Goal: Task Accomplishment & Management: Manage account settings

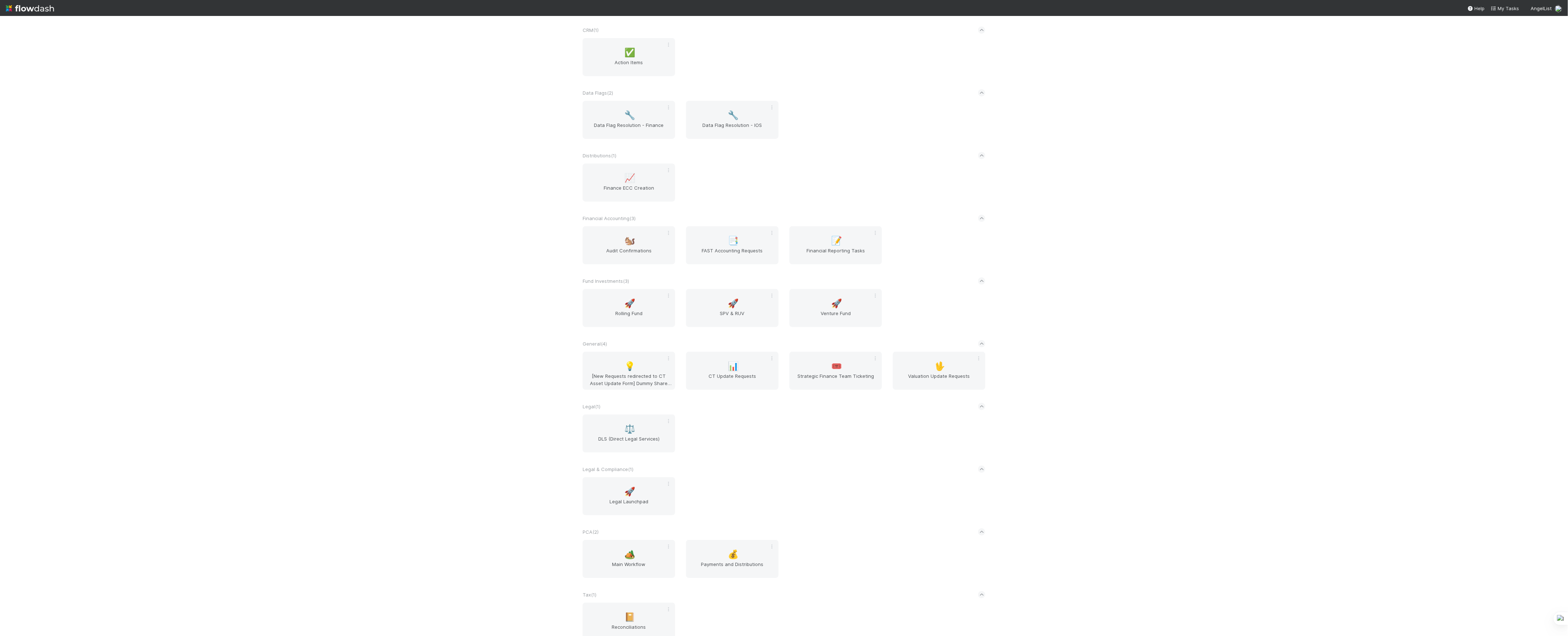
scroll to position [107, 0]
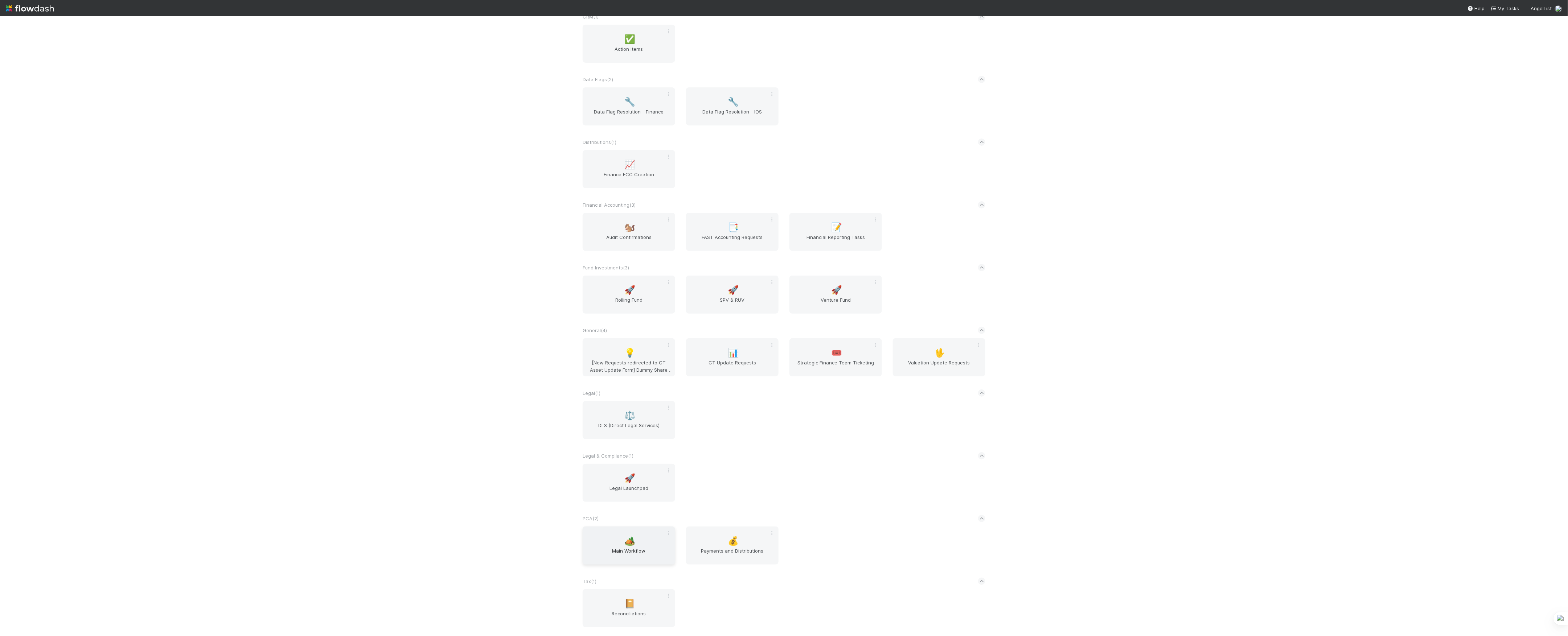
click at [637, 556] on span "Main Workflow" at bounding box center [629, 554] width 87 height 14
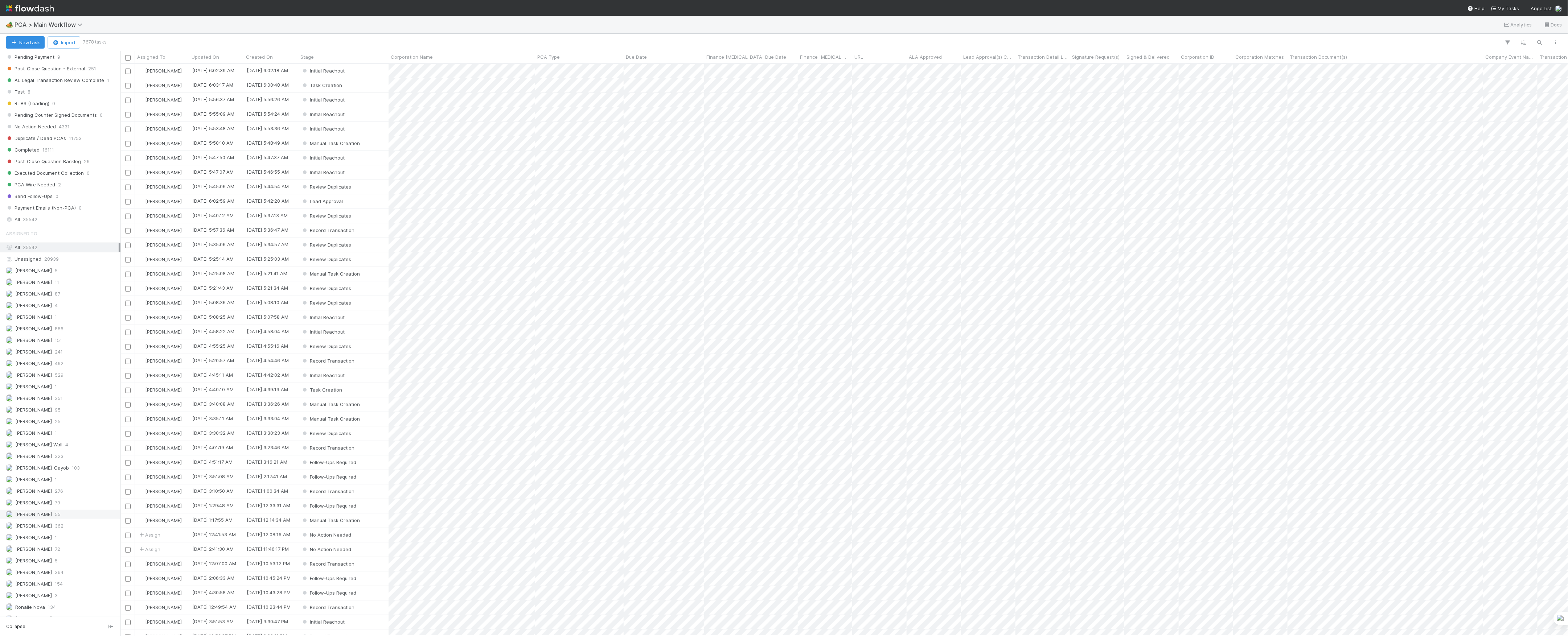
scroll to position [764, 0]
click at [50, 468] on span "[PERSON_NAME]" at bounding box center [33, 470] width 37 height 6
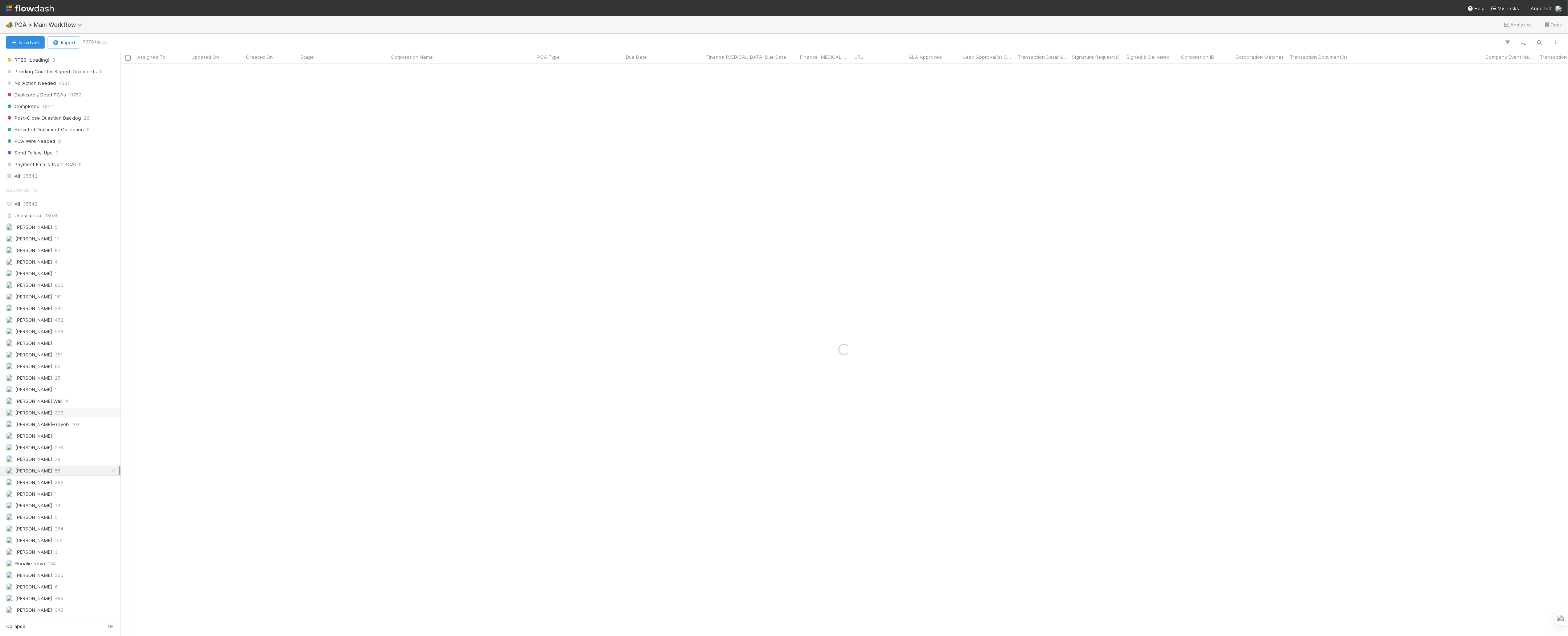
scroll to position [474, 0]
click at [59, 178] on span "Finance Review - Current (IOS)" at bounding box center [45, 173] width 79 height 9
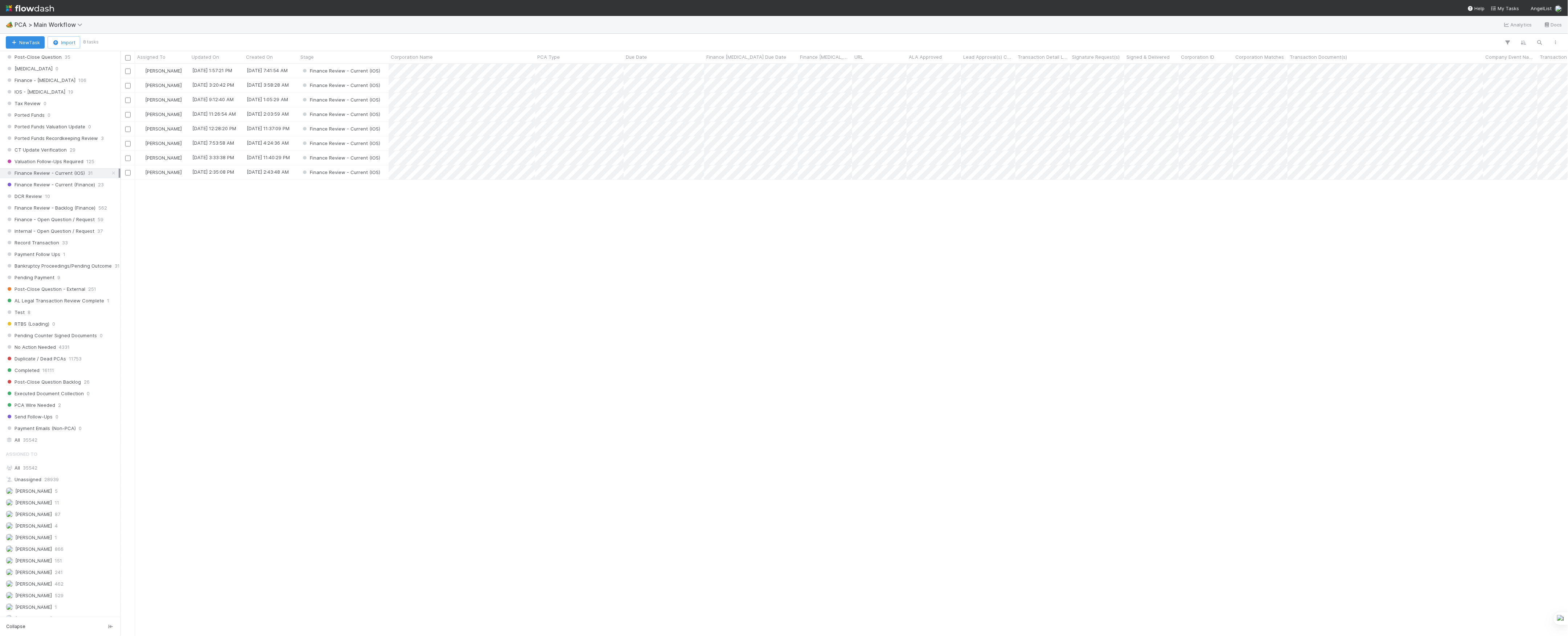
scroll to position [564, 1440]
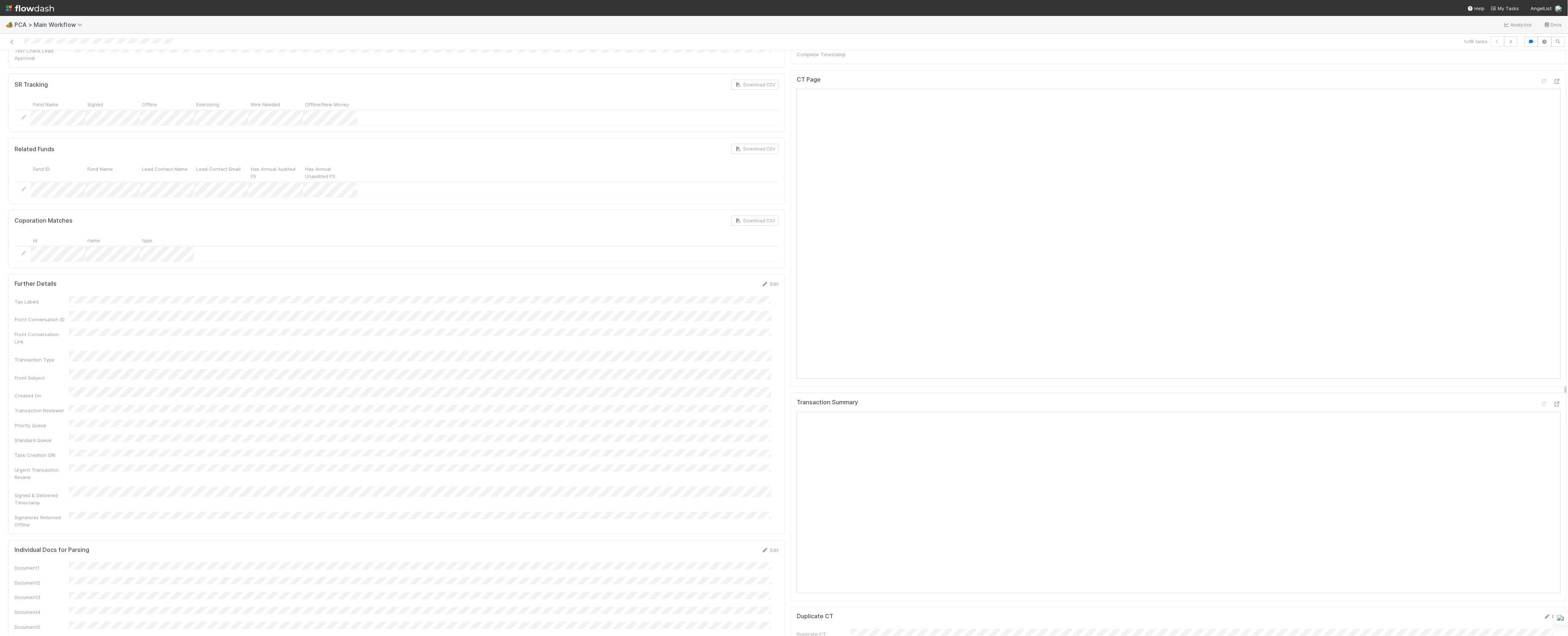
scroll to position [918, 0]
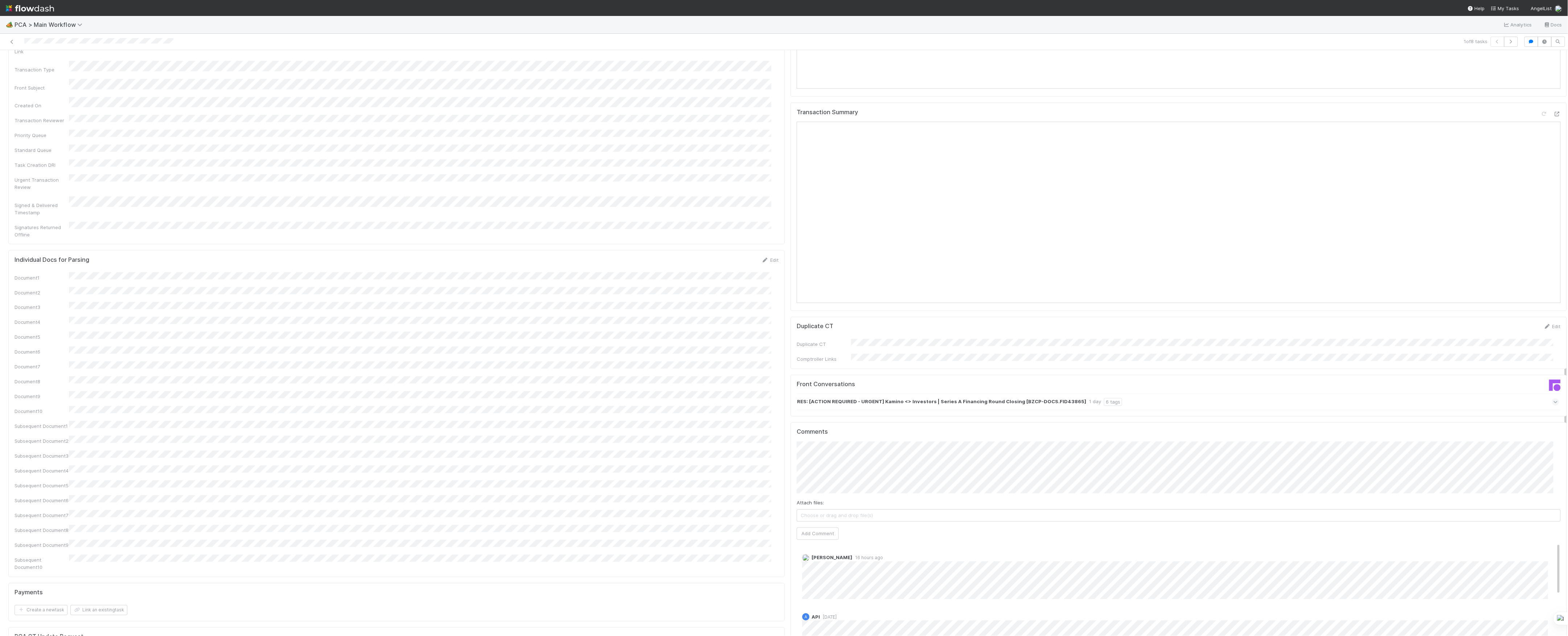
click at [442, 633] on form "PCA CT Update Request Create a new task Link an existing task" at bounding box center [396, 645] width 764 height 26
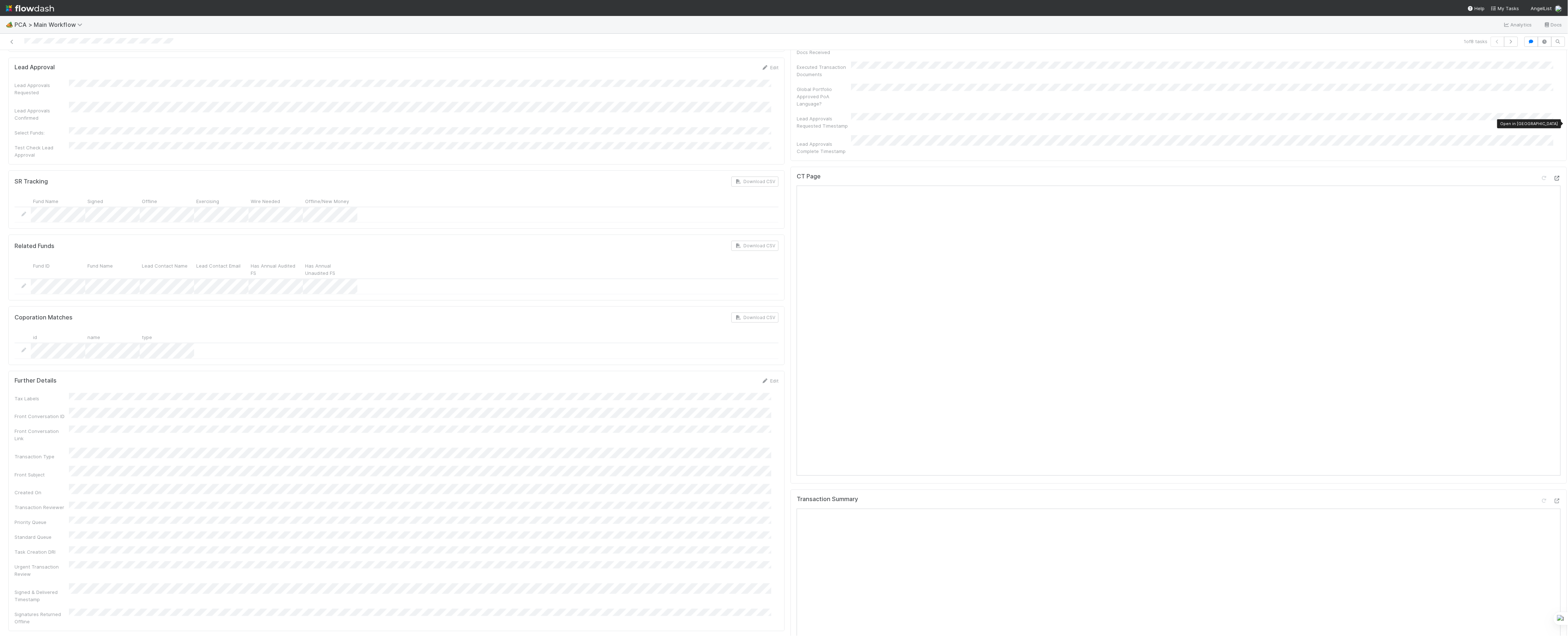
click at [1553, 176] on icon at bounding box center [1556, 178] width 7 height 5
click at [1553, 498] on icon at bounding box center [1556, 501] width 7 height 5
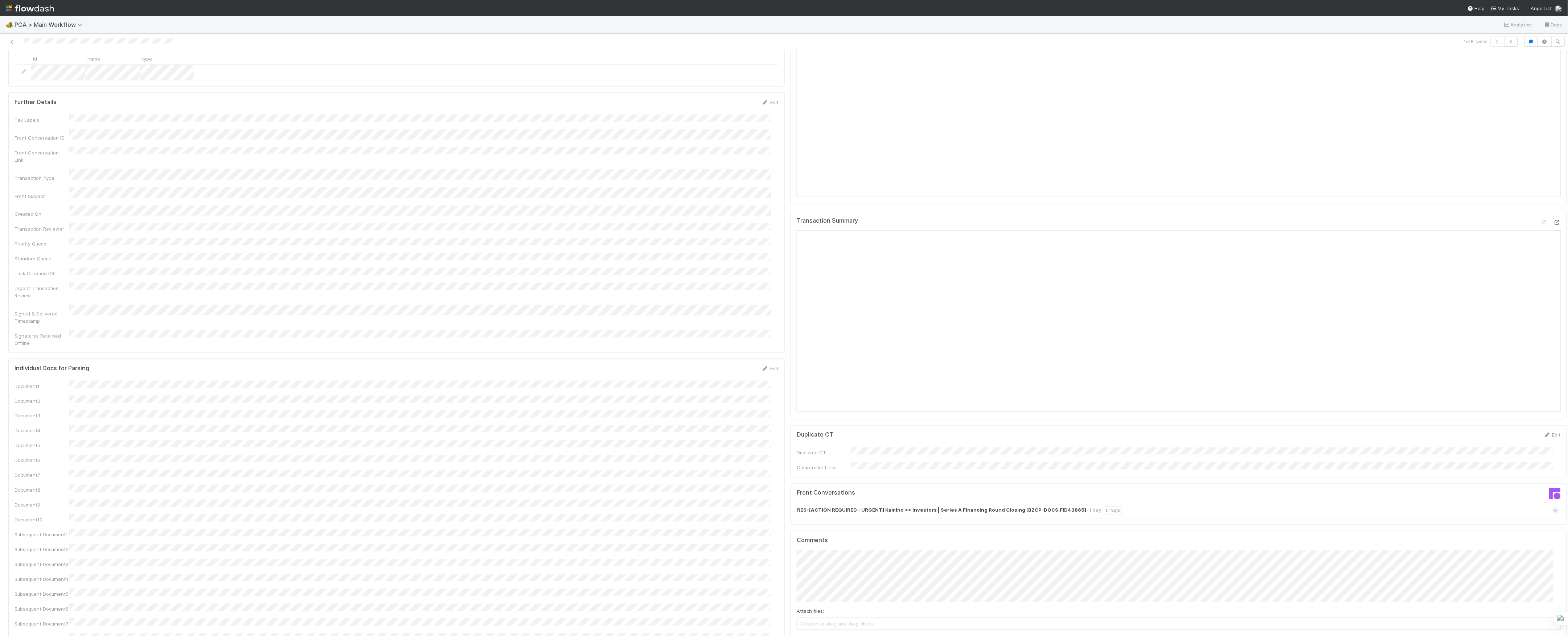
scroll to position [822, 0]
click at [813, 624] on button "Add Comment" at bounding box center [817, 630] width 42 height 13
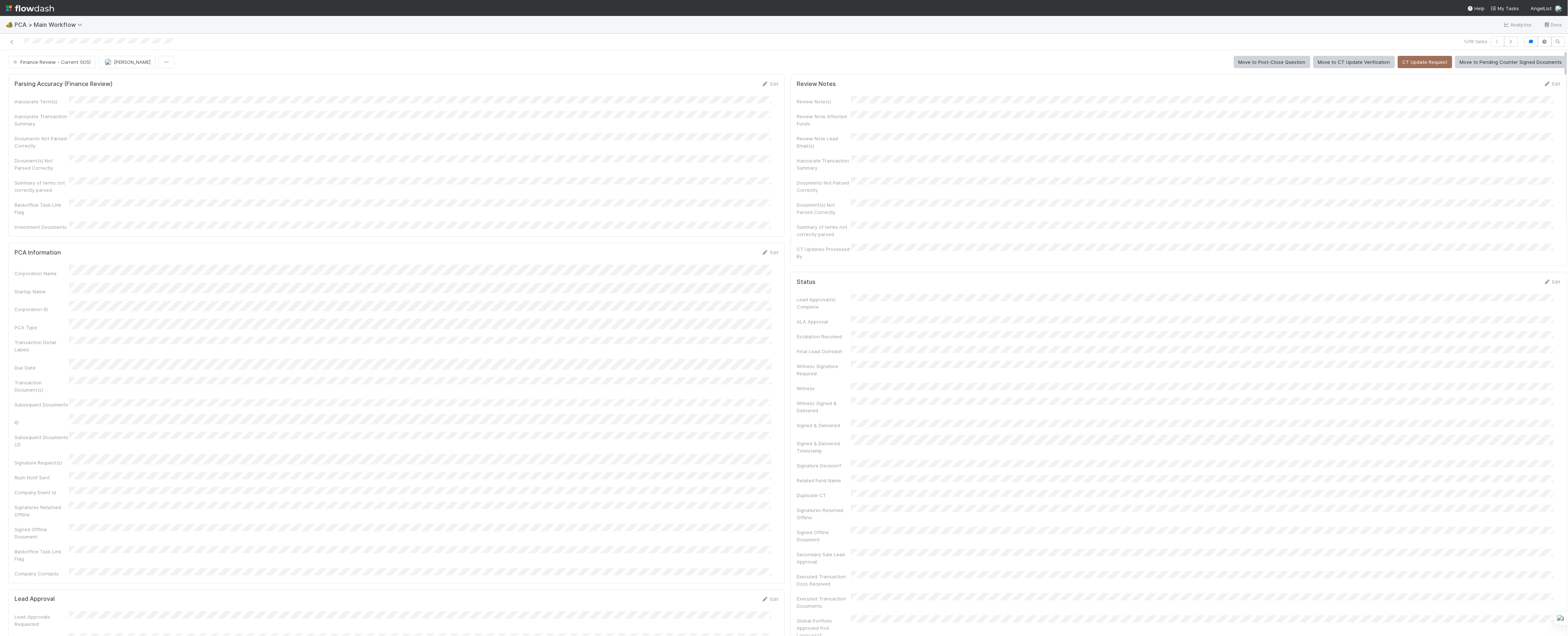
scroll to position [163, 0]
click at [70, 61] on span "Finance Review - Current (IOS)" at bounding box center [51, 61] width 79 height 6
click at [90, 65] on button "[PERSON_NAME]" at bounding box center [81, 62] width 57 height 13
click at [13, 41] on icon at bounding box center [12, 42] width 7 height 5
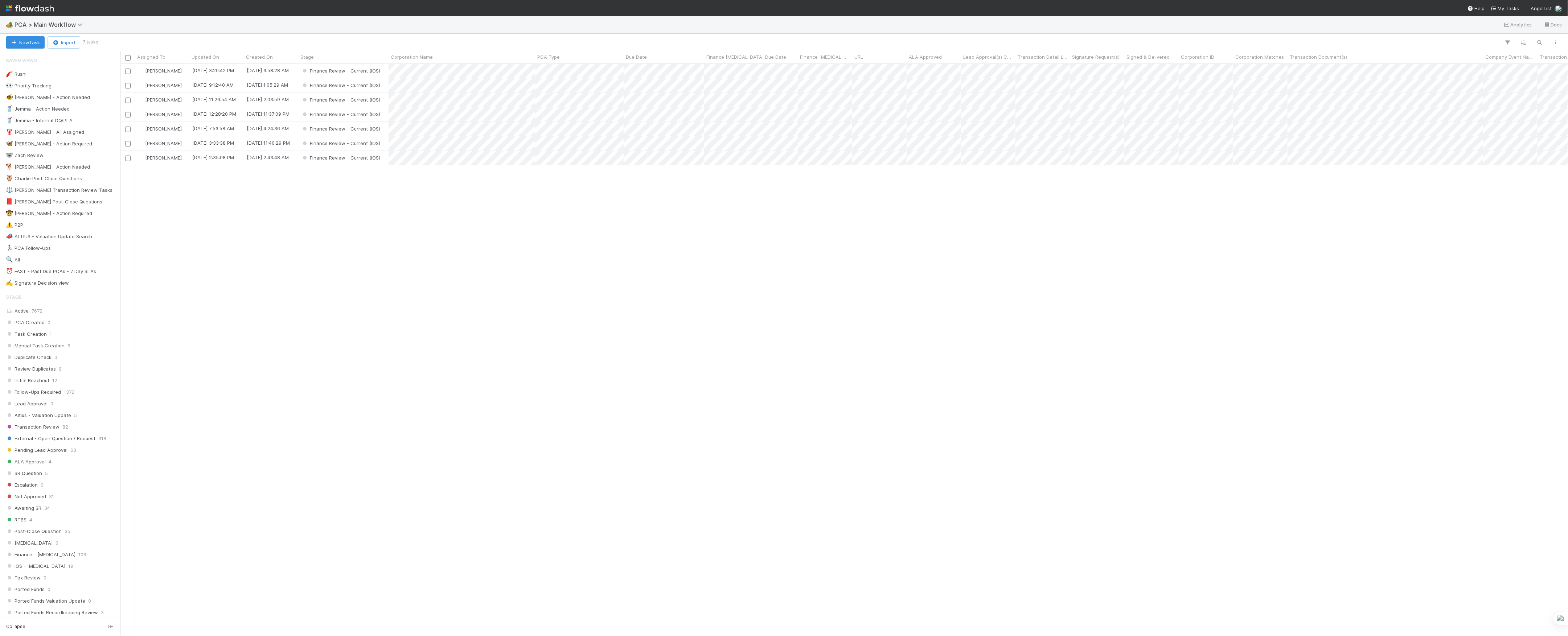
scroll to position [564, 1440]
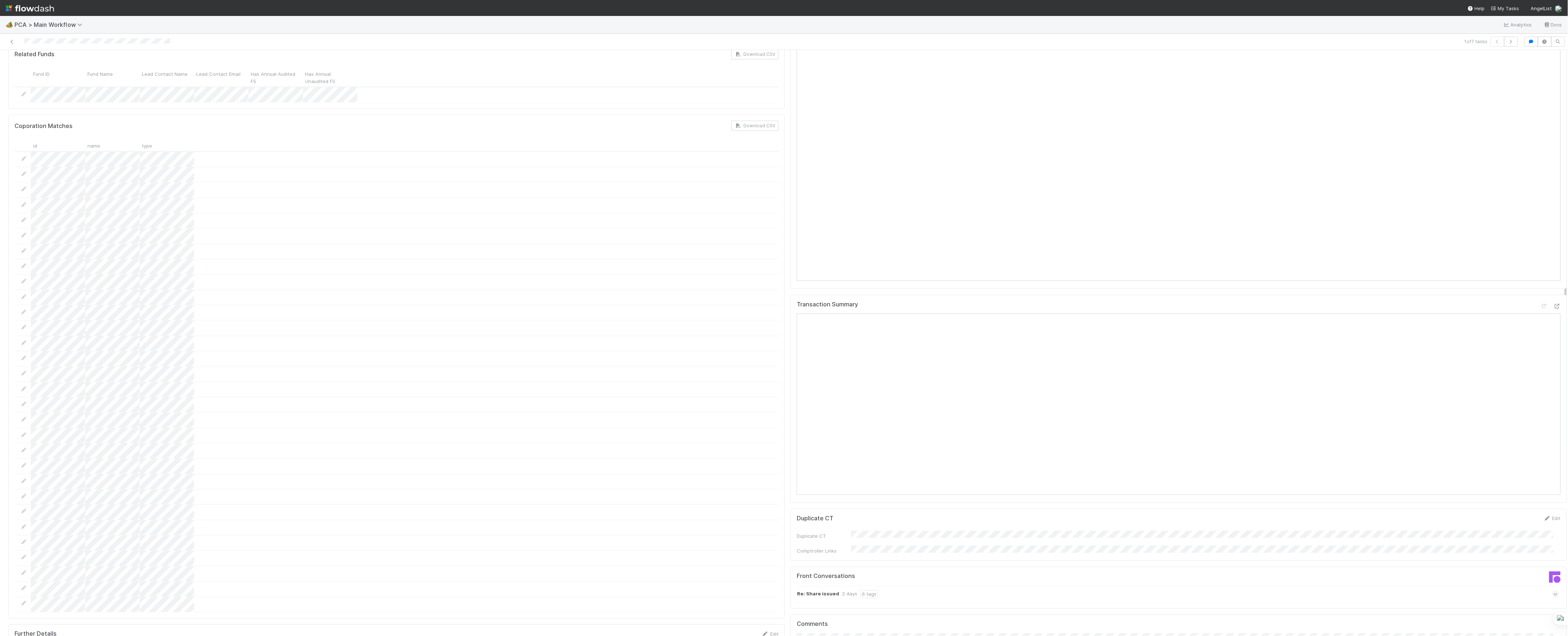
scroll to position [531, 0]
click at [1553, 169] on icon at bounding box center [1556, 171] width 7 height 5
click at [1553, 491] on div at bounding box center [1556, 494] width 7 height 7
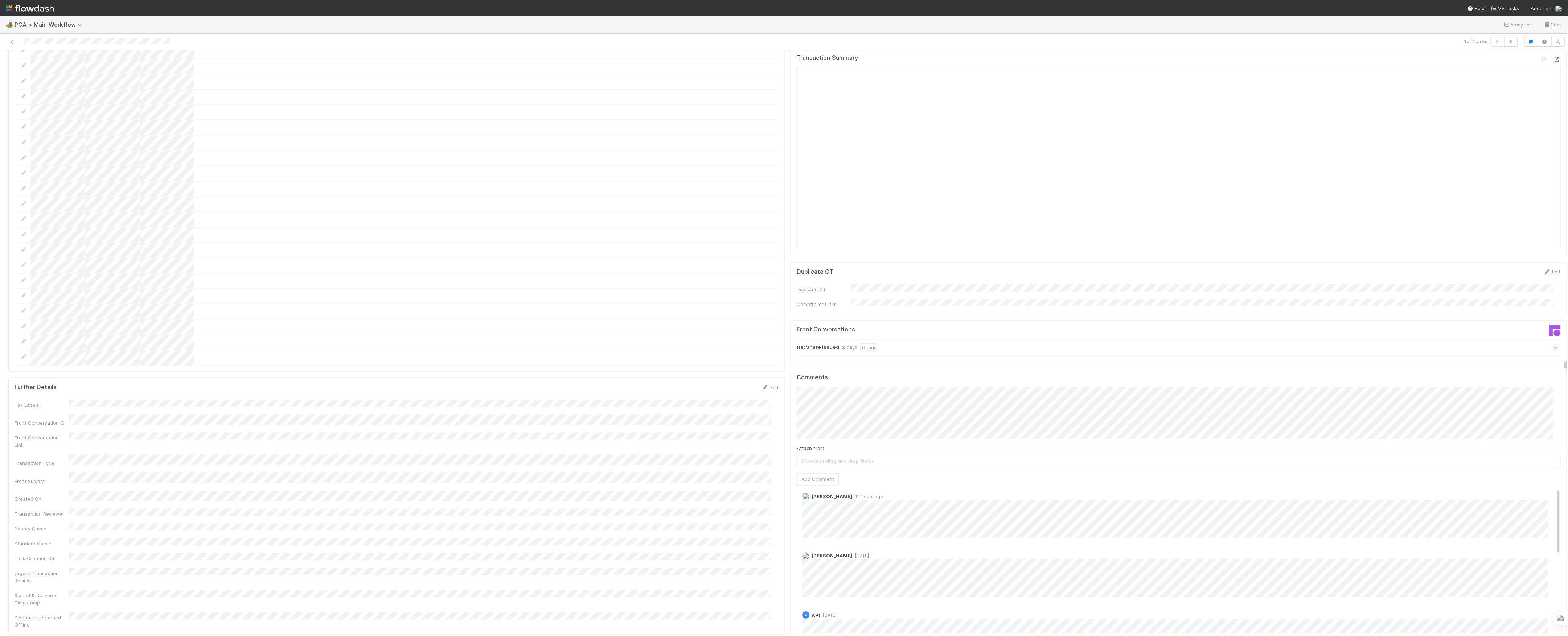
scroll to position [0, 0]
click at [828, 473] on button "Add Comment" at bounding box center [817, 480] width 42 height 13
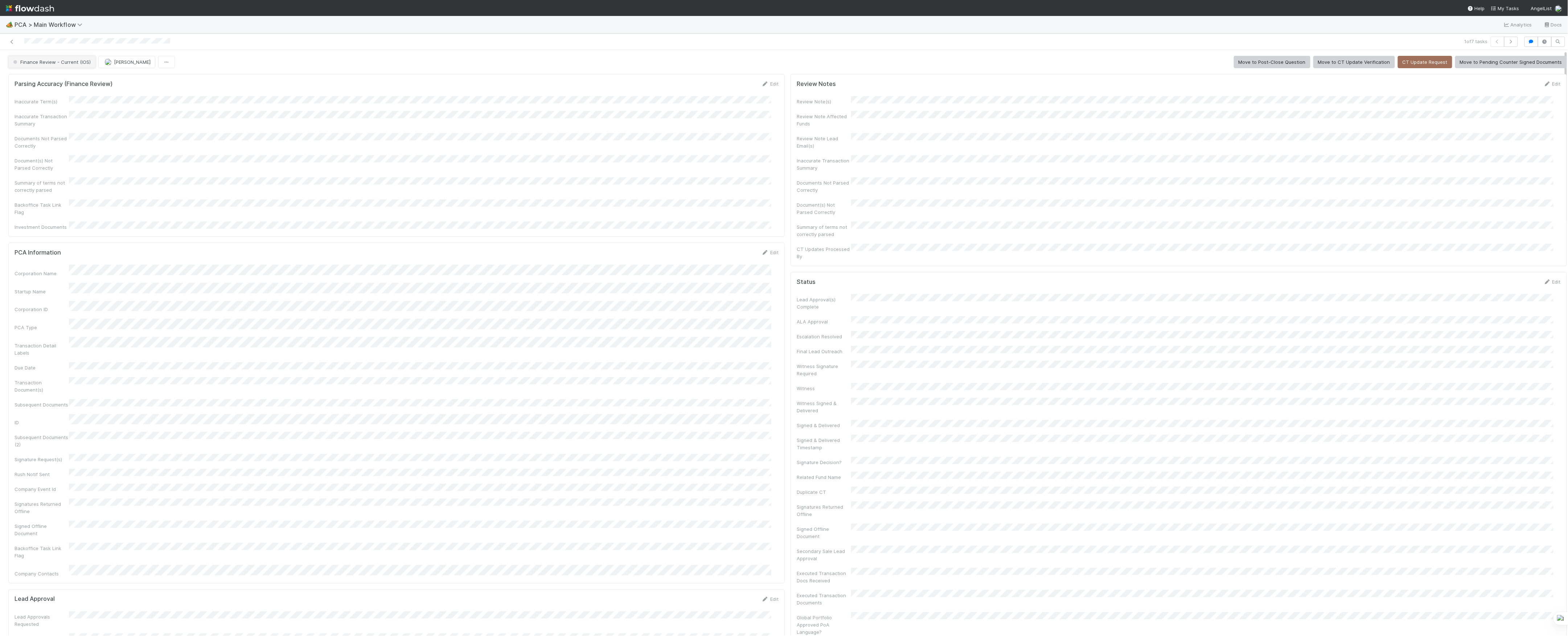
click at [49, 59] on button "Finance Review - Current (IOS)" at bounding box center [52, 62] width 87 height 13
click at [71, 58] on button "[PERSON_NAME]" at bounding box center [81, 62] width 57 height 13
click at [17, 43] on div at bounding box center [383, 42] width 760 height 10
click at [14, 42] on icon at bounding box center [12, 42] width 7 height 5
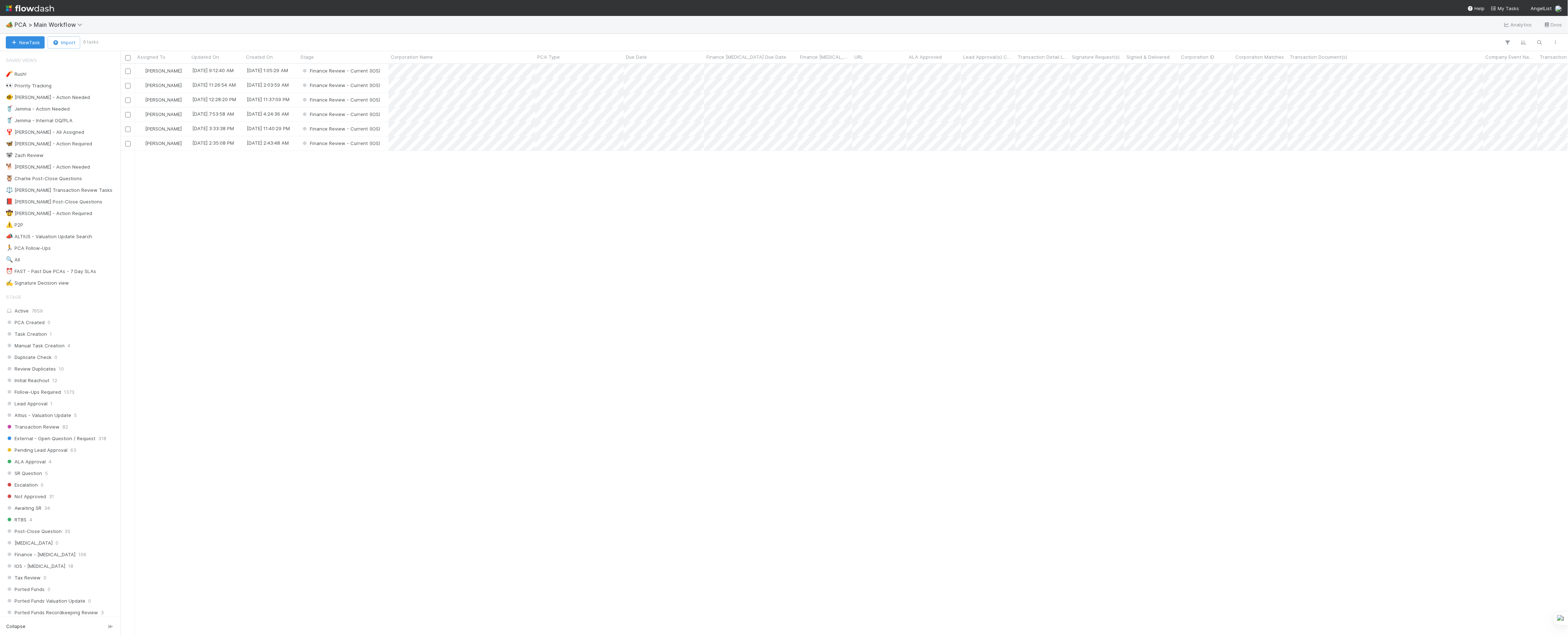
scroll to position [8, 8]
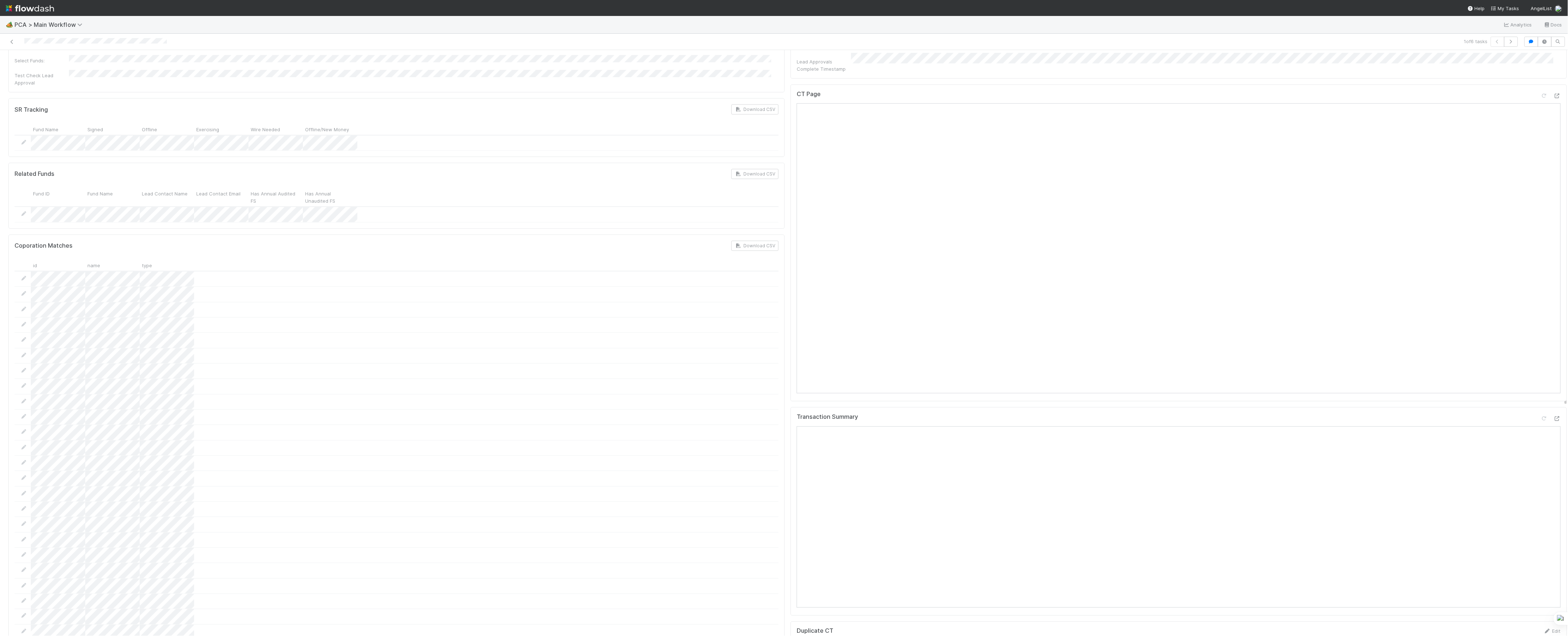
scroll to position [469, 0]
click at [1540, 238] on icon at bounding box center [1544, 241] width 7 height 5
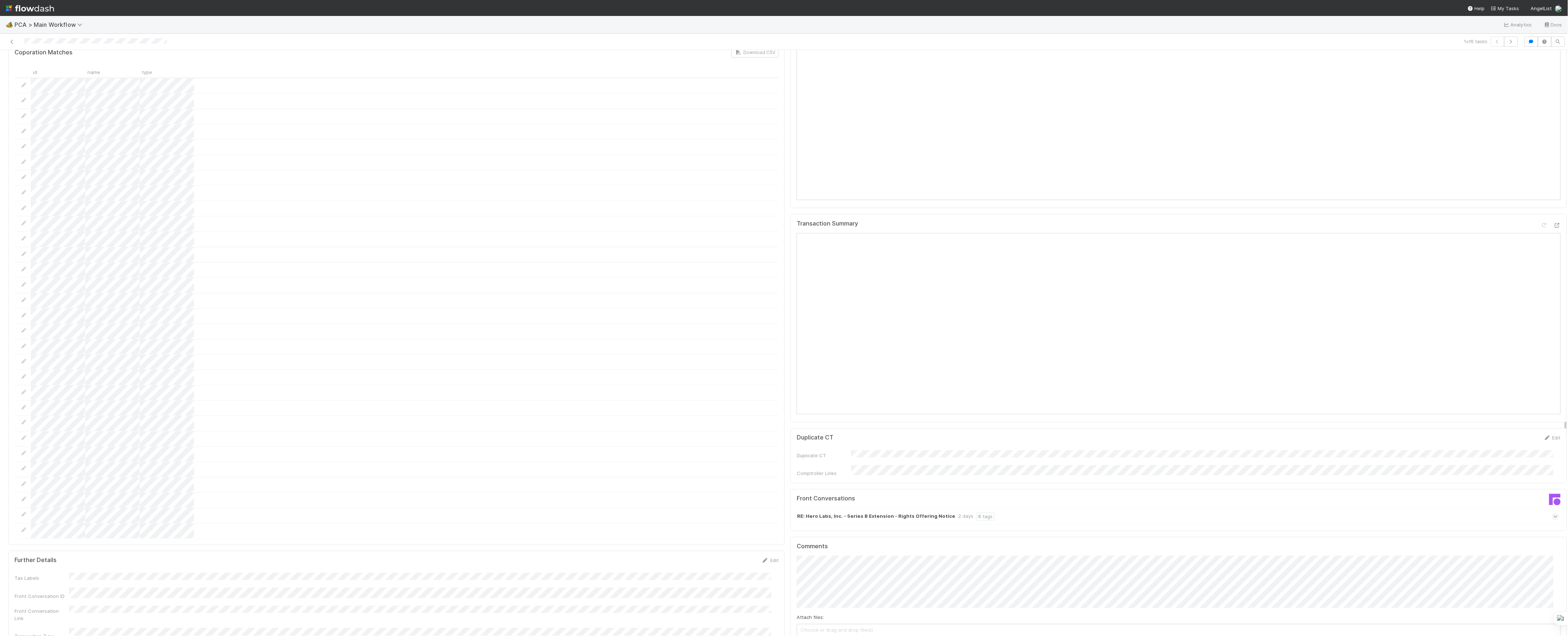
scroll to position [1097, 0]
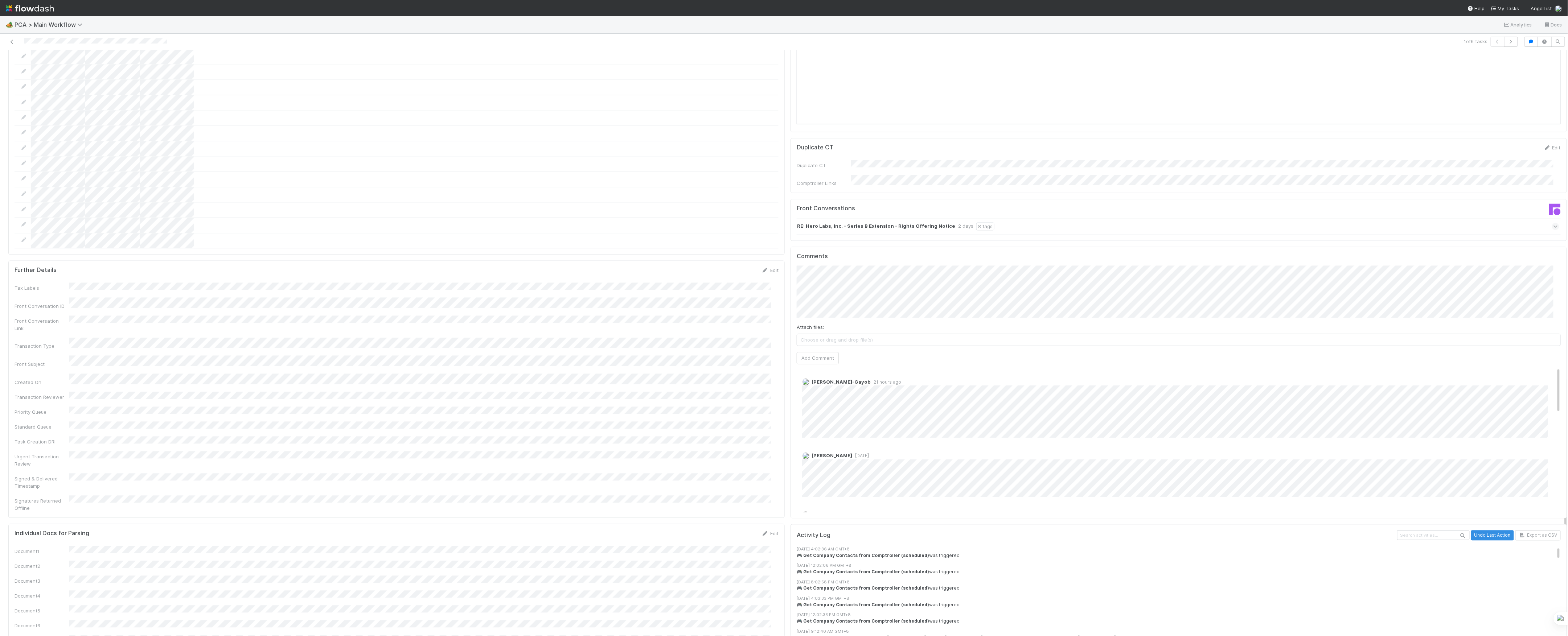
click at [796, 367] on div "Loraine Pati-Gayob 21 hours ago Josh Tarr 1 day ago Josh Tarr 1 day ago Charlie…" at bounding box center [1182, 595] width 771 height 457
click at [802, 352] on button "Add Comment" at bounding box center [817, 358] width 42 height 13
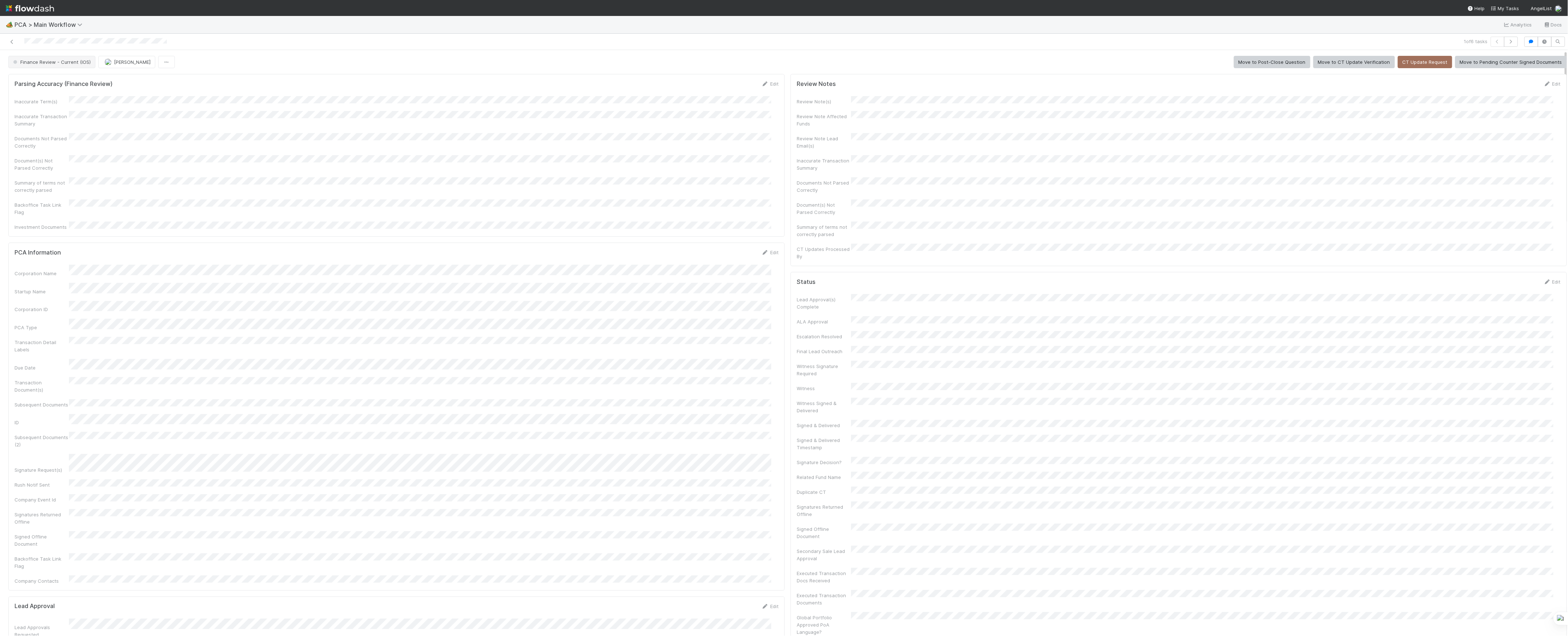
scroll to position [0, 0]
click at [78, 60] on span "Finance Review - Current (IOS)" at bounding box center [51, 61] width 79 height 6
click at [90, 66] on button "[PERSON_NAME]" at bounding box center [81, 62] width 57 height 13
click at [9, 38] on div at bounding box center [383, 42] width 760 height 10
click at [12, 39] on icon at bounding box center [12, 42] width 7 height 5
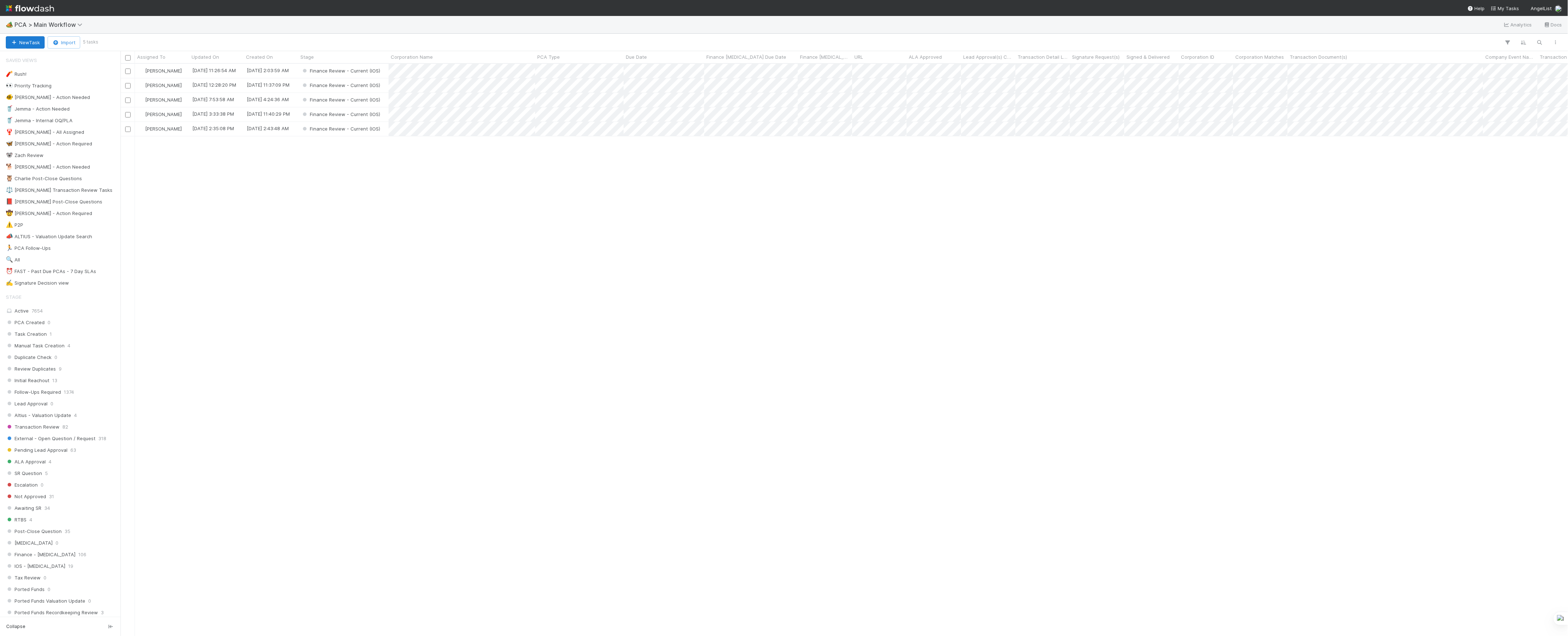
scroll to position [564, 1440]
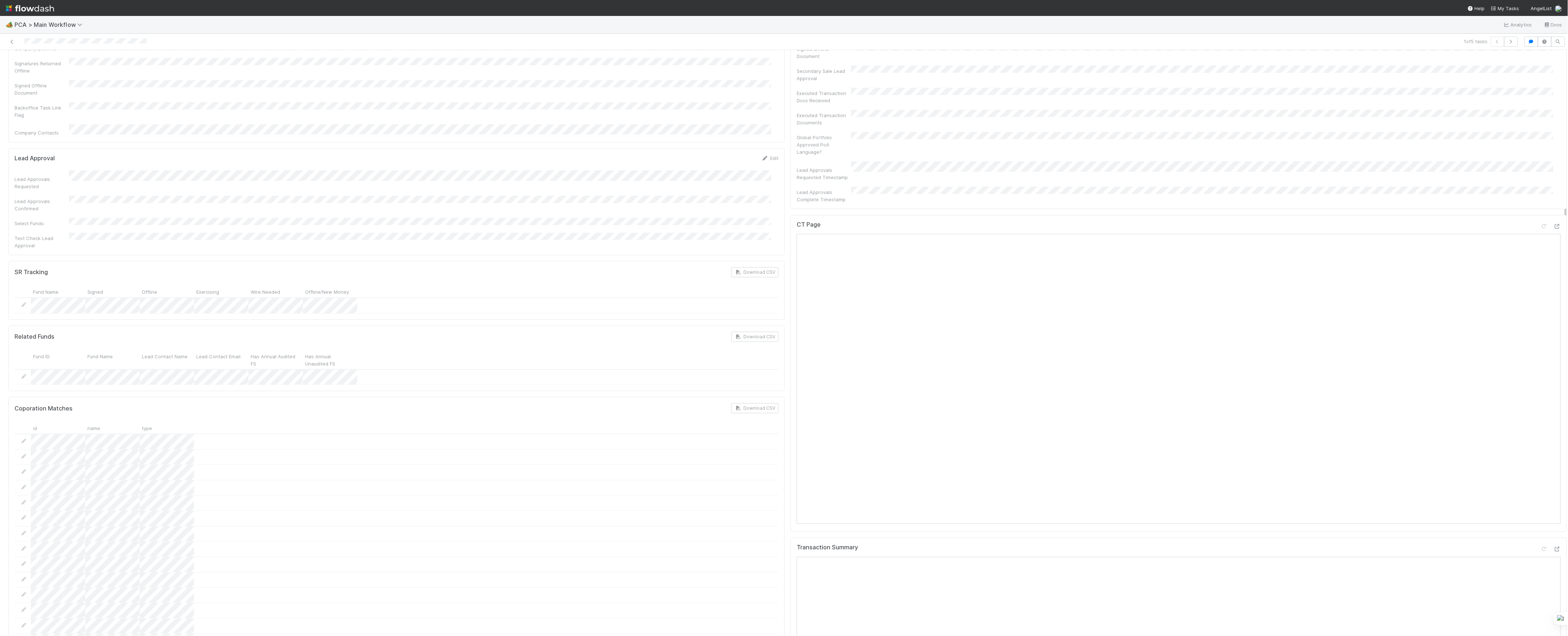
scroll to position [338, 0]
click at [1553, 369] on icon at bounding box center [1556, 371] width 7 height 5
click at [1553, 450] on icon at bounding box center [1556, 452] width 7 height 5
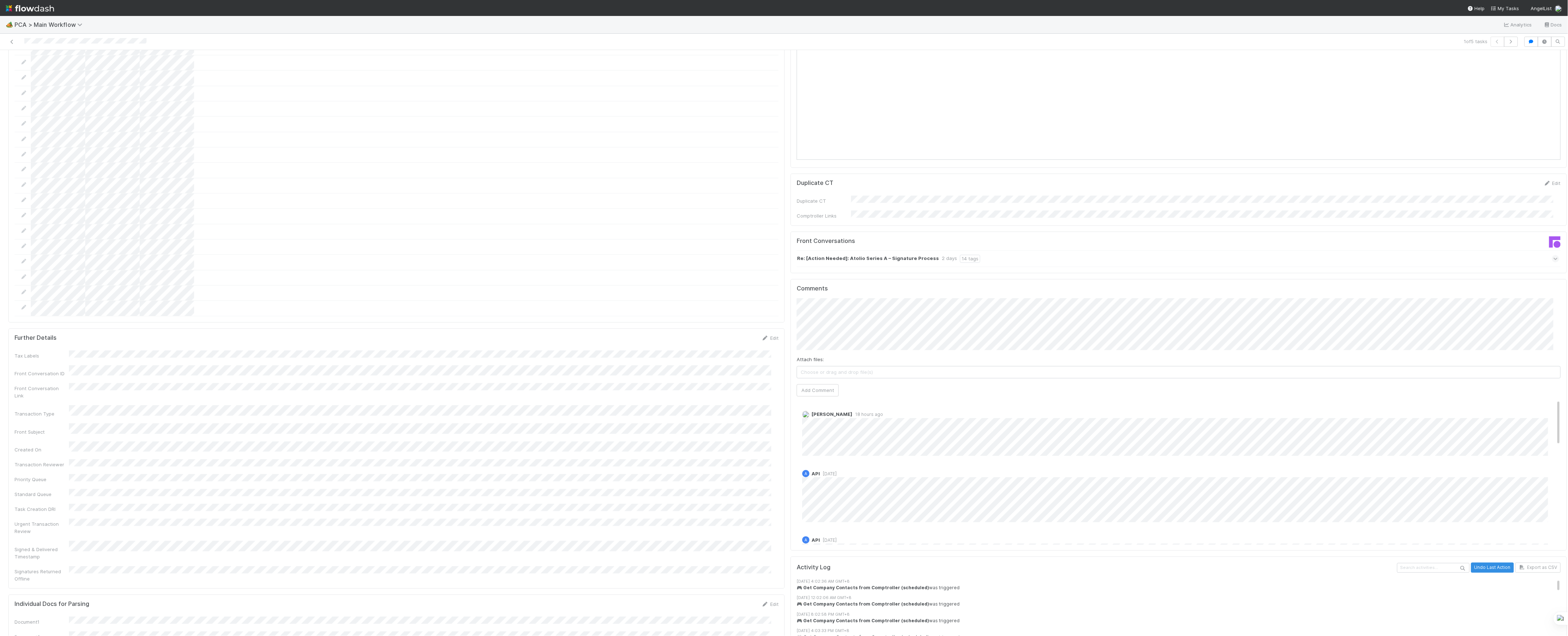
scroll to position [1063, 0]
click at [803, 382] on button "Add Comment" at bounding box center [817, 388] width 42 height 13
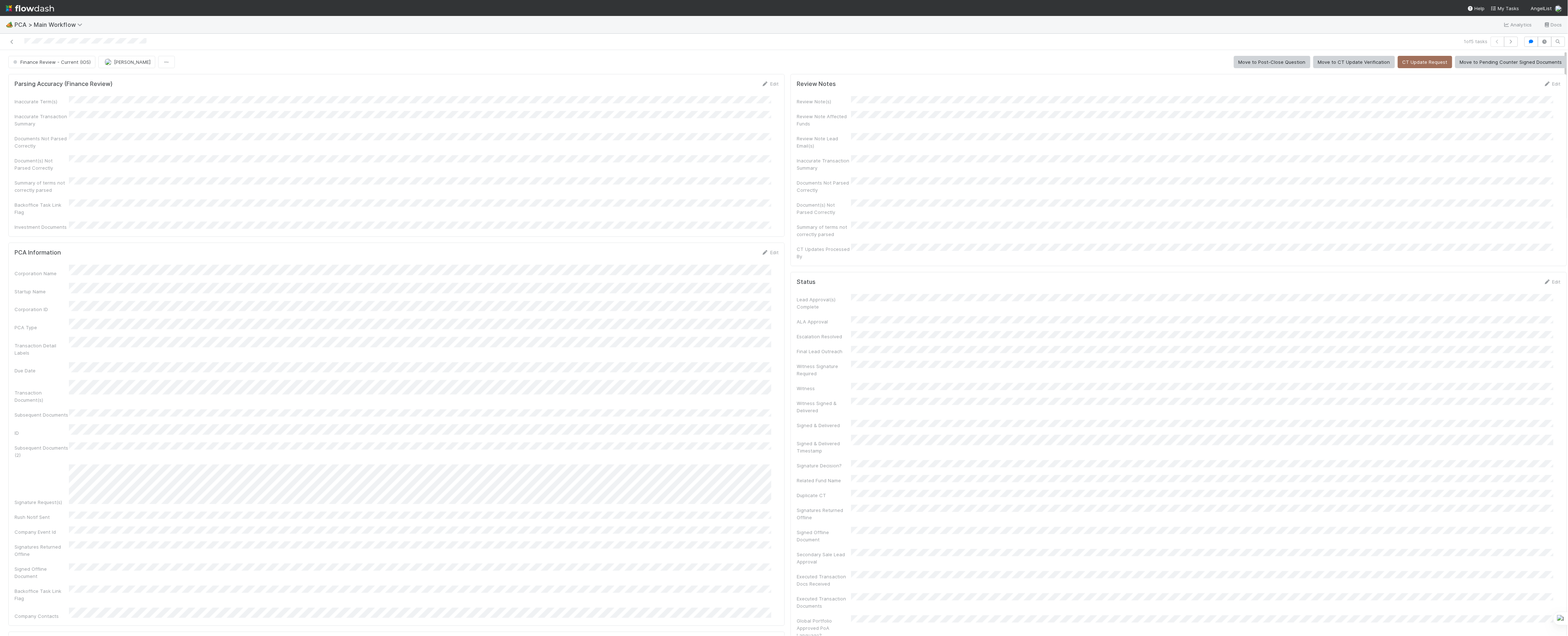
click at [72, 65] on button "Finance Review - Current (IOS)" at bounding box center [52, 62] width 87 height 13
click at [65, 64] on span "Finance Review - Current (IOS)" at bounding box center [51, 61] width 79 height 6
click at [67, 65] on button "[PERSON_NAME]" at bounding box center [81, 62] width 57 height 13
click at [6, 41] on div at bounding box center [383, 42] width 760 height 10
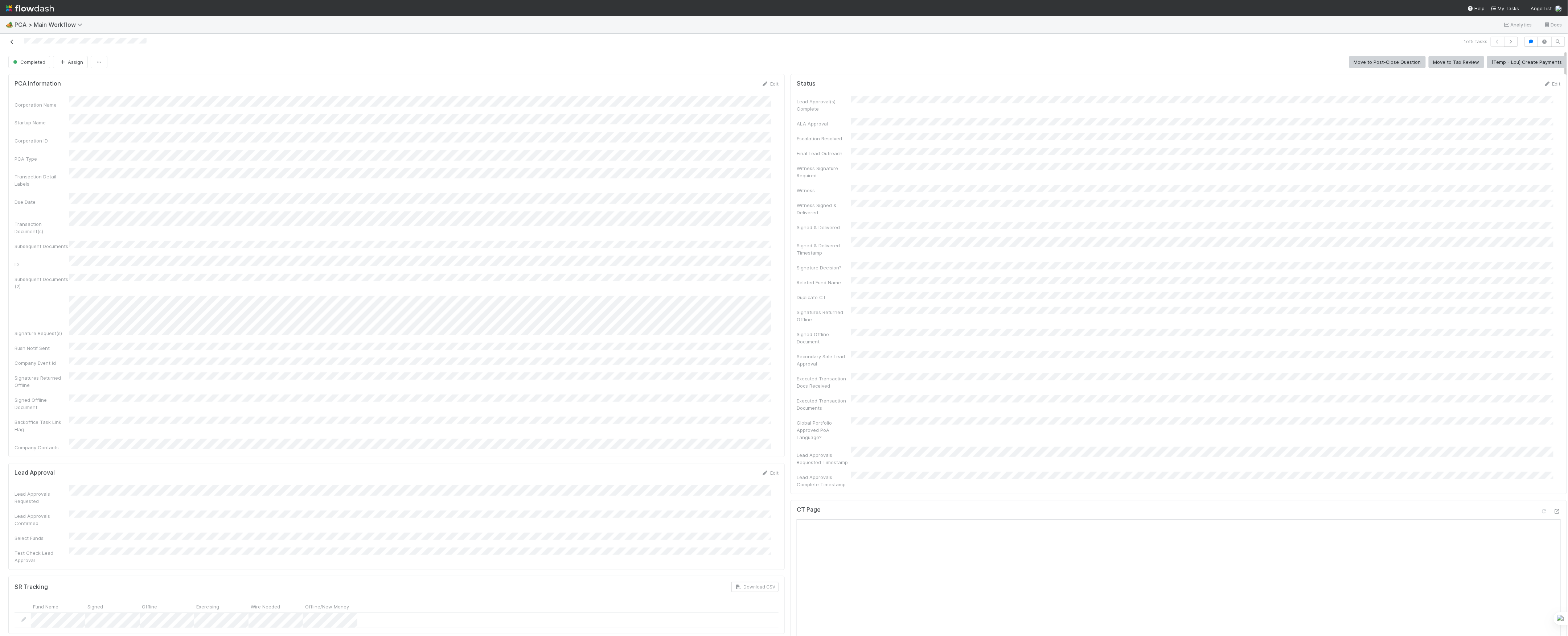
click at [9, 41] on icon at bounding box center [12, 42] width 7 height 5
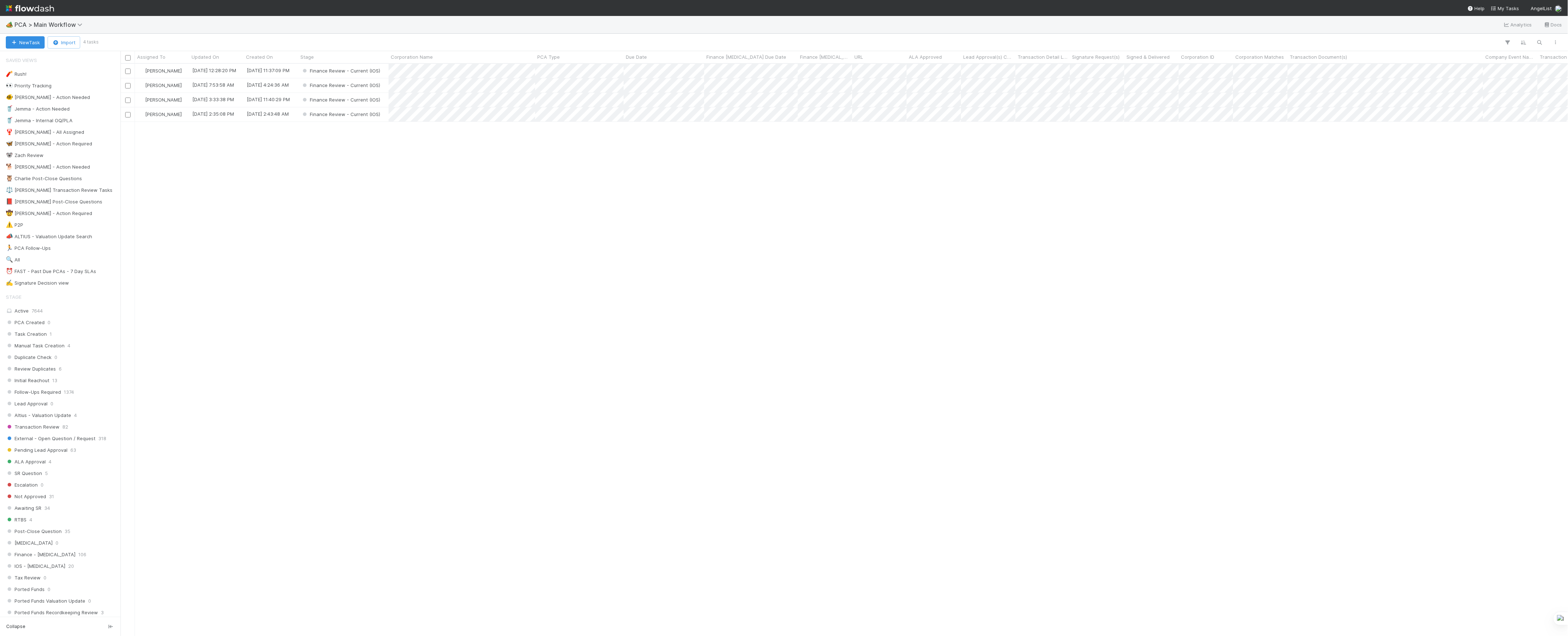
scroll to position [564, 1440]
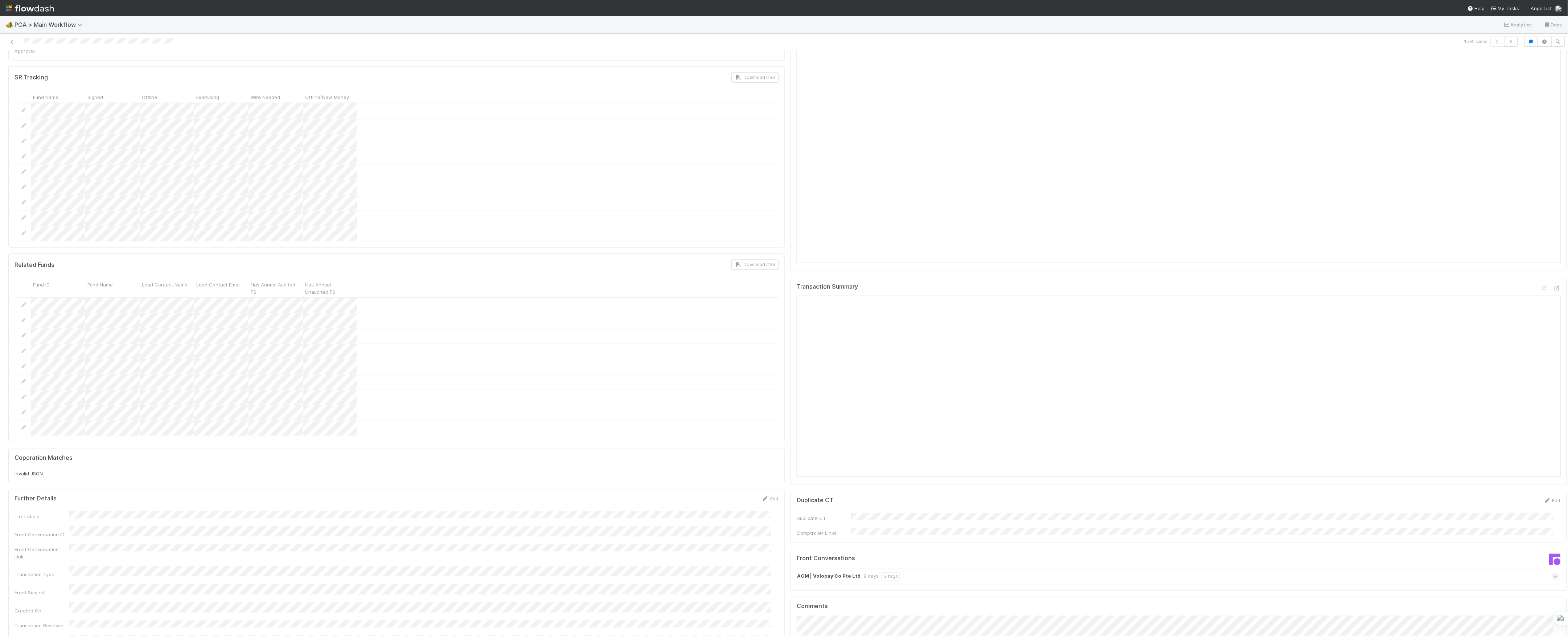
scroll to position [822, 0]
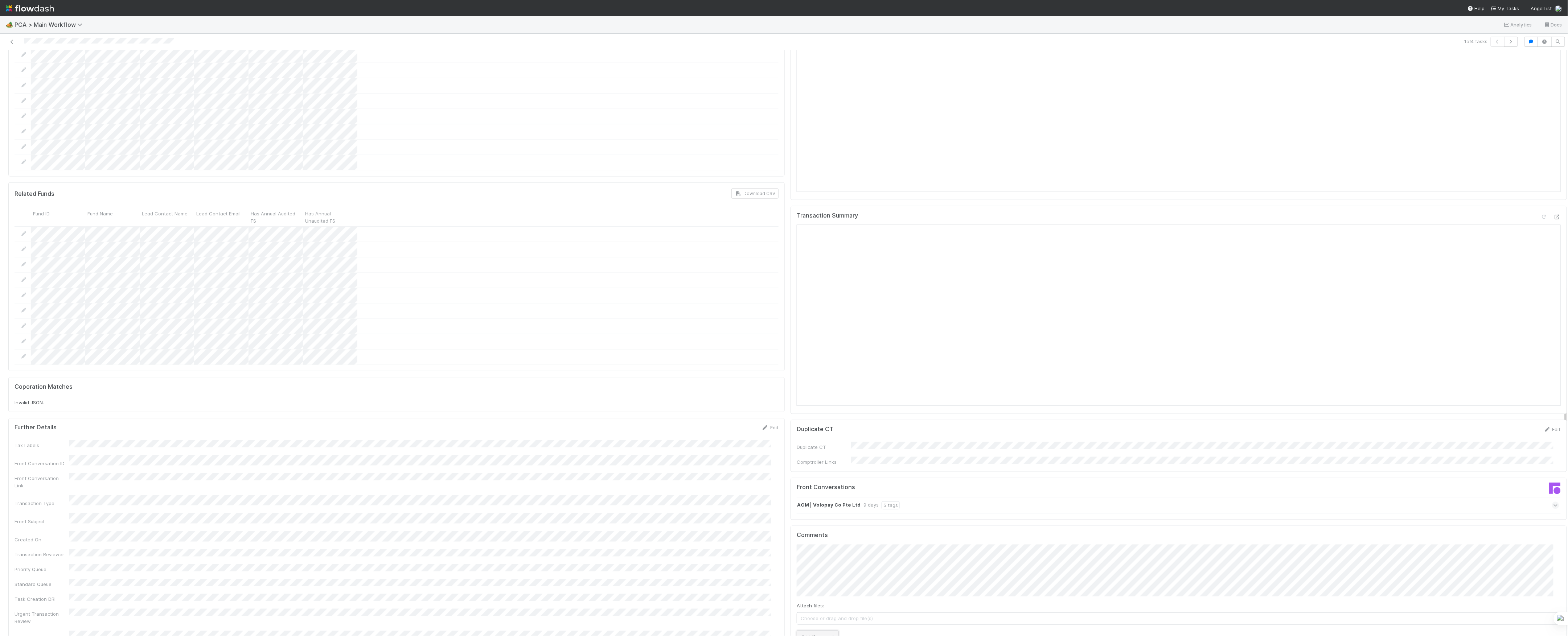
click at [826, 630] on button "Add Comment" at bounding box center [817, 637] width 42 height 13
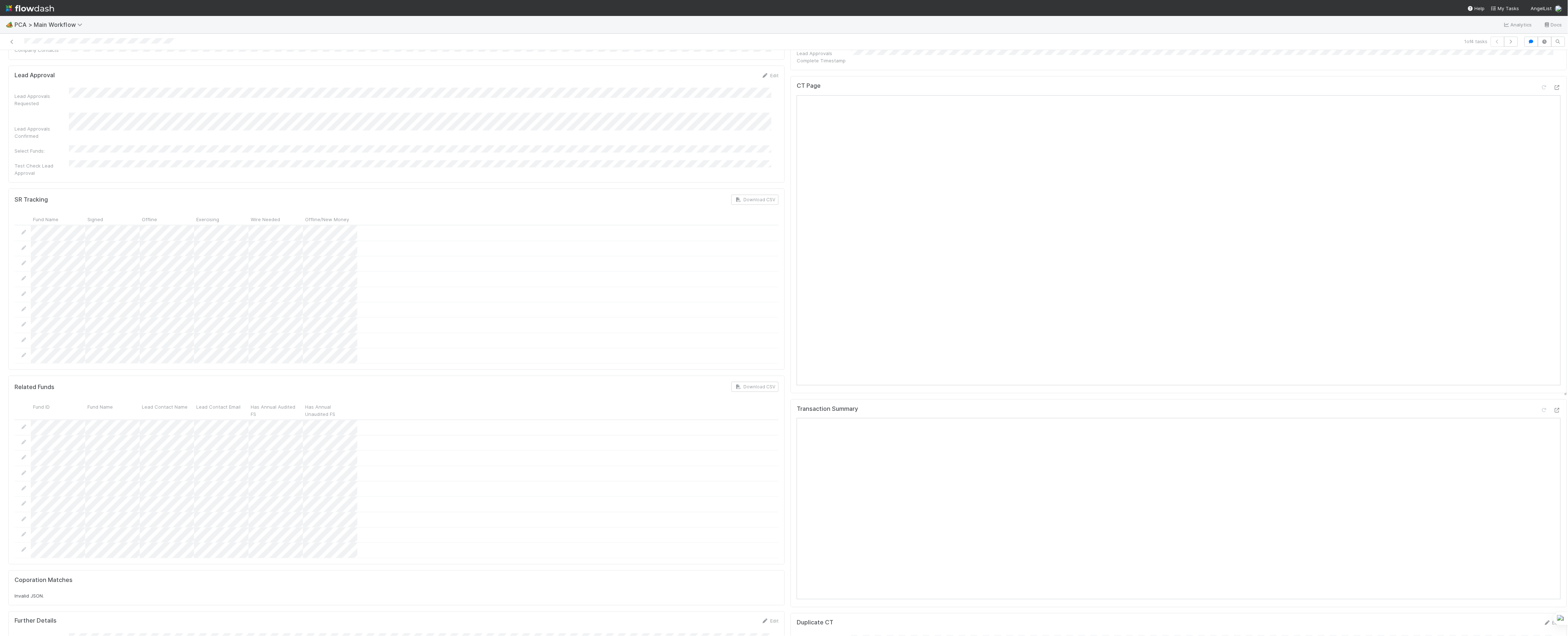
click at [788, 261] on div "Review Notes Edit Review Note(s) Review Note Affected Funds Review Note Lead Em…" at bounding box center [1179, 494] width 782 height 2105
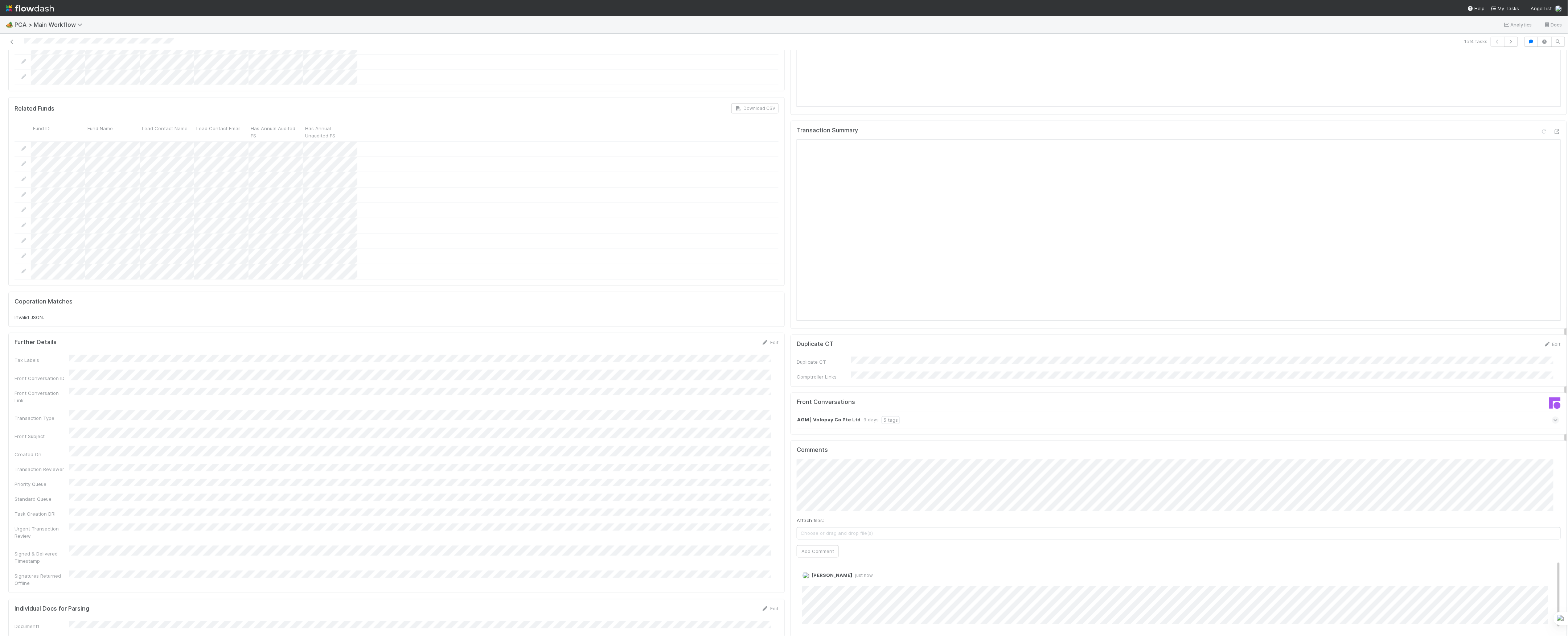
scroll to position [918, 0]
click at [808, 568] on link "Edit" at bounding box center [812, 571] width 9 height 6
click at [836, 559] on button "[PERSON_NAME]" at bounding box center [828, 556] width 55 height 10
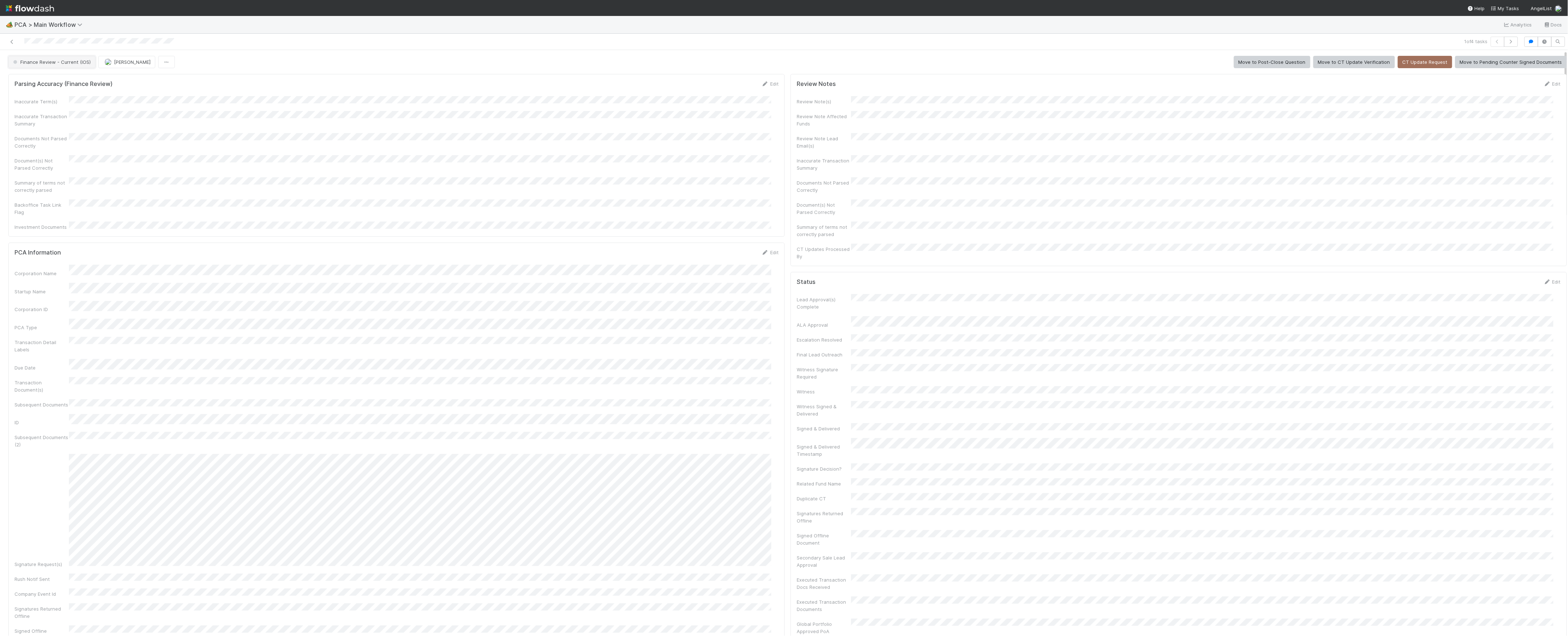
click at [72, 64] on span "Finance Review - Current (IOS)" at bounding box center [51, 61] width 79 height 6
click at [158, 58] on button "button" at bounding box center [166, 62] width 17 height 13
click at [177, 65] on div "Duplicate Delete" at bounding box center [784, 318] width 1568 height 636
click at [80, 59] on button "[PERSON_NAME]" at bounding box center [81, 62] width 57 height 13
click at [11, 39] on icon at bounding box center [12, 42] width 7 height 5
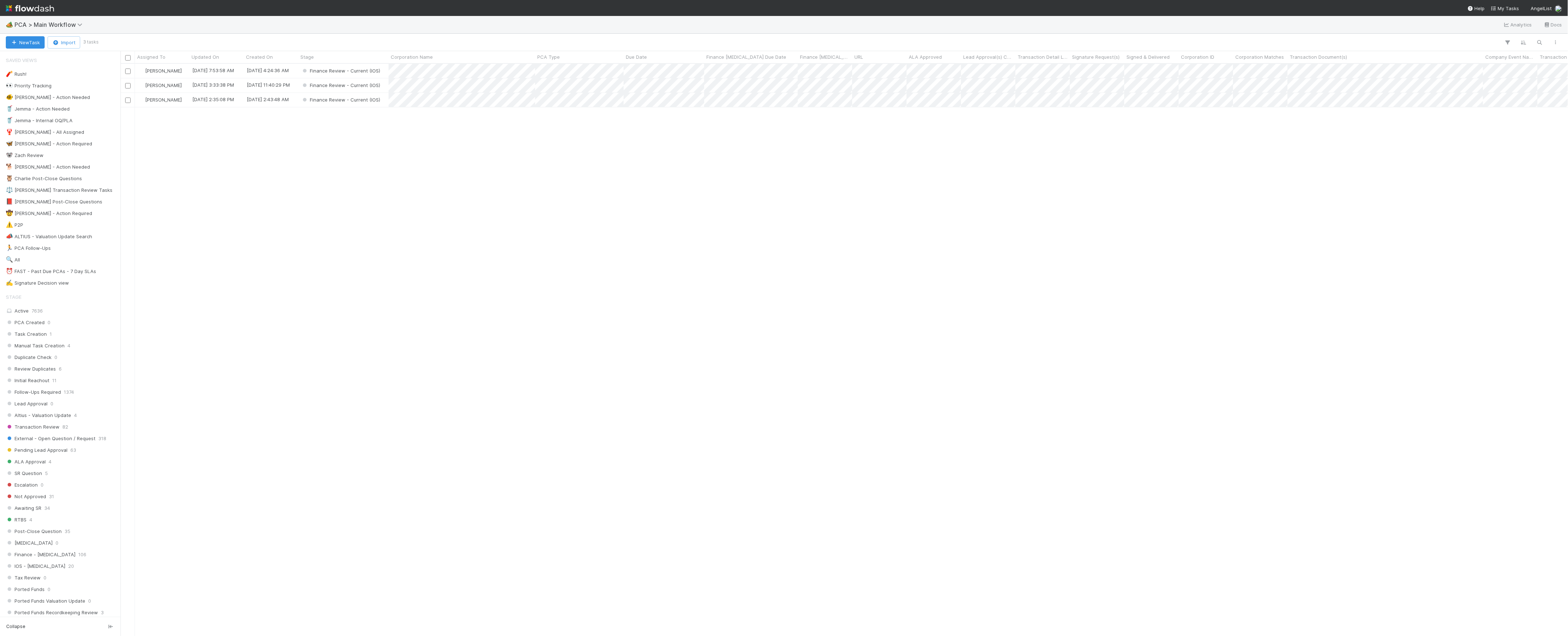
scroll to position [564, 1440]
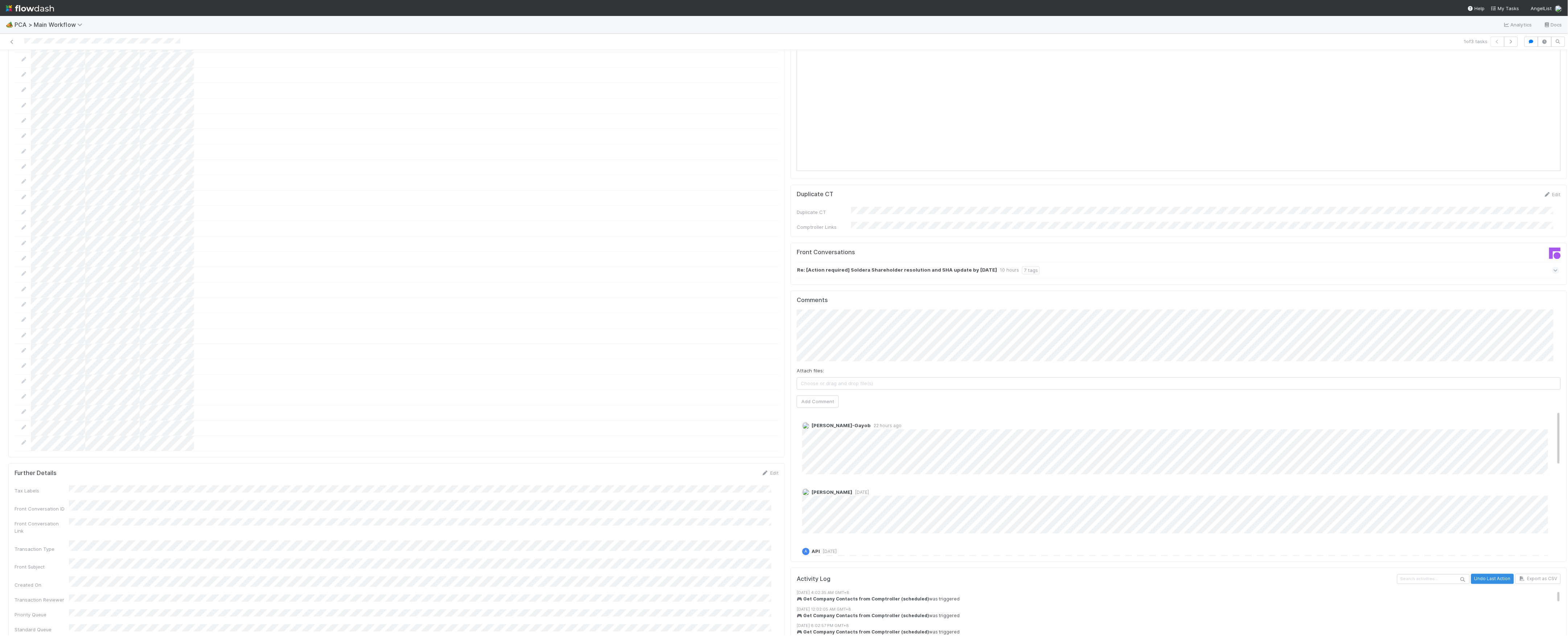
scroll to position [1004, 0]
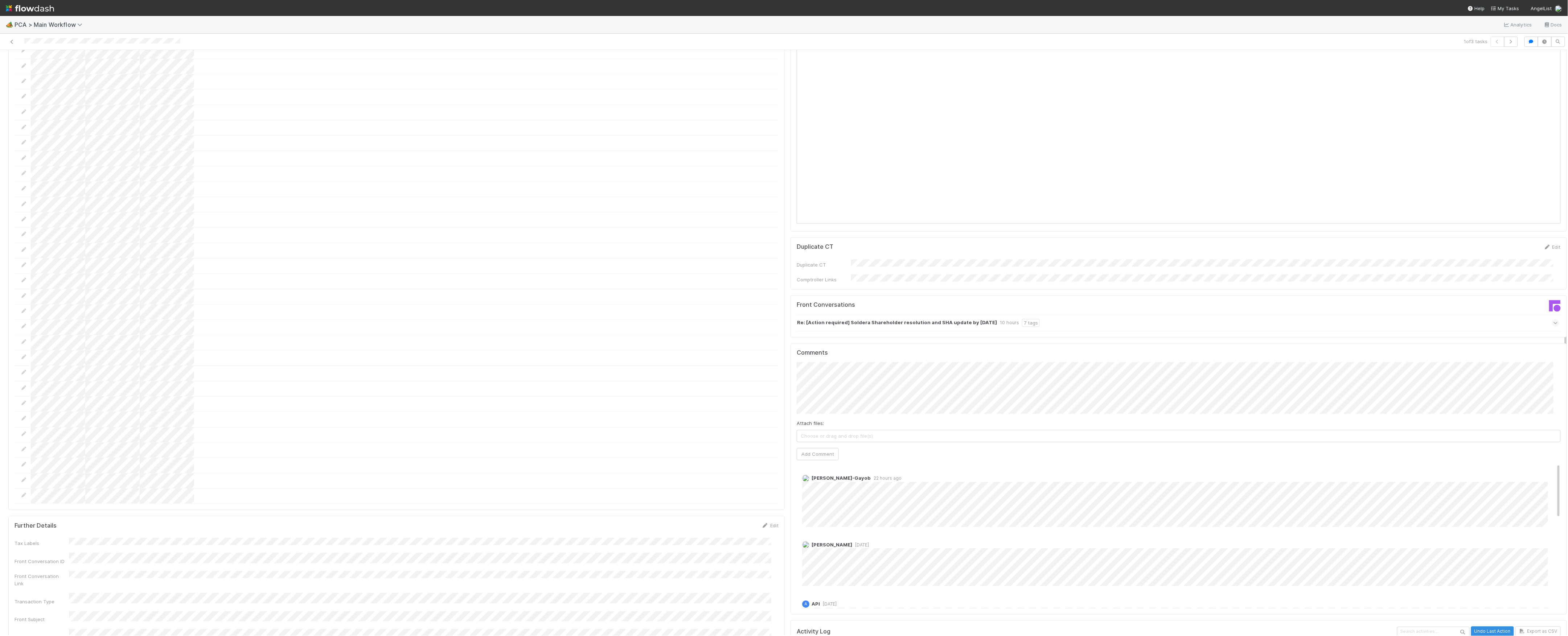
click at [692, 451] on div "Parsing Accuracy (Finance Review) Edit Inaccurate Term(s) Inaccurate Transactio…" at bounding box center [397, 181] width 782 height 2226
click at [830, 430] on span "Choose or drag and drop file(s)" at bounding box center [1179, 436] width 763 height 12
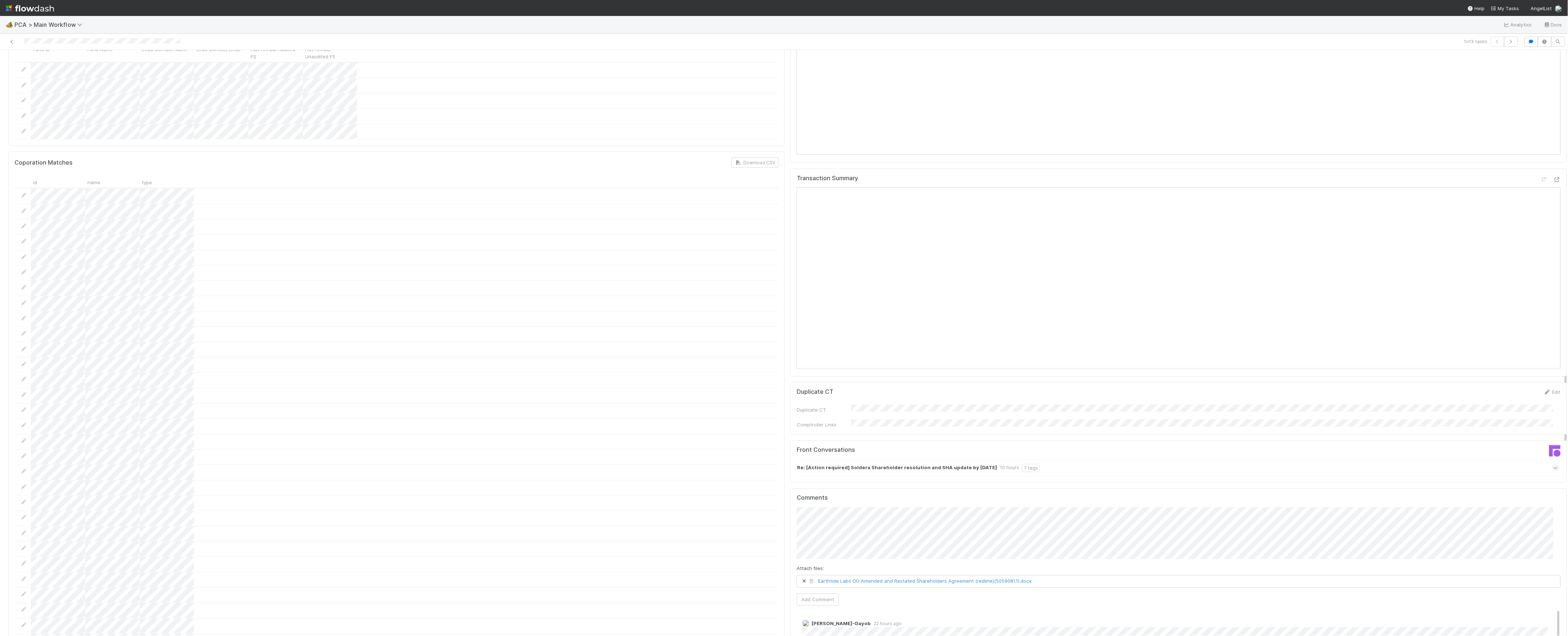
scroll to position [1149, 0]
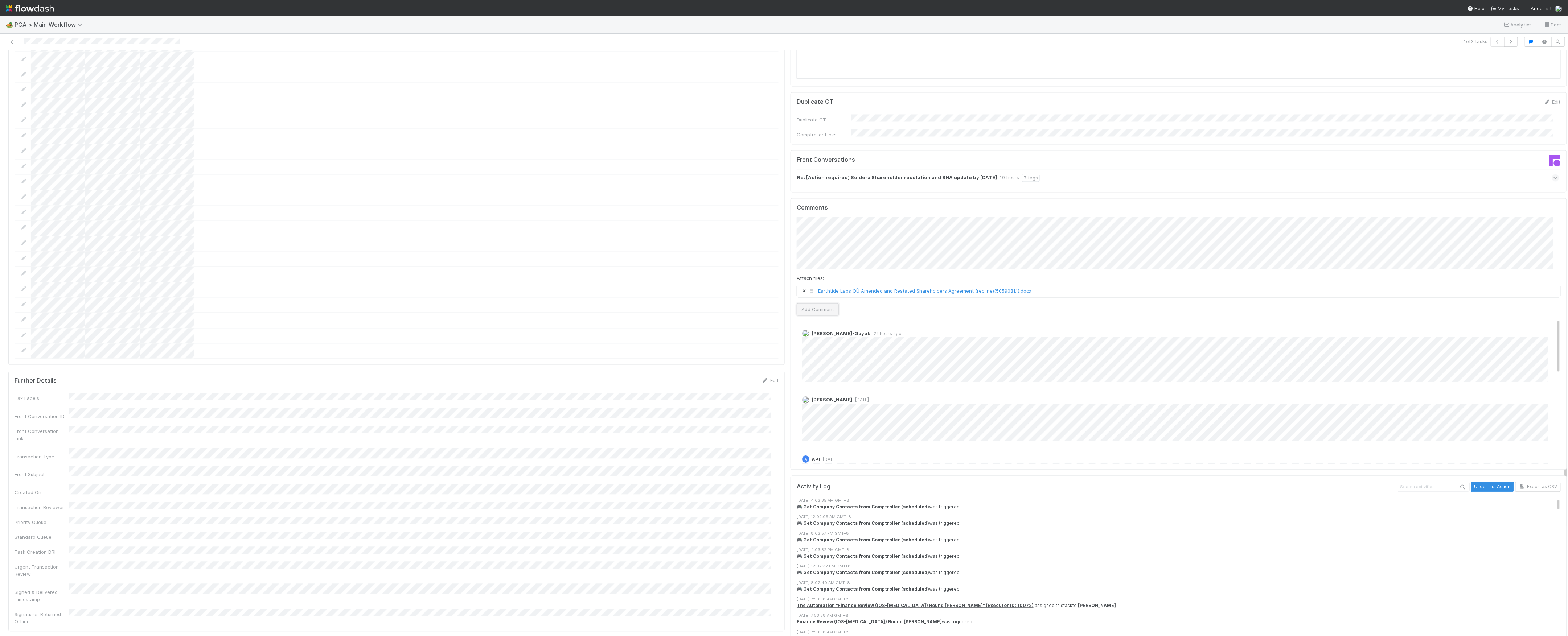
click at [824, 303] on button "Add Comment" at bounding box center [817, 310] width 42 height 13
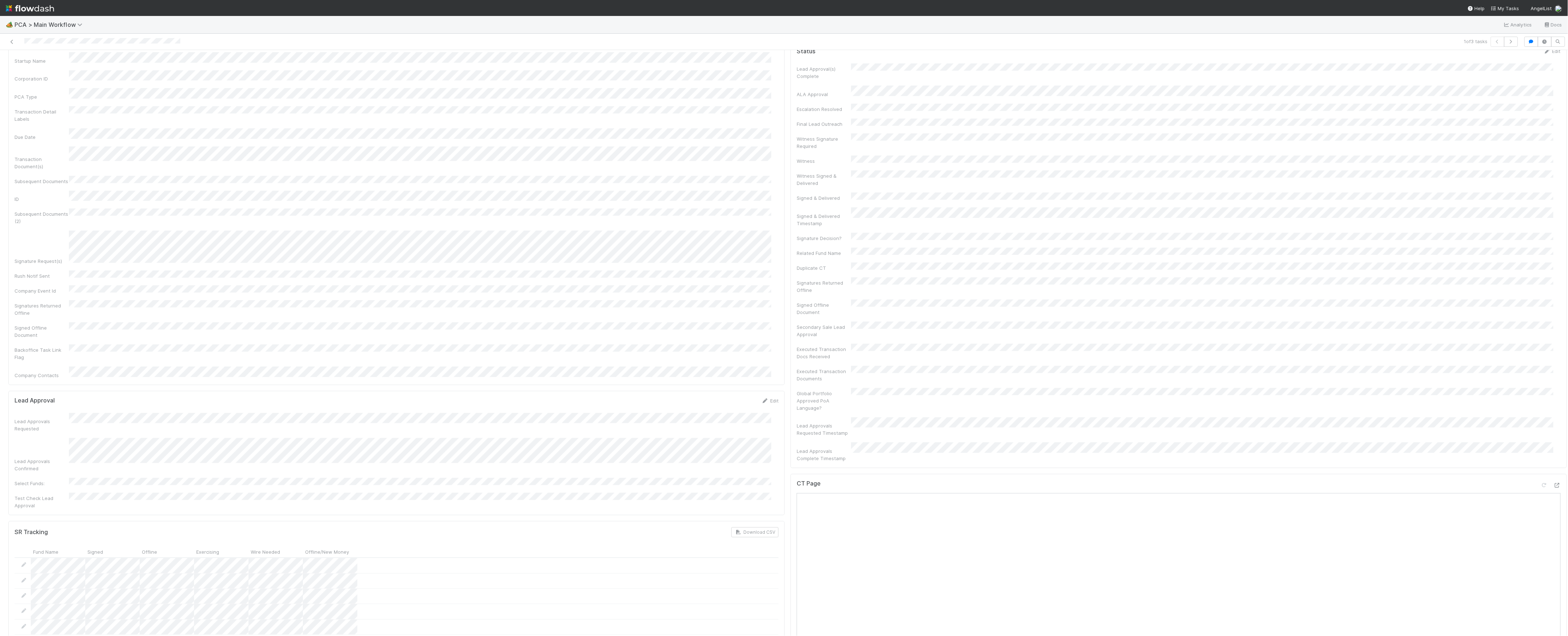
scroll to position [0, 0]
click at [1243, 66] on button "Move to Post-Close Question" at bounding box center [1271, 62] width 76 height 13
click at [13, 44] on link at bounding box center [12, 41] width 7 height 7
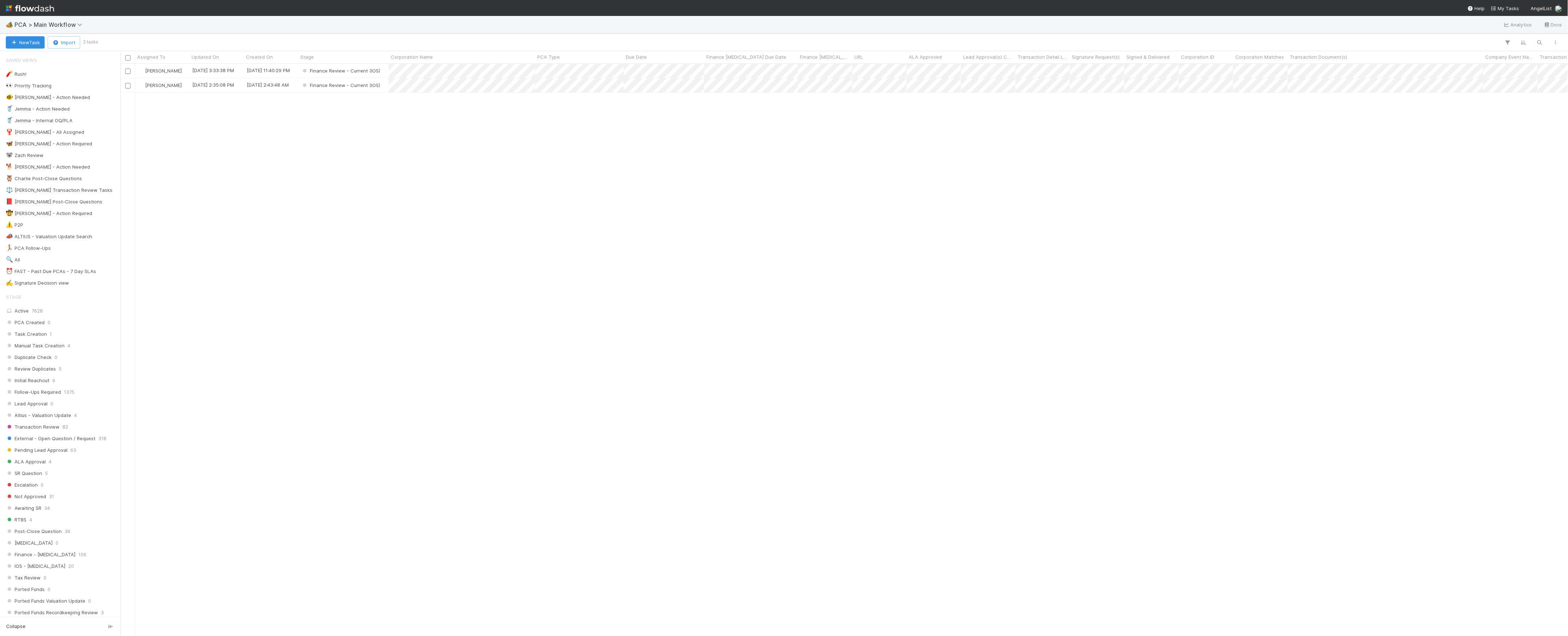
scroll to position [8, 8]
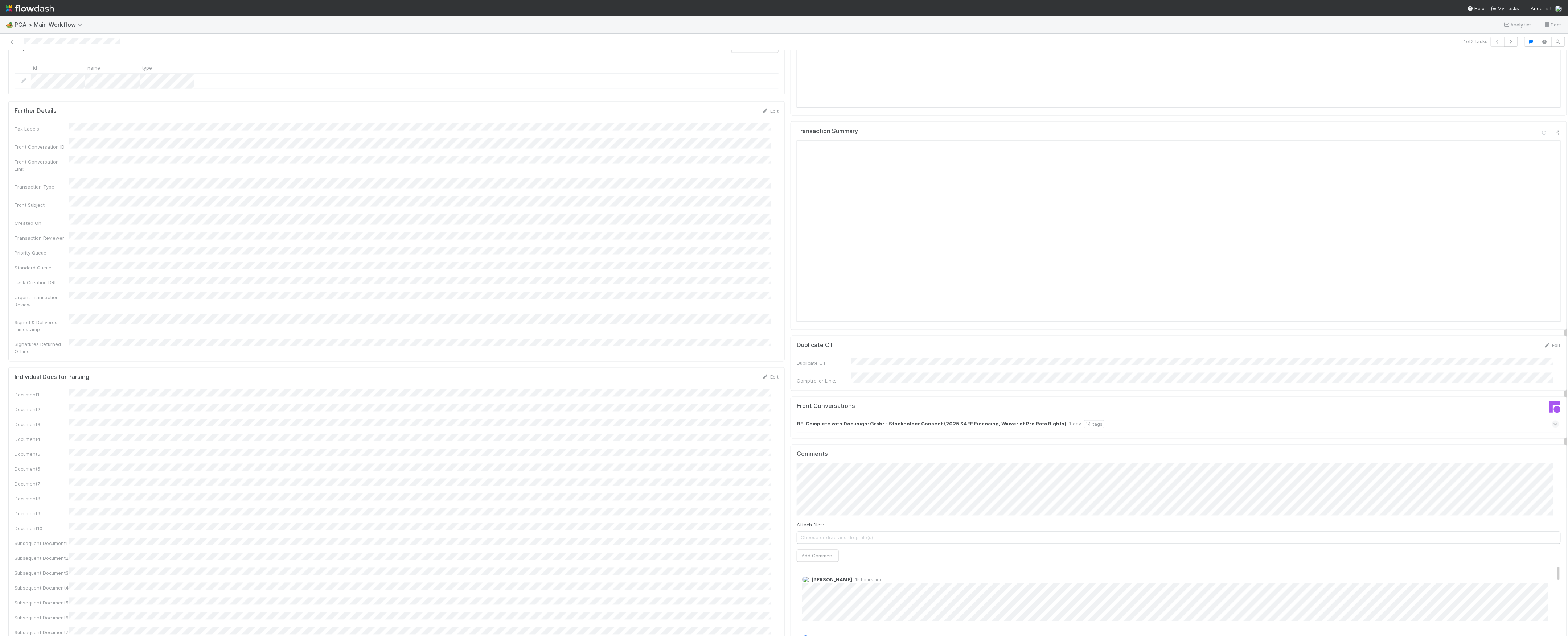
scroll to position [869, 0]
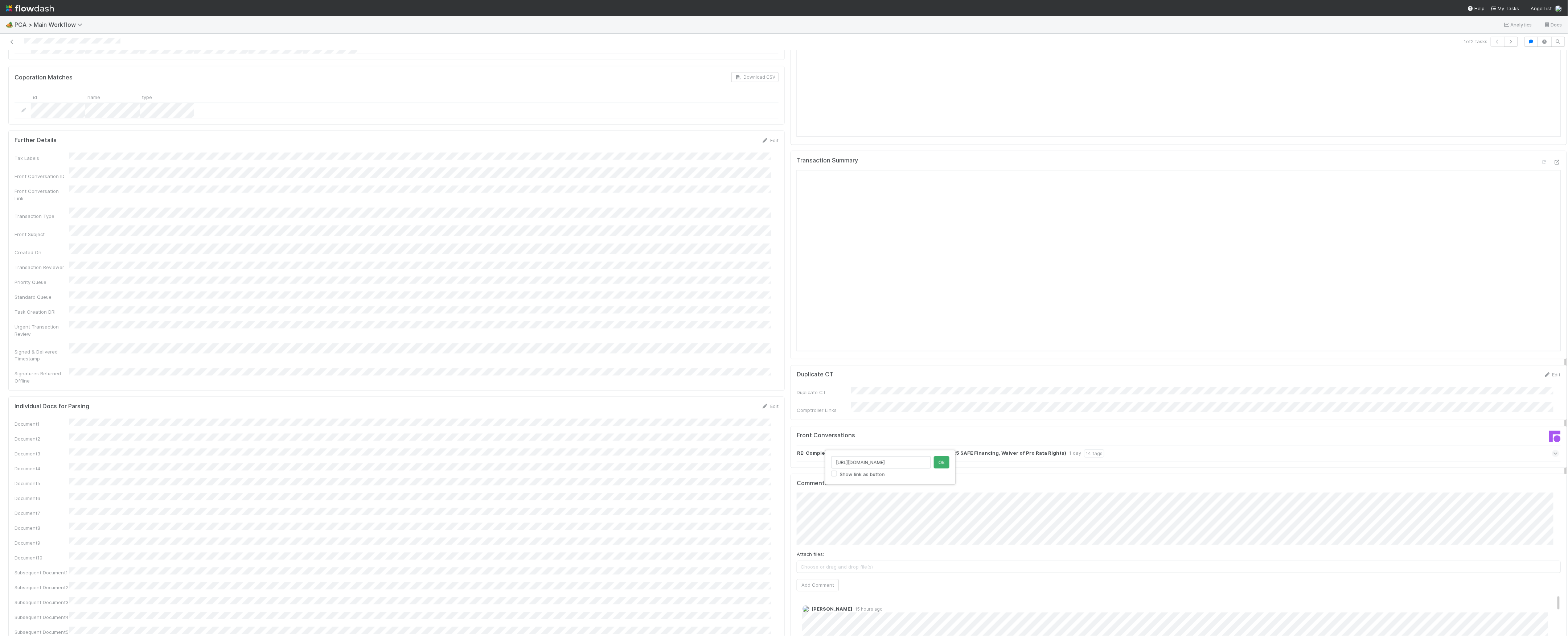
click button "Ok" at bounding box center [942, 462] width 16 height 13
click at [805, 579] on button "Add Comment" at bounding box center [817, 585] width 42 height 13
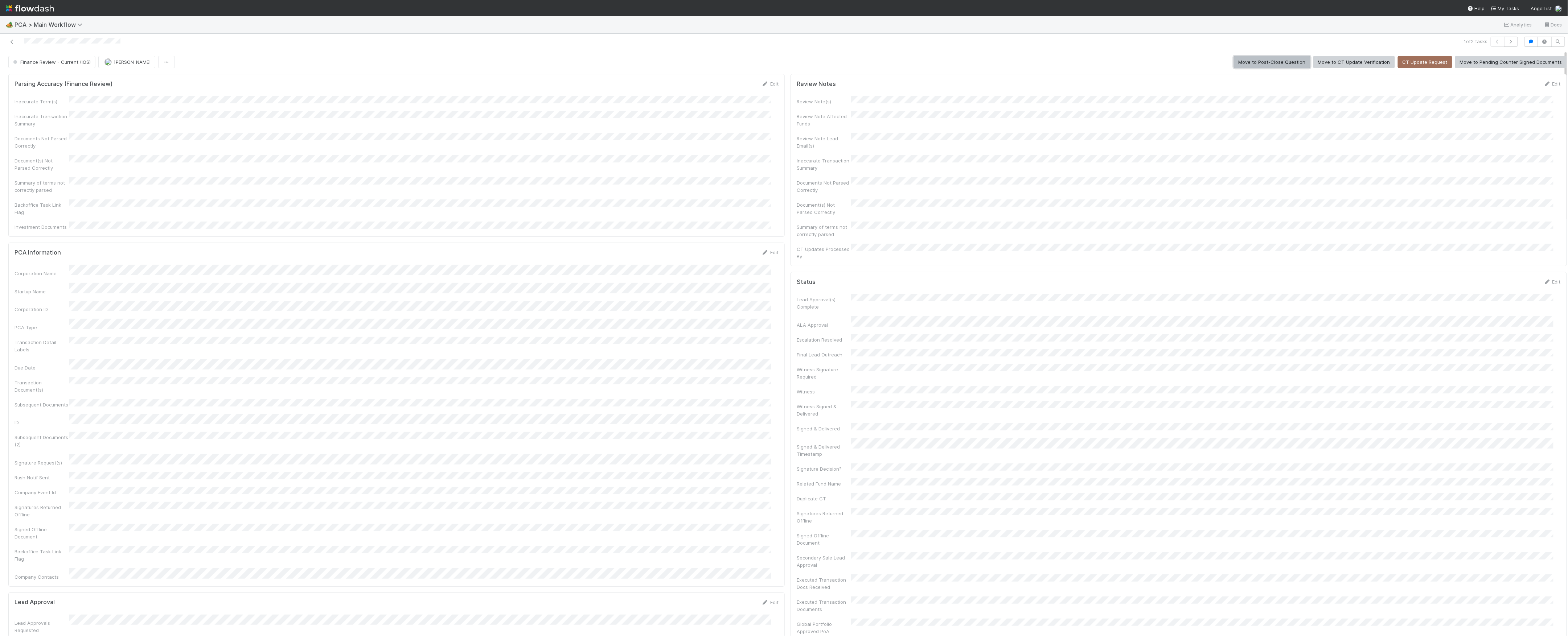
click at [1284, 64] on button "Move to Post-Close Question" at bounding box center [1271, 62] width 76 height 13
click at [12, 42] on icon at bounding box center [12, 42] width 7 height 5
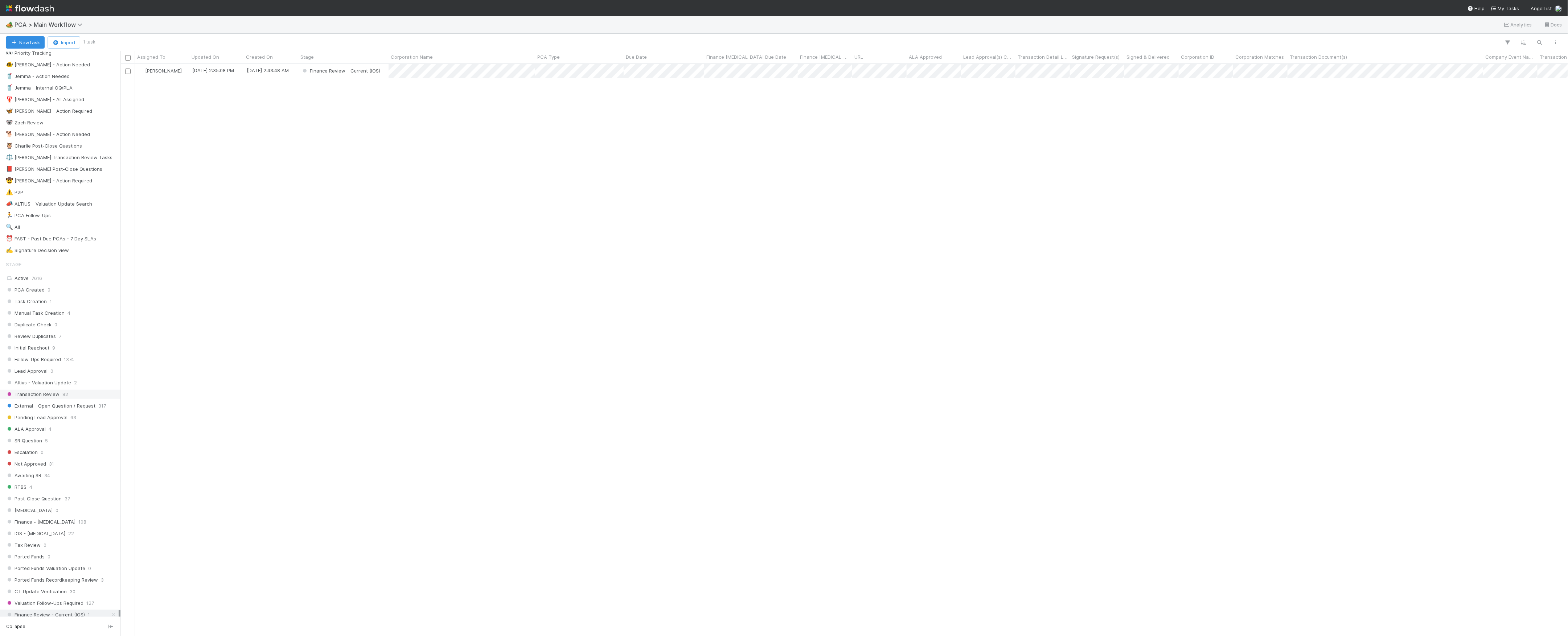
scroll to position [193, 0]
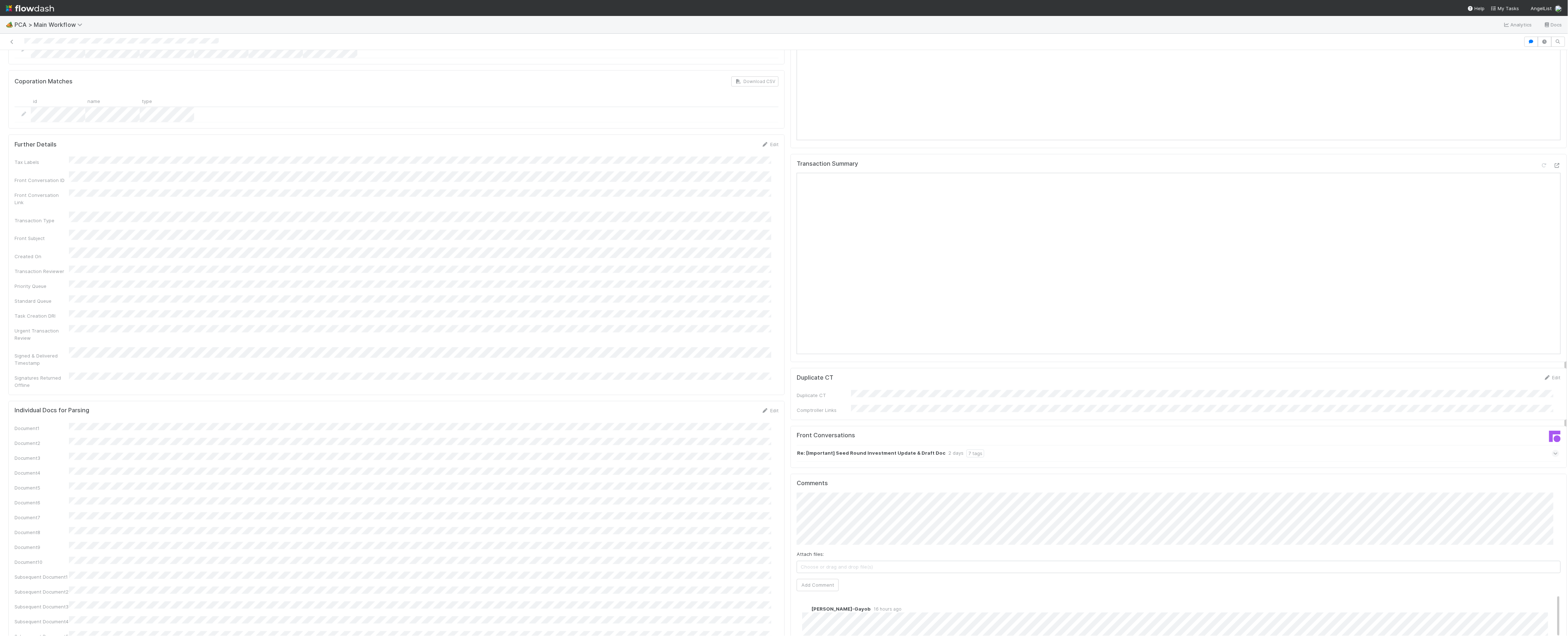
scroll to position [918, 0]
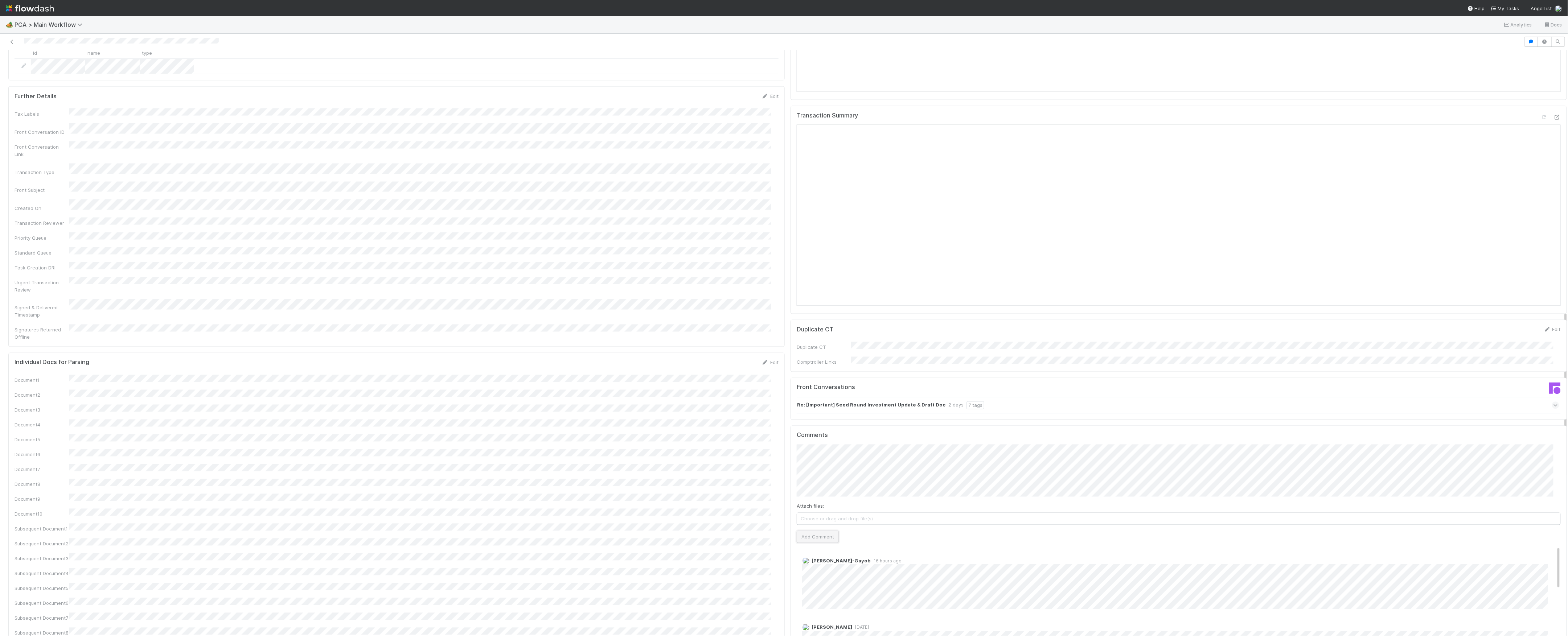
click at [819, 531] on button "Add Comment" at bounding box center [817, 537] width 42 height 13
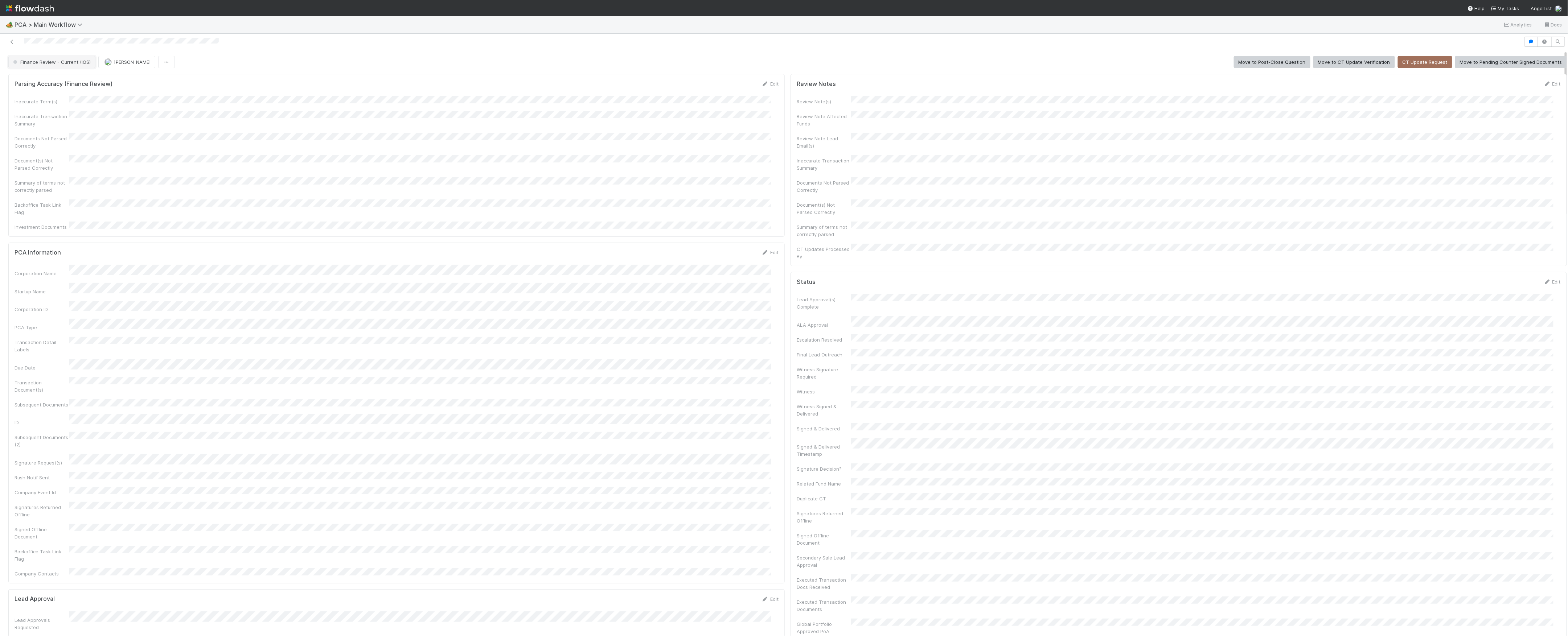
click at [49, 59] on button "Finance Review - Current (IOS)" at bounding box center [52, 62] width 87 height 13
click at [118, 67] on button "[PERSON_NAME]" at bounding box center [127, 62] width 57 height 13
click at [99, 64] on span "[PERSON_NAME]" at bounding box center [87, 61] width 37 height 6
click at [158, 67] on div "Completed Assign Move to Post-Close Question Move to Tax Review [Temp - Lou] Cr…" at bounding box center [788, 62] width 1559 height 13
click at [9, 41] on icon at bounding box center [12, 42] width 7 height 5
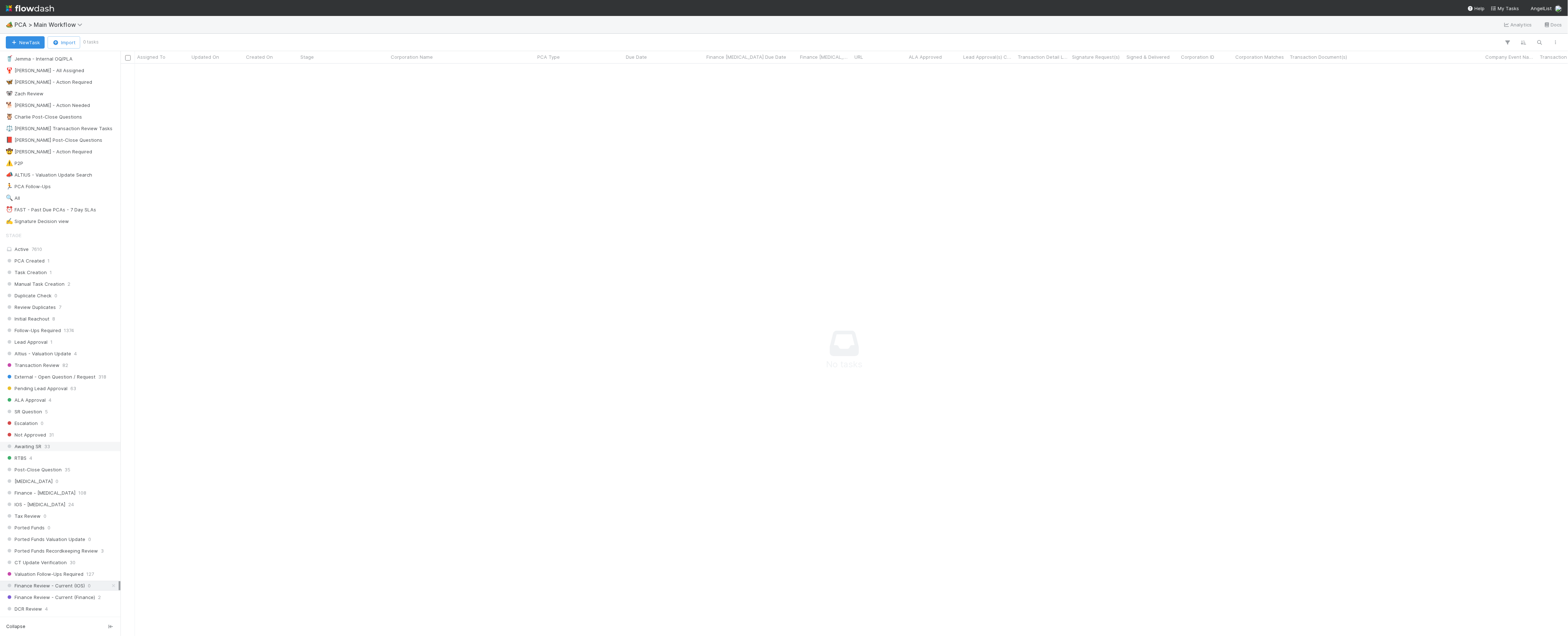
scroll to position [241, 0]
click at [80, 422] on span "Finance Review - Current (Finance)" at bounding box center [50, 417] width 89 height 9
click at [66, 433] on div "DCR Review 4" at bounding box center [61, 429] width 113 height 9
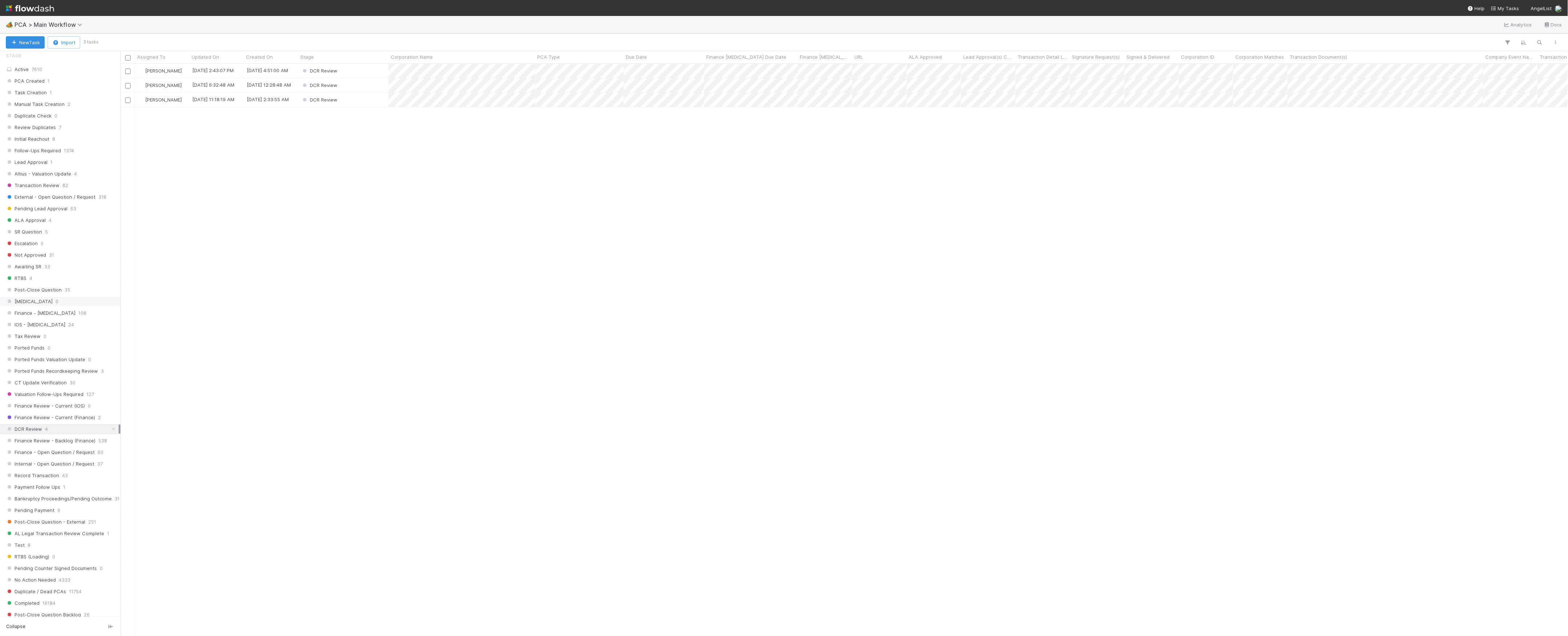
scroll to position [564, 1440]
click at [364, 70] on div "DCR Review" at bounding box center [343, 71] width 90 height 14
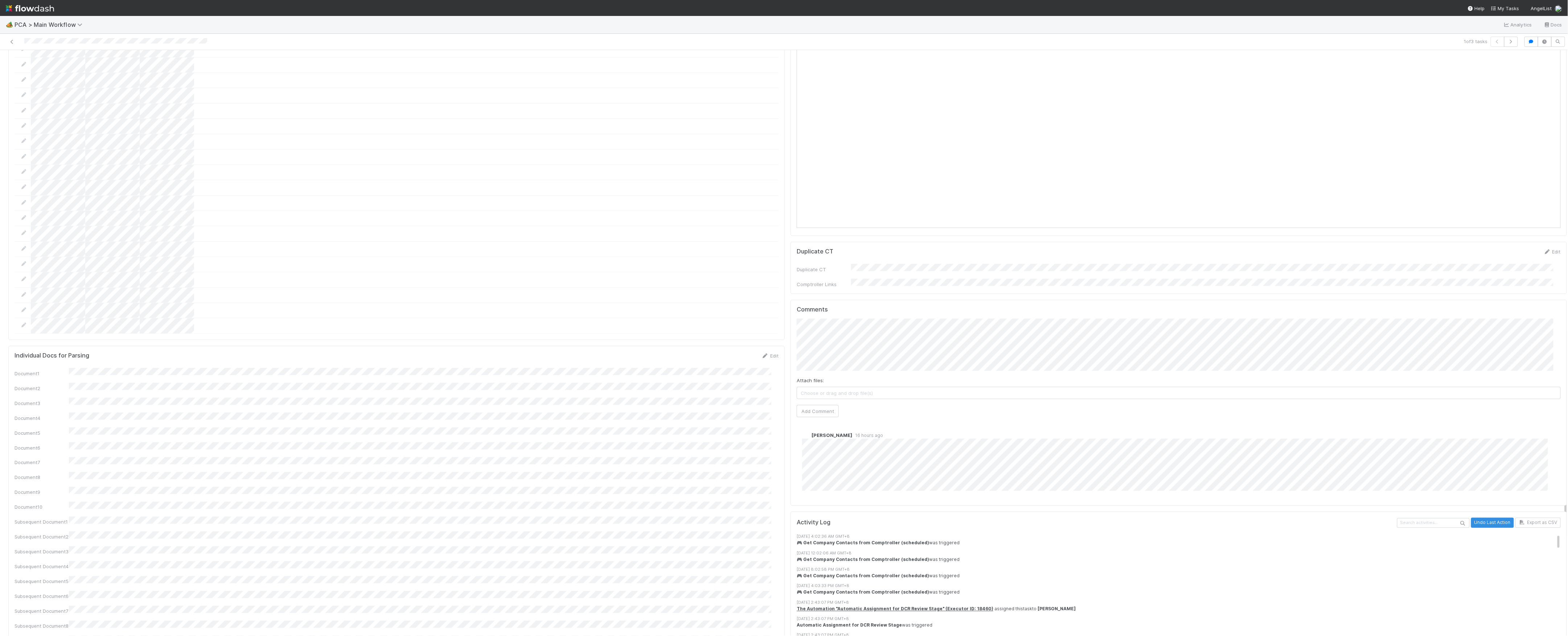
scroll to position [773, 0]
click at [817, 405] on button "Add Comment" at bounding box center [817, 411] width 42 height 13
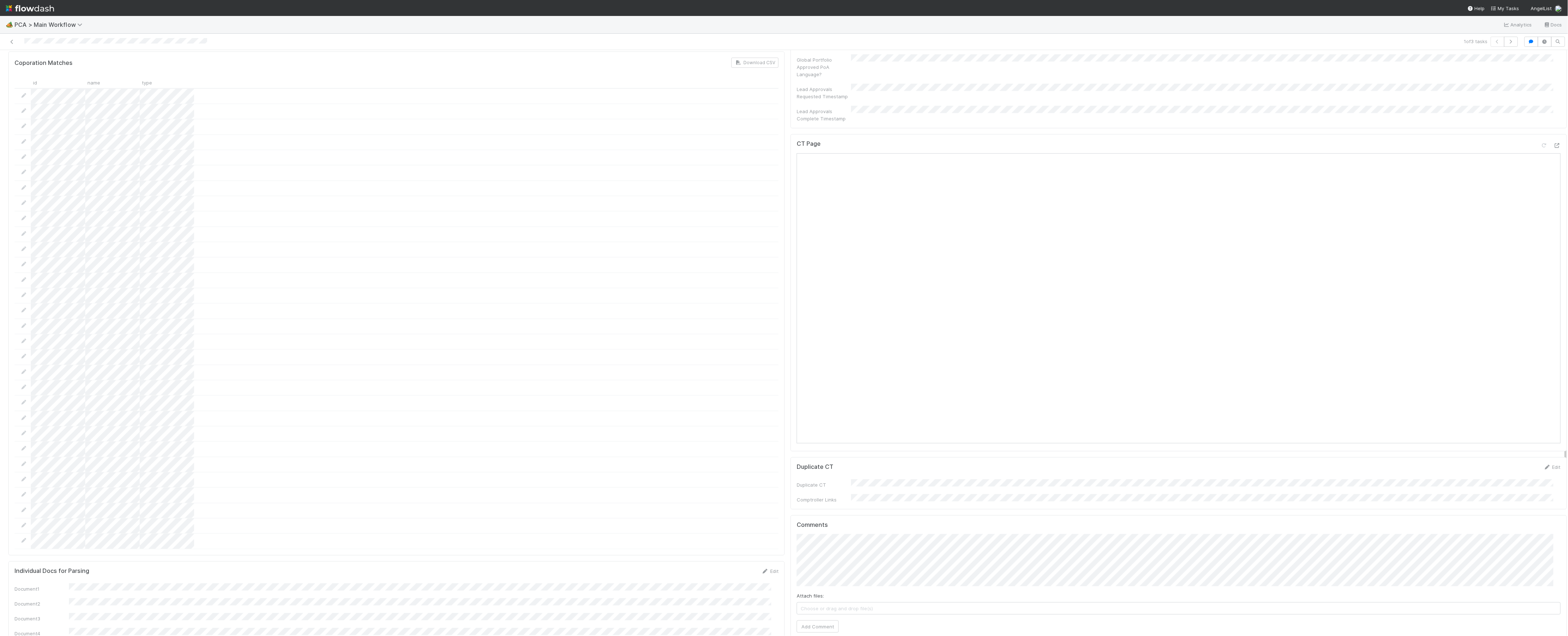
scroll to position [531, 0]
click at [1540, 169] on icon at bounding box center [1544, 171] width 7 height 5
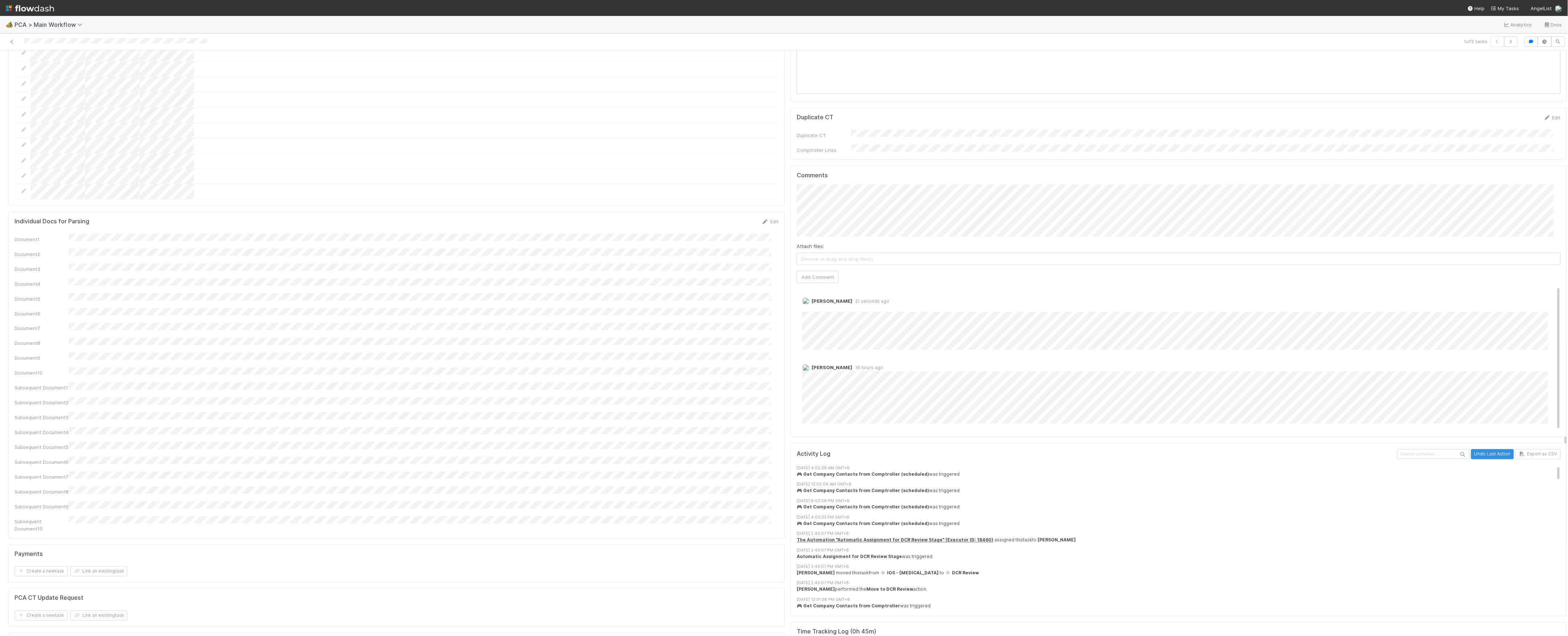
scroll to position [918, 0]
click at [808, 294] on link "Edit" at bounding box center [812, 296] width 9 height 6
click at [835, 286] on span "[PERSON_NAME]" at bounding box center [832, 286] width 37 height 6
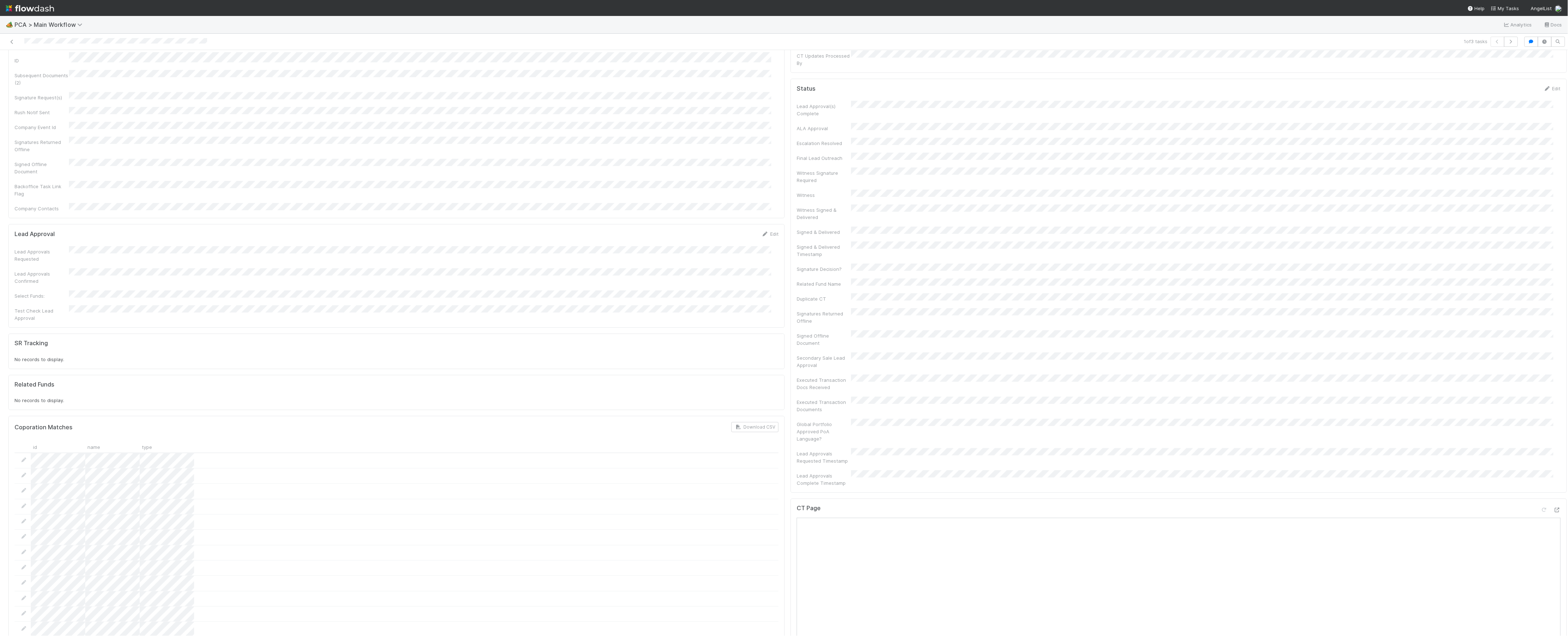
scroll to position [0, 0]
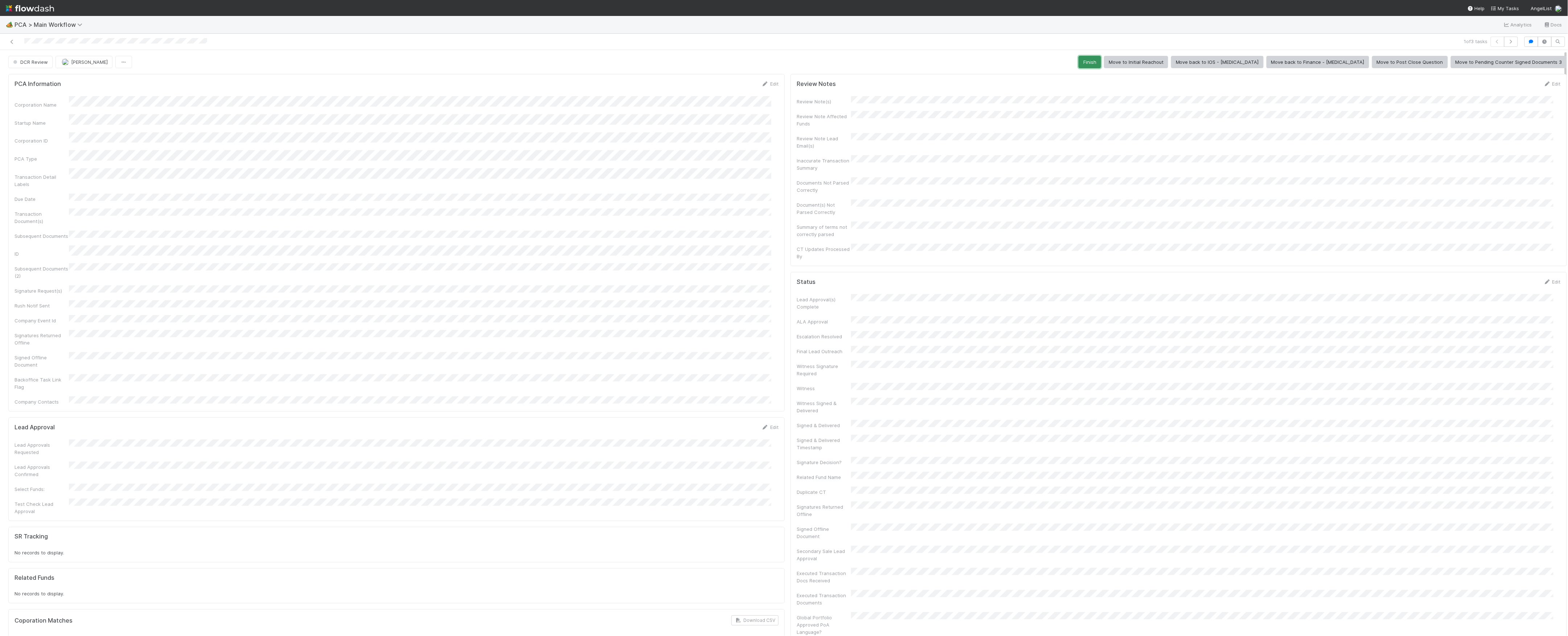
click at [1101, 62] on button "Finish" at bounding box center [1090, 62] width 23 height 13
click at [46, 65] on button "Completed" at bounding box center [29, 62] width 42 height 13
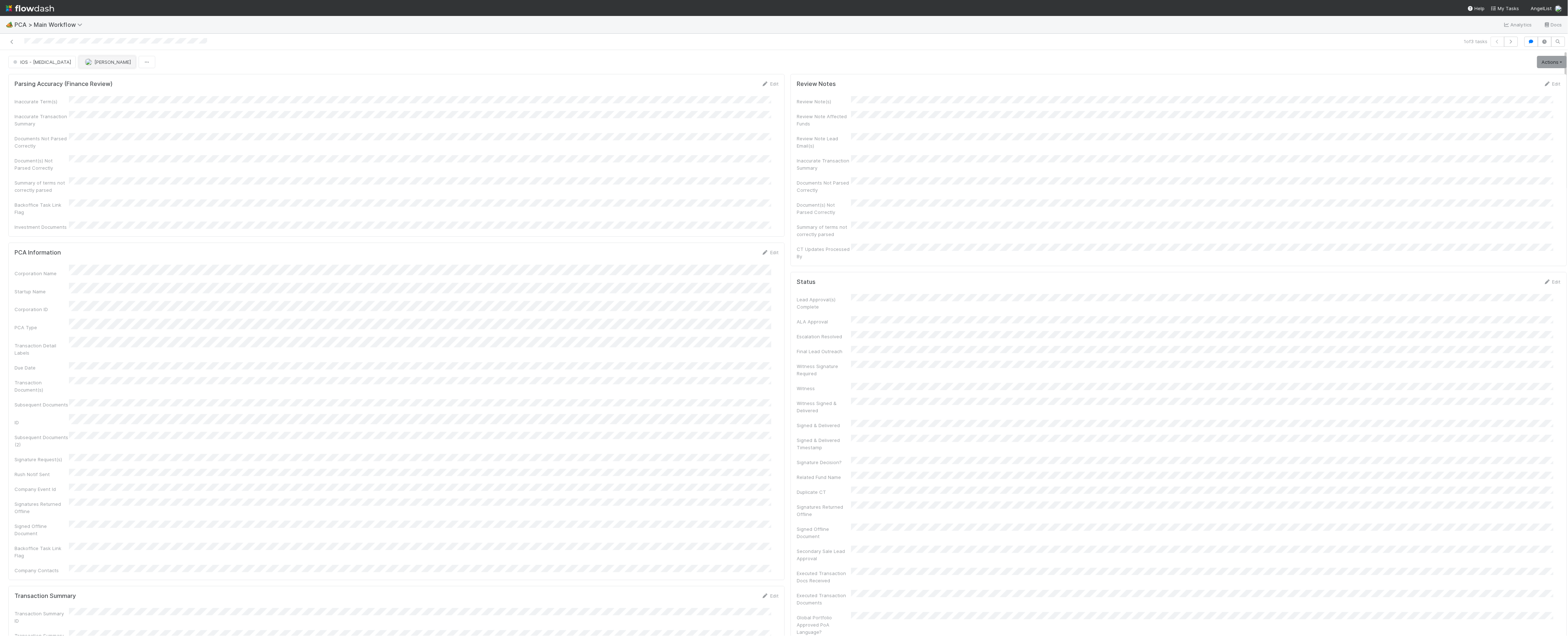
click at [94, 63] on span "[PERSON_NAME]" at bounding box center [113, 61] width 37 height 6
click at [12, 42] on icon at bounding box center [12, 42] width 7 height 5
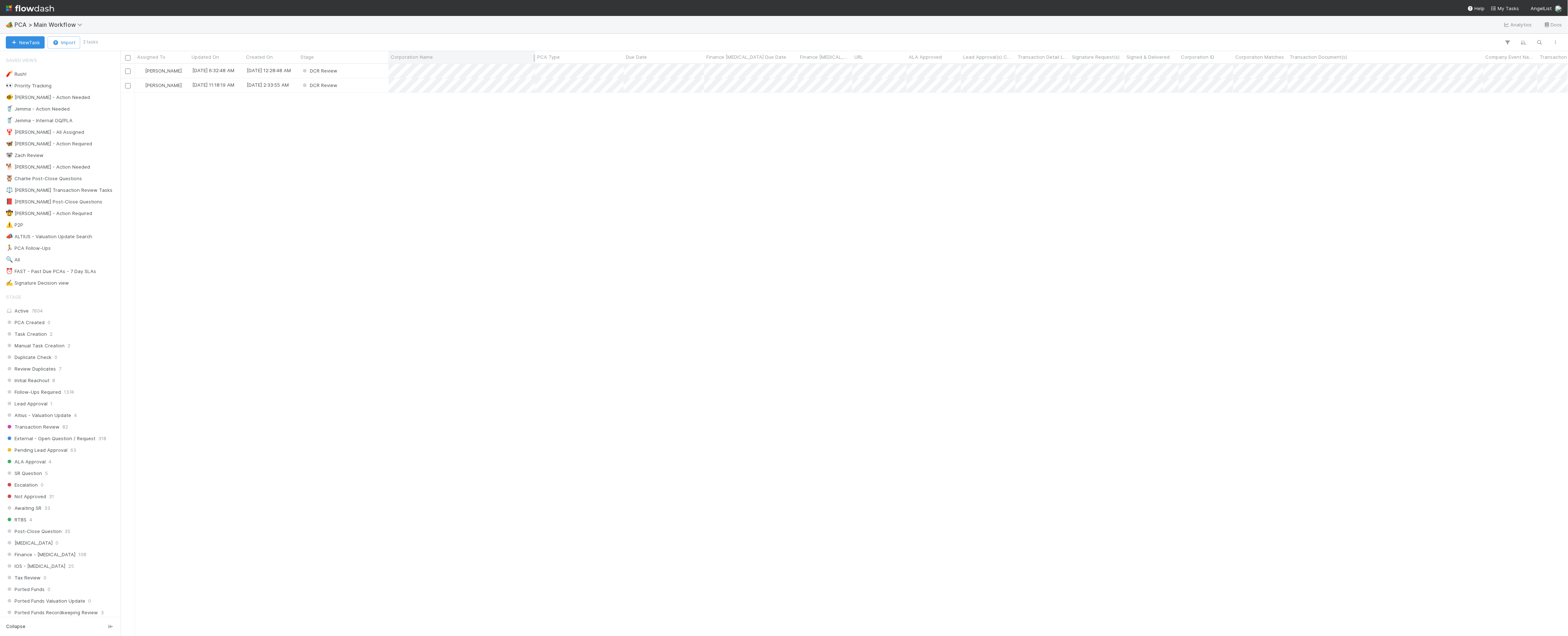
scroll to position [564, 1440]
click at [372, 73] on div "DCR Review" at bounding box center [343, 71] width 90 height 14
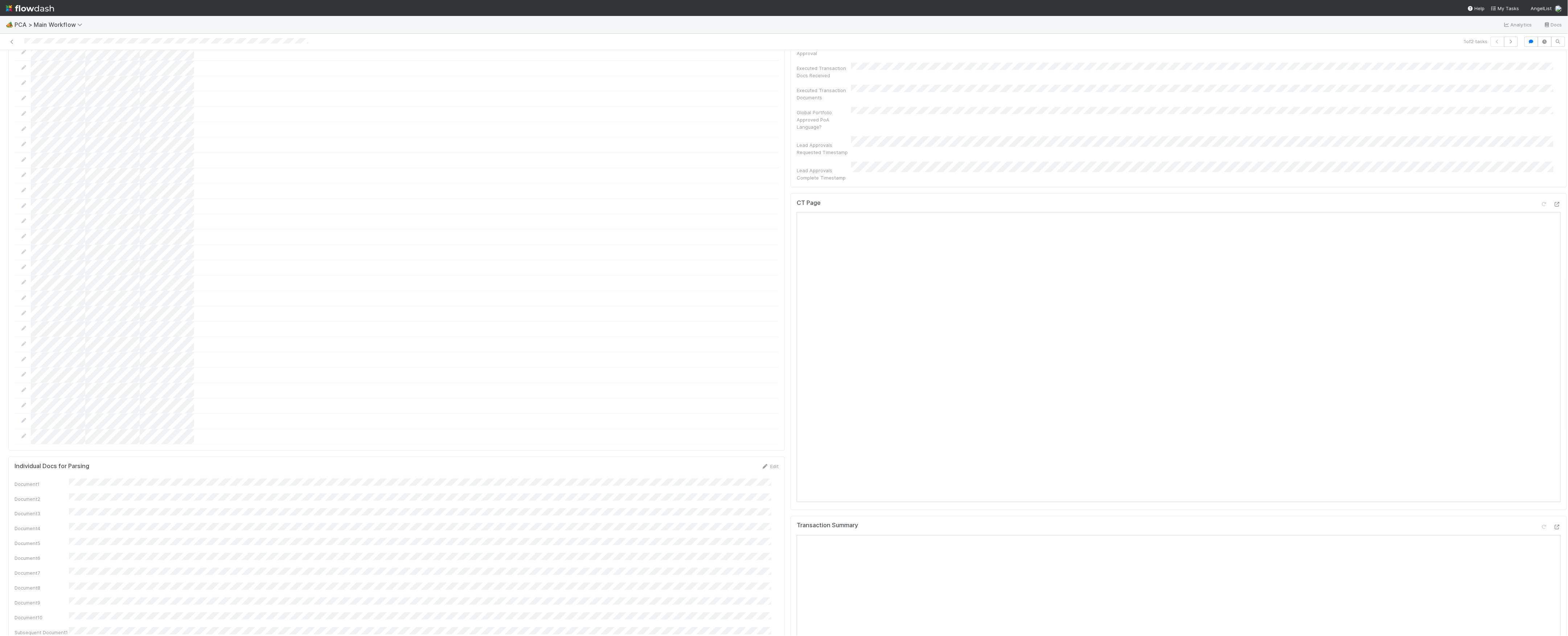
scroll to position [725, 0]
click at [1540, 200] on div at bounding box center [1544, 204] width 7 height 7
click at [1540, 202] on icon at bounding box center [1544, 204] width 7 height 5
click at [1540, 192] on icon at bounding box center [1544, 194] width 7 height 5
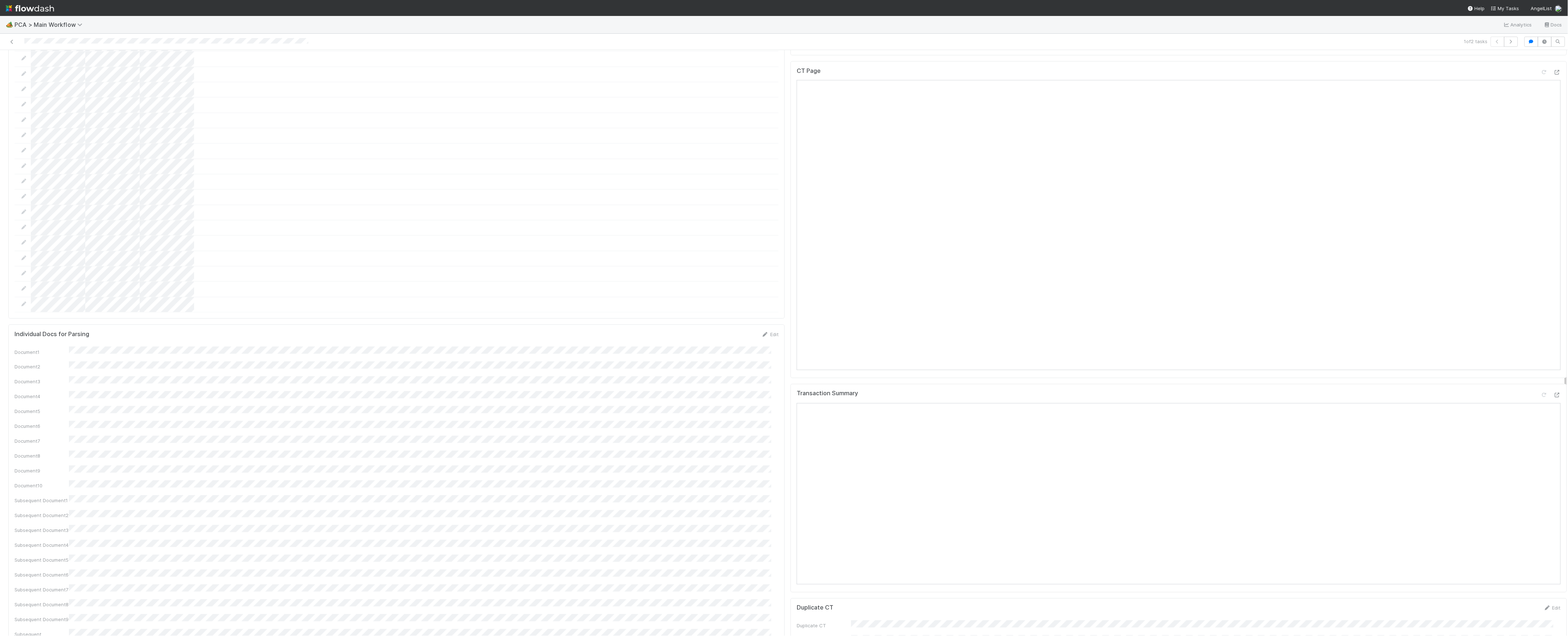
scroll to position [1025, 0]
click at [840, 486] on span "[PERSON_NAME]" at bounding box center [827, 484] width 37 height 6
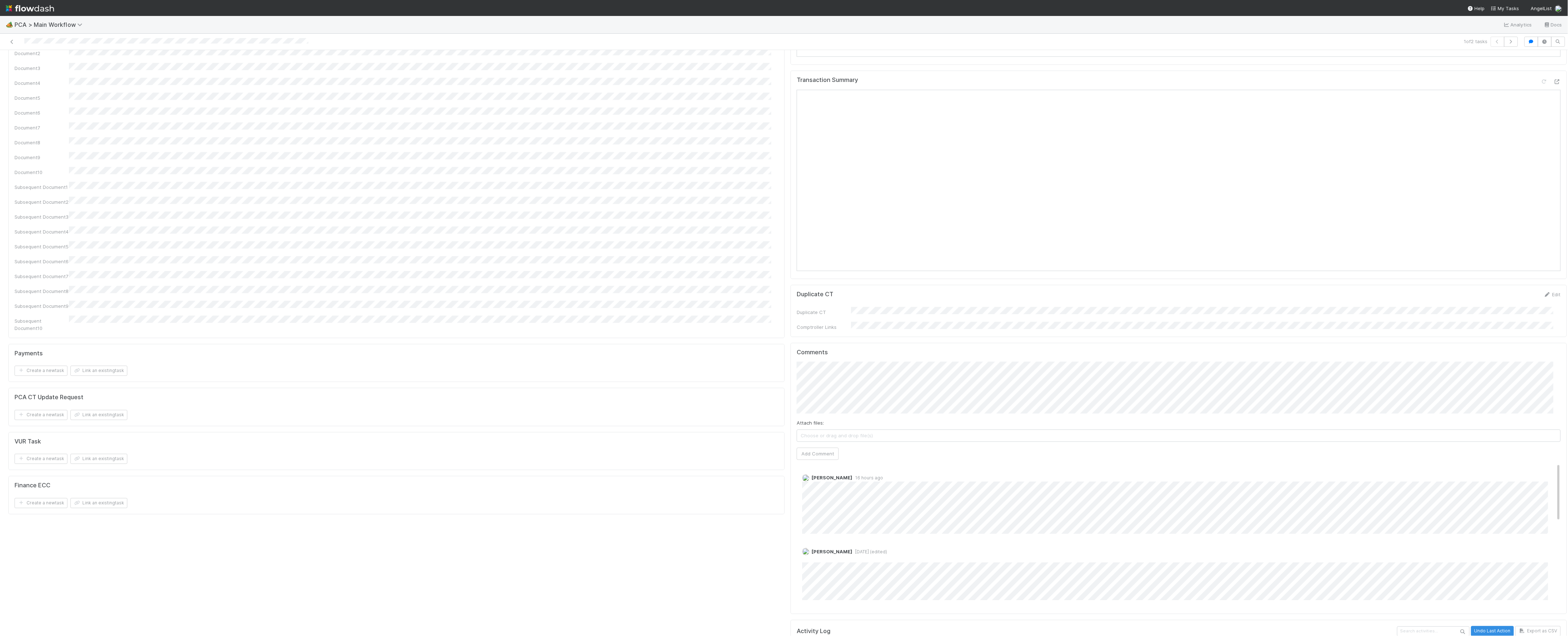
click at [804, 381] on div "Attach files: Choose or drag and drop file(s) Add Comment" at bounding box center [1178, 410] width 764 height 98
click at [812, 447] on button "Add Comment" at bounding box center [817, 454] width 42 height 13
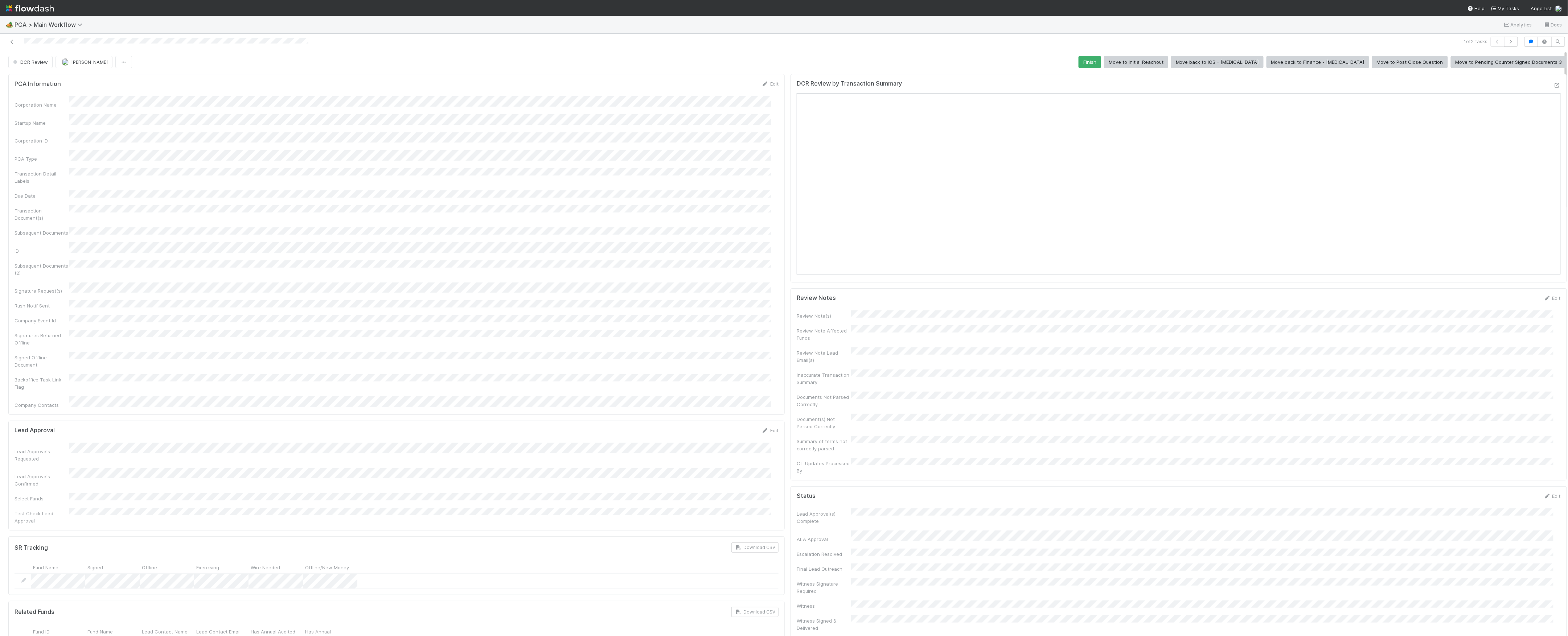
scroll to position [0, 0]
click at [37, 65] on button "DCR Review" at bounding box center [31, 62] width 44 height 13
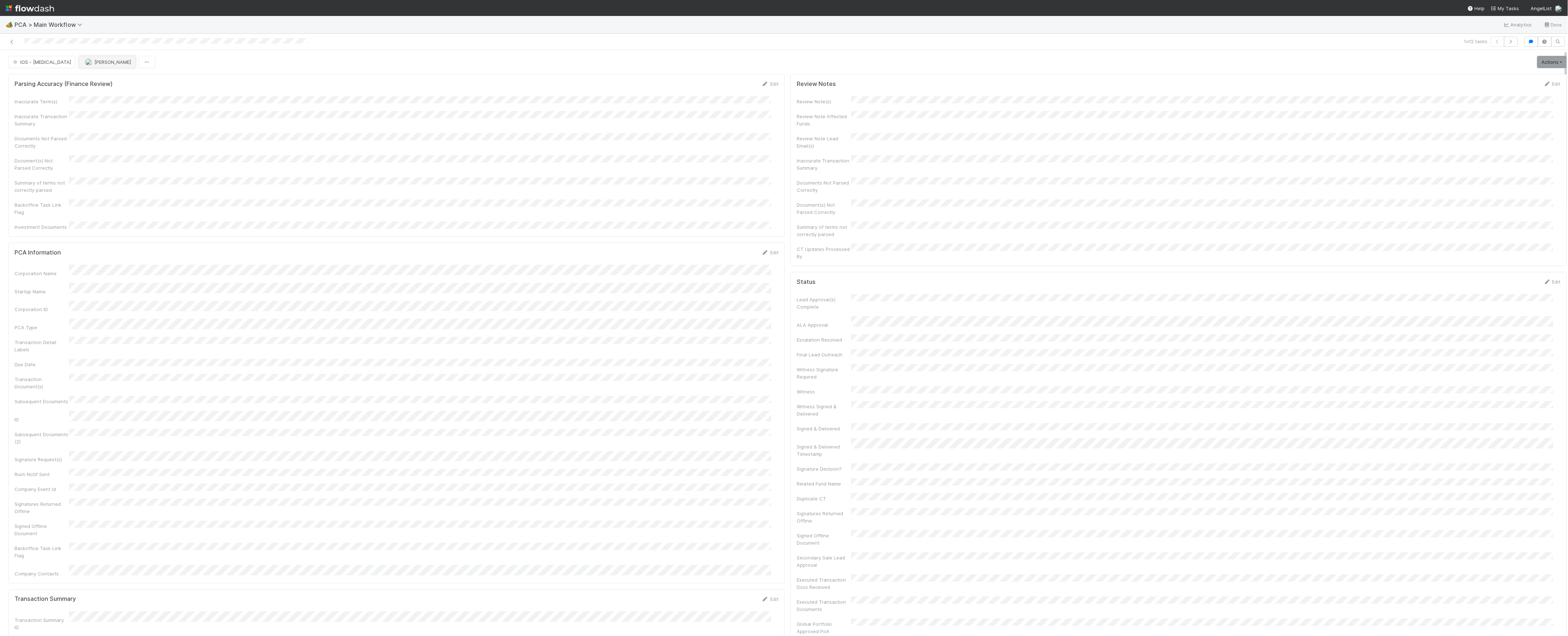
click at [94, 61] on span "[PERSON_NAME]" at bounding box center [113, 61] width 37 height 6
click at [94, 64] on span "[PERSON_NAME]" at bounding box center [113, 61] width 37 height 6
click at [10, 39] on link at bounding box center [12, 41] width 7 height 7
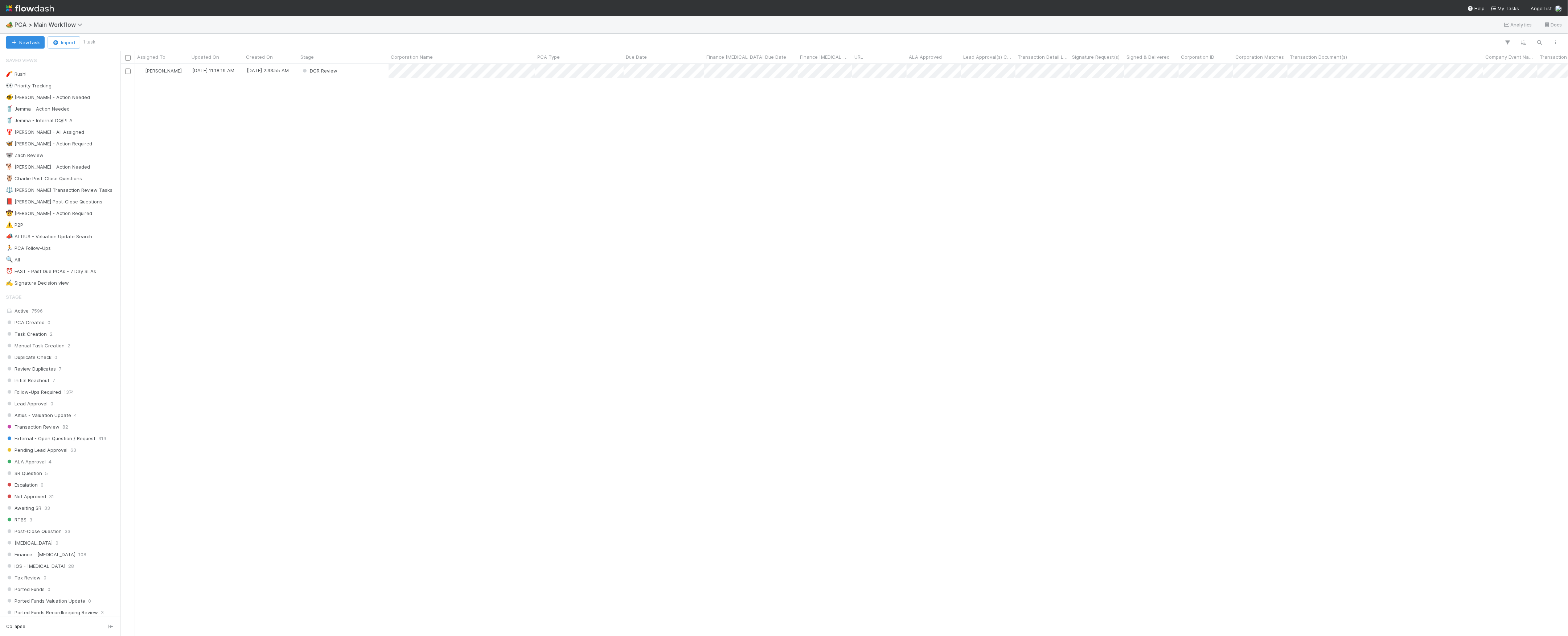
scroll to position [564, 1440]
click at [374, 76] on div "DCR Review" at bounding box center [343, 71] width 90 height 14
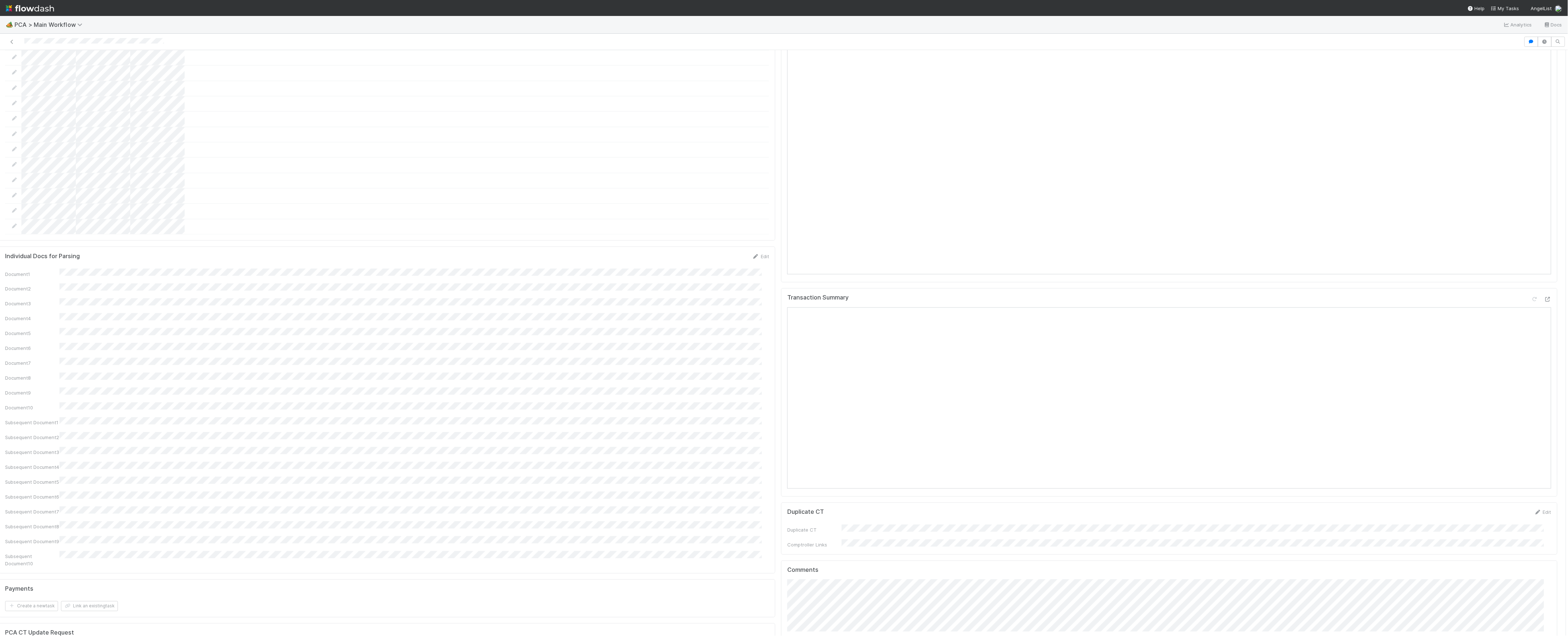
scroll to position [1240, 0]
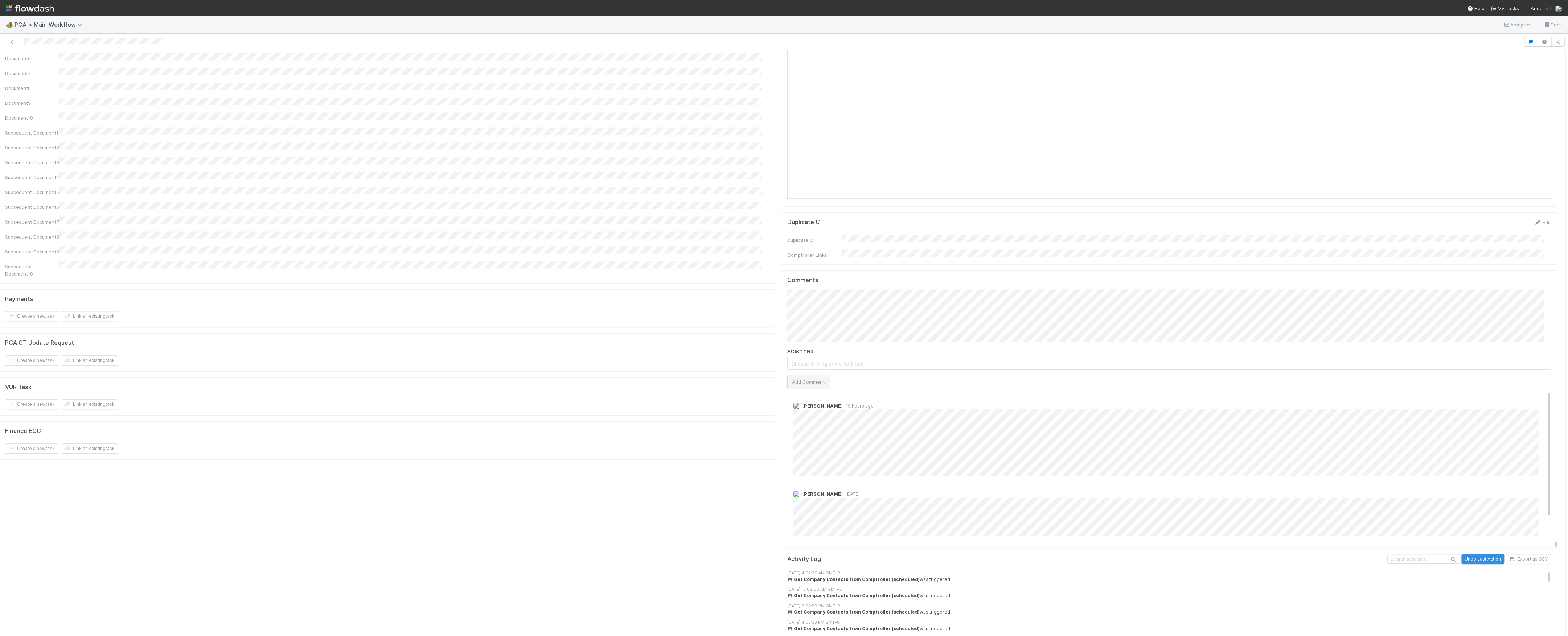
click at [795, 376] on button "Add Comment" at bounding box center [807, 382] width 42 height 13
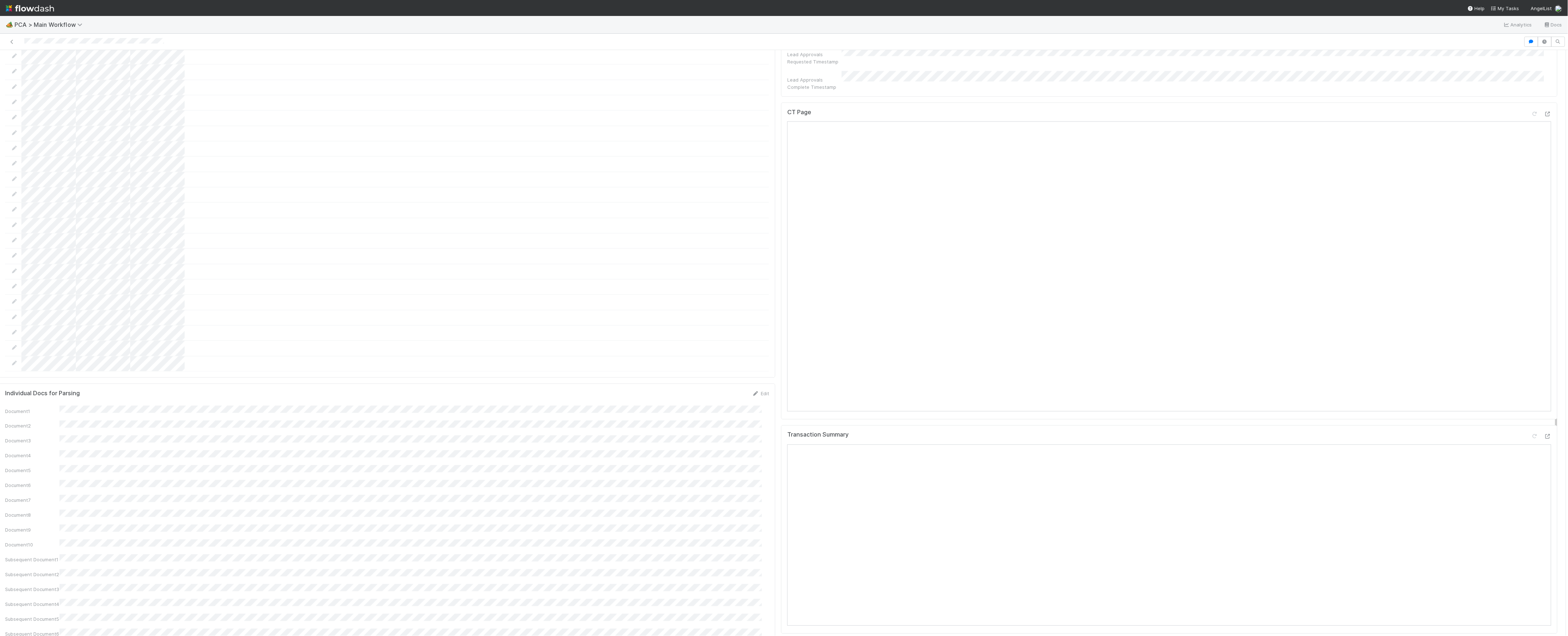
scroll to position [804, 0]
click at [1531, 119] on icon at bounding box center [1534, 122] width 7 height 5
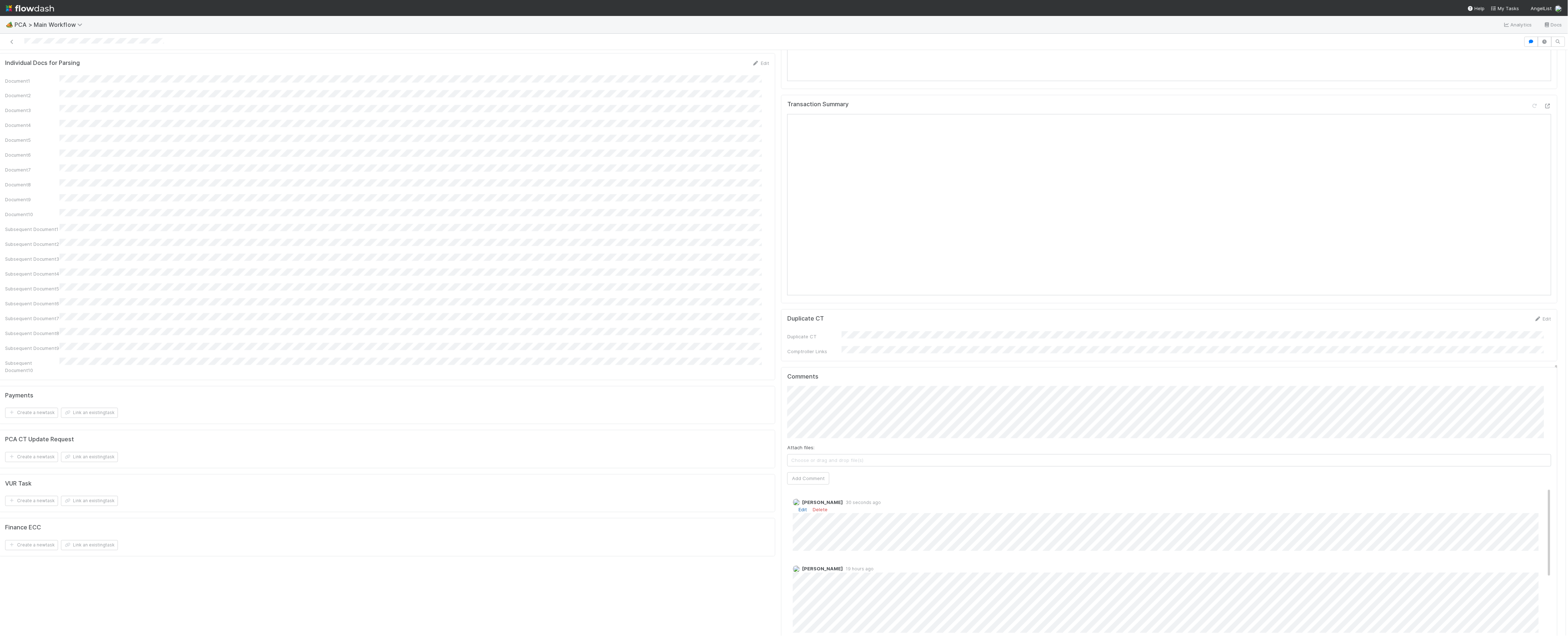
click at [799, 507] on link "Edit" at bounding box center [802, 509] width 9 height 6
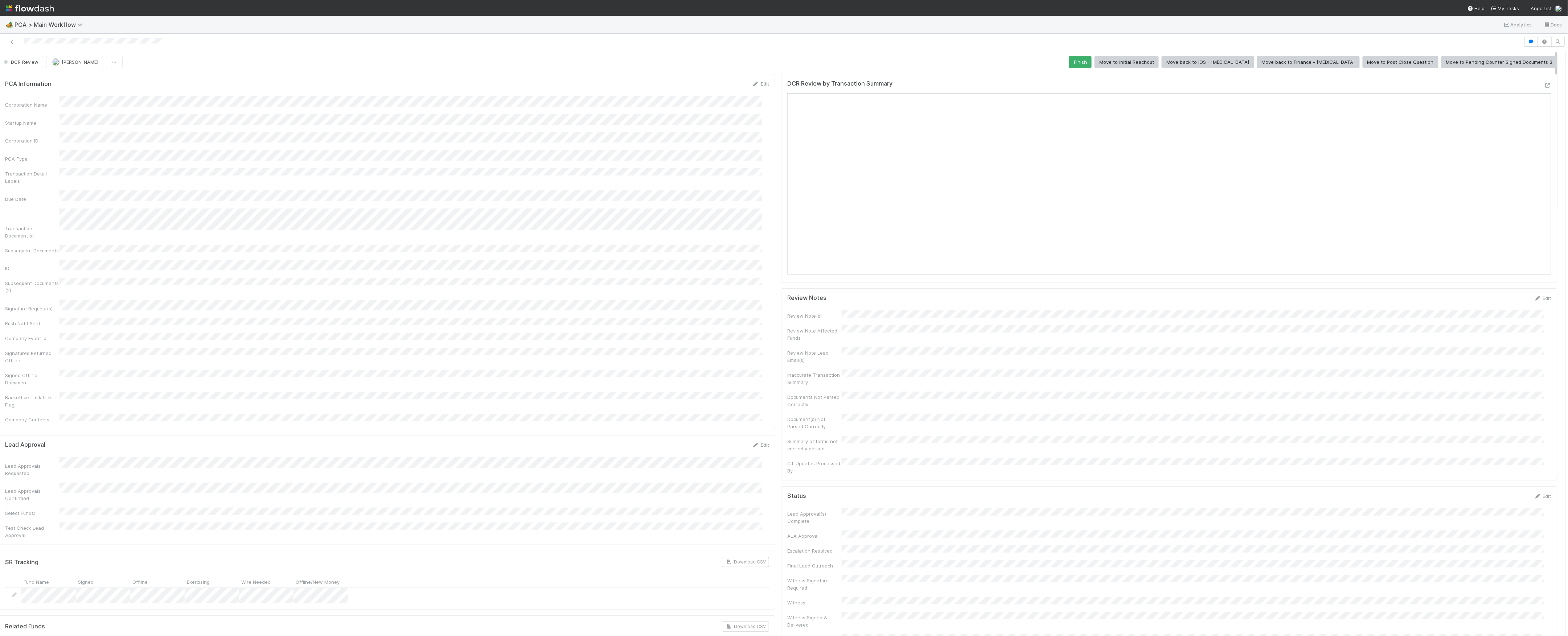
scroll to position [0, 0]
click at [1091, 68] on button "Finish" at bounding box center [1080, 62] width 23 height 13
click at [56, 61] on img "button" at bounding box center [53, 61] width 7 height 7
click at [12, 42] on icon at bounding box center [12, 42] width 7 height 5
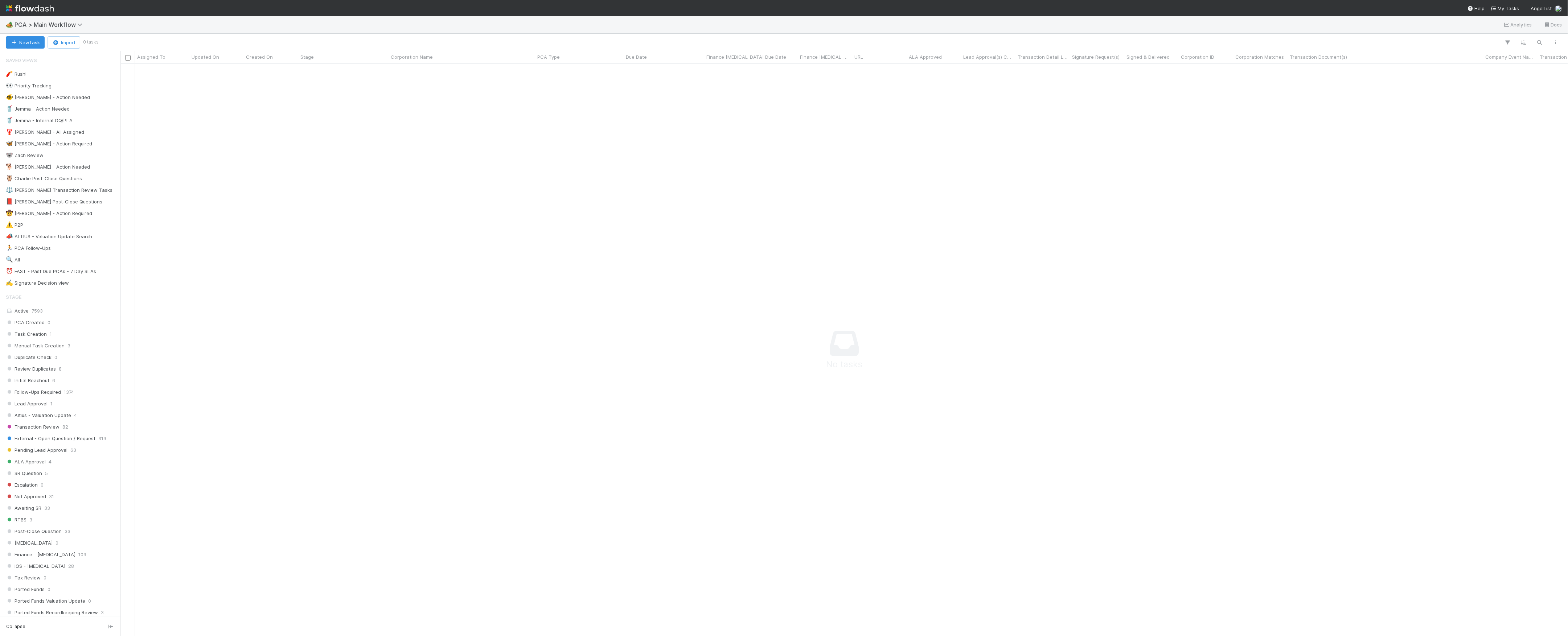
scroll to position [557, 1433]
click at [502, 49] on div "New Task Import 0 tasks" at bounding box center [784, 42] width 1568 height 17
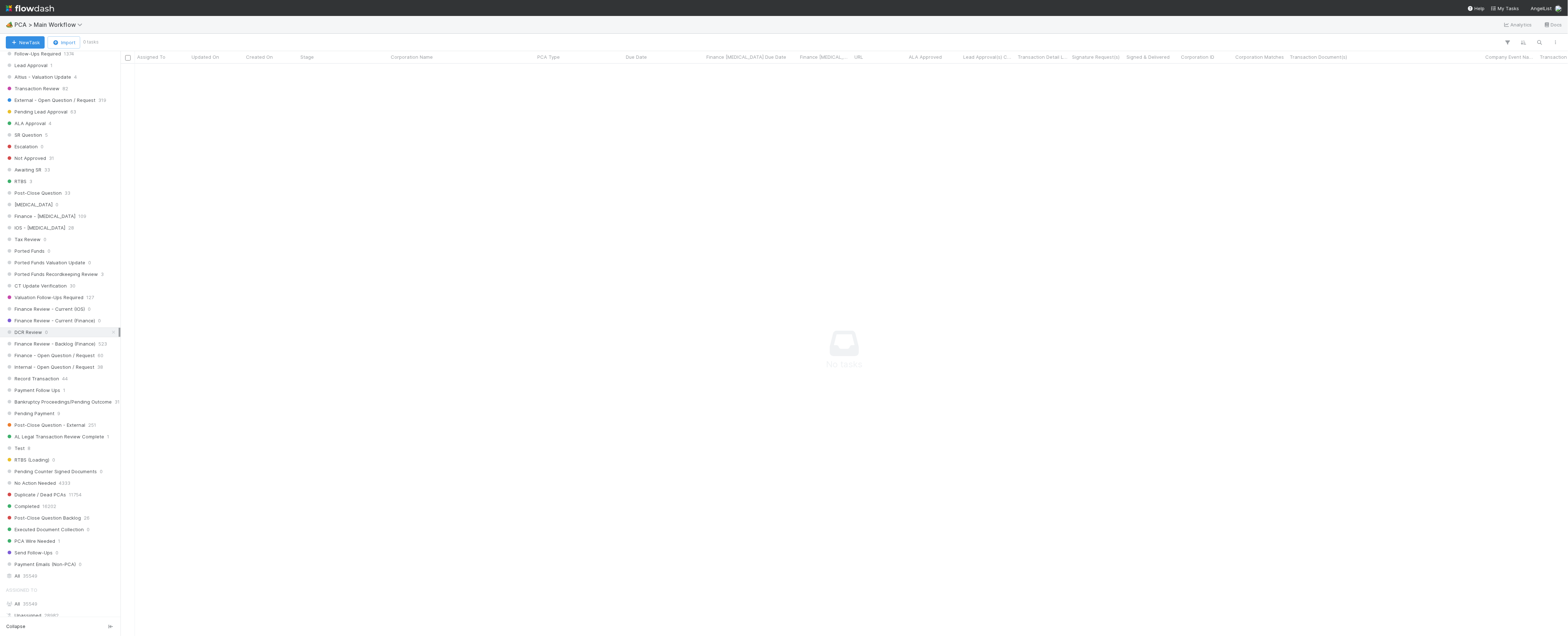
click at [48, 348] on span "Finance Review - Backlog (Finance)" at bounding box center [50, 344] width 90 height 9
click at [110, 346] on icon at bounding box center [113, 344] width 7 height 5
click at [72, 271] on div "⏰ FAST - Past Due PCAs - 7 Day SLAs" at bounding box center [50, 271] width 90 height 9
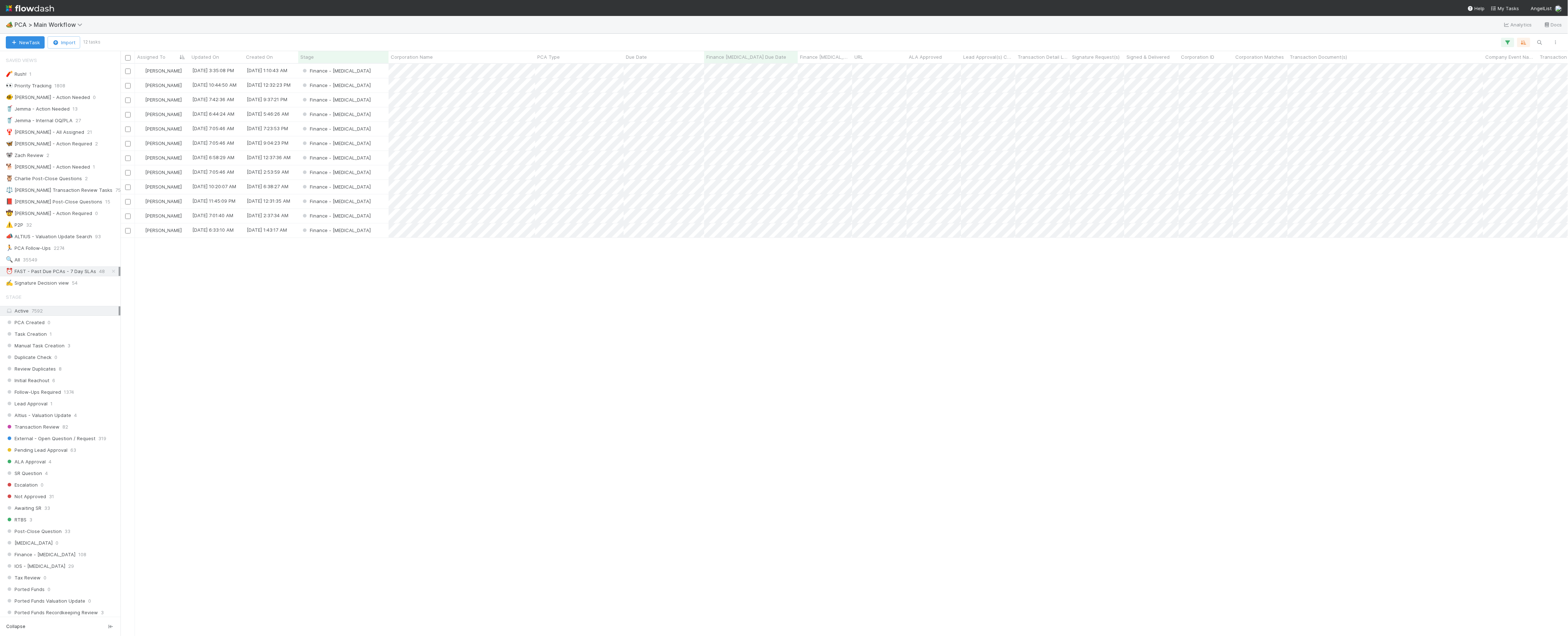
scroll to position [564, 1440]
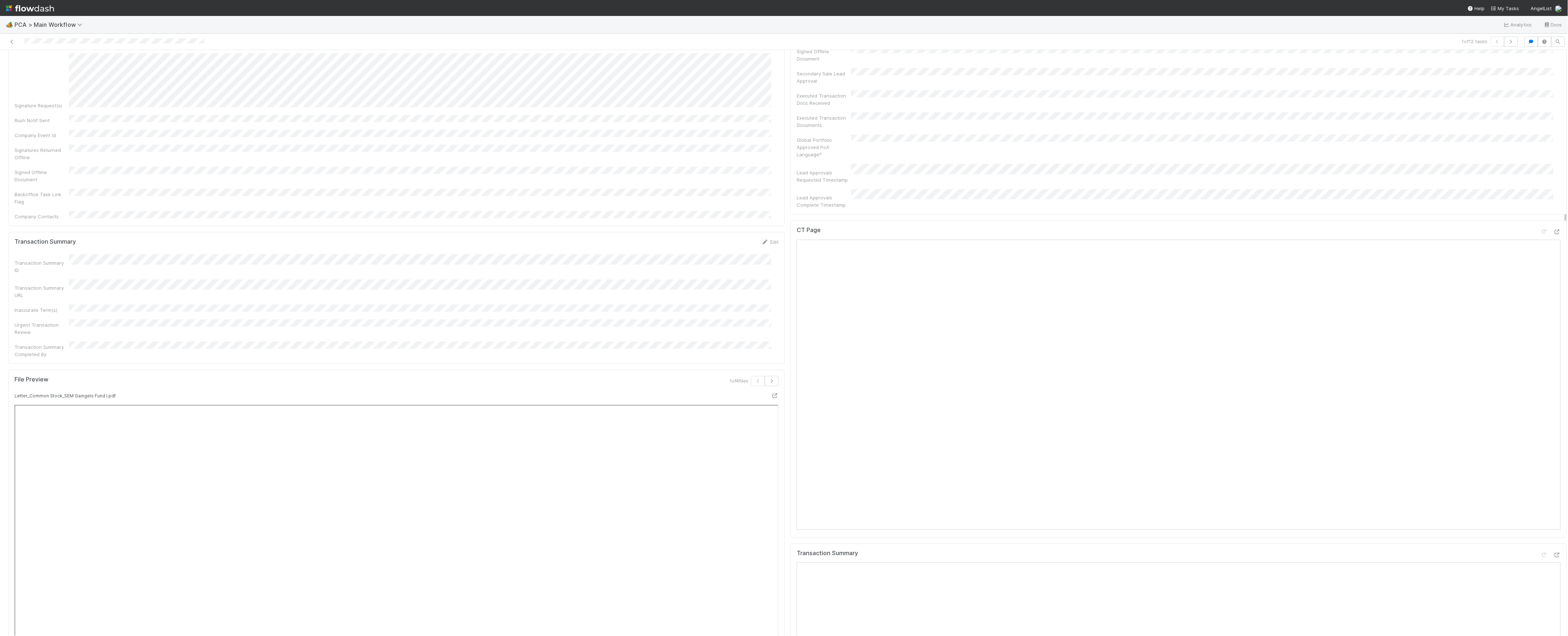
scroll to position [483, 0]
click at [1553, 263] on icon at bounding box center [1556, 266] width 7 height 5
click at [1553, 441] on icon at bounding box center [1556, 443] width 7 height 5
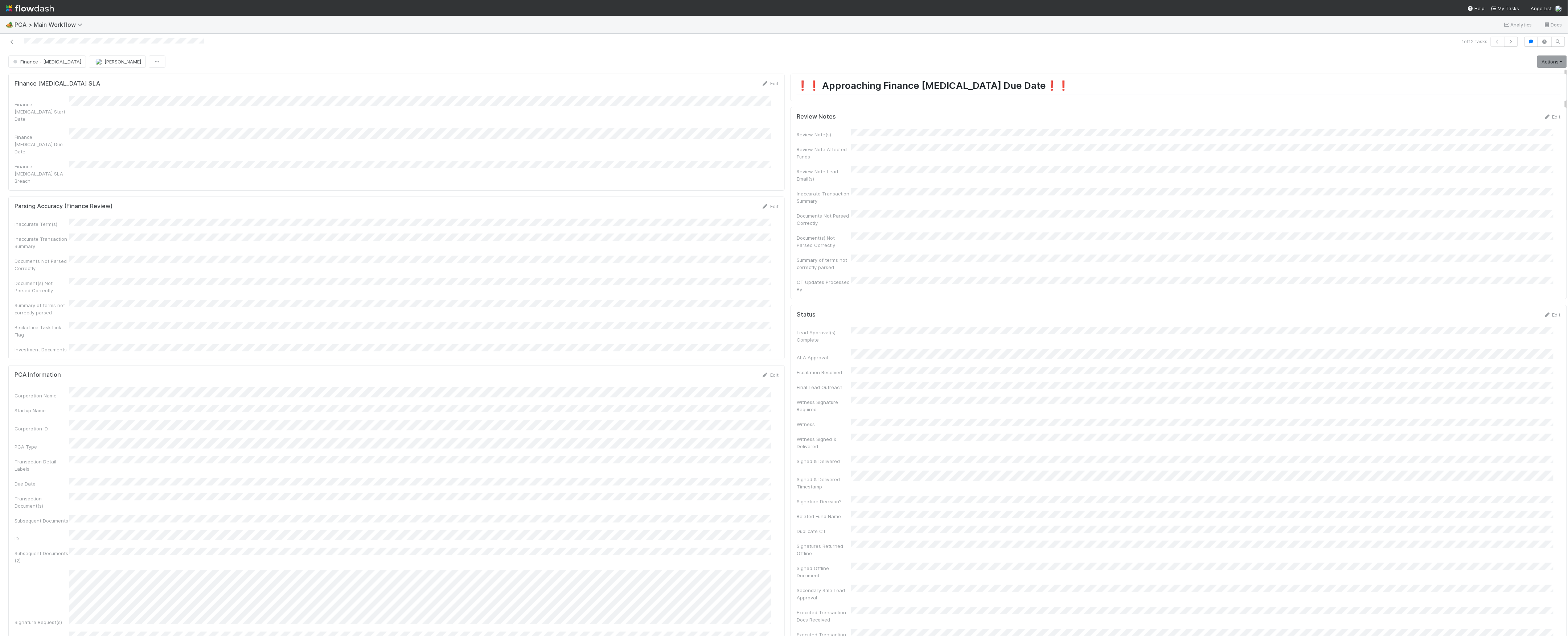
scroll to position [0, 0]
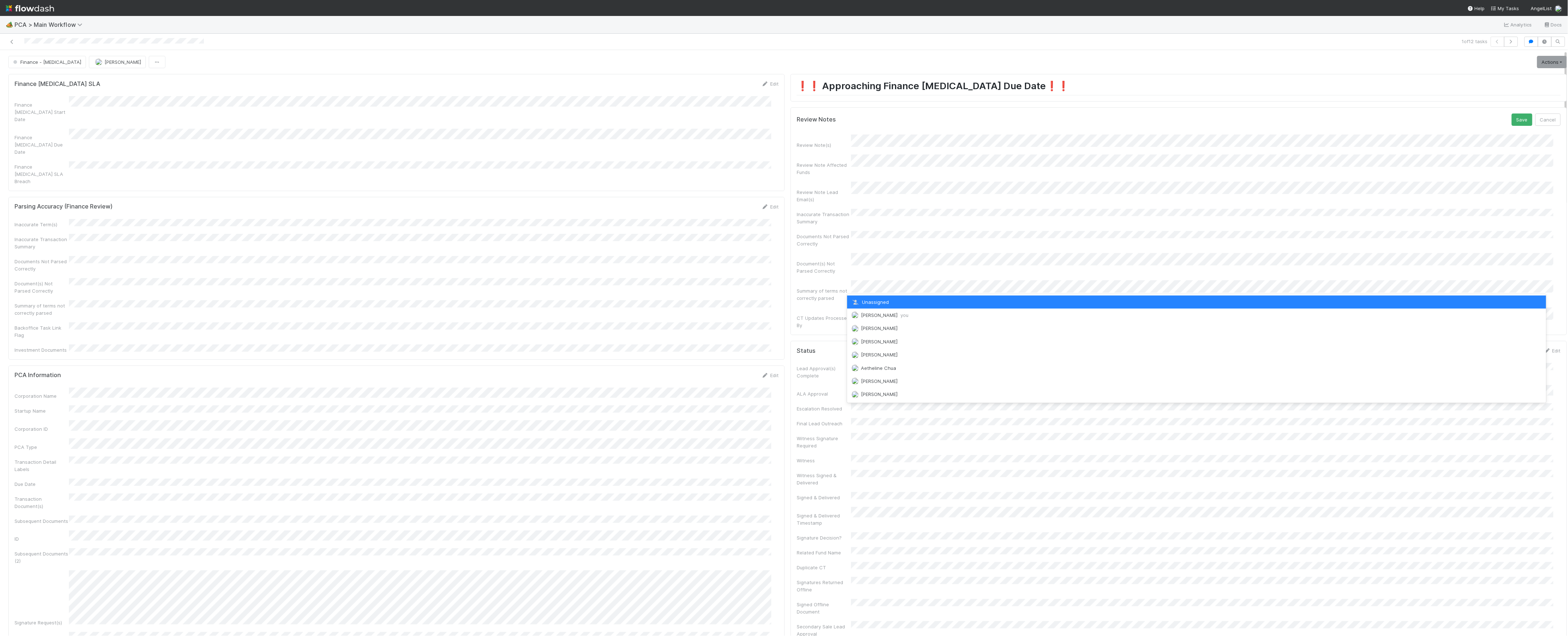
click at [884, 315] on span "Marvey Fuentes you" at bounding box center [884, 314] width 47 height 6
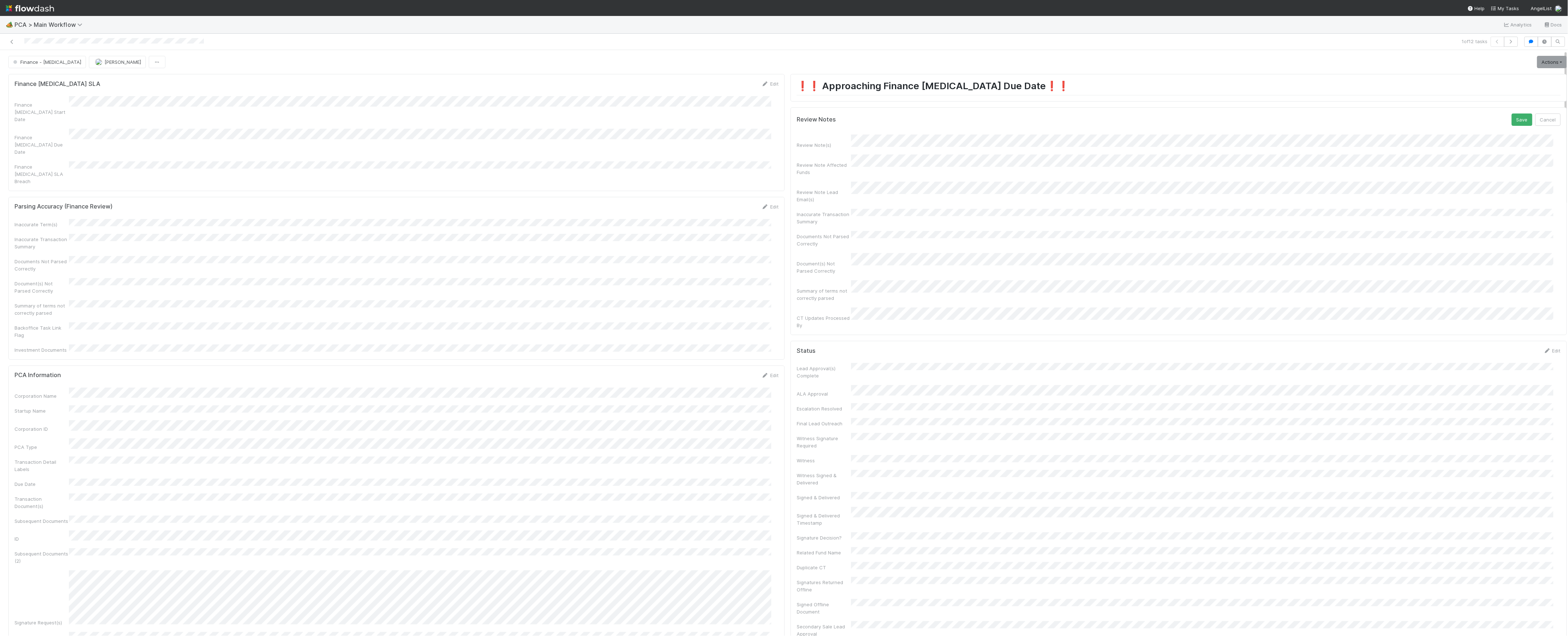
click at [1511, 113] on button "Save" at bounding box center [1522, 119] width 20 height 13
click at [1537, 56] on link "Actions" at bounding box center [1551, 62] width 30 height 13
click at [1471, 93] on button "Move to Finance Review" at bounding box center [1510, 97] width 117 height 10
click at [89, 59] on button "[PERSON_NAME]" at bounding box center [117, 62] width 57 height 13
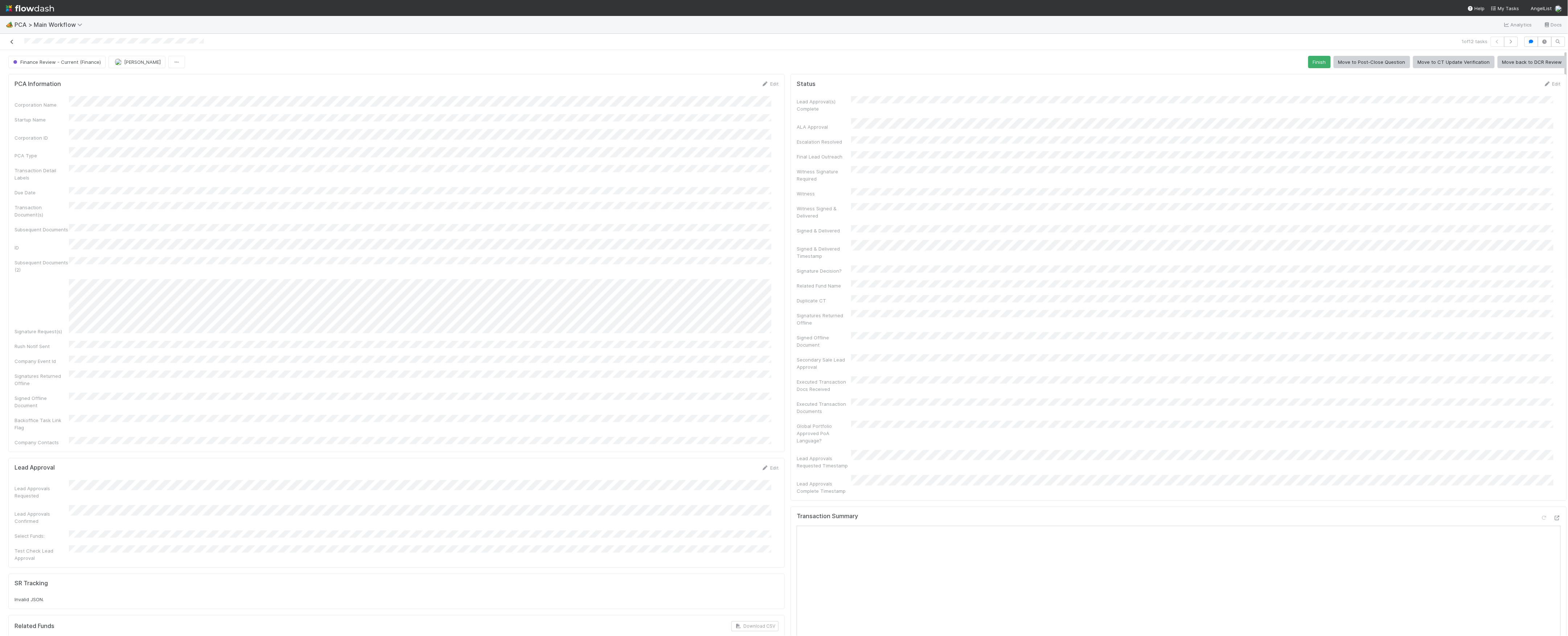
click at [9, 39] on icon at bounding box center [12, 42] width 7 height 5
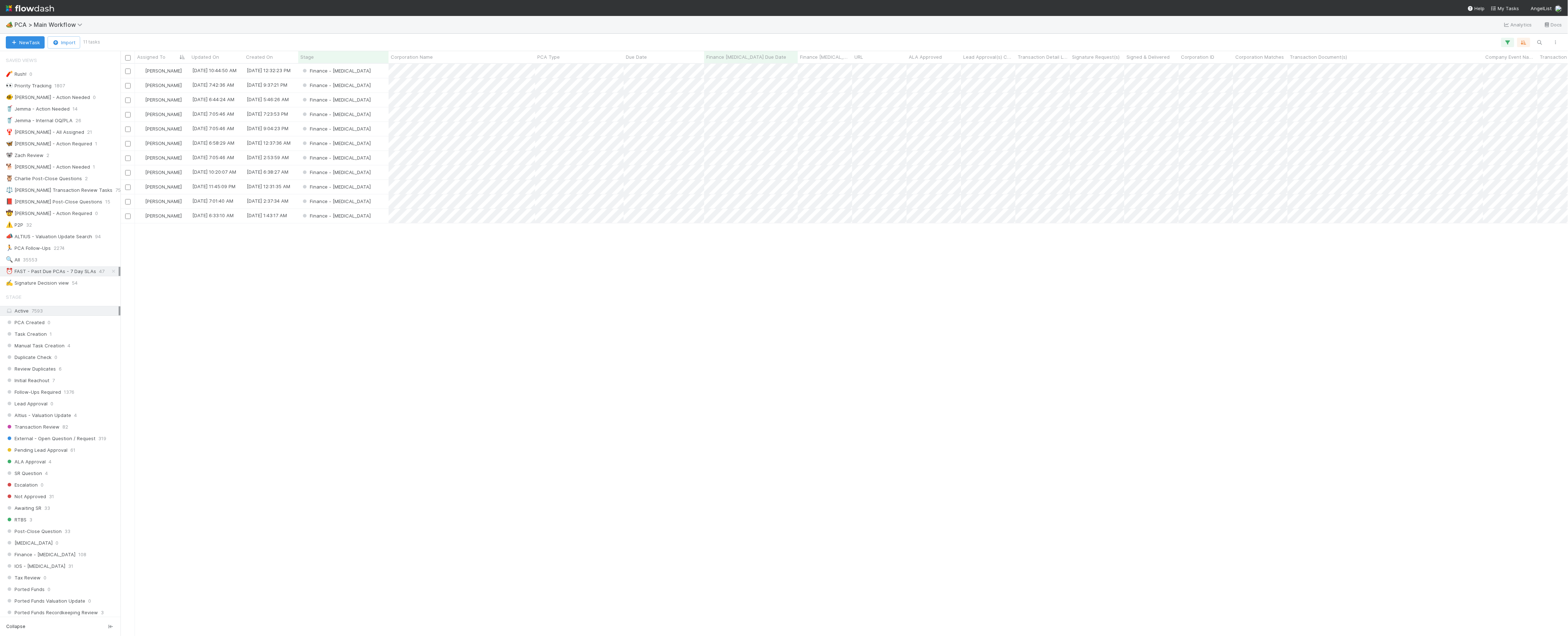
scroll to position [564, 1440]
click at [371, 73] on div "Finance - [MEDICAL_DATA]" at bounding box center [343, 71] width 90 height 14
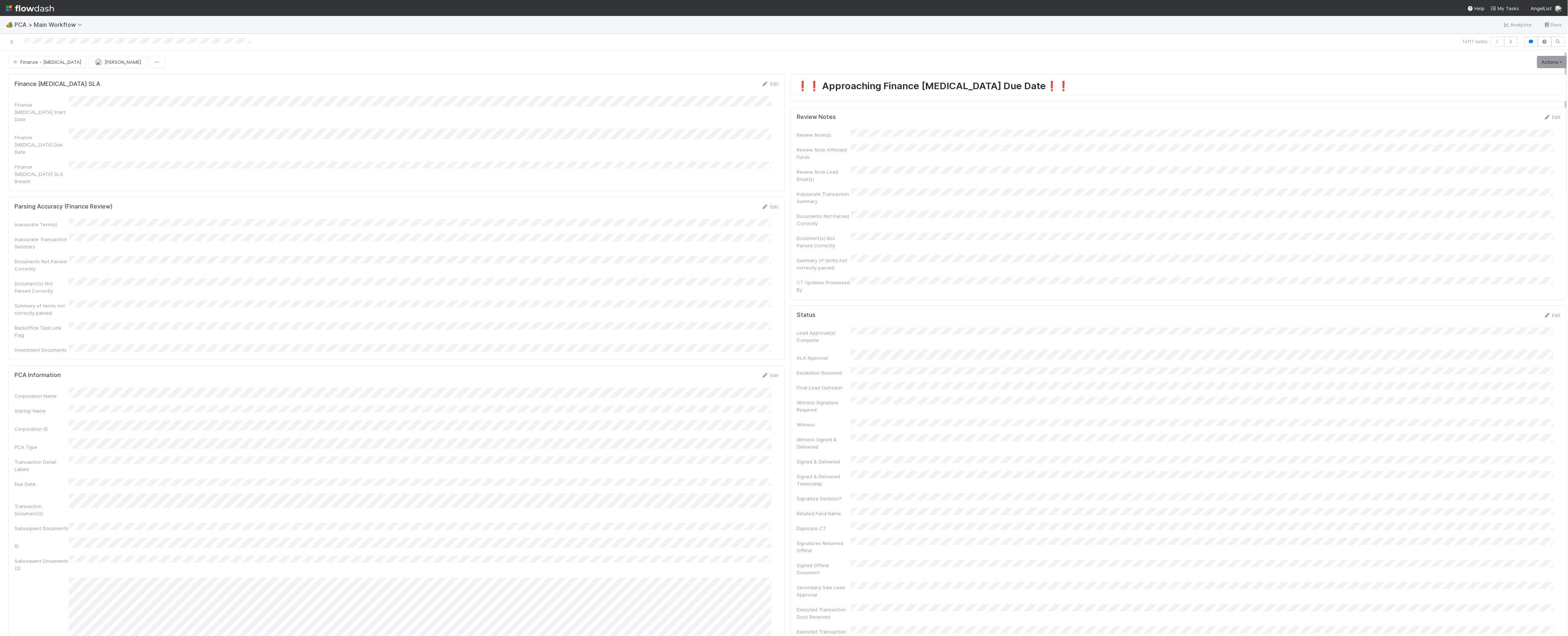
click at [1069, 68] on div "Finance - ICU Marvey Fuentes Actions Finish Move to Post-Close Question Move to…" at bounding box center [788, 62] width 1559 height 13
click at [1548, 8] on span "AngelList" at bounding box center [1541, 8] width 21 height 6
click at [1415, 24] on div "👋 Hey Marvey AngelList Marvey’s Workspace Create workspace User Settings Logout" at bounding box center [784, 318] width 1568 height 636
click at [397, 48] on div "1 of 11 tasks" at bounding box center [784, 42] width 1568 height 17
click at [402, 35] on div "1 of 11 tasks" at bounding box center [784, 42] width 1568 height 17
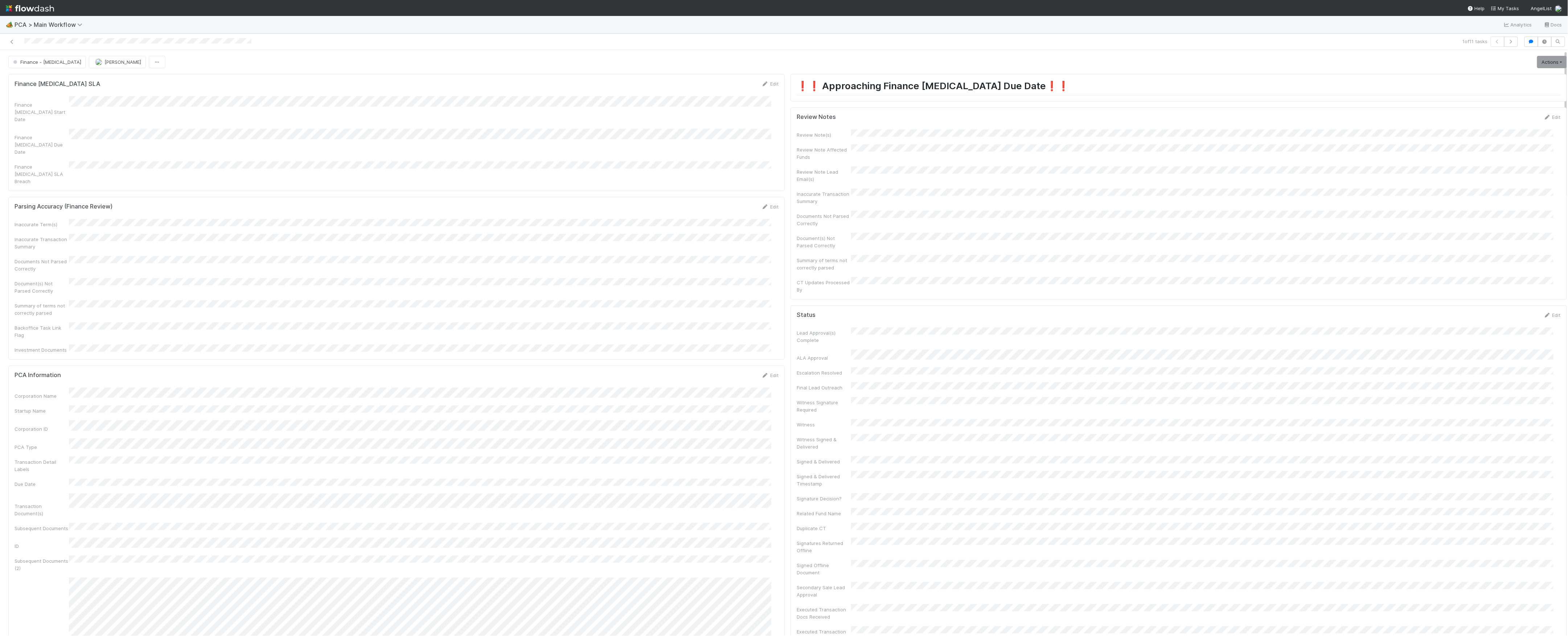
click at [1282, 64] on div "Finance - ICU Marvey Fuentes Actions Finish Move to Post-Close Question Move to…" at bounding box center [788, 62] width 1559 height 13
click at [1542, 10] on span "AngelList" at bounding box center [1541, 8] width 21 height 6
click at [1531, 88] on link "User Settings" at bounding box center [1543, 86] width 73 height 11
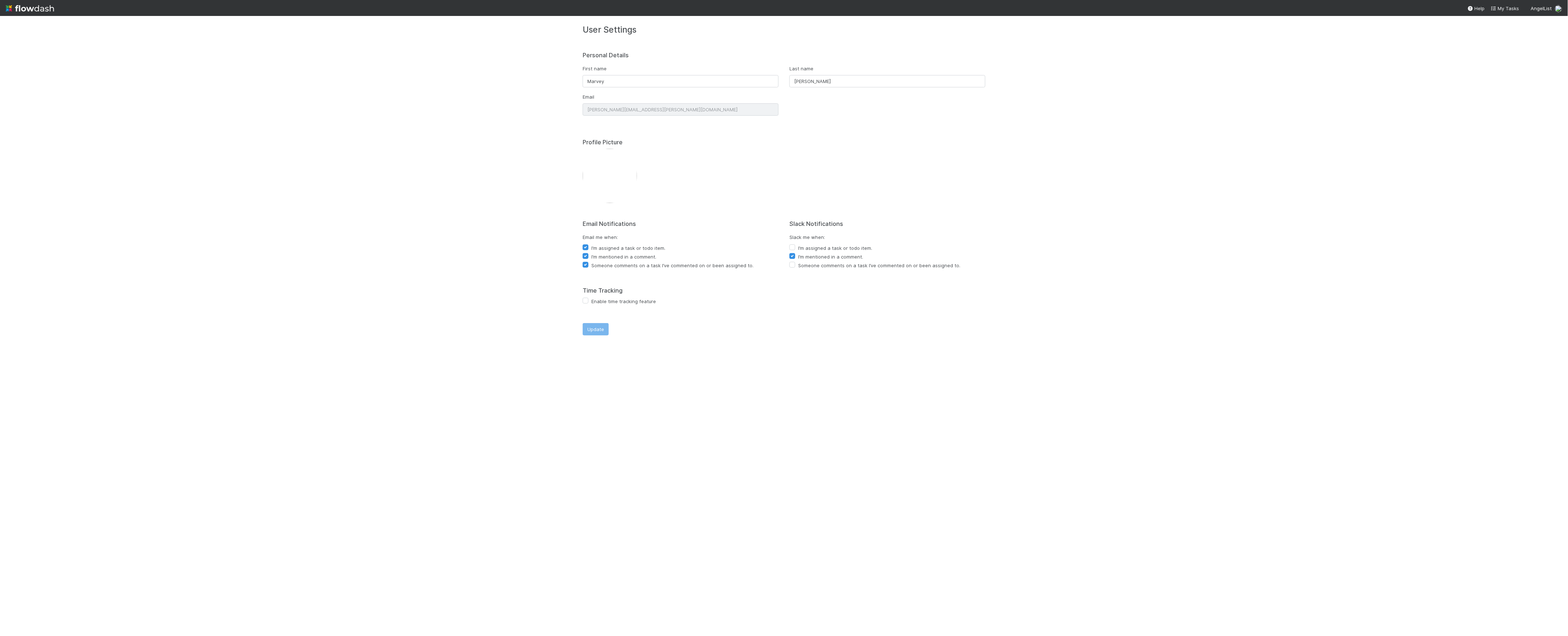
drag, startPoint x: 190, startPoint y: 219, endPoint x: 179, endPoint y: 206, distance: 17.0
click at [190, 219] on div "User Settings Personal Details First name Marvey Last name Fuentes Email clyde.…" at bounding box center [784, 325] width 1568 height 619
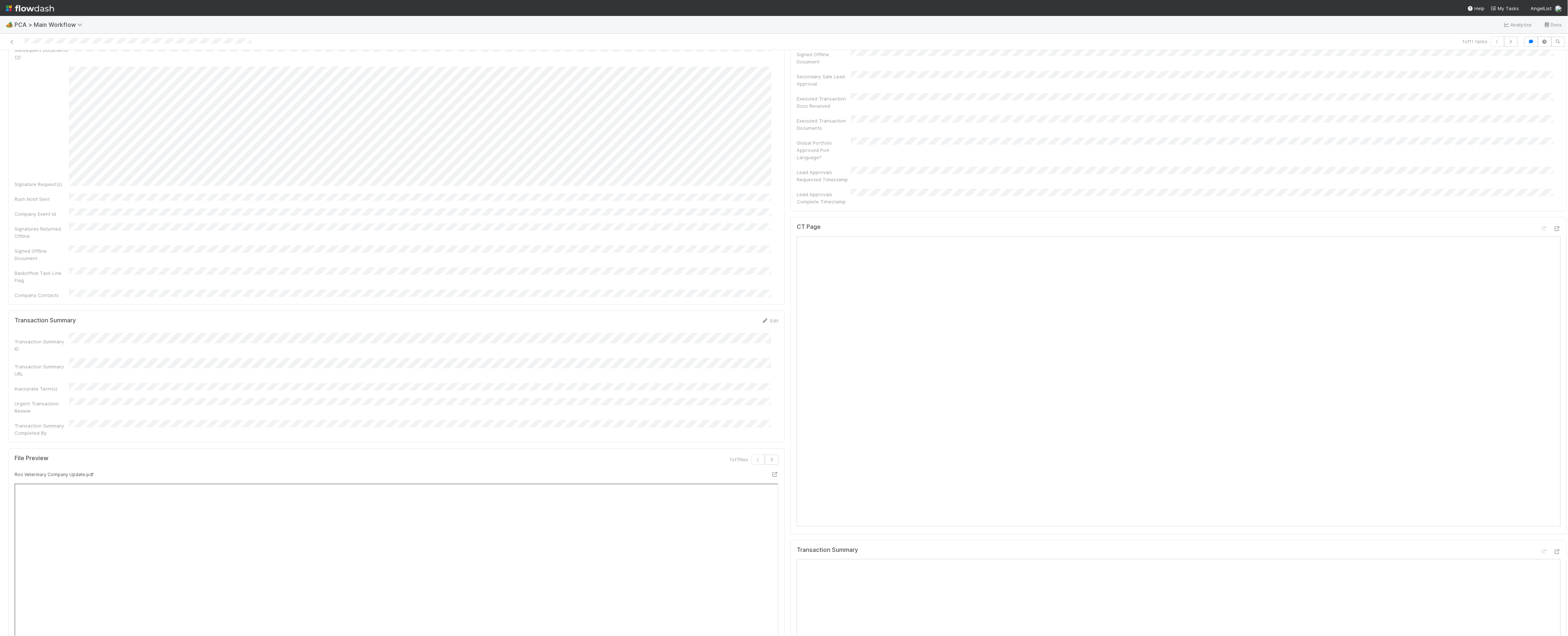
scroll to position [483, 0]
click at [1553, 252] on div at bounding box center [1556, 256] width 7 height 7
click at [1553, 576] on icon at bounding box center [1556, 579] width 7 height 5
click at [1553, 157] on icon at bounding box center [1556, 160] width 7 height 5
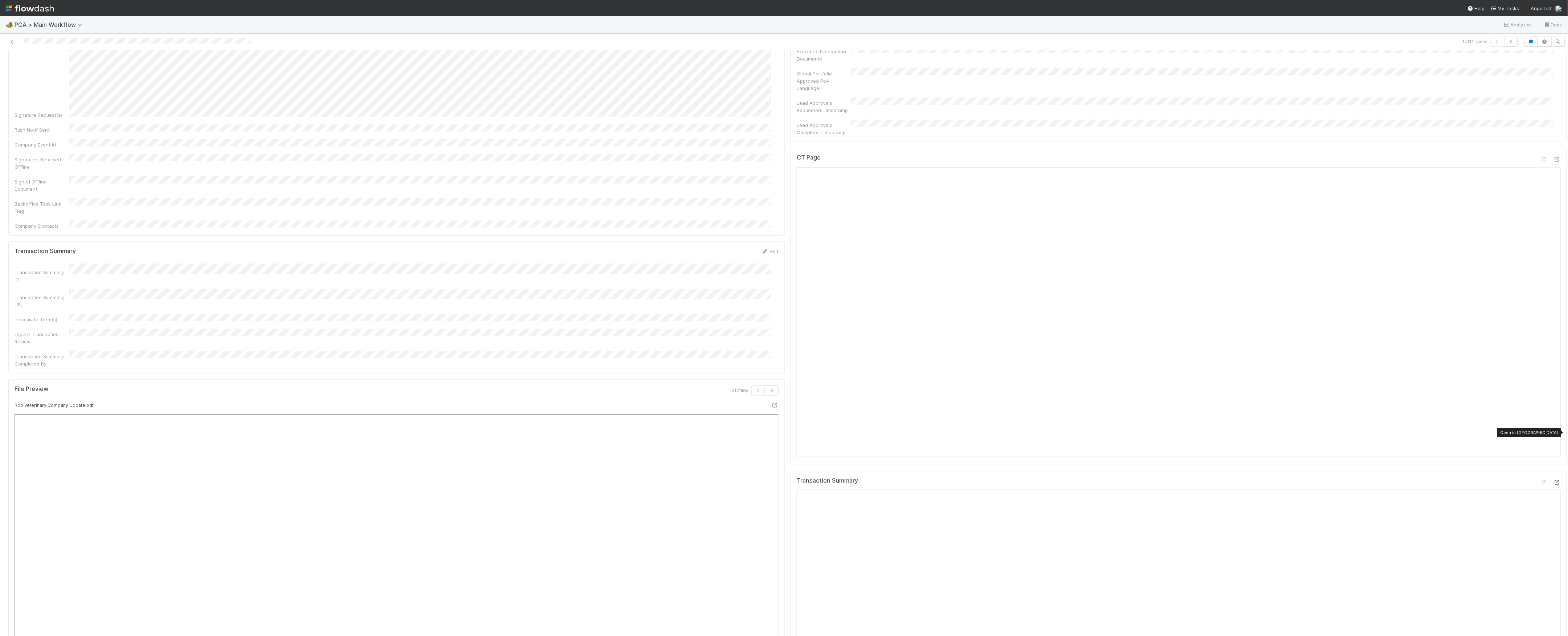
click at [1553, 480] on icon at bounding box center [1556, 482] width 7 height 5
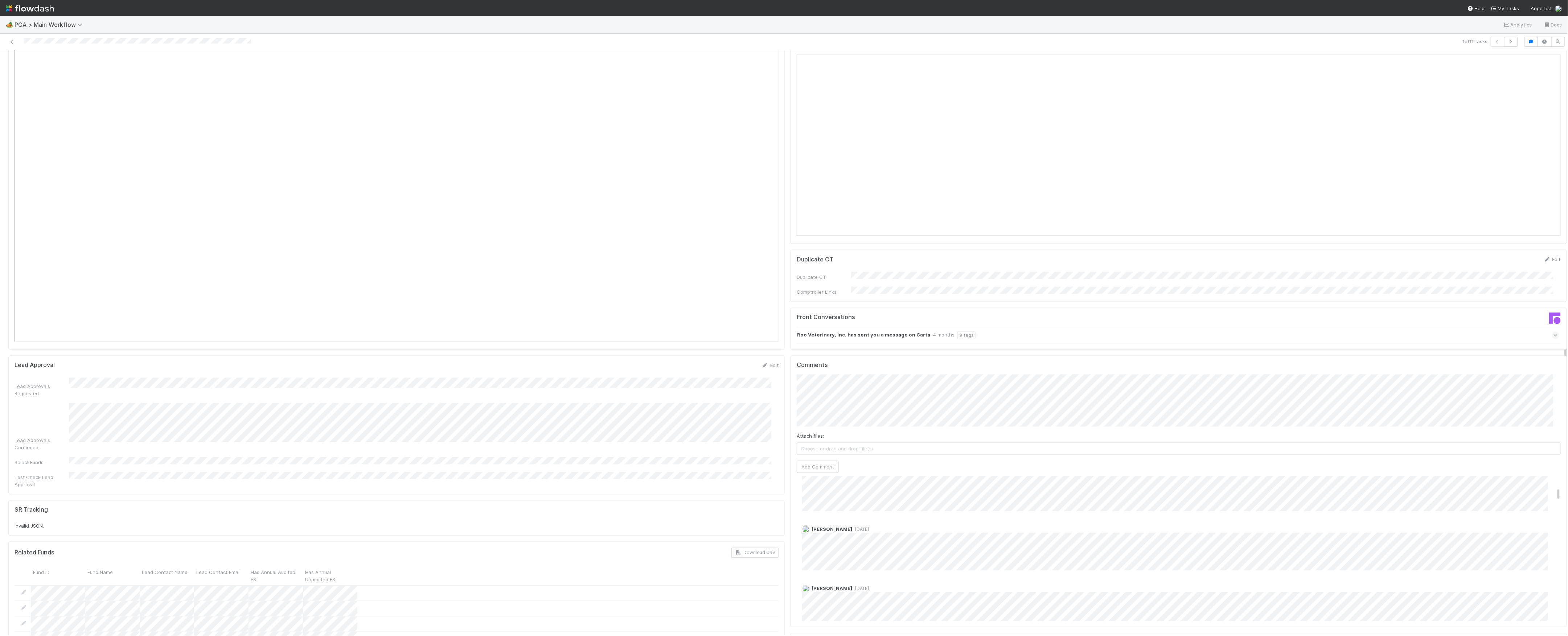
scroll to position [290, 0]
click at [902, 424] on div "Comments Attach files: Choose or drag and drop file(s) Add Comment Roselyn de V…" at bounding box center [1178, 491] width 764 height 259
click at [831, 372] on button "[PERSON_NAME]" at bounding box center [823, 372] width 55 height 10
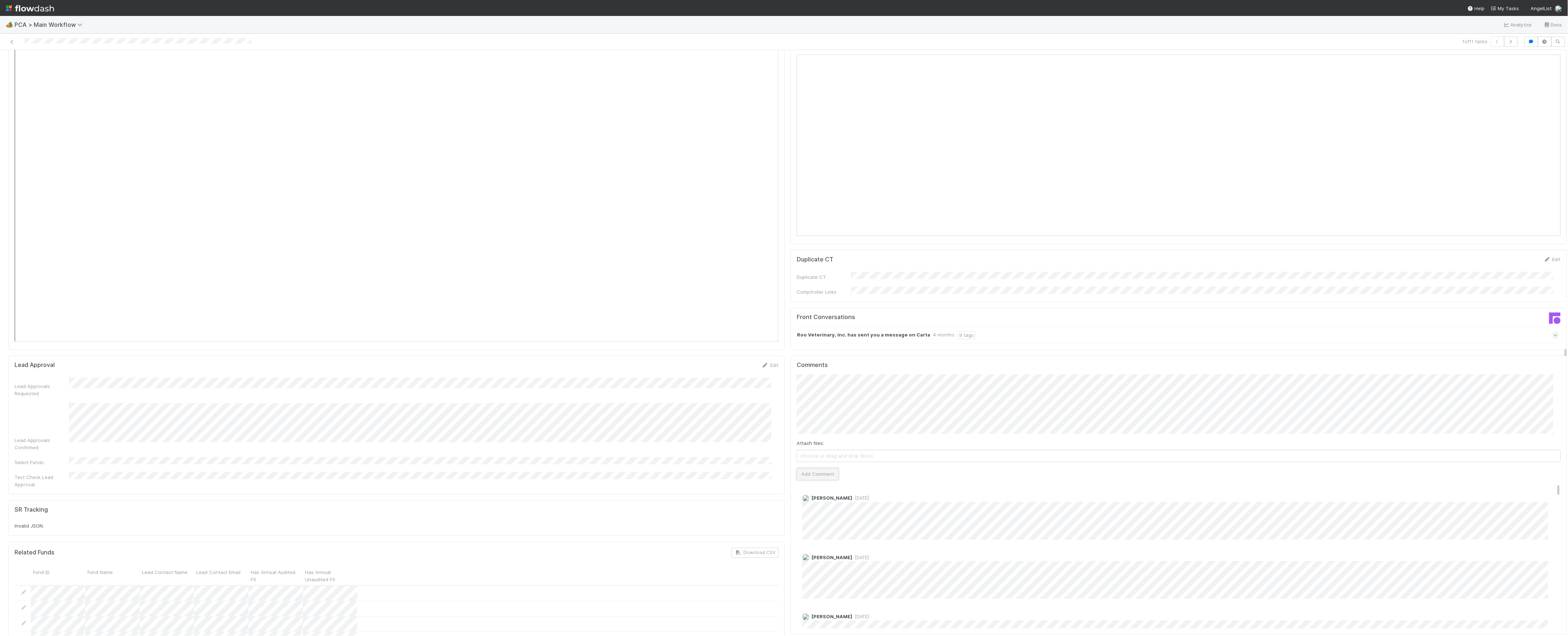
click at [810, 468] on button "Add Comment" at bounding box center [817, 474] width 42 height 13
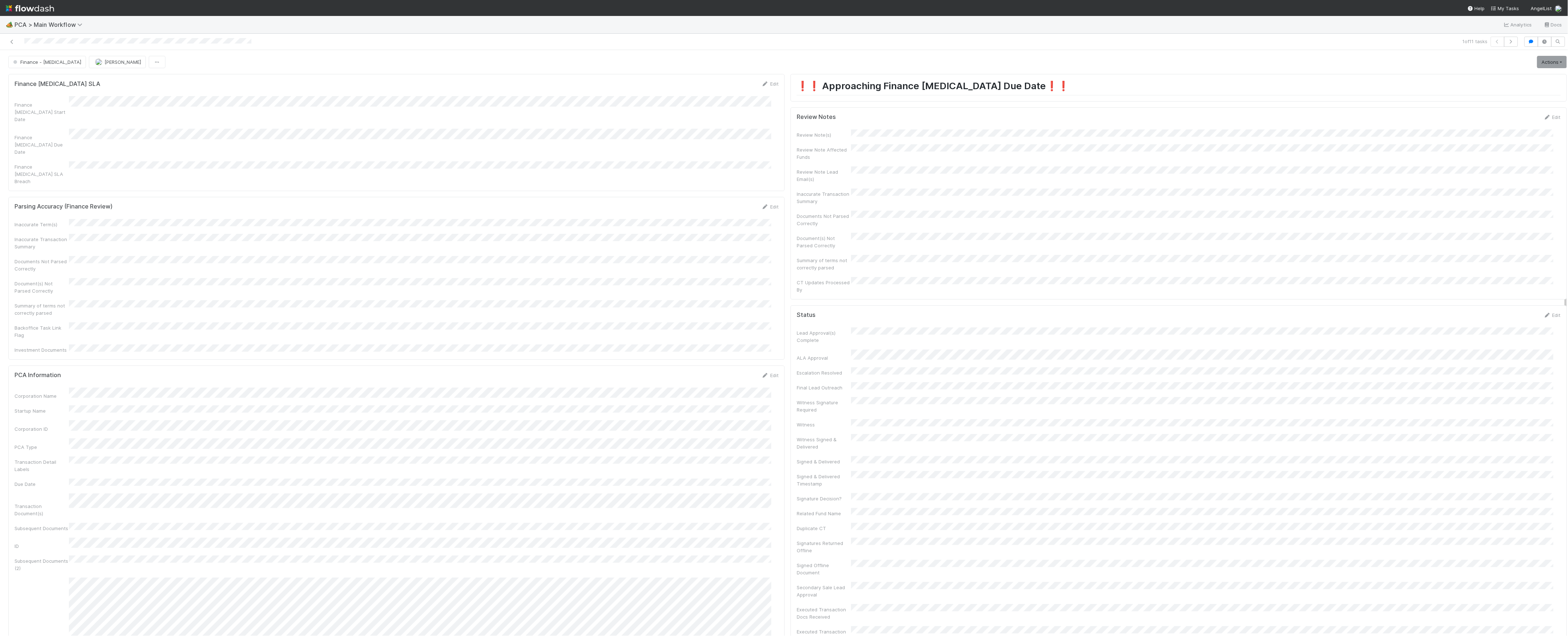
scroll to position [966, 0]
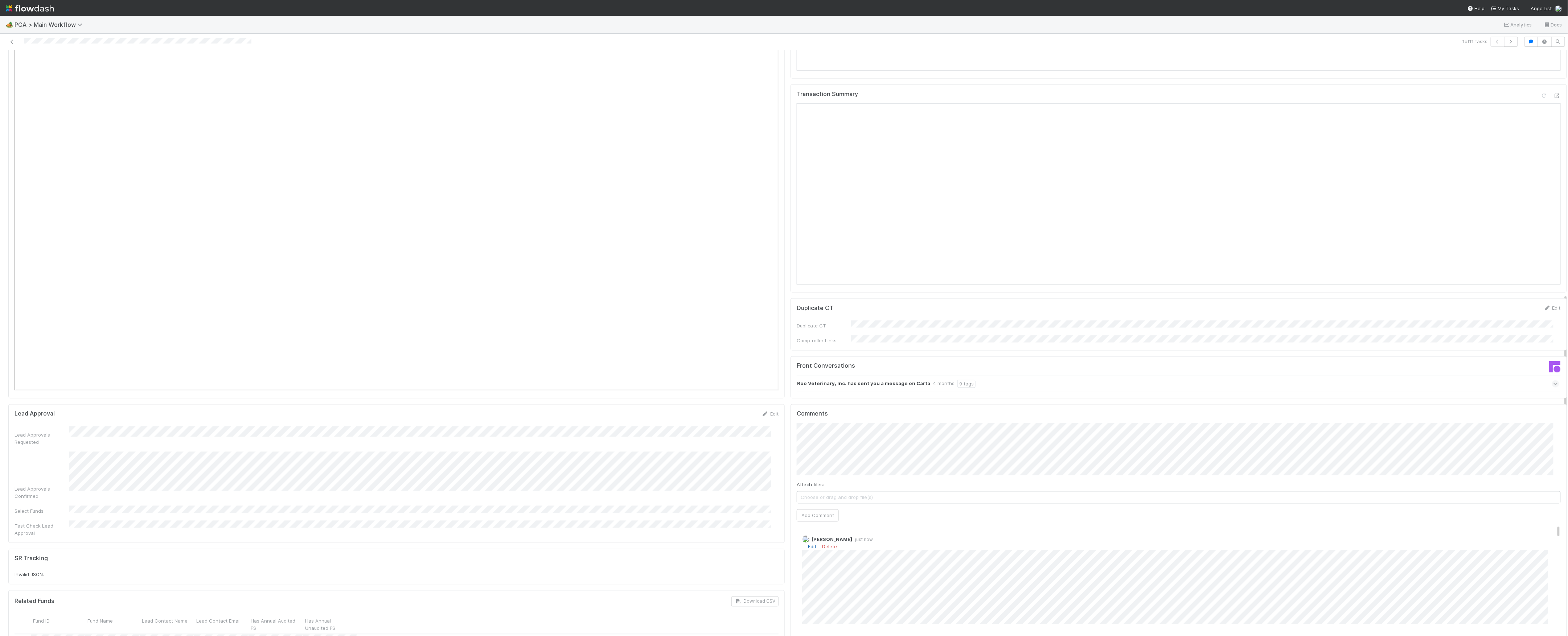
click at [808, 544] on link "Edit" at bounding box center [812, 546] width 9 height 6
type input "https://comptroller.internal.angellist.com/v/corporations/019730c7eda07733a97f5…"
click button "Ok" at bounding box center [947, 518] width 16 height 13
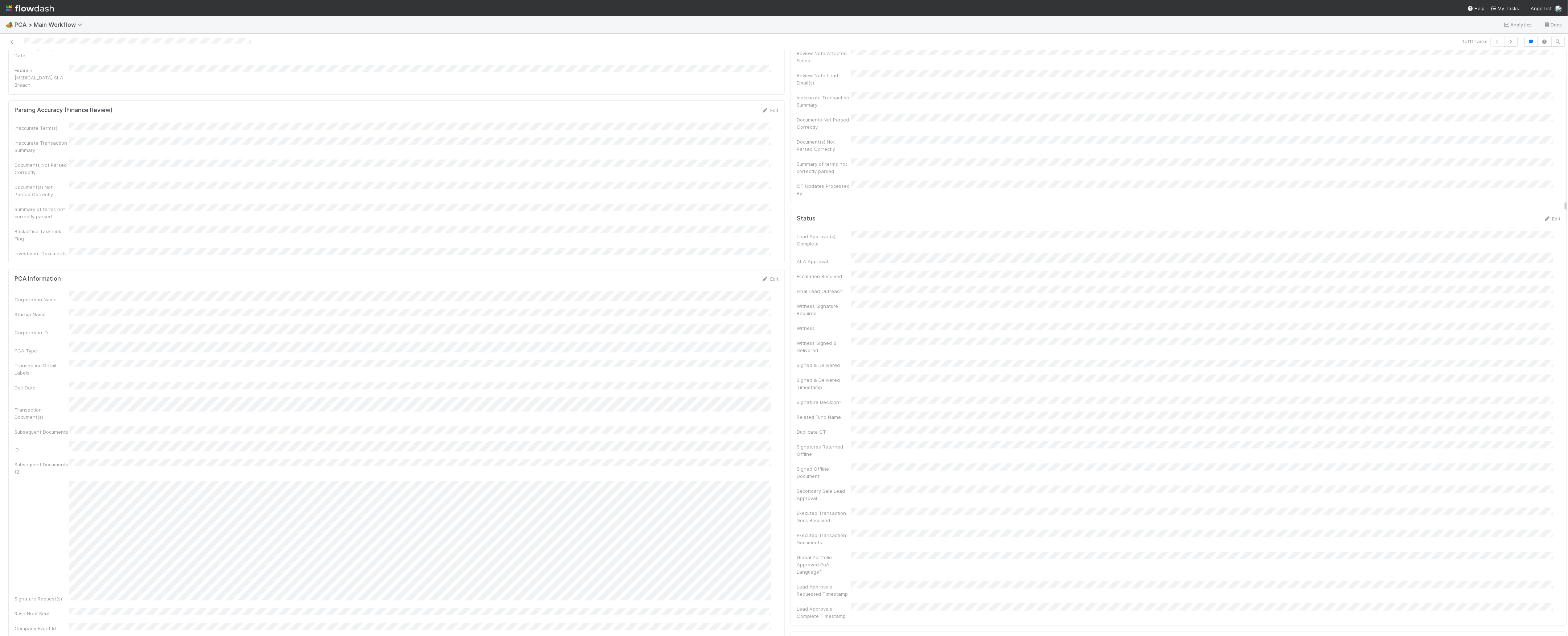
scroll to position [0, 0]
click at [1537, 61] on link "Actions" at bounding box center [1551, 62] width 30 height 13
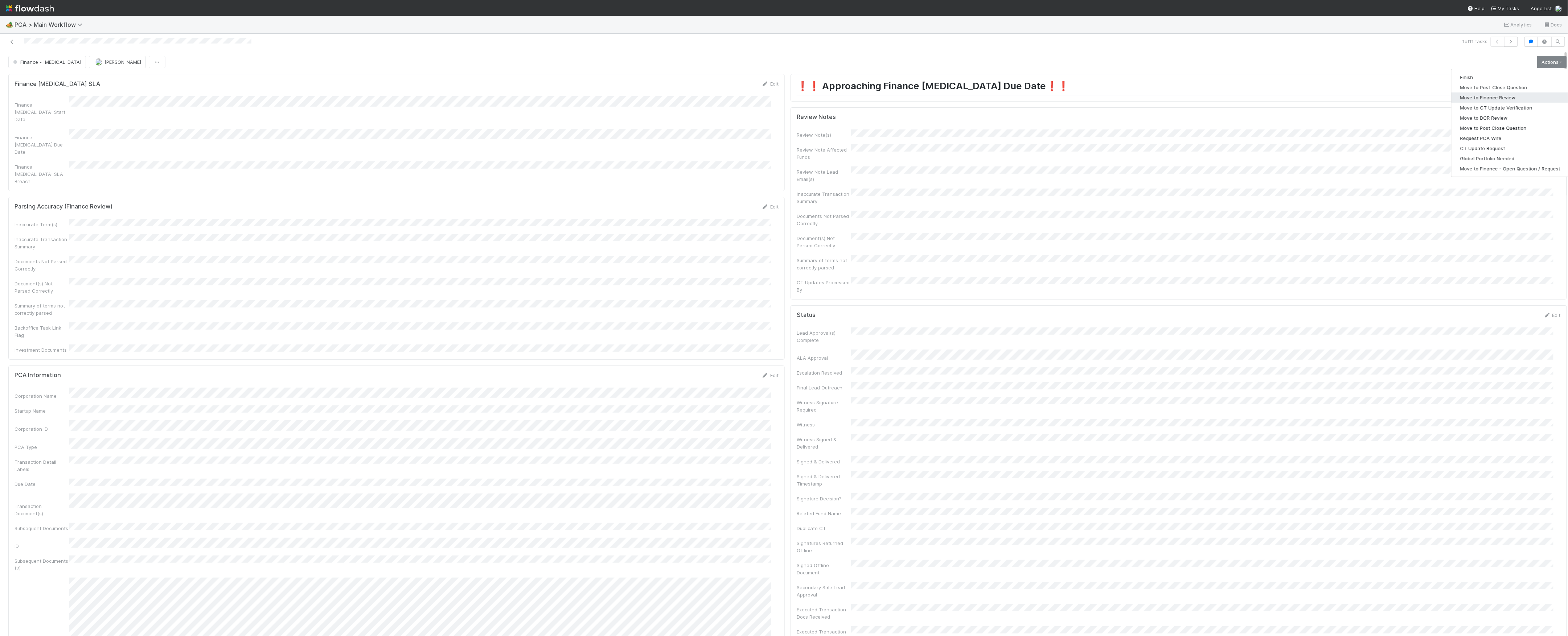
click at [1502, 97] on button "Move to Finance Review" at bounding box center [1510, 97] width 117 height 10
click at [105, 63] on span "[PERSON_NAME]" at bounding box center [123, 61] width 37 height 6
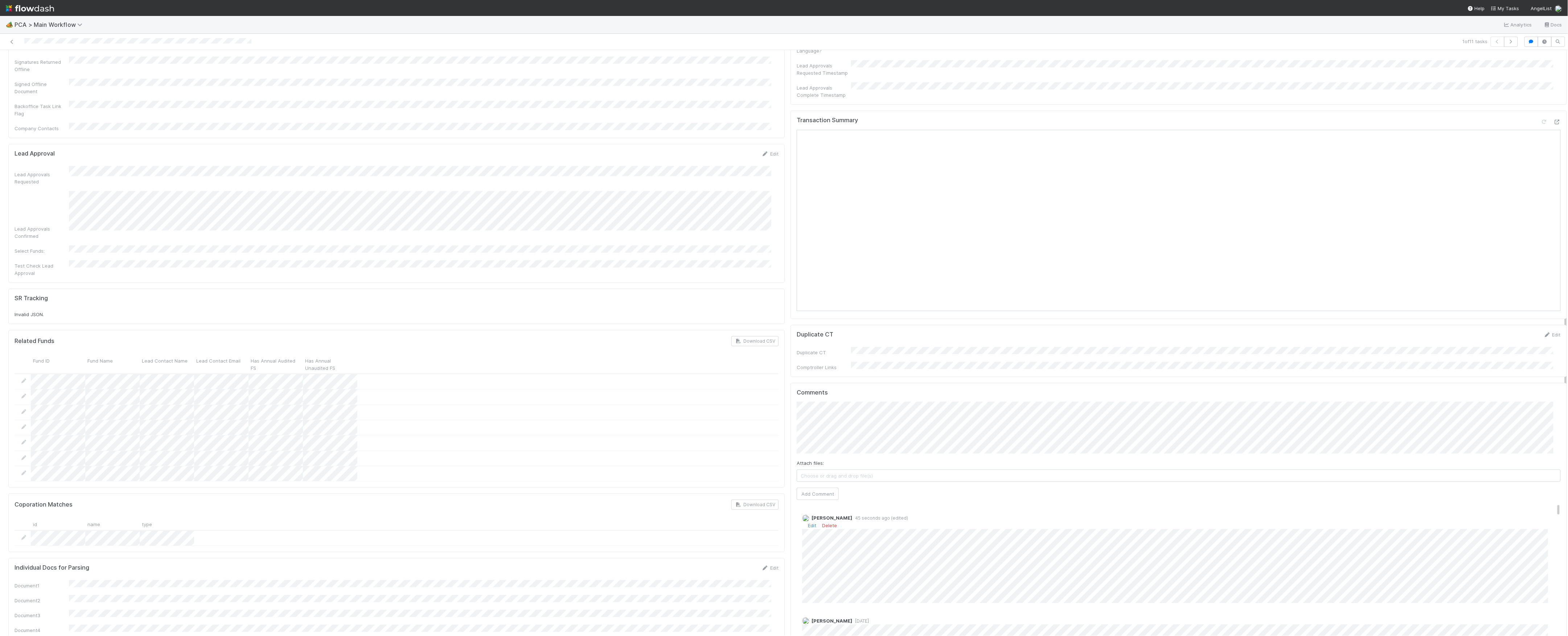
scroll to position [628, 0]
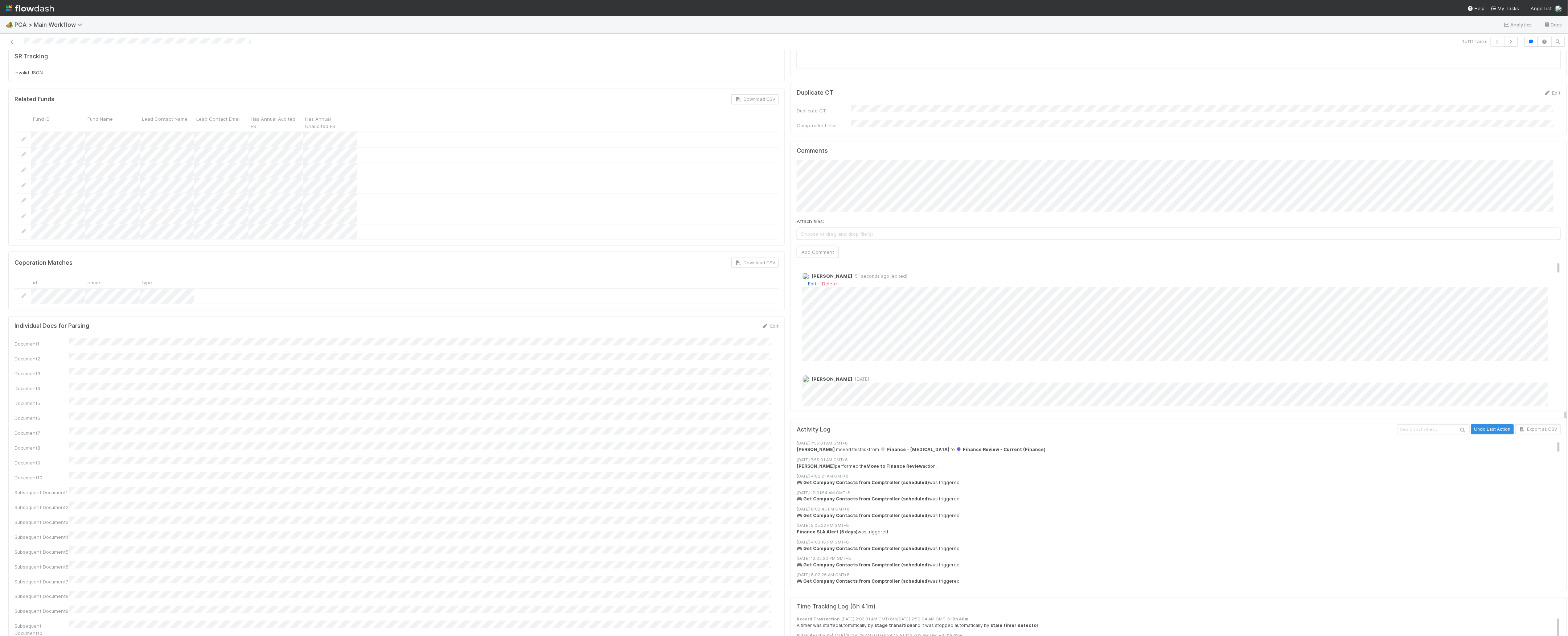
click at [808, 281] on link "Edit" at bounding box center [812, 283] width 9 height 6
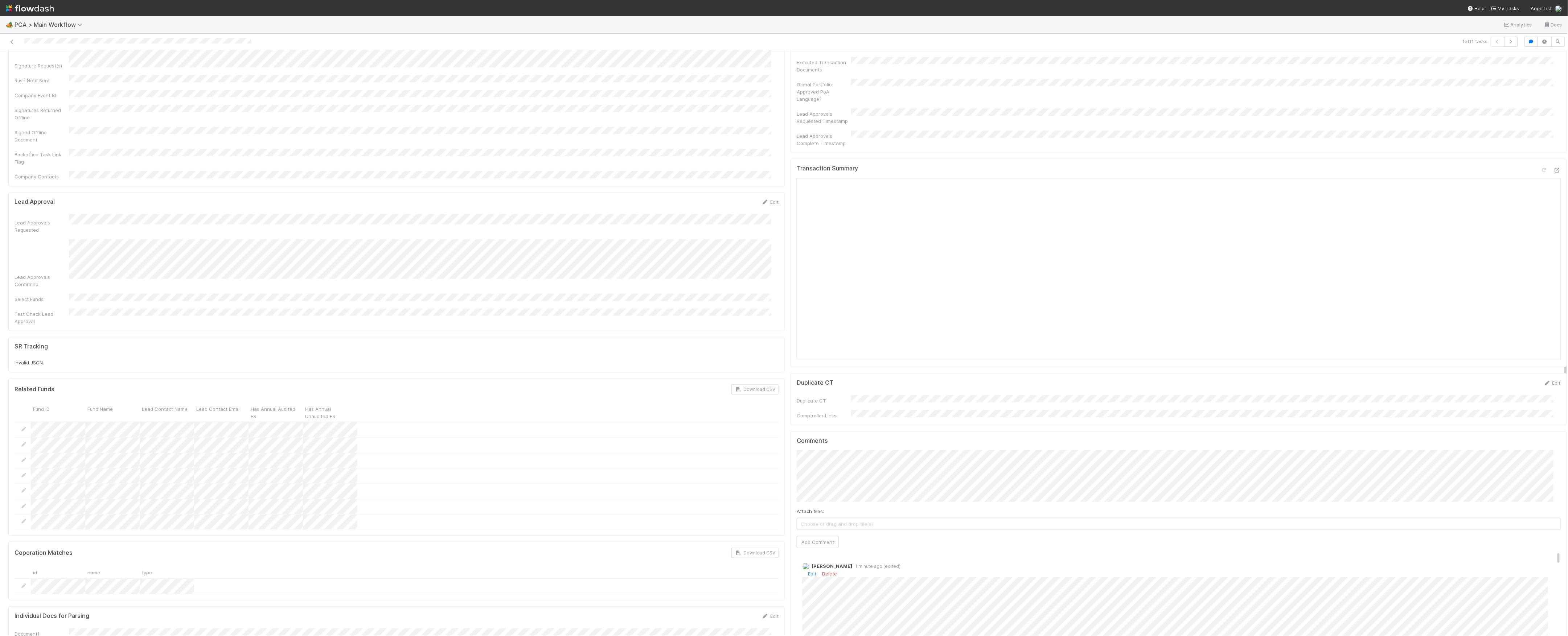
scroll to position [0, 0]
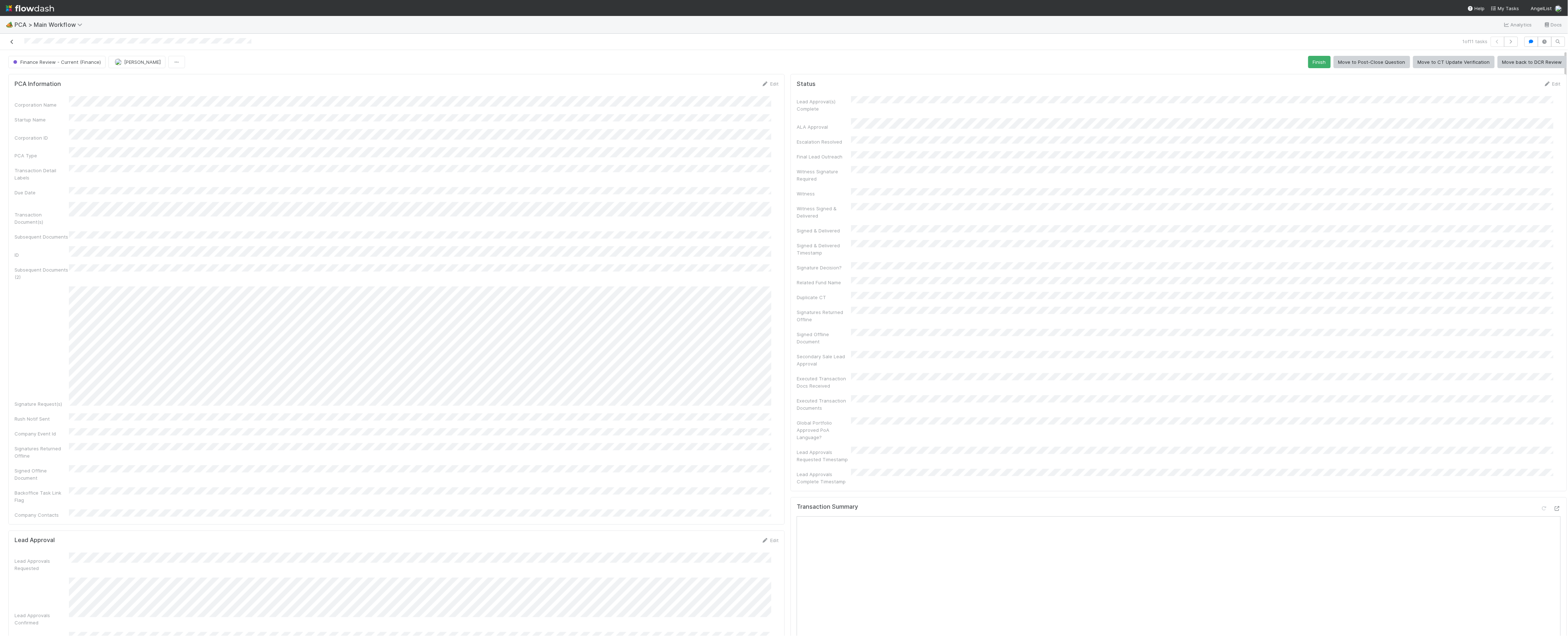
click at [14, 44] on link at bounding box center [12, 41] width 7 height 7
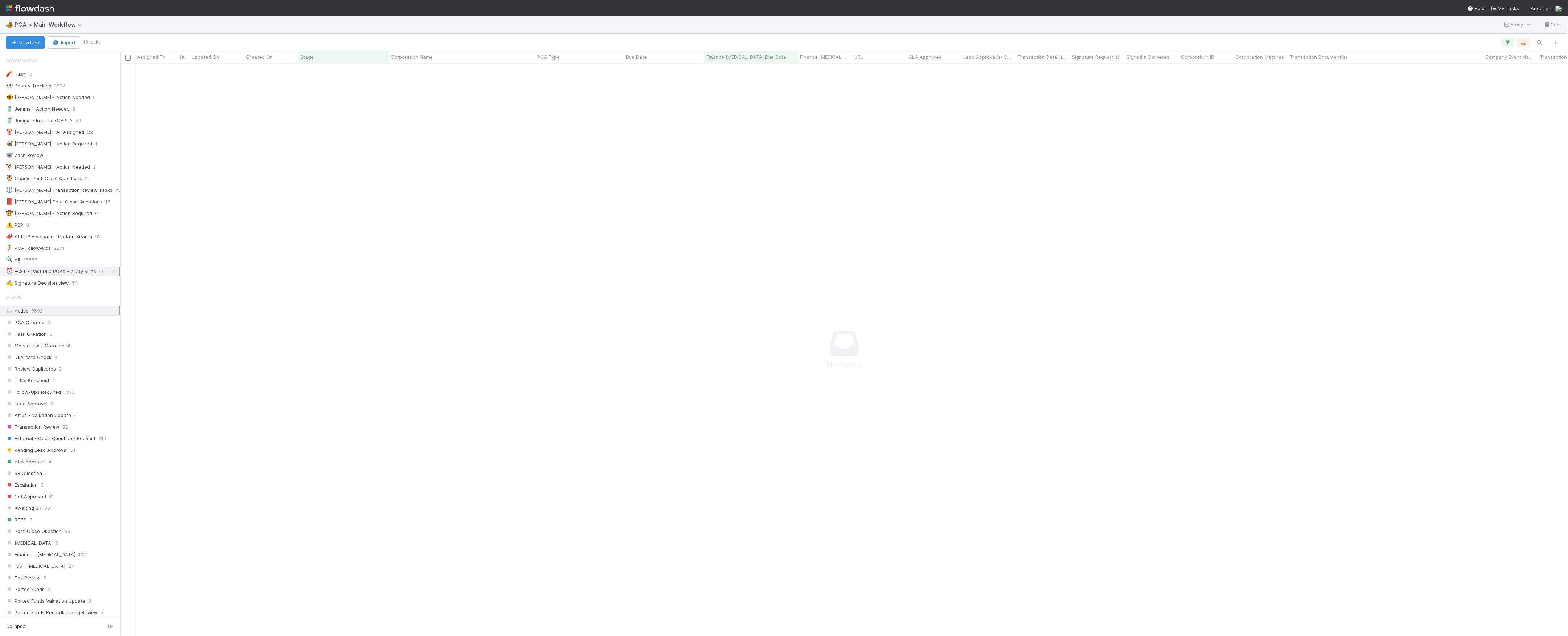
scroll to position [8, 8]
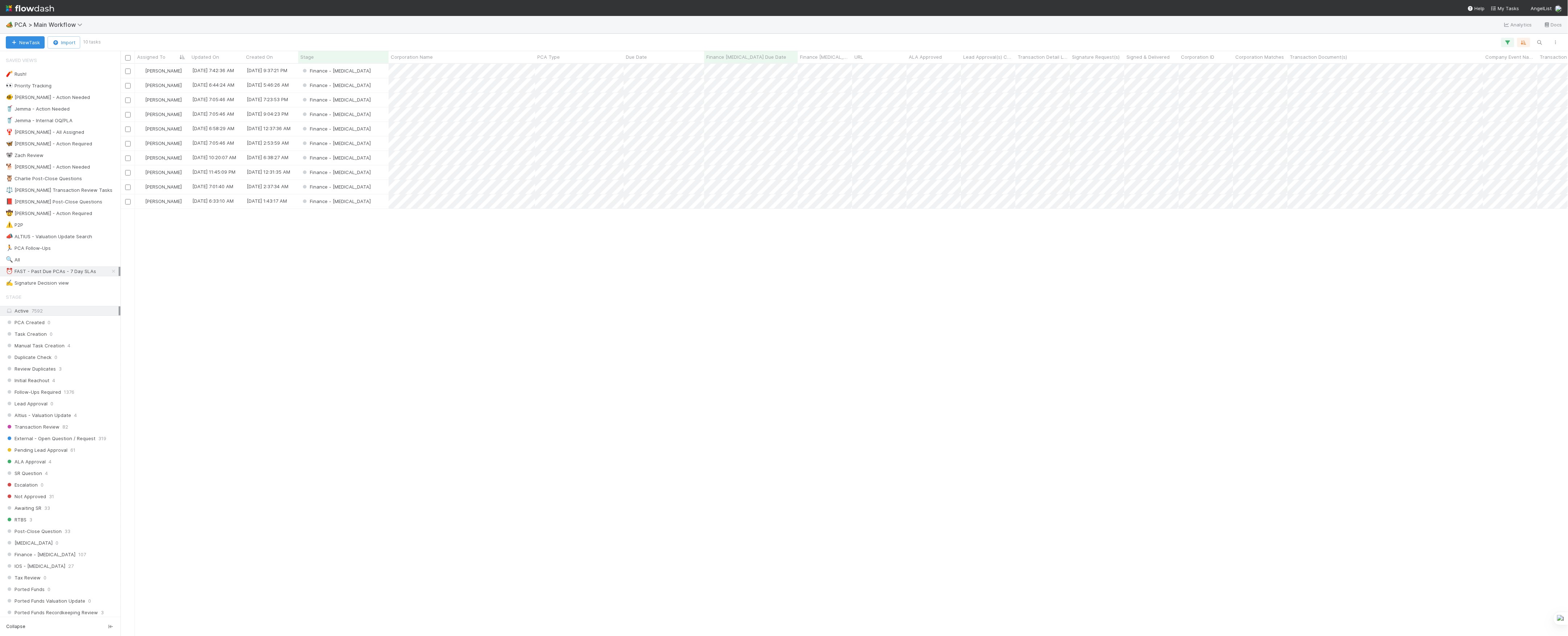
scroll to position [564, 1440]
click at [381, 75] on div "Finance - [MEDICAL_DATA]" at bounding box center [343, 71] width 90 height 14
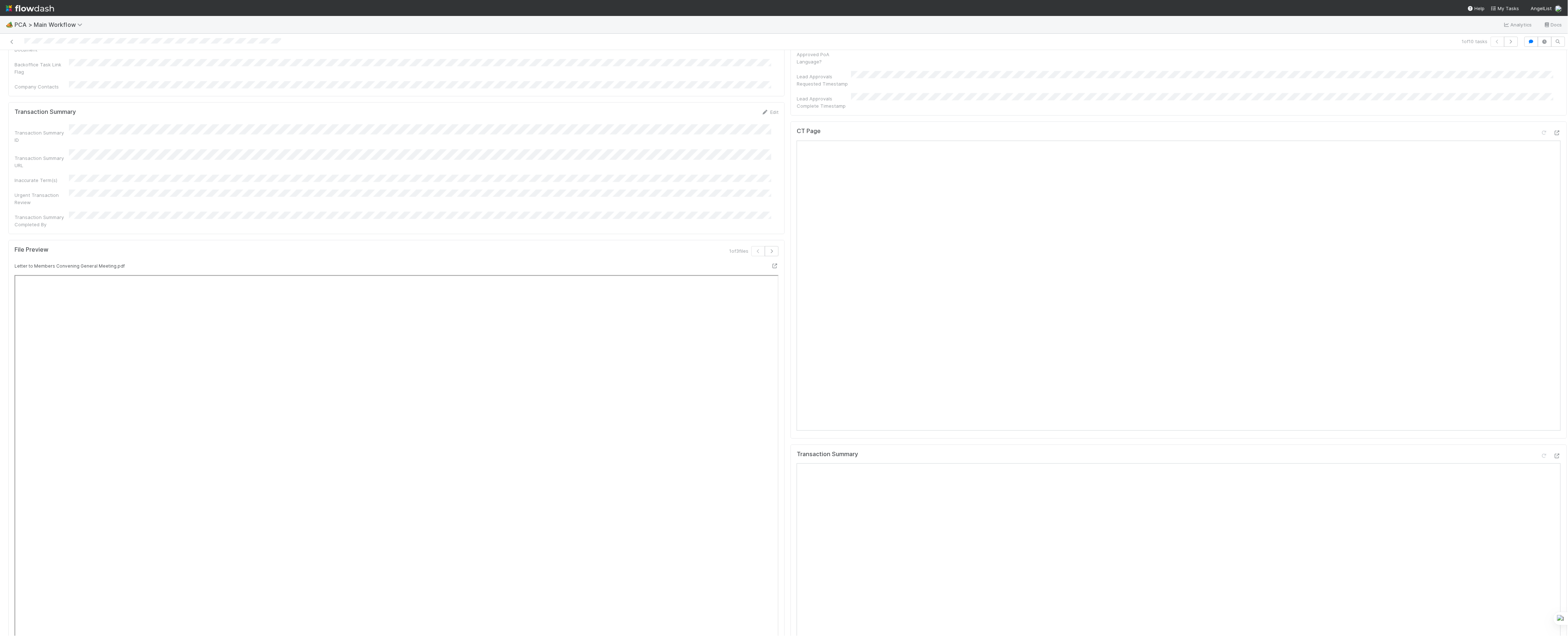
scroll to position [580, 0]
click at [1553, 157] on icon at bounding box center [1556, 160] width 7 height 5
click at [1553, 480] on icon at bounding box center [1556, 482] width 7 height 5
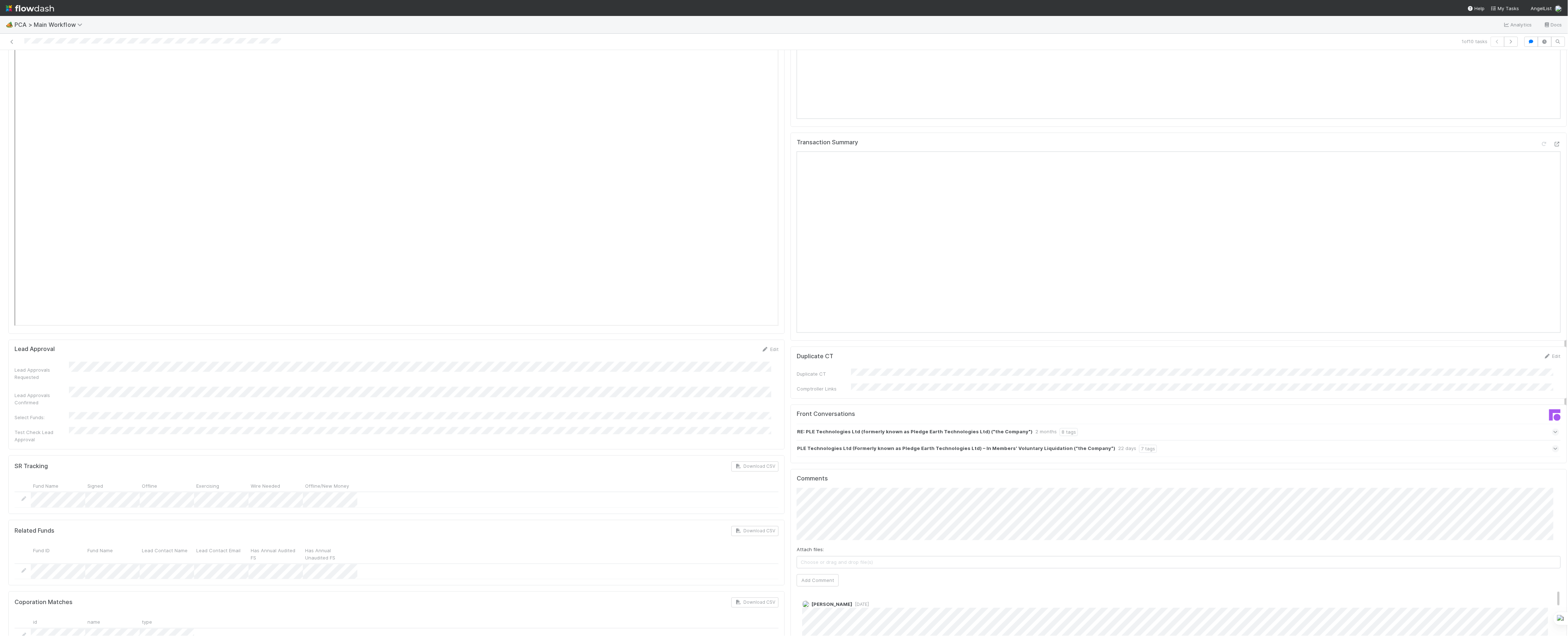
click at [1134, 424] on div "RE: PLE Technologies Ltd (formerly known as Pledge Earth Technologies Ltd) ("th…" at bounding box center [1177, 432] width 762 height 17
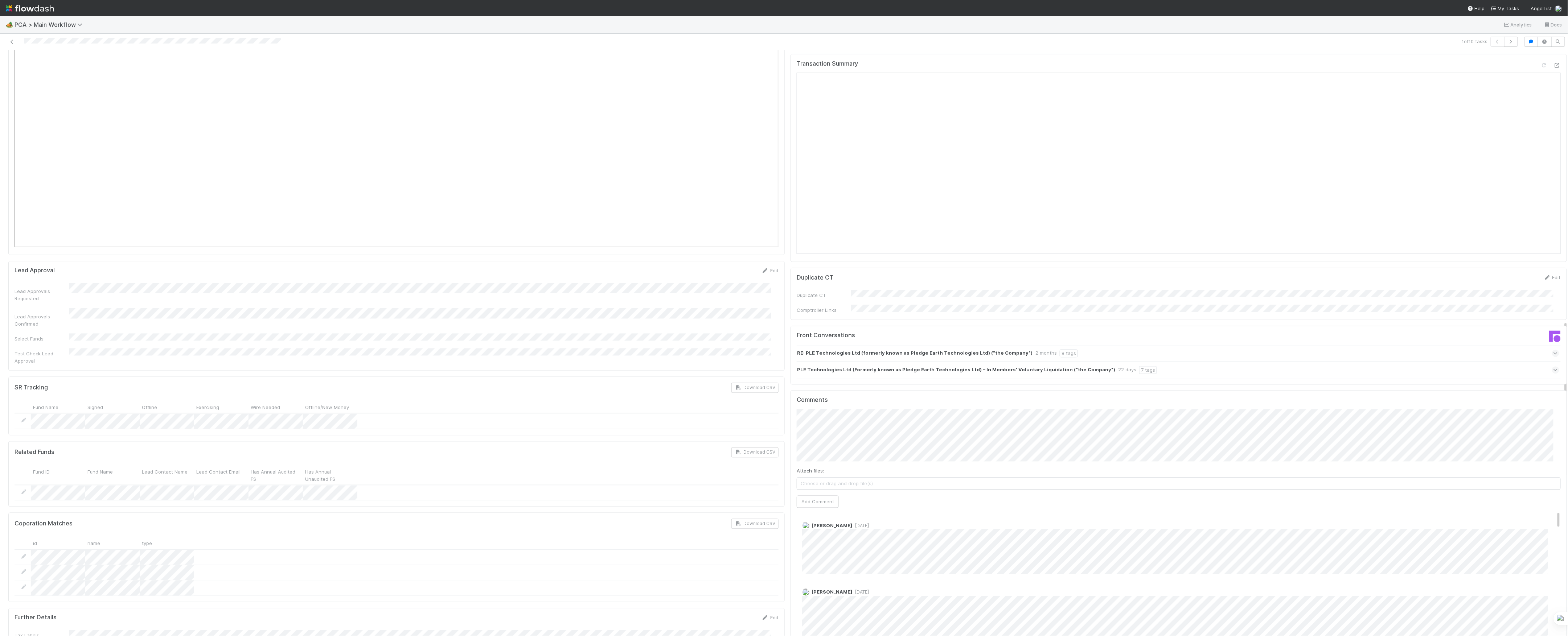
scroll to position [1015, 0]
click at [827, 422] on div "Attach files: Choose or drag and drop file(s) Add Comment" at bounding box center [1178, 439] width 764 height 98
click at [828, 460] on span "Choose or drag and drop file(s)" at bounding box center [1179, 465] width 763 height 12
click at [844, 419] on div "Attach files: Choose or drag and drop file(s) Add Comment" at bounding box center [1178, 439] width 764 height 98
click at [847, 460] on span "Choose or drag and drop file(s)" at bounding box center [1179, 465] width 763 height 12
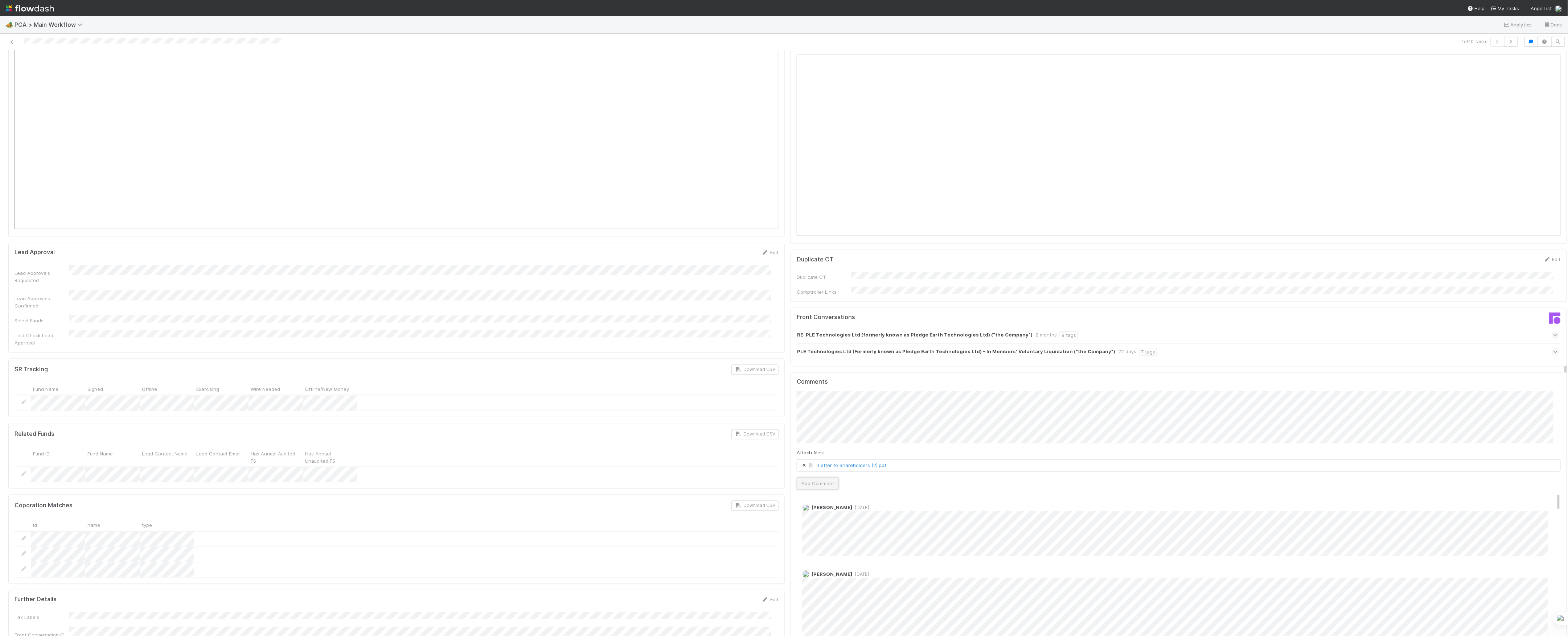
click at [827, 477] on button "Add Comment" at bounding box center [817, 483] width 42 height 13
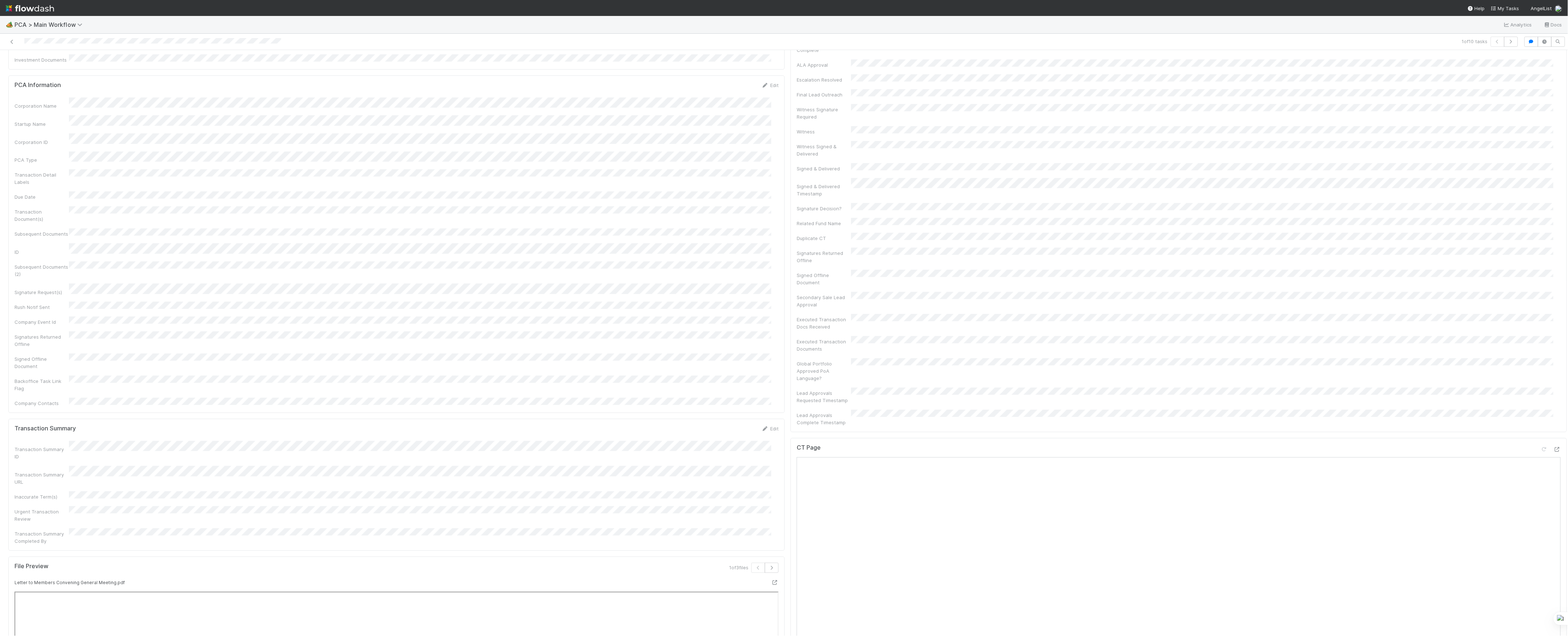
scroll to position [0, 0]
click at [1541, 65] on link "Actions" at bounding box center [1551, 62] width 30 height 13
click at [1481, 90] on button "Move to Post-Close Question" at bounding box center [1510, 87] width 117 height 10
click at [9, 39] on link at bounding box center [12, 41] width 7 height 7
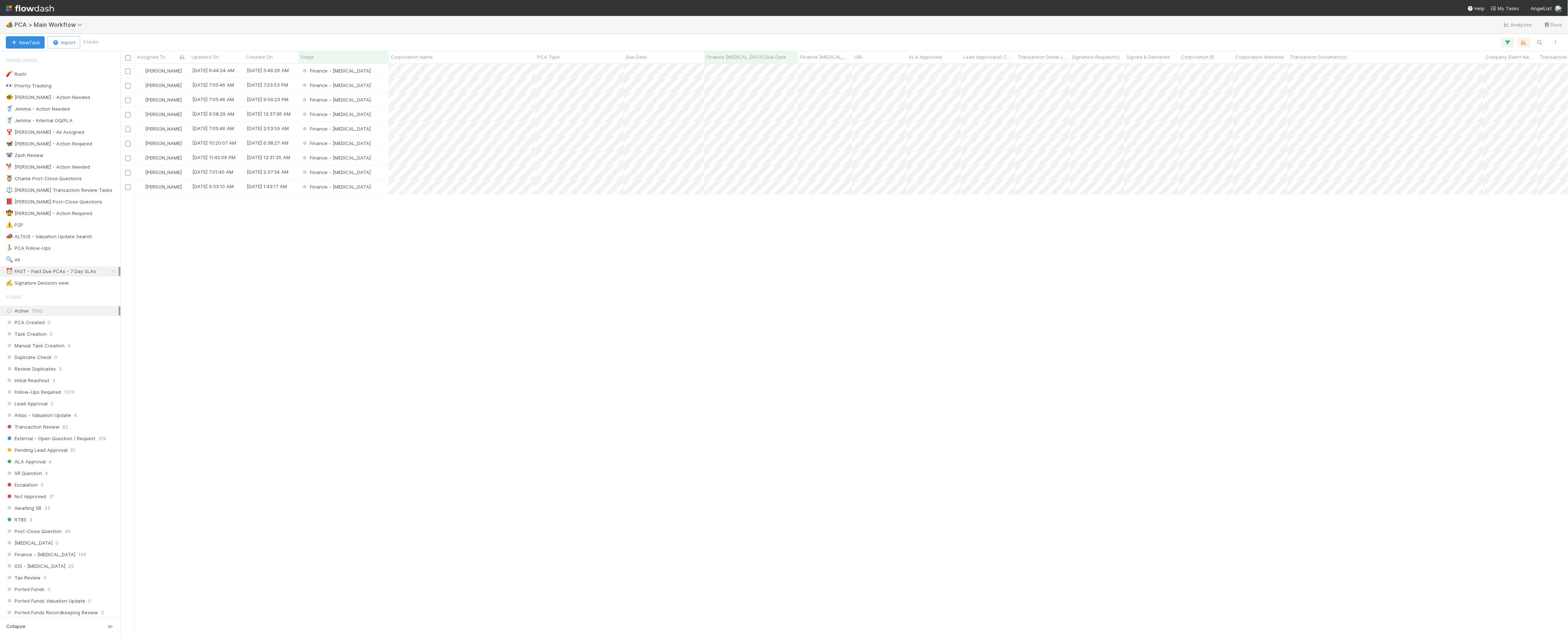
scroll to position [564, 1440]
click at [364, 72] on div "Finance - [MEDICAL_DATA]" at bounding box center [343, 71] width 90 height 14
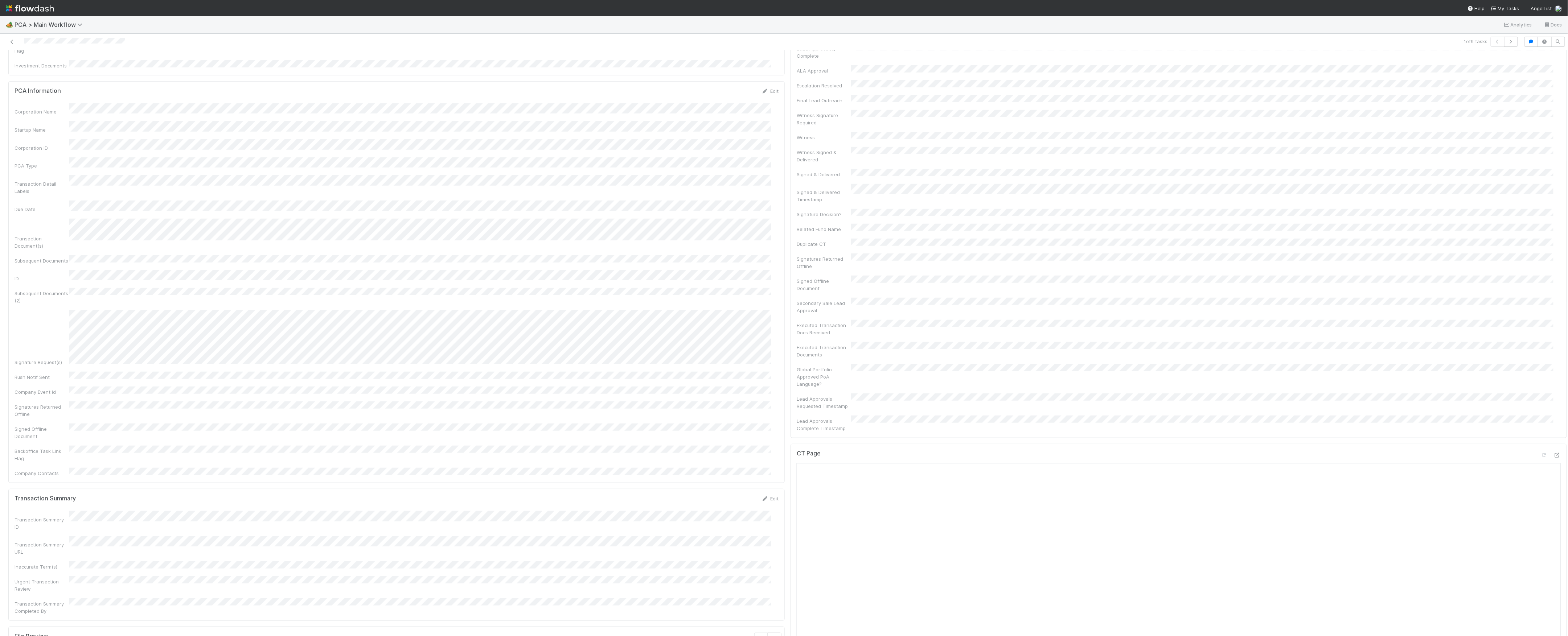
scroll to position [435, 0]
click at [1553, 302] on icon at bounding box center [1556, 304] width 7 height 5
click at [1553, 480] on icon at bounding box center [1556, 482] width 7 height 5
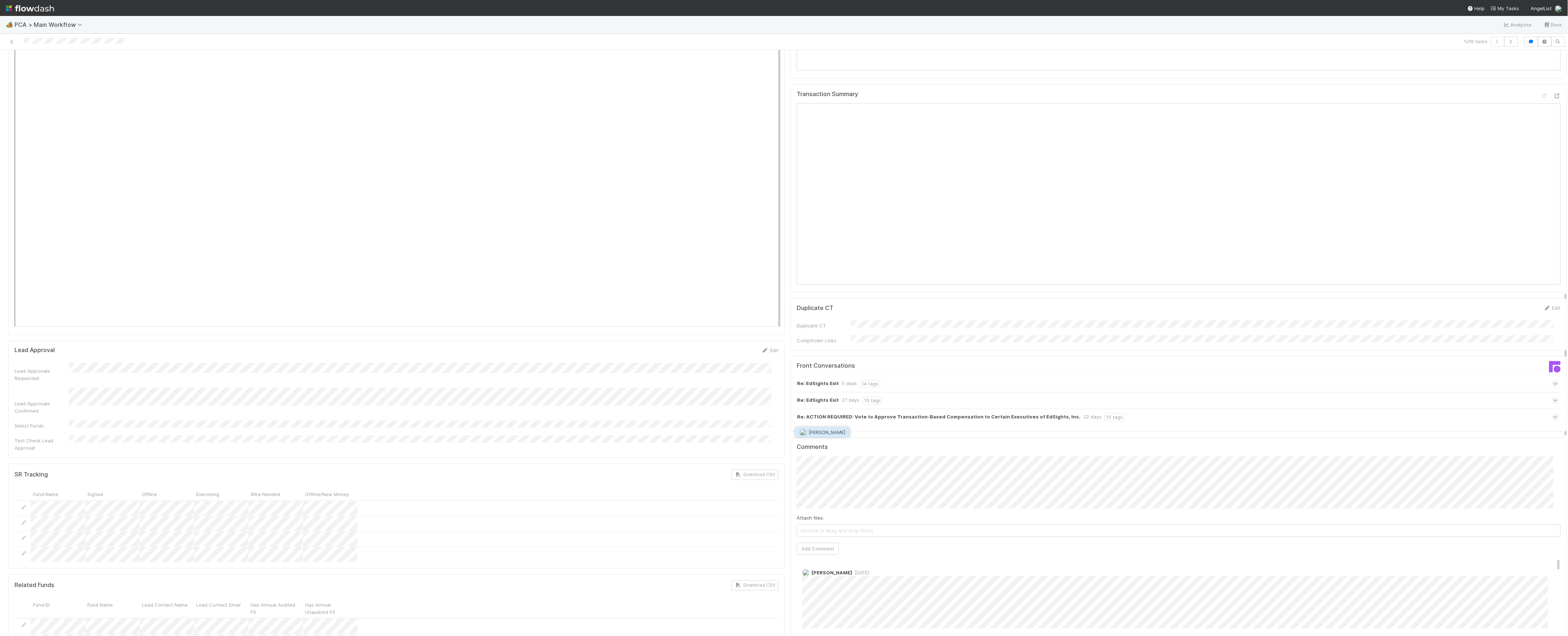
click at [821, 432] on span "[PERSON_NAME]" at bounding box center [827, 432] width 37 height 6
click at [852, 570] on span "1 week ago" at bounding box center [860, 572] width 17 height 6
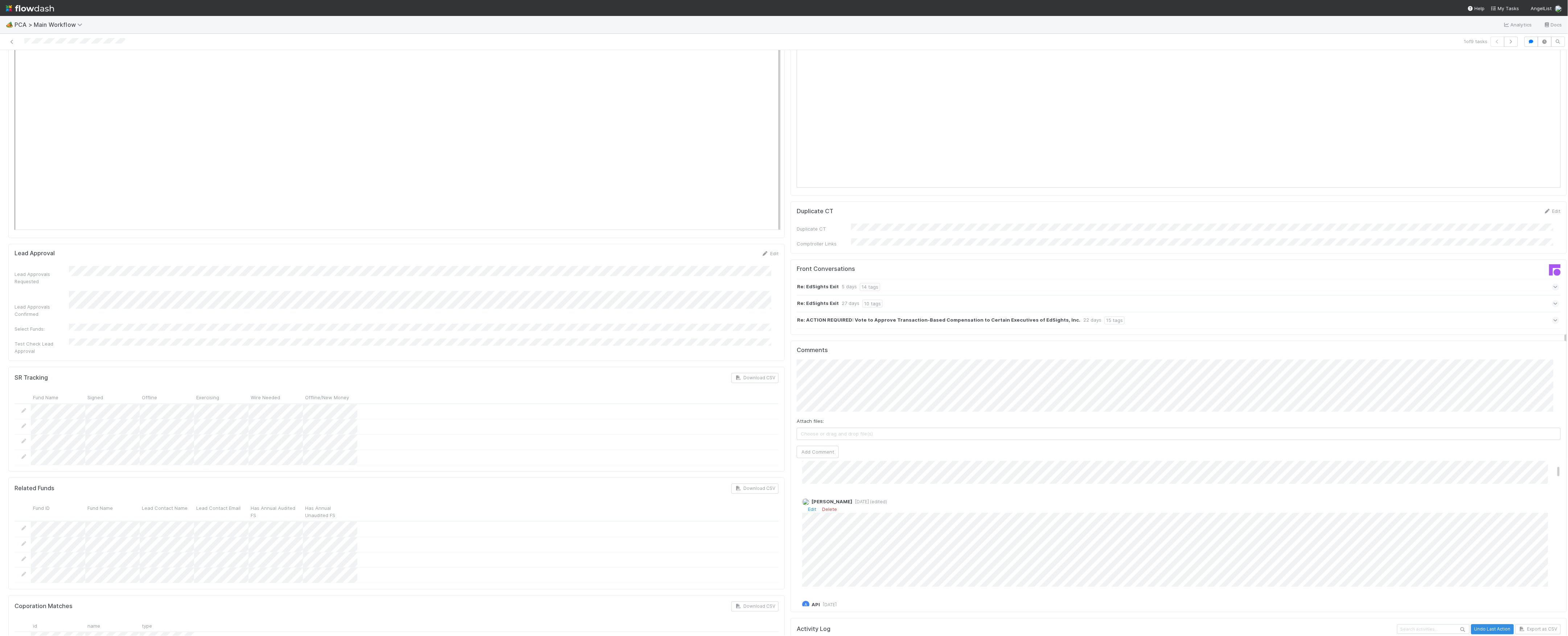
scroll to position [48, 0]
click at [806, 482] on button "Add Comment" at bounding box center [817, 488] width 42 height 13
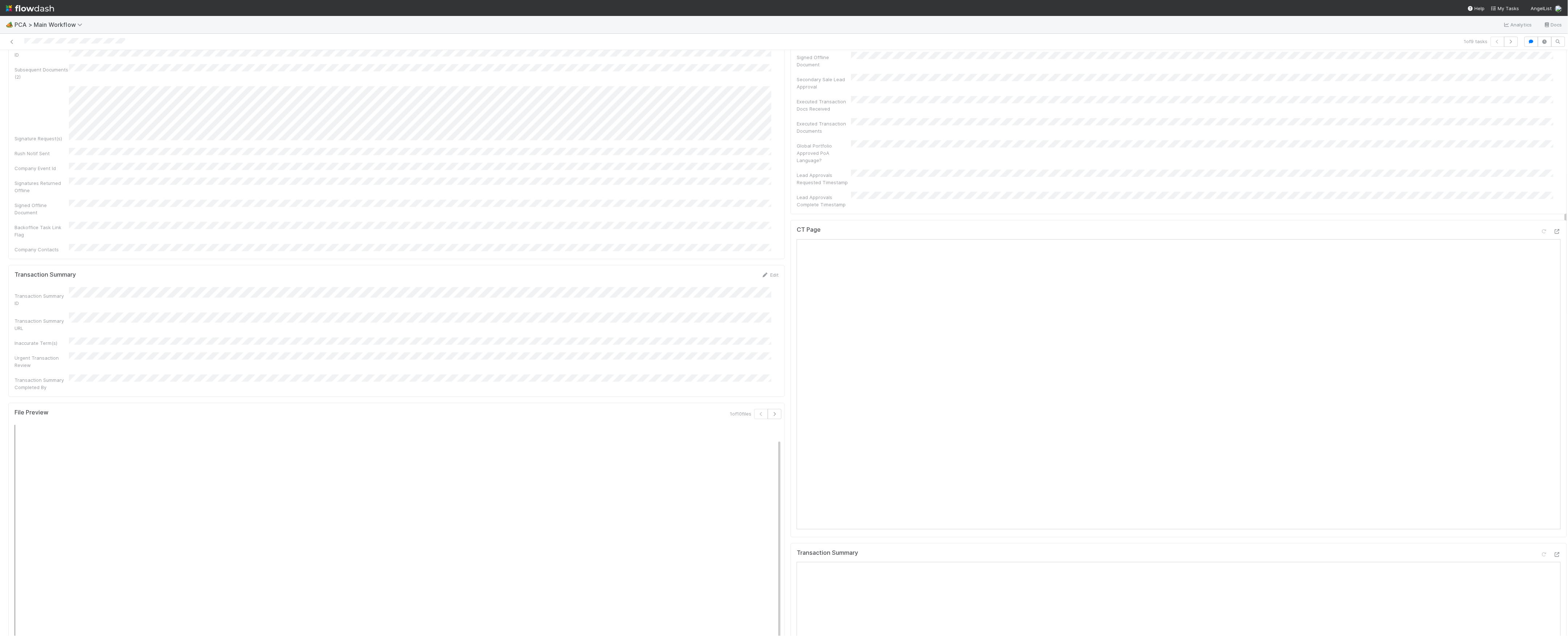
scroll to position [483, 0]
click at [1540, 254] on icon at bounding box center [1544, 256] width 7 height 5
click at [1534, 65] on div "Actions Finish Move to Post-Close Question Move to Finance Review Move to CT Up…" at bounding box center [1550, 62] width 32 height 13
click at [1537, 65] on link "Actions" at bounding box center [1551, 62] width 30 height 13
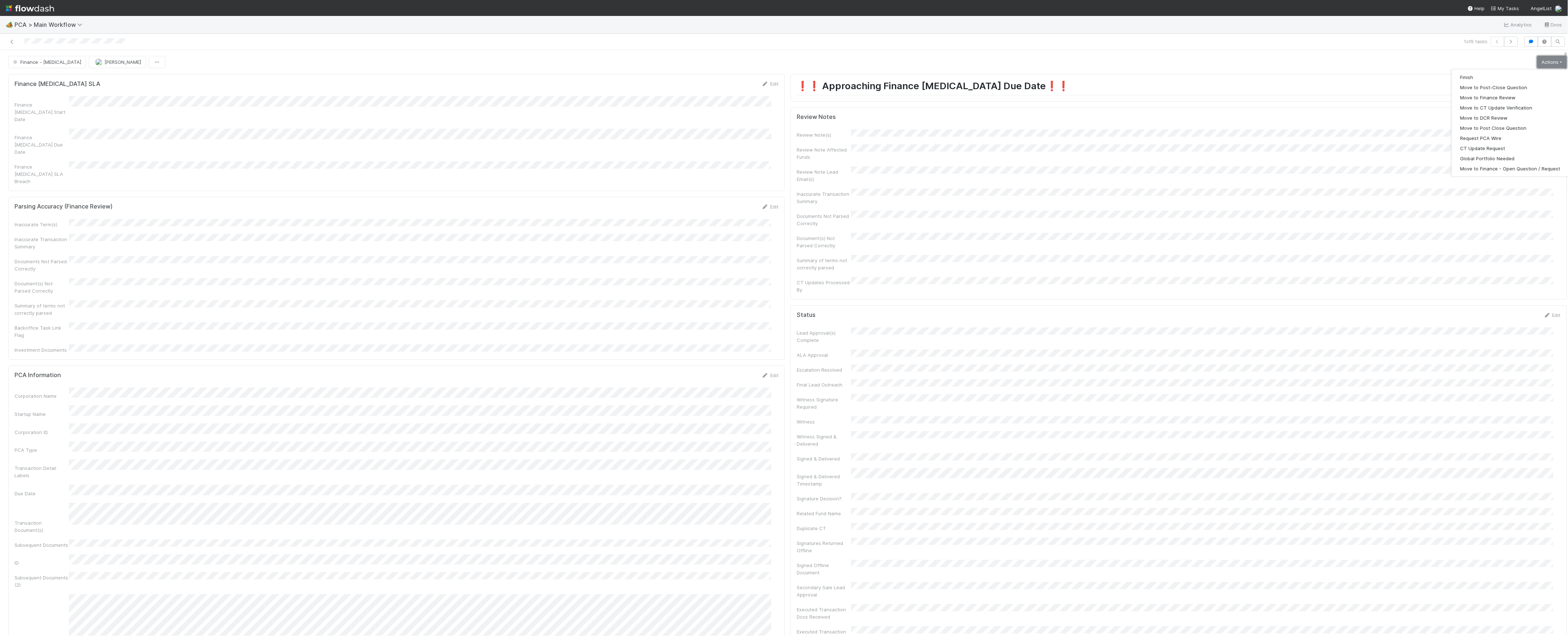
click at [1537, 65] on link "Actions" at bounding box center [1551, 62] width 30 height 13
click at [1537, 66] on link "Actions" at bounding box center [1551, 62] width 30 height 13
click at [1503, 61] on div "Finance - ICU Marvey Fuentes Actions Finish Move to Post-Close Question Move to…" at bounding box center [788, 62] width 1559 height 13
click at [1537, 61] on link "Actions" at bounding box center [1551, 62] width 30 height 13
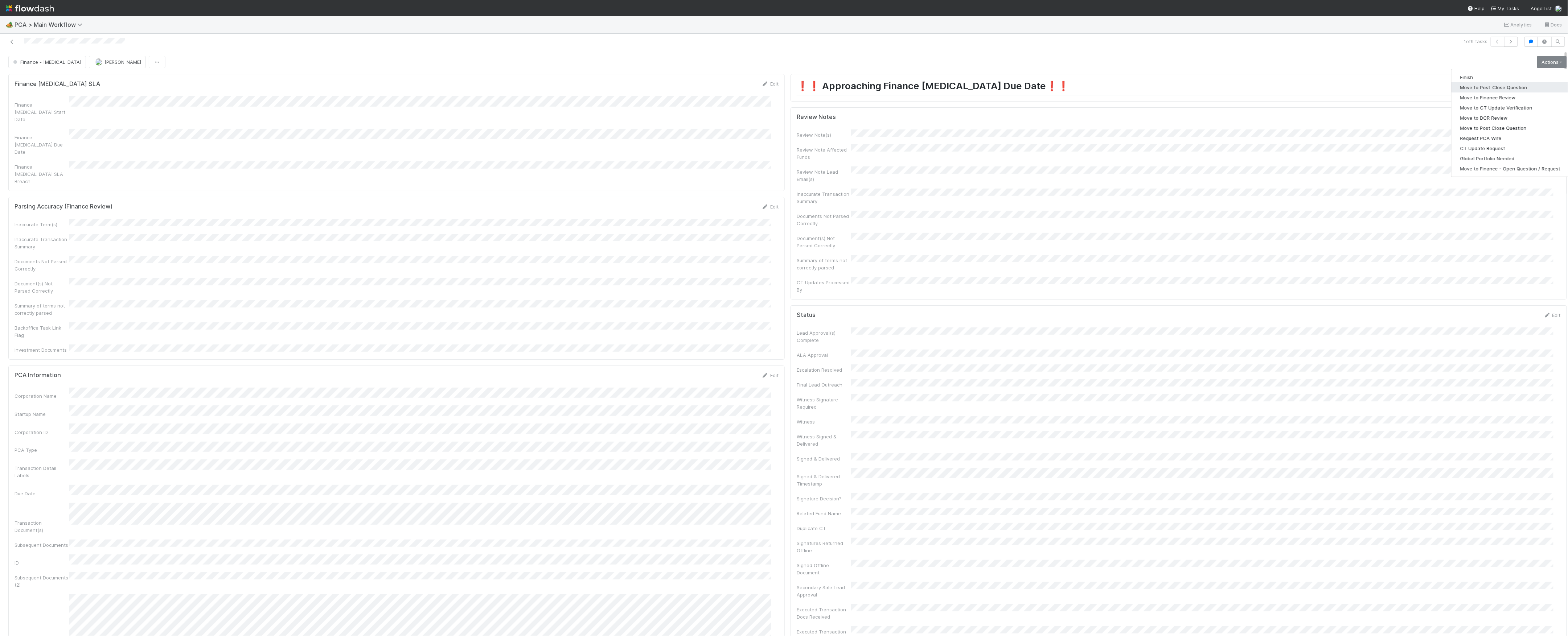
click at [1480, 87] on button "Move to Post-Close Question" at bounding box center [1510, 87] width 117 height 10
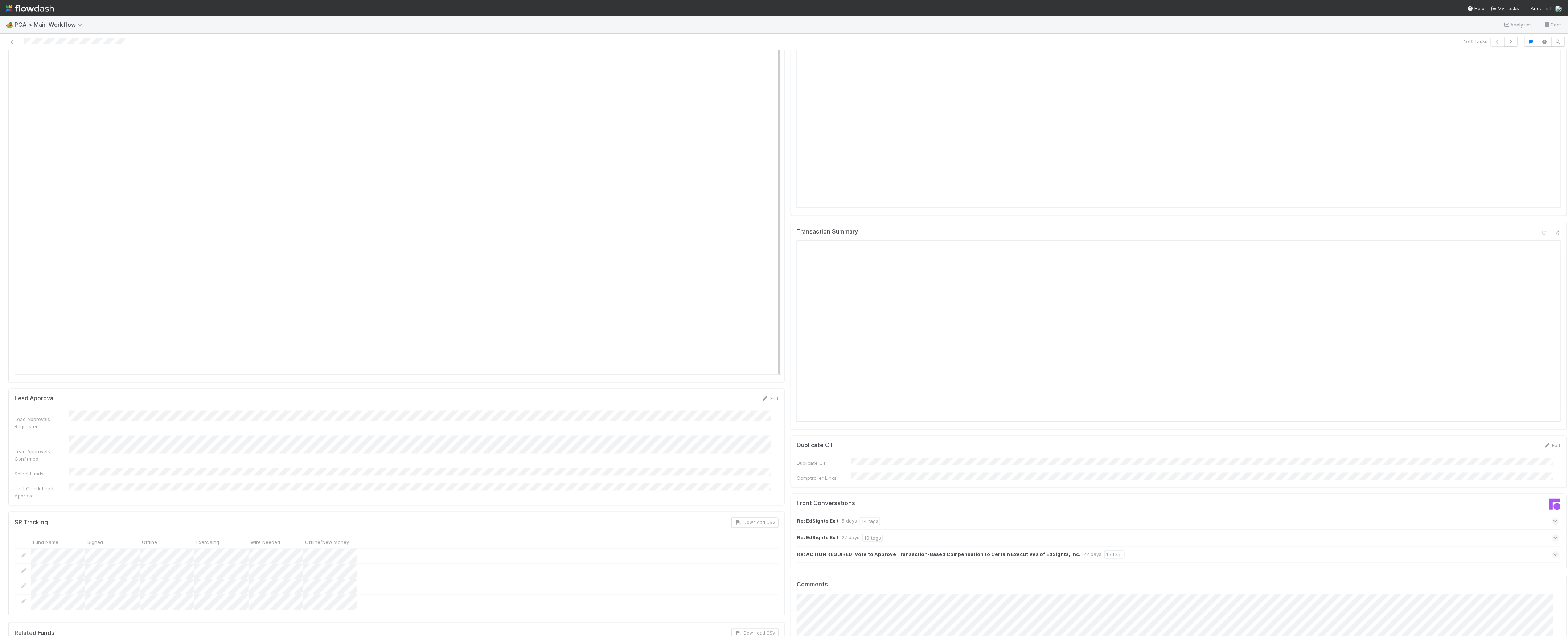
scroll to position [1134, 0]
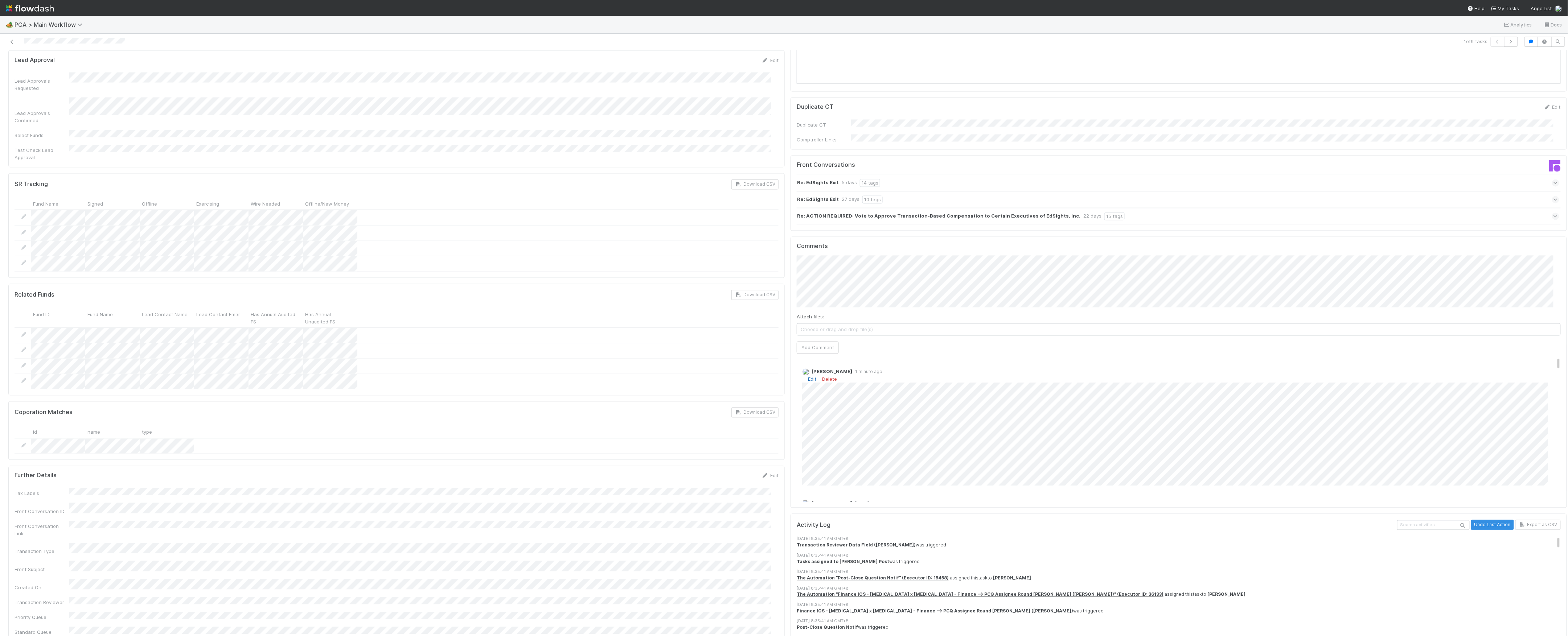
click at [808, 377] on link "Edit" at bounding box center [812, 379] width 9 height 6
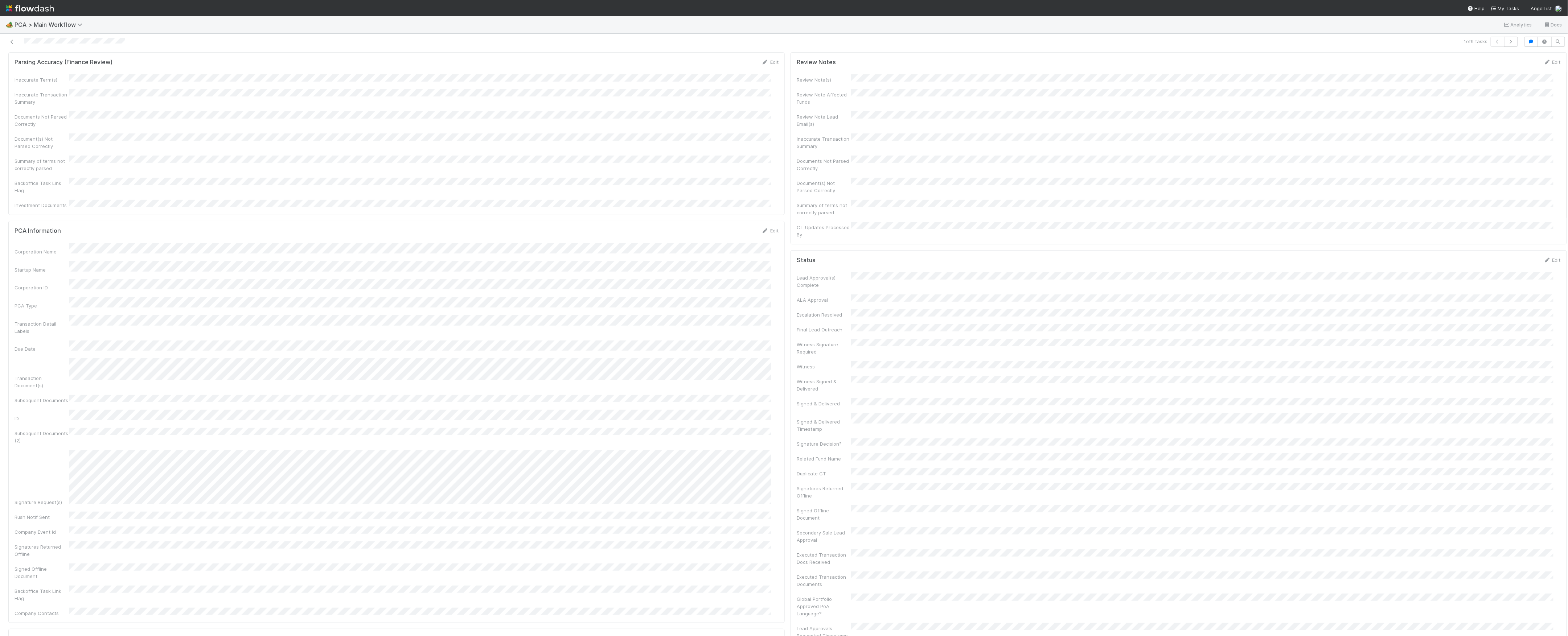
scroll to position [0, 0]
click at [13, 42] on icon at bounding box center [12, 42] width 7 height 5
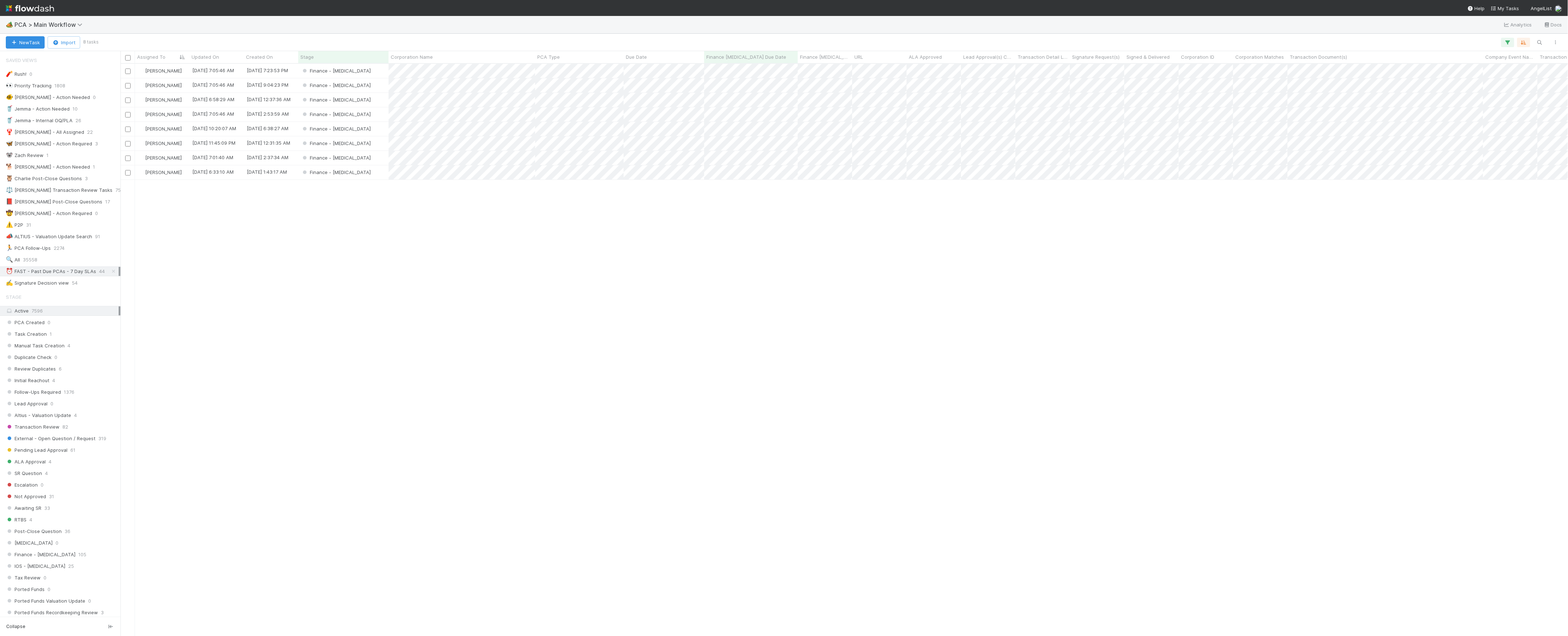
scroll to position [564, 1440]
click at [372, 75] on div "Finance - [MEDICAL_DATA]" at bounding box center [343, 71] width 90 height 14
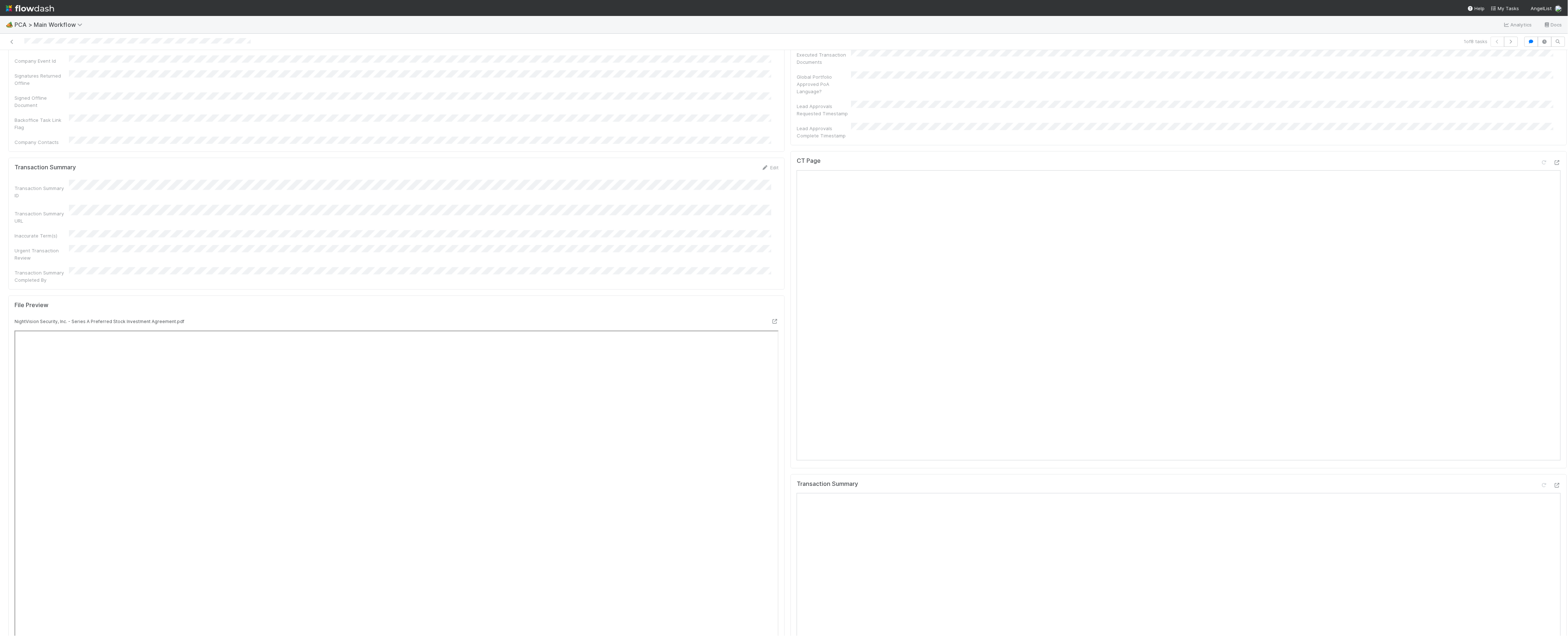
scroll to position [435, 0]
click at [1553, 305] on icon at bounding box center [1556, 307] width 7 height 5
click at [1553, 433] on div at bounding box center [1556, 436] width 7 height 7
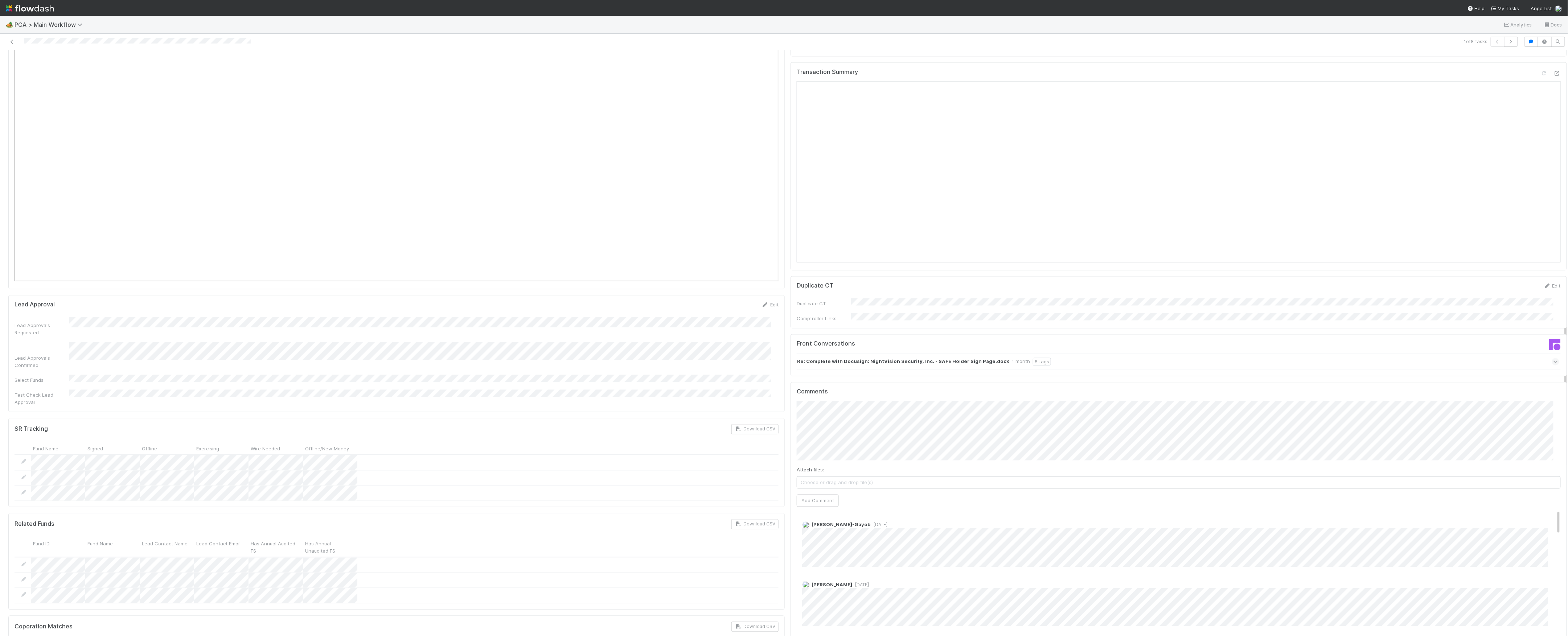
scroll to position [1015, 0]
click at [824, 479] on button "Add Comment" at bounding box center [817, 485] width 42 height 13
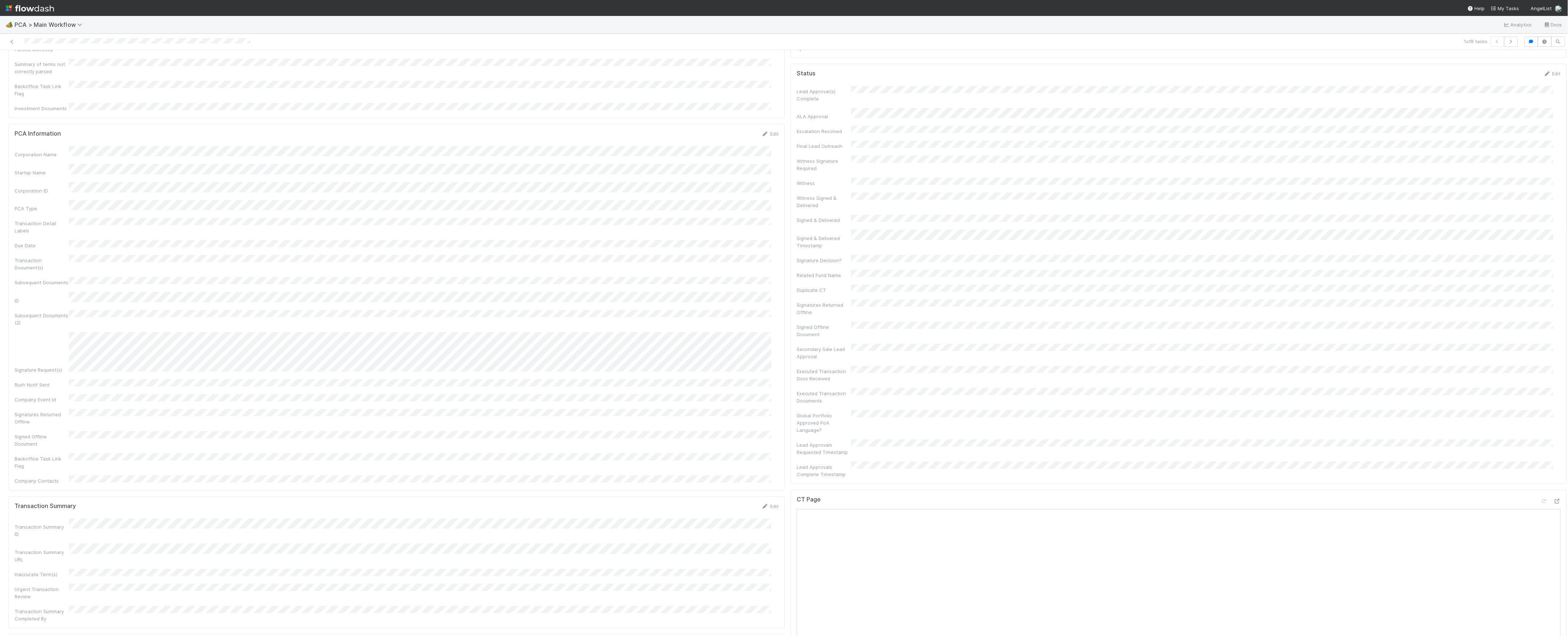
scroll to position [0, 0]
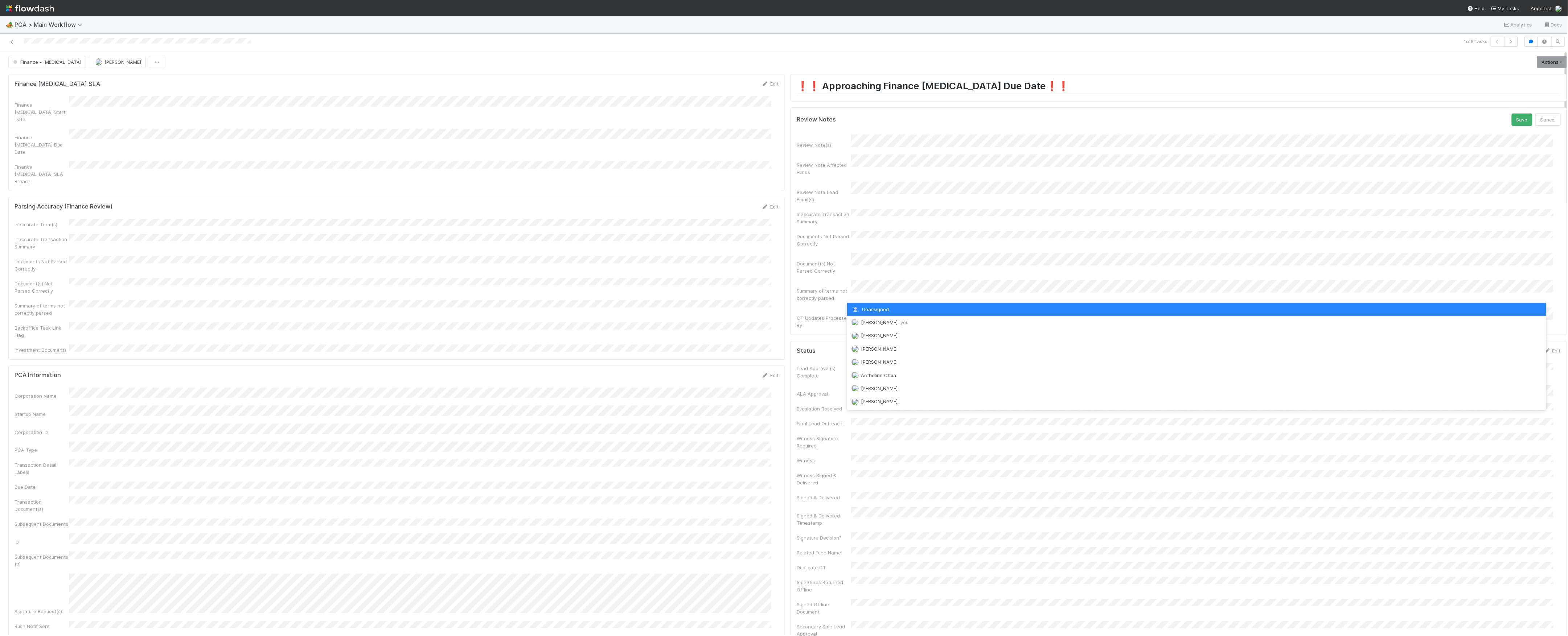
click at [873, 321] on span "Marvey Fuentes you" at bounding box center [884, 322] width 47 height 6
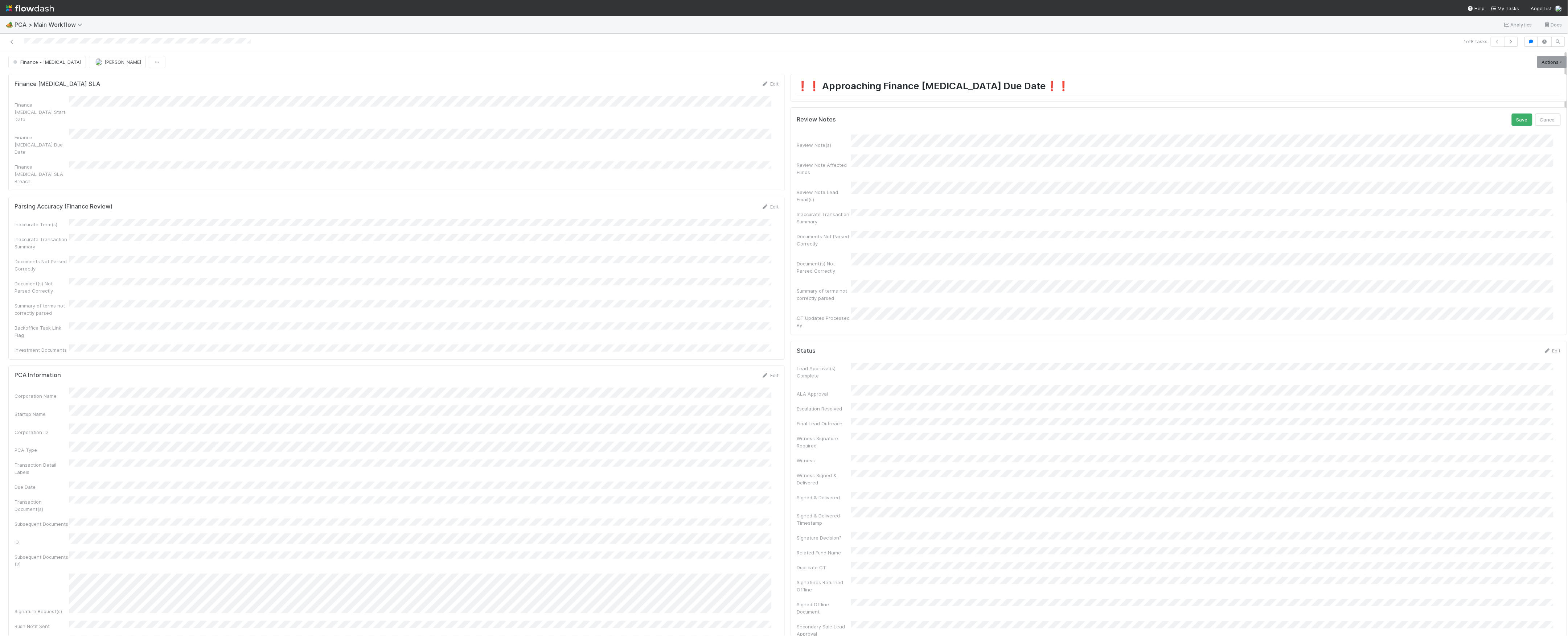
click at [1511, 113] on button "Save" at bounding box center [1522, 119] width 20 height 13
click at [1540, 61] on link "Actions" at bounding box center [1551, 62] width 30 height 13
click at [1468, 97] on button "Move to Finance Review" at bounding box center [1510, 97] width 117 height 10
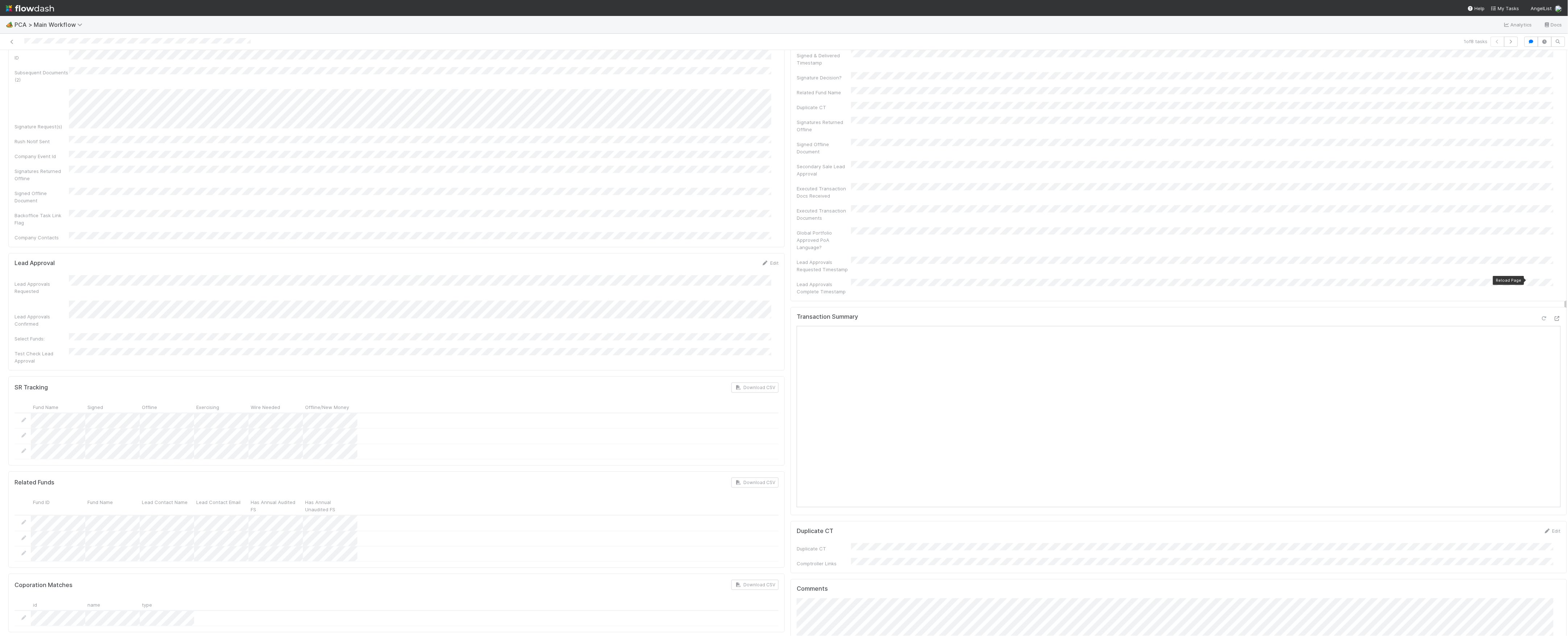
click at [1540, 314] on div at bounding box center [1544, 318] width 7 height 7
click at [1540, 316] on icon at bounding box center [1544, 318] width 7 height 5
click at [1553, 316] on icon at bounding box center [1556, 318] width 7 height 5
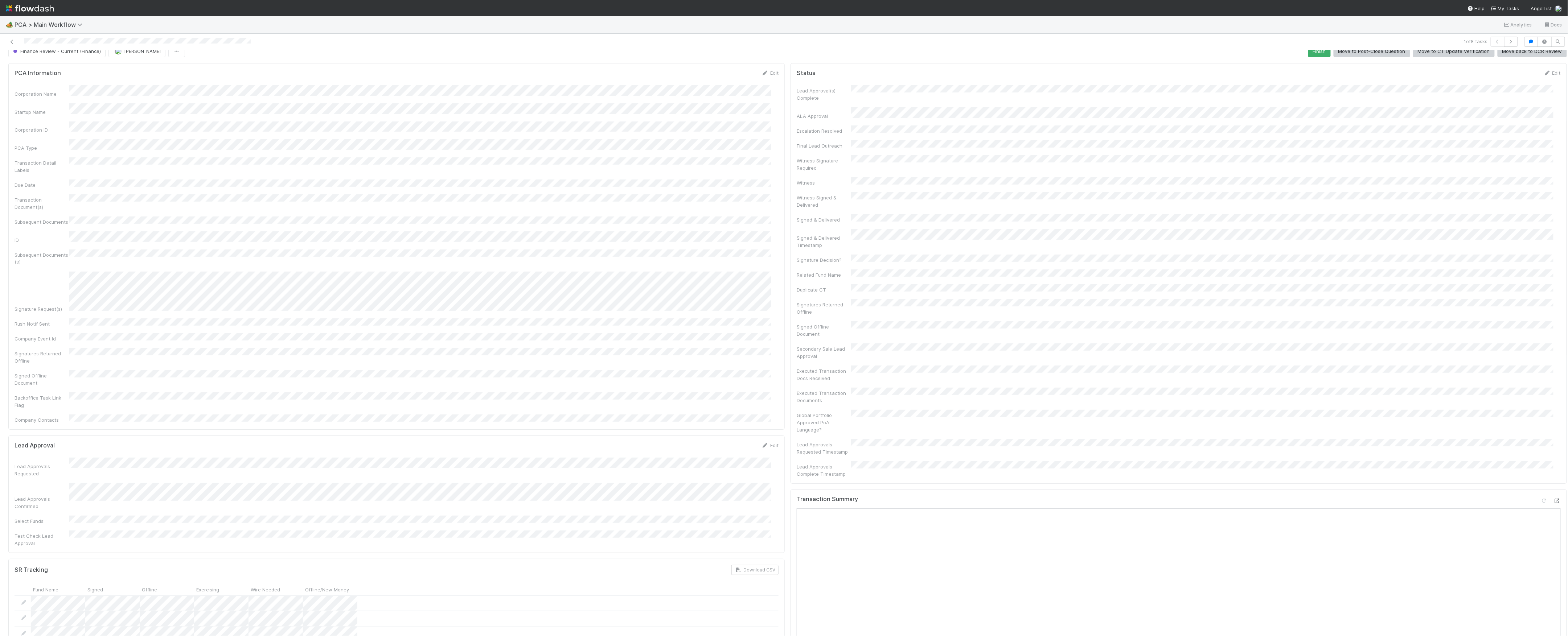
scroll to position [0, 0]
click at [152, 58] on button "[PERSON_NAME]" at bounding box center [137, 62] width 57 height 13
click at [754, 355] on div "Corporation Name Startup Name Corporation ID PCA Type Transaction Detail Labels…" at bounding box center [396, 256] width 764 height 321
click at [9, 42] on icon at bounding box center [9, 42] width 7 height 5
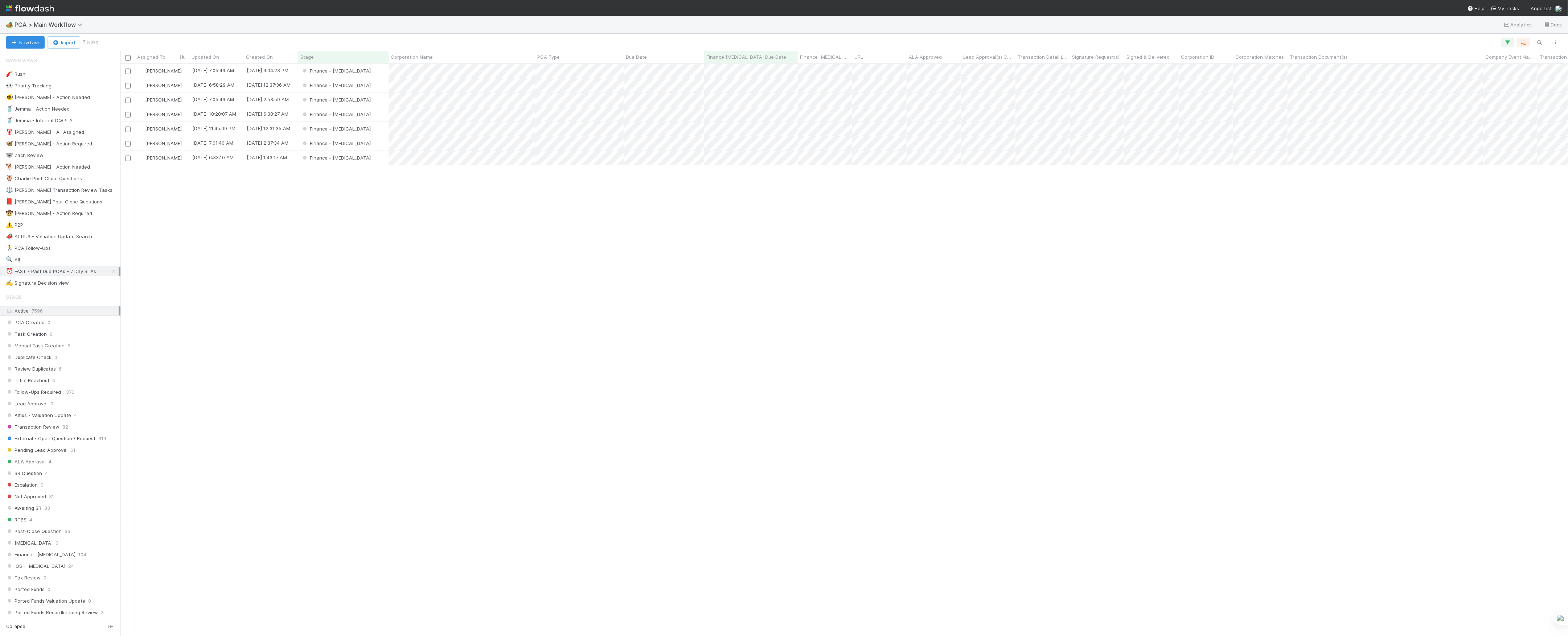
scroll to position [564, 1440]
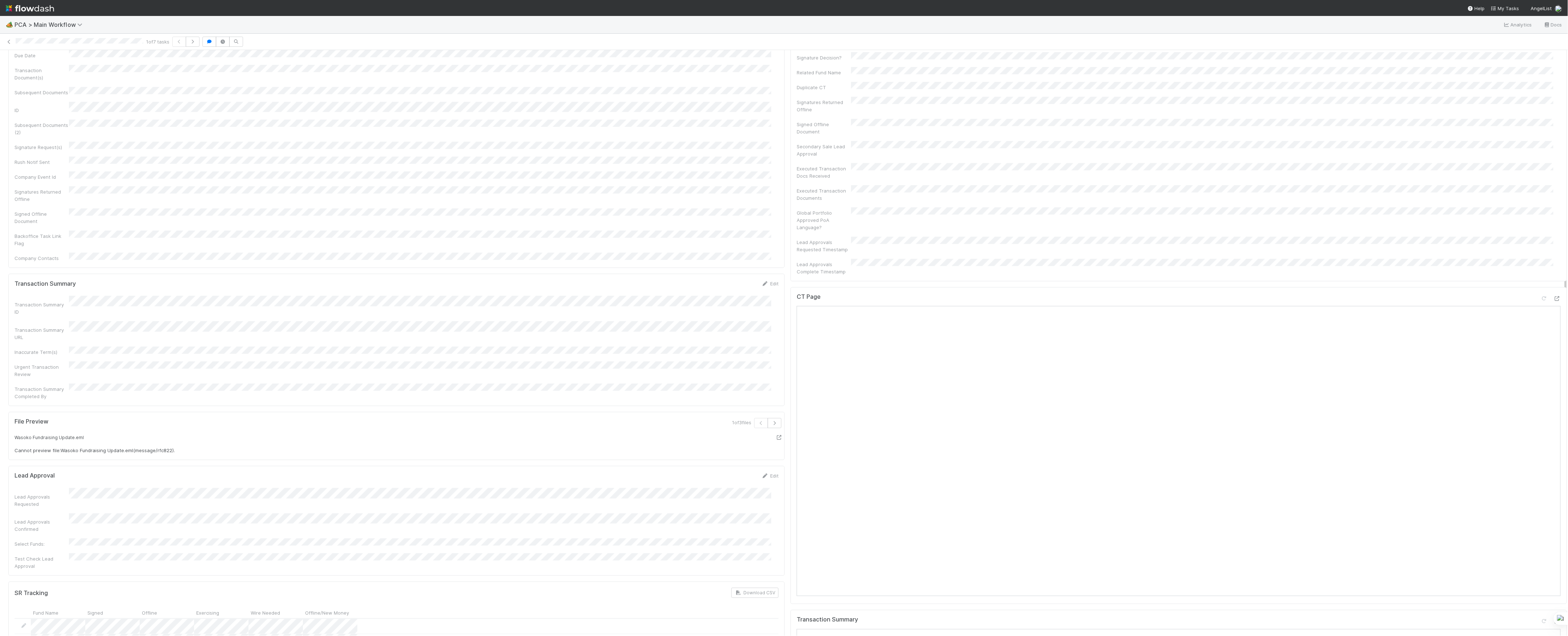
scroll to position [435, 0]
click at [1553, 298] on div at bounding box center [1556, 301] width 7 height 7
click at [1553, 622] on icon at bounding box center [1556, 624] width 7 height 5
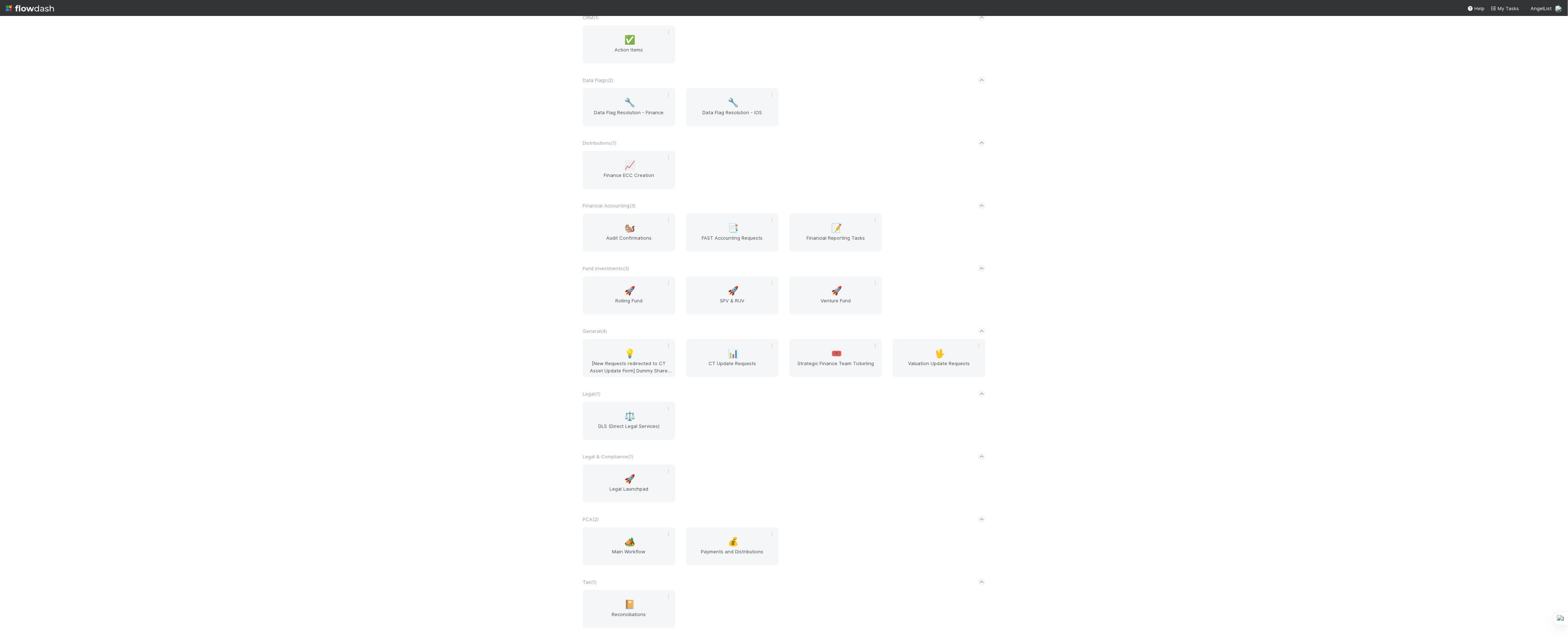
scroll to position [107, 0]
click at [622, 550] on span "Main Workflow" at bounding box center [629, 554] width 87 height 14
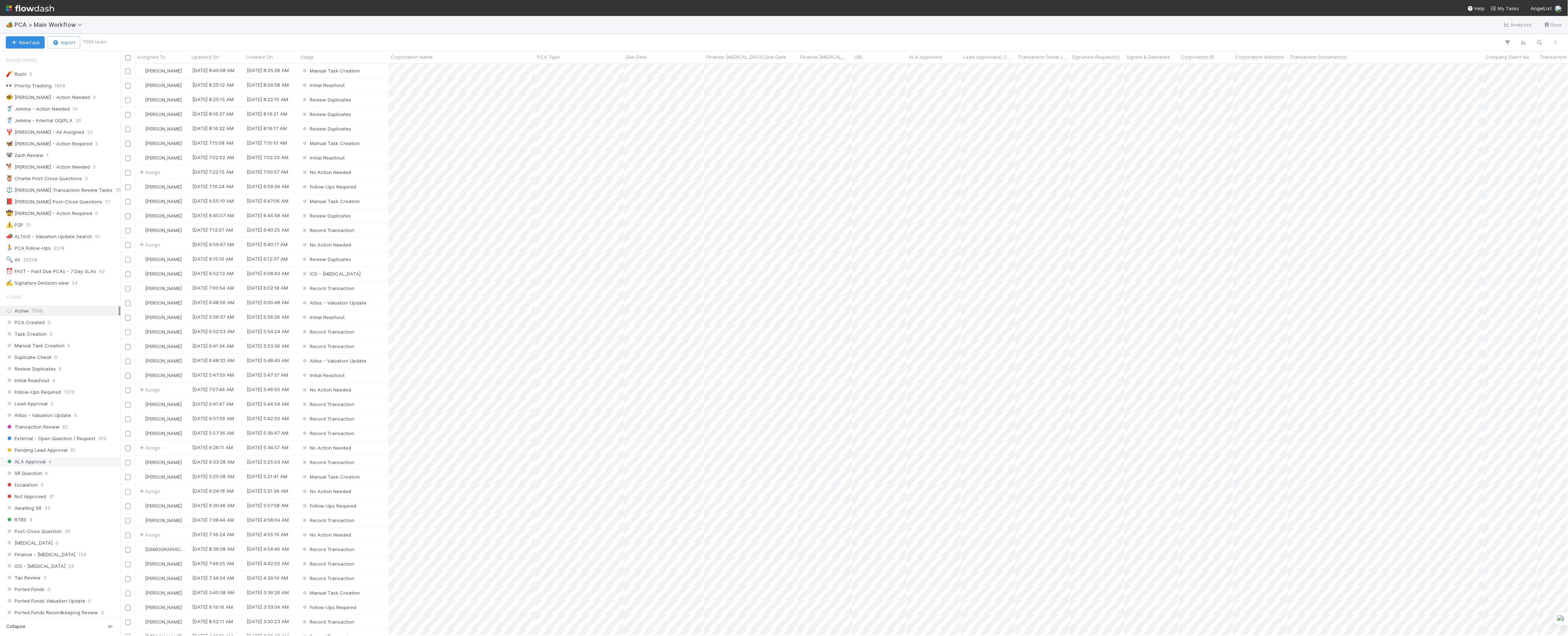
scroll to position [564, 1440]
click at [49, 275] on div "⏰ FAST - Past Due PCAs - 7 Day SLAs" at bounding box center [50, 271] width 90 height 9
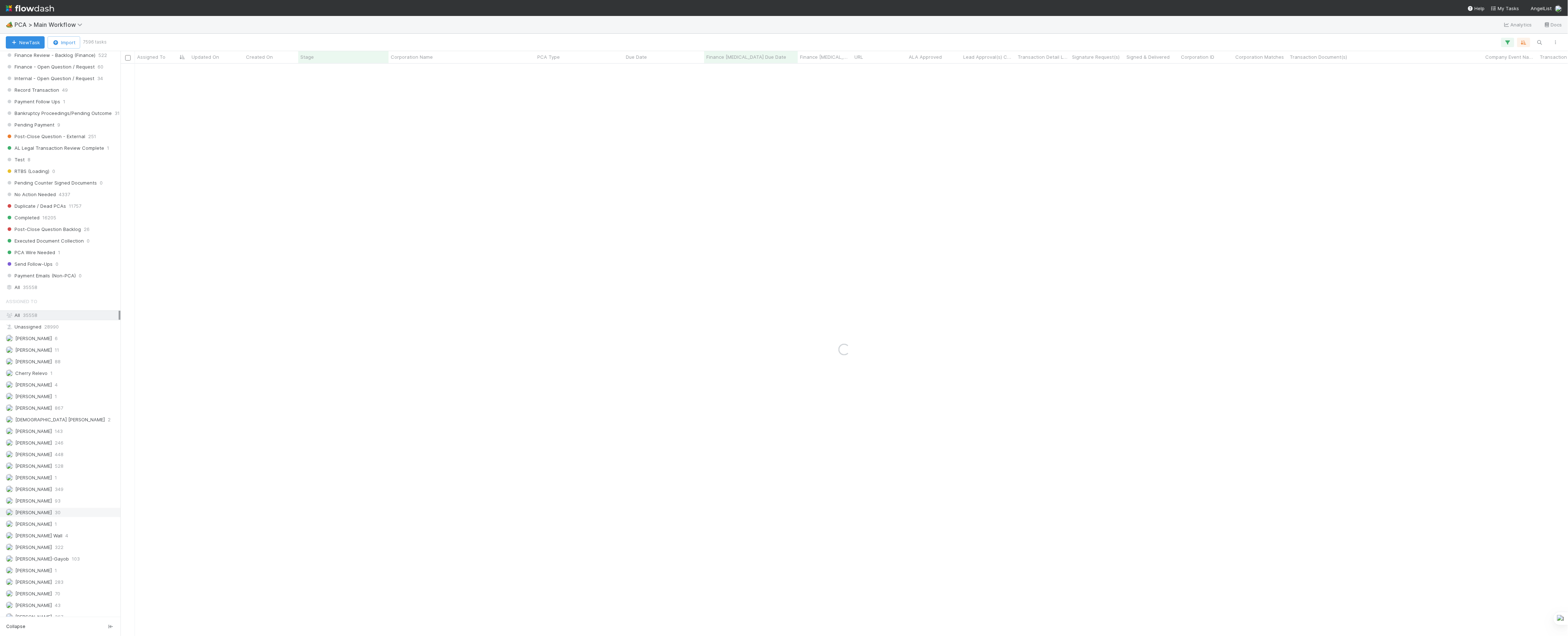
scroll to position [628, 0]
click at [72, 562] on span "103" at bounding box center [76, 557] width 8 height 9
click at [45, 560] on span "[PERSON_NAME]-Gayob" at bounding box center [42, 557] width 53 height 6
click at [58, 560] on span "44" at bounding box center [57, 556] width 6 height 9
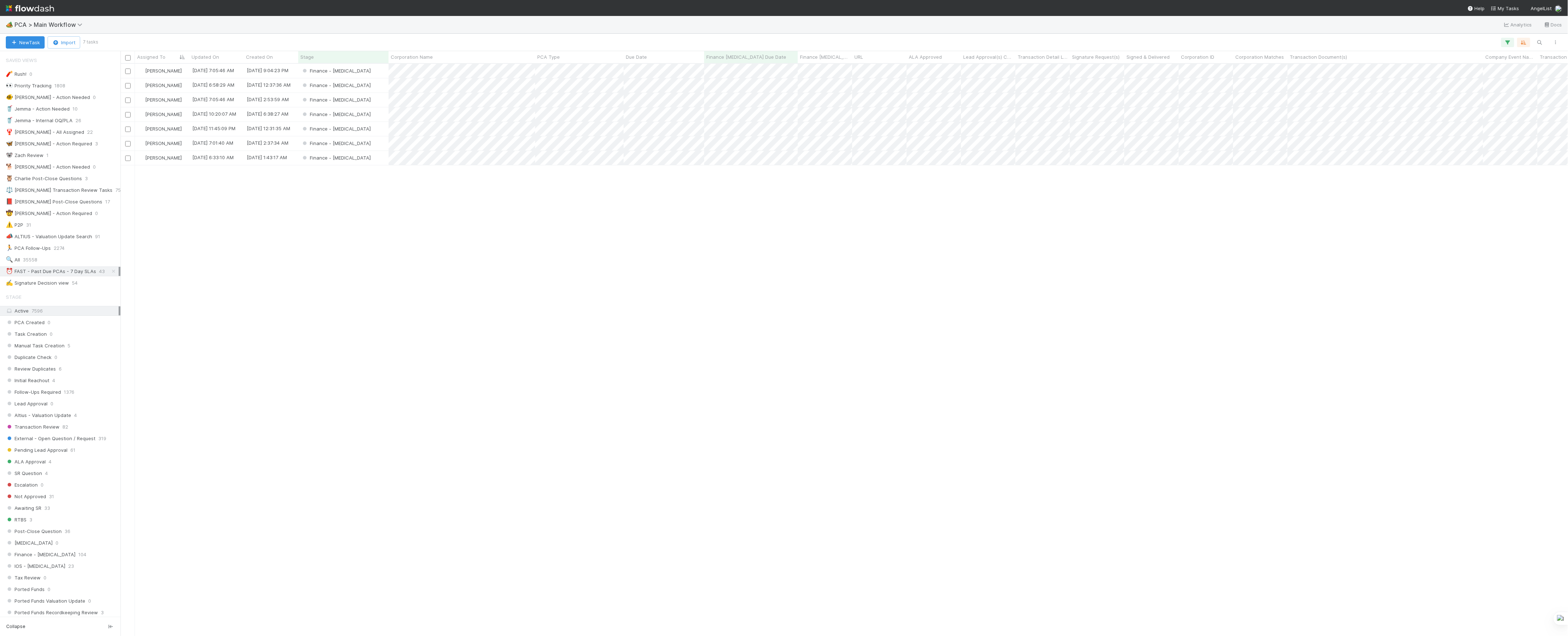
scroll to position [564, 1440]
click at [376, 83] on div "Finance - [MEDICAL_DATA]" at bounding box center [343, 86] width 90 height 14
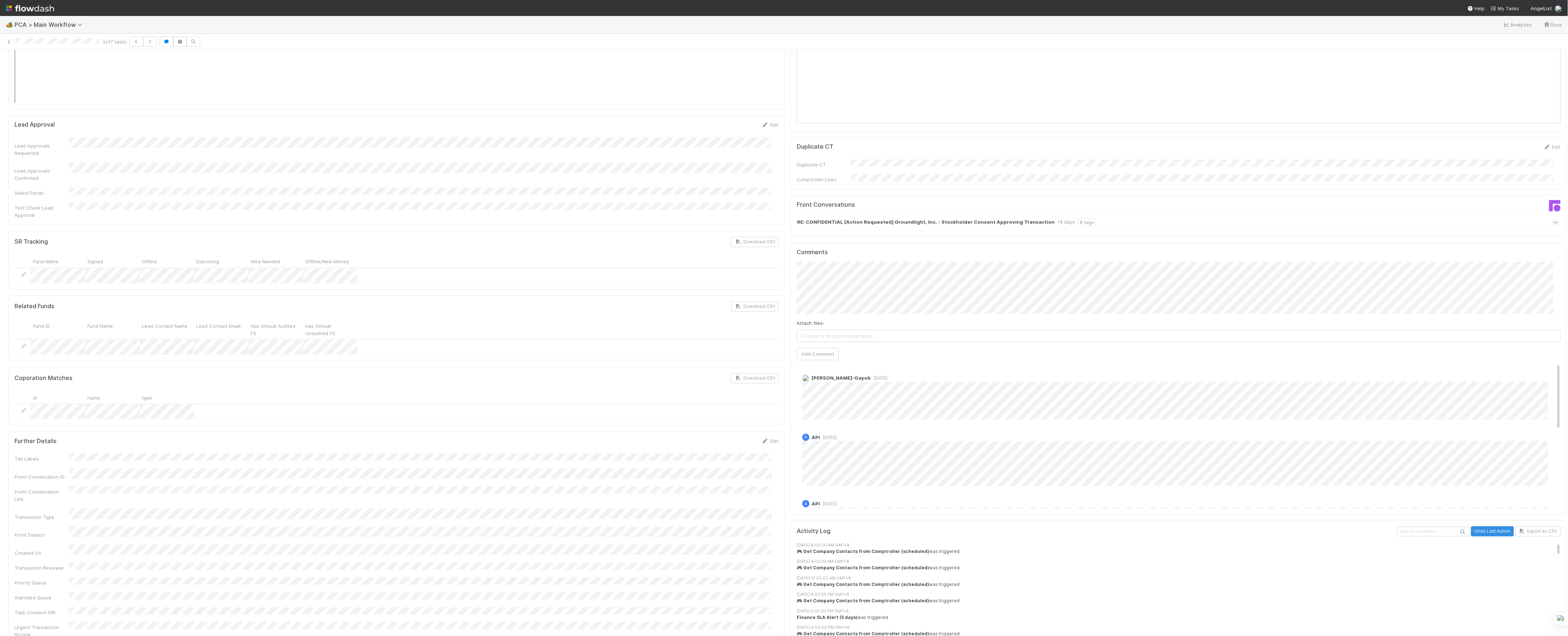
scroll to position [883, 0]
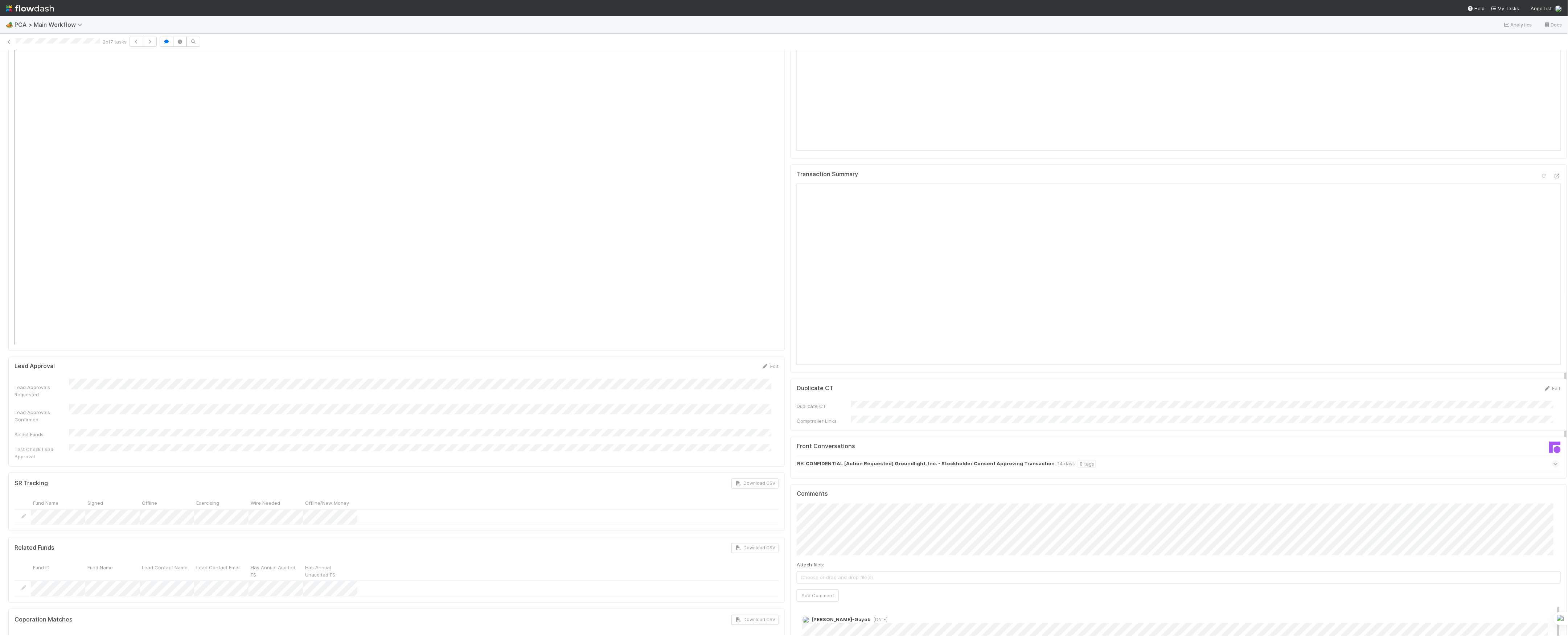
click at [791, 437] on div "Front Conversations RE: CONFIDENTIAL [Action Requested] Groundlight, Inc. - Sto…" at bounding box center [1179, 458] width 777 height 42
click at [814, 541] on button "Add Comment" at bounding box center [815, 547] width 42 height 13
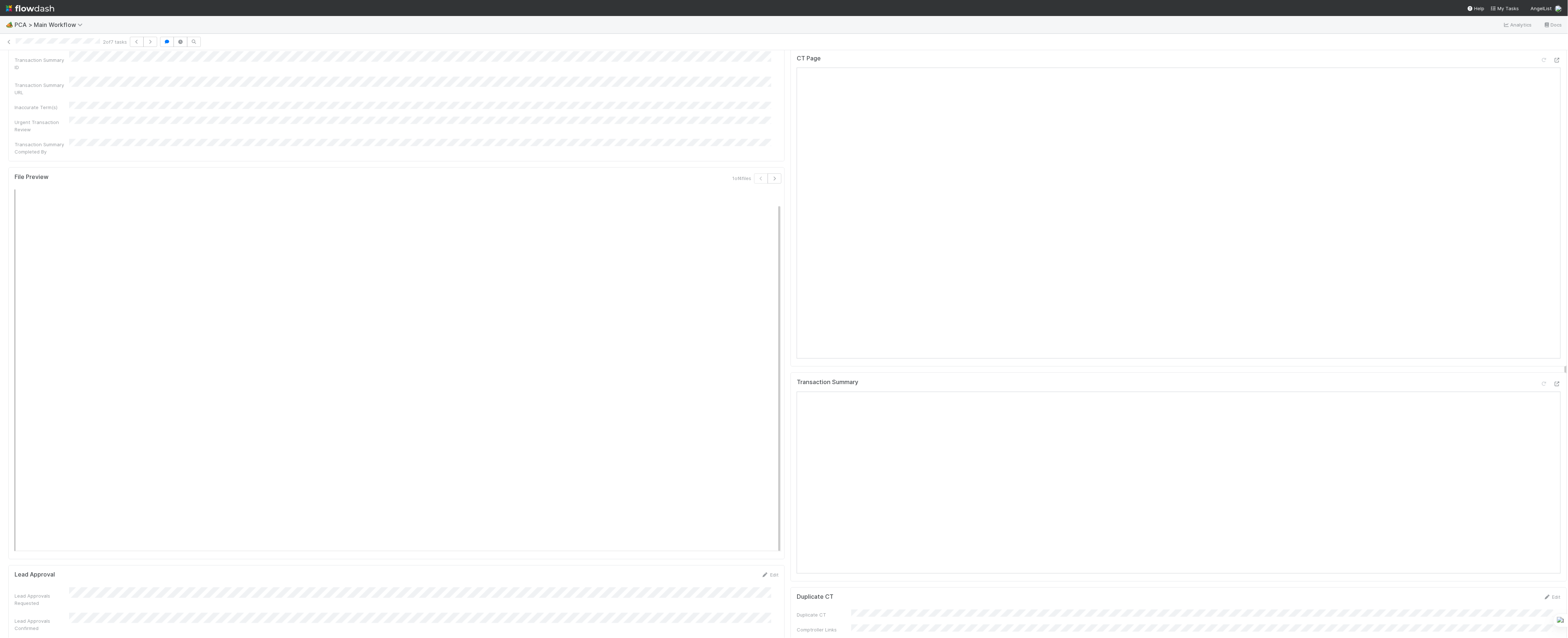
scroll to position [921, 0]
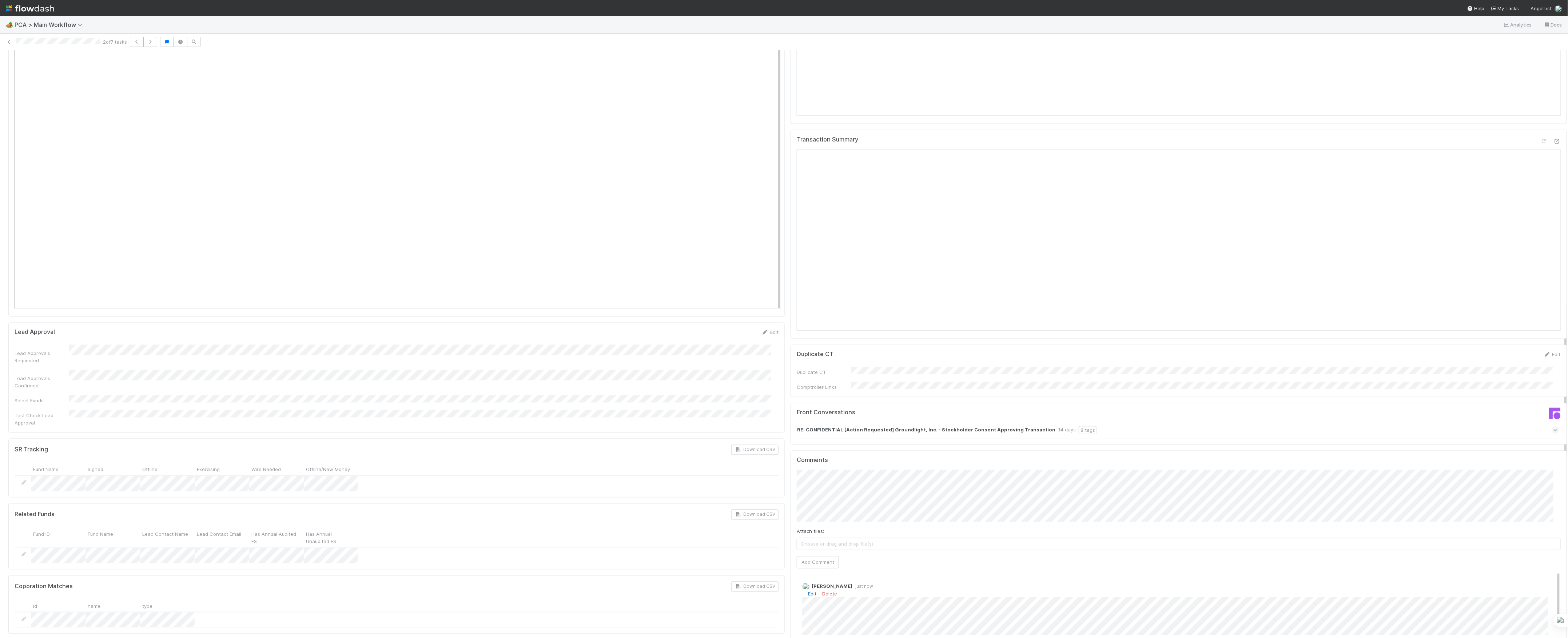
click at [808, 591] on link "Edit" at bounding box center [812, 593] width 9 height 6
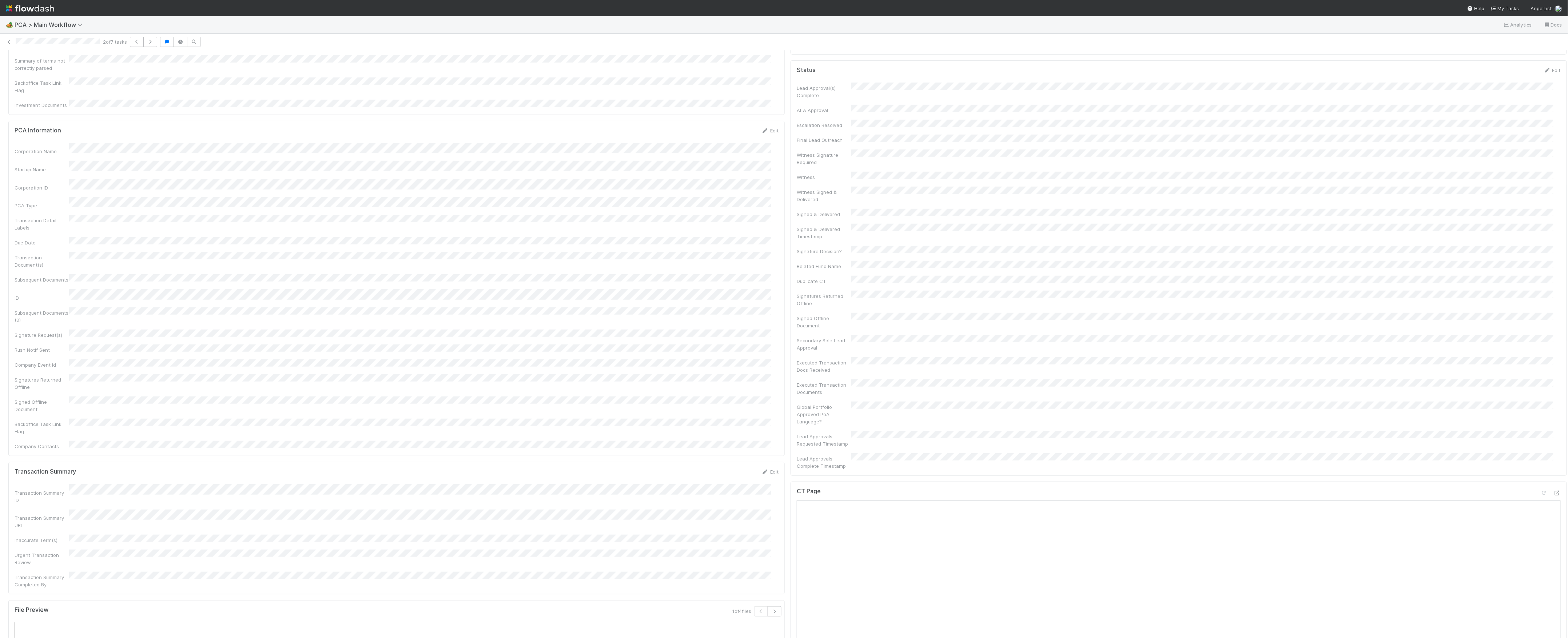
scroll to position [0, 0]
click at [1544, 60] on link "Actions" at bounding box center [1552, 62] width 30 height 13
click at [1473, 89] on button "Move to Post-Close Question" at bounding box center [1510, 88] width 118 height 10
click at [12, 43] on icon at bounding box center [9, 42] width 7 height 5
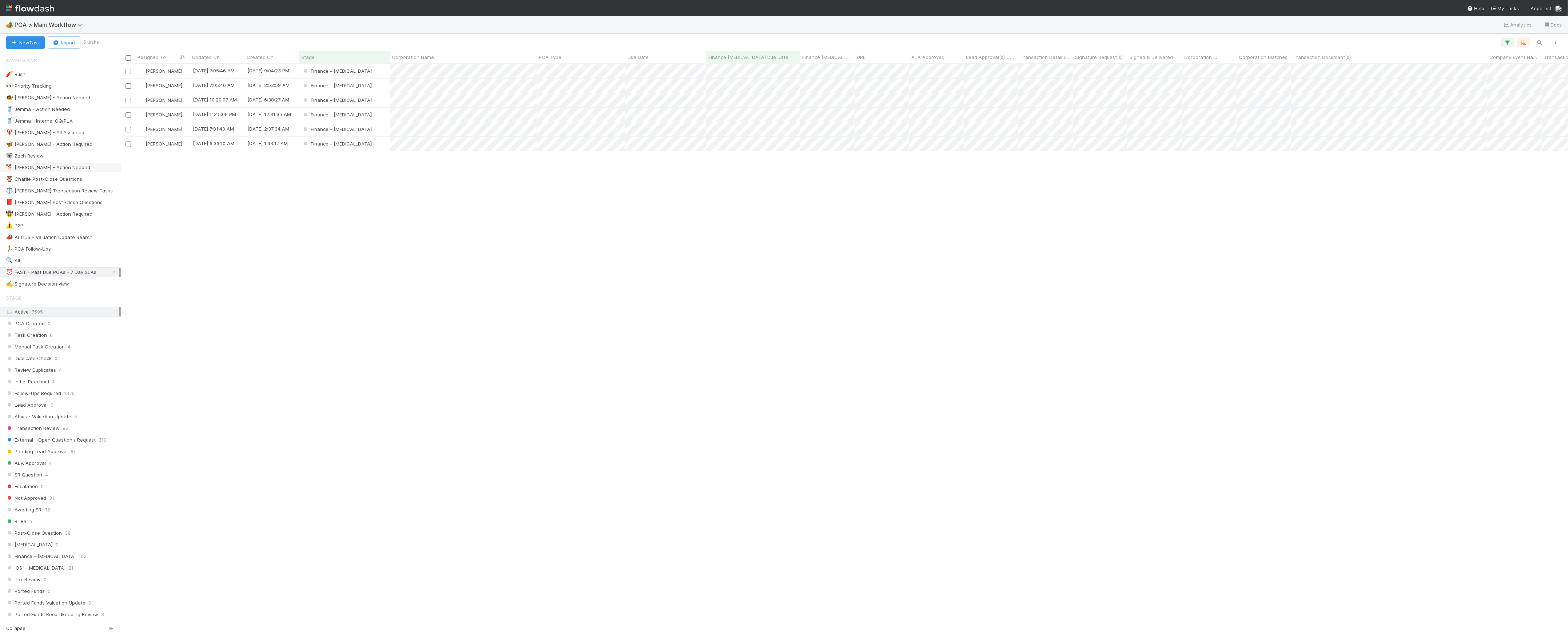
scroll to position [8, 8]
click at [367, 91] on div "Finance - [MEDICAL_DATA]" at bounding box center [344, 86] width 91 height 14
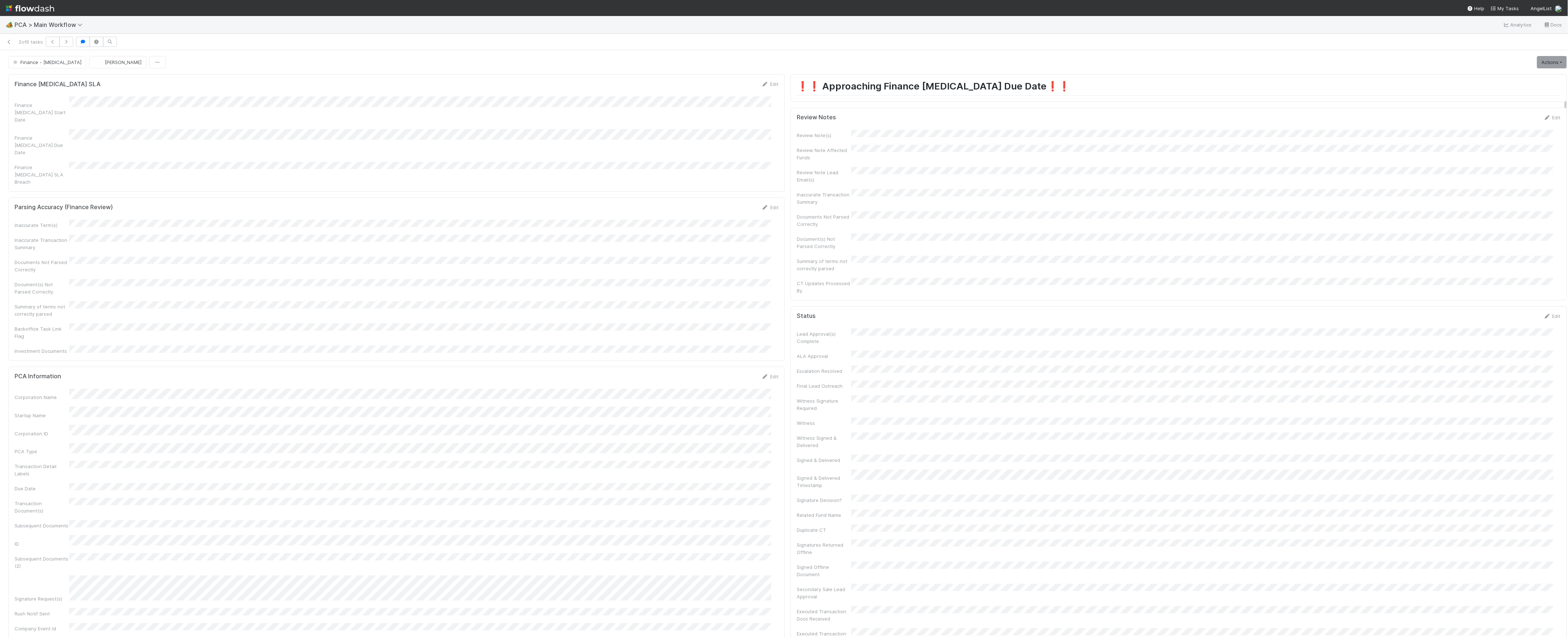
scroll to position [533, 0]
click at [1554, 210] on icon at bounding box center [1557, 212] width 7 height 5
click at [1537, 531] on div "Transaction Summary" at bounding box center [1179, 537] width 764 height 13
click at [1554, 533] on icon at bounding box center [1557, 535] width 7 height 5
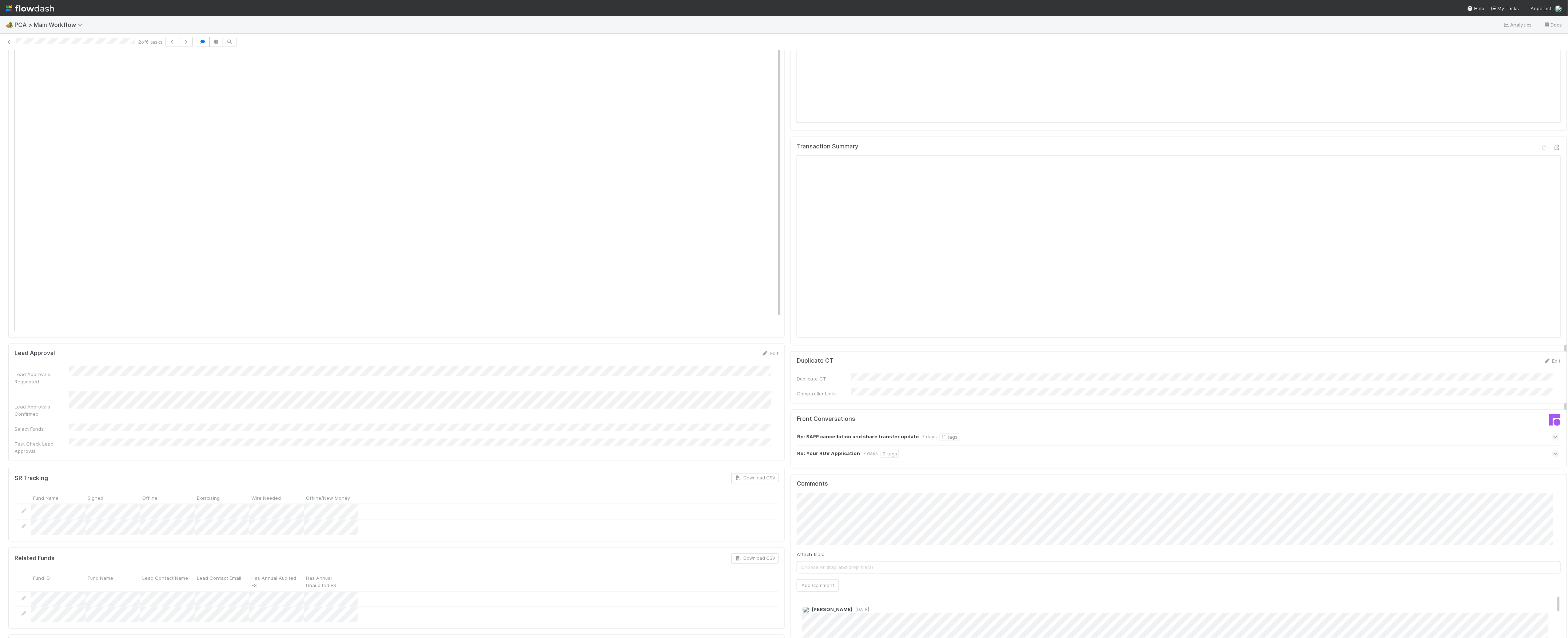
scroll to position [1018, 0]
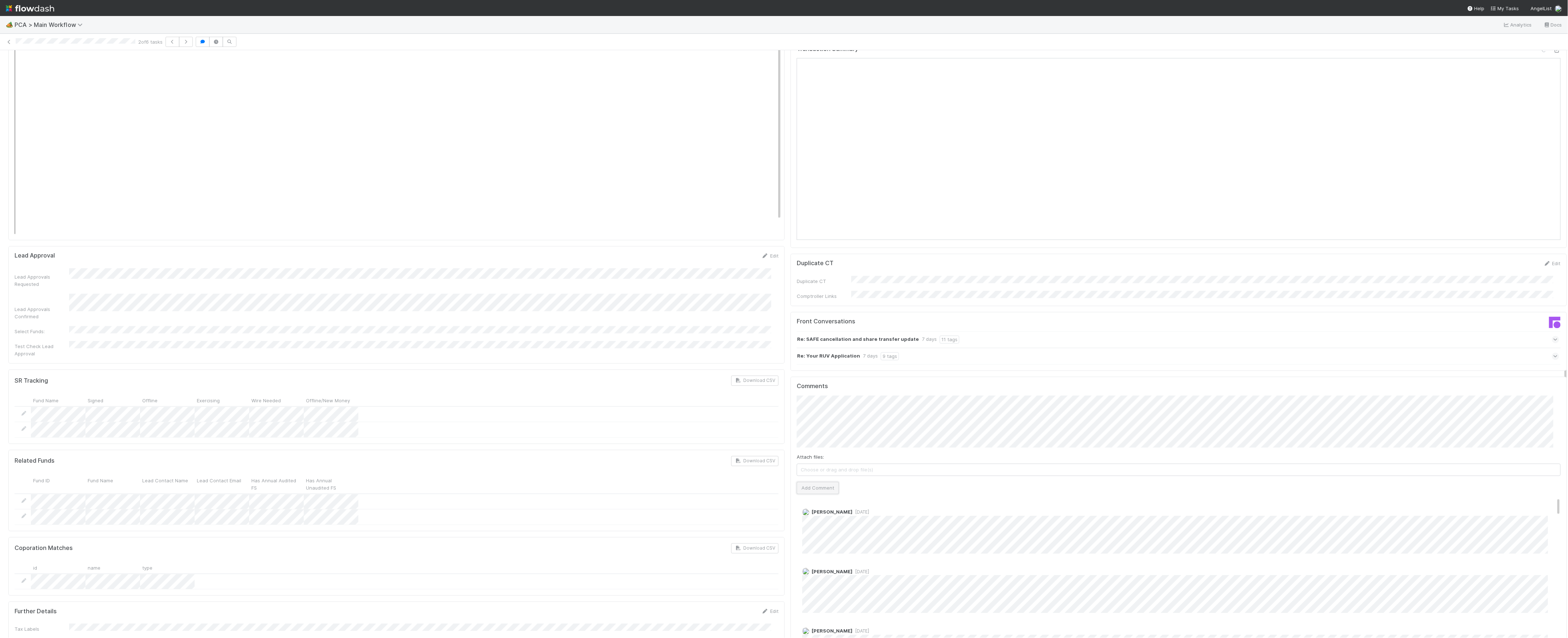
click at [825, 482] on button "Add Comment" at bounding box center [818, 488] width 42 height 13
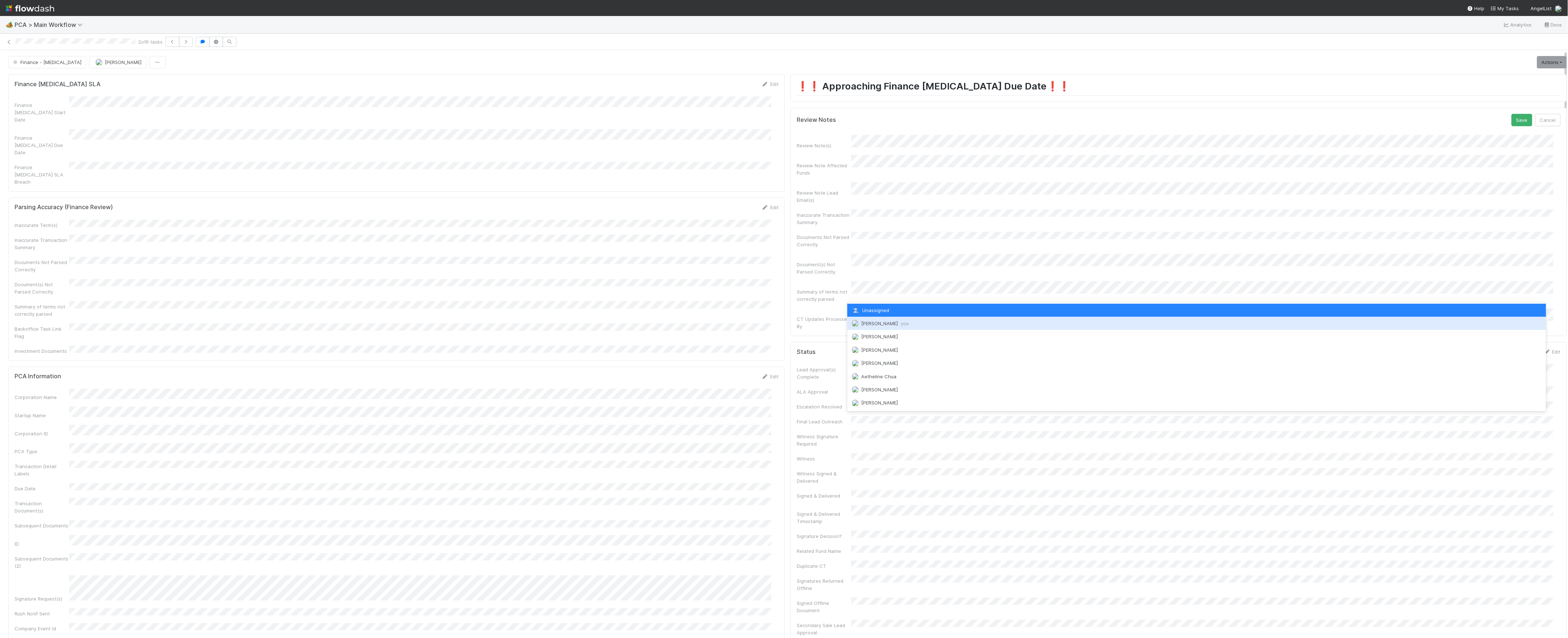
click at [871, 327] on div "Marvey Fuentes you" at bounding box center [1197, 323] width 699 height 13
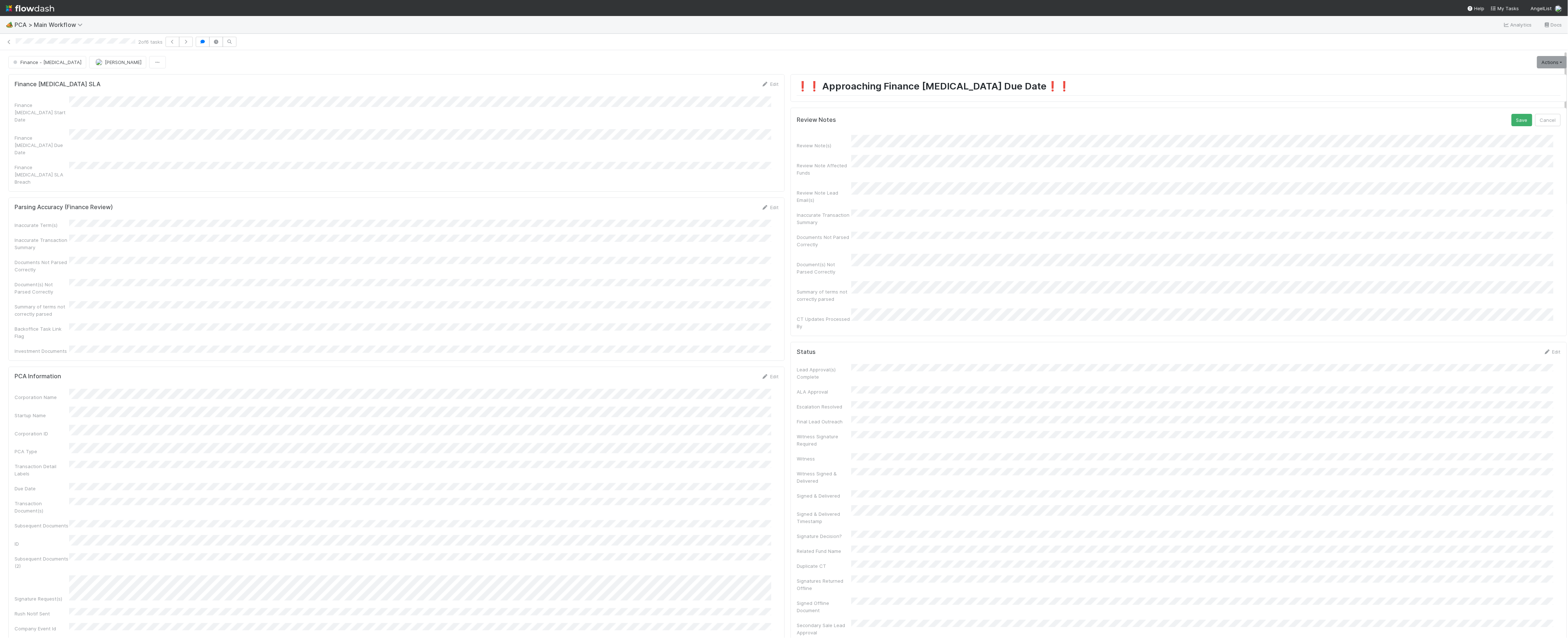
click at [1512, 114] on button "Save" at bounding box center [1522, 120] width 21 height 13
click at [1537, 62] on link "Actions" at bounding box center [1552, 62] width 30 height 13
click at [1480, 88] on button "Move to Post-Close Question" at bounding box center [1510, 88] width 118 height 10
click at [9, 42] on icon at bounding box center [9, 42] width 7 height 5
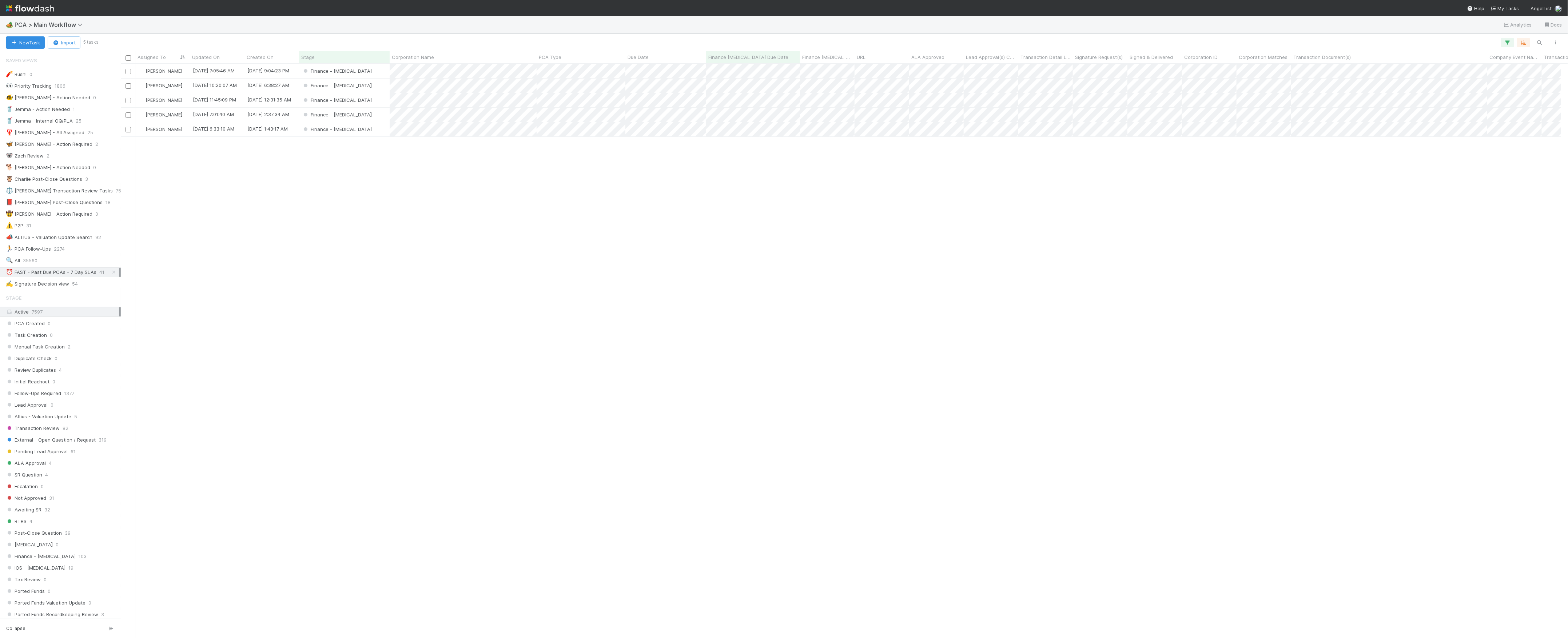
scroll to position [8, 8]
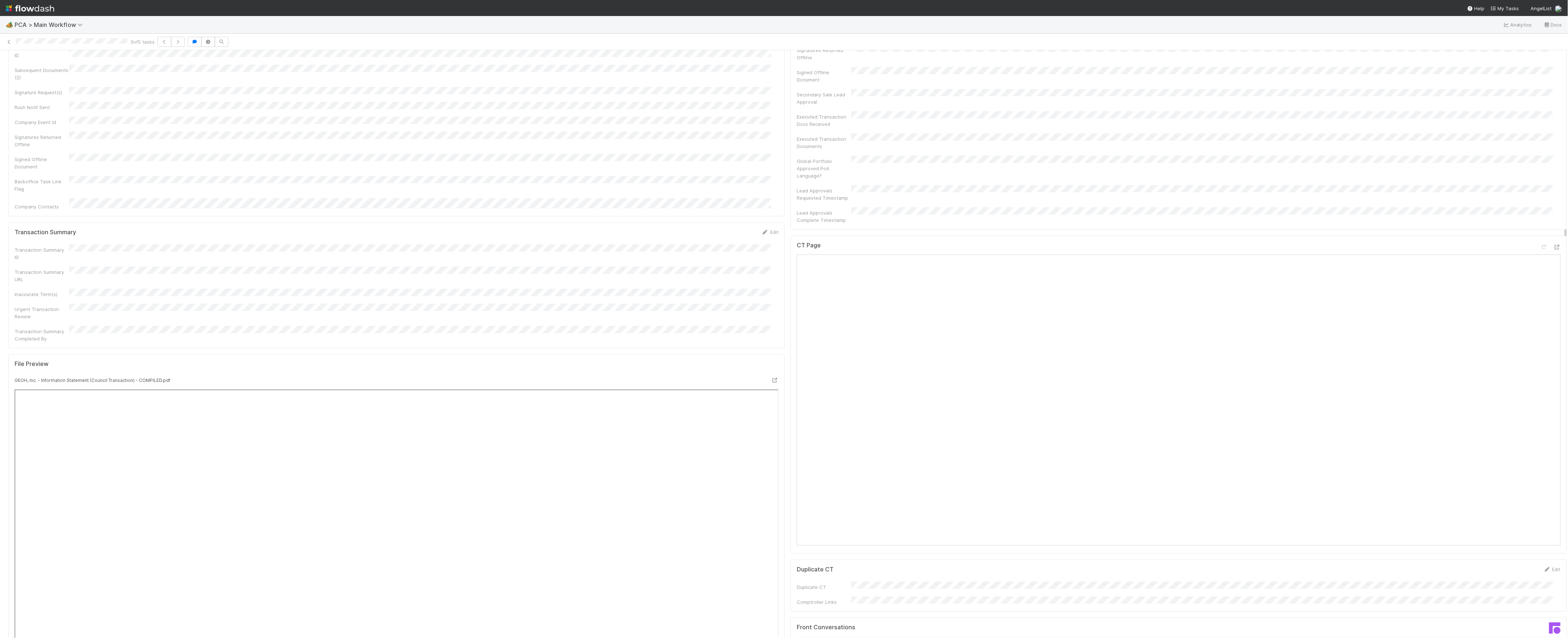
scroll to position [436, 0]
click at [1554, 300] on icon at bounding box center [1557, 302] width 7 height 5
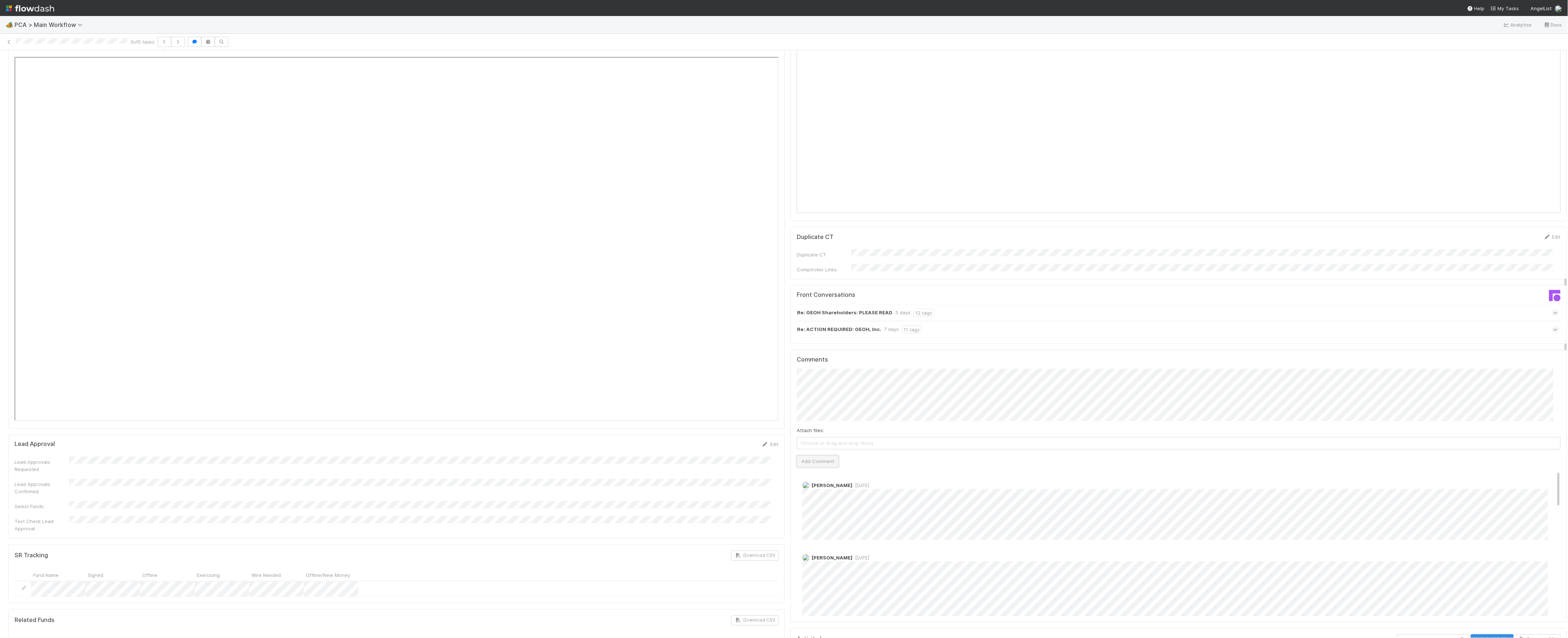
click at [806, 455] on button "Add Comment" at bounding box center [818, 461] width 42 height 13
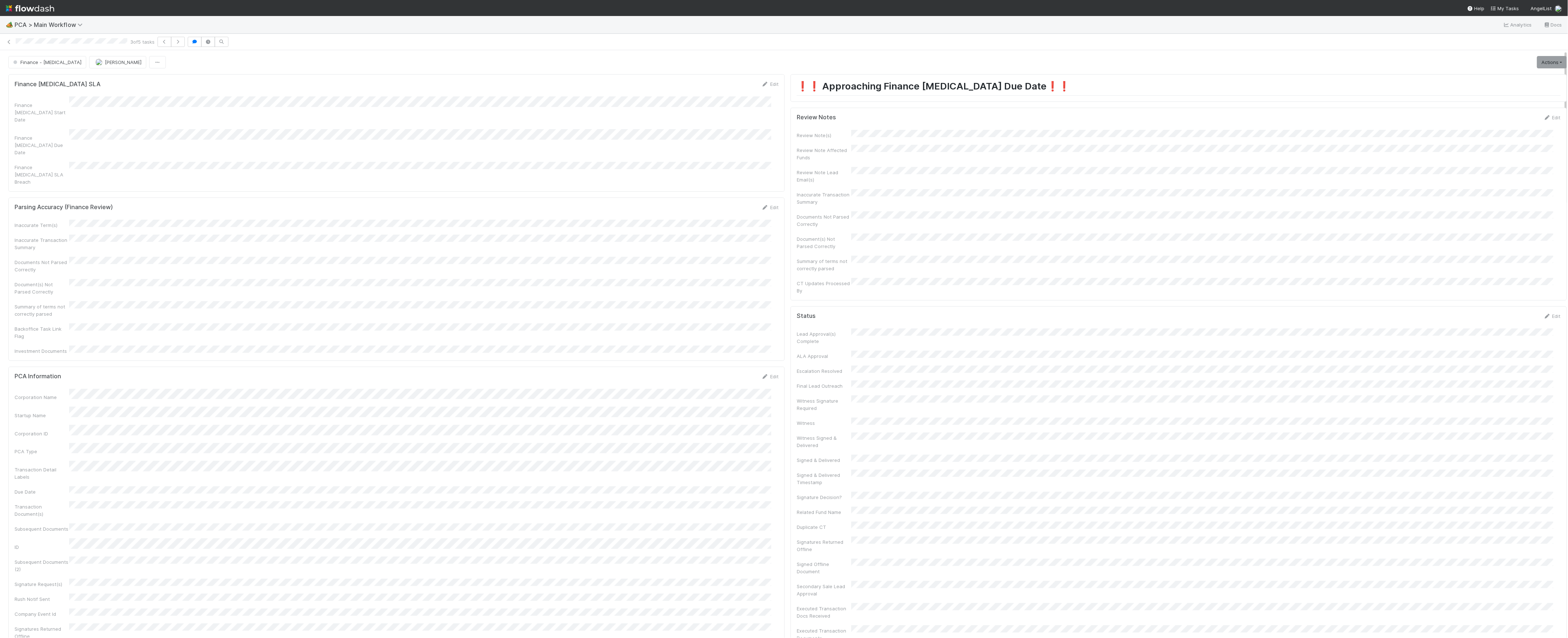
click at [1537, 65] on link "Actions" at bounding box center [1552, 62] width 30 height 13
click at [1497, 91] on button "Move to Post-Close Question" at bounding box center [1510, 88] width 118 height 10
click at [13, 44] on div "3 of 5 tasks" at bounding box center [784, 42] width 1568 height 10
click at [13, 43] on icon at bounding box center [9, 42] width 7 height 5
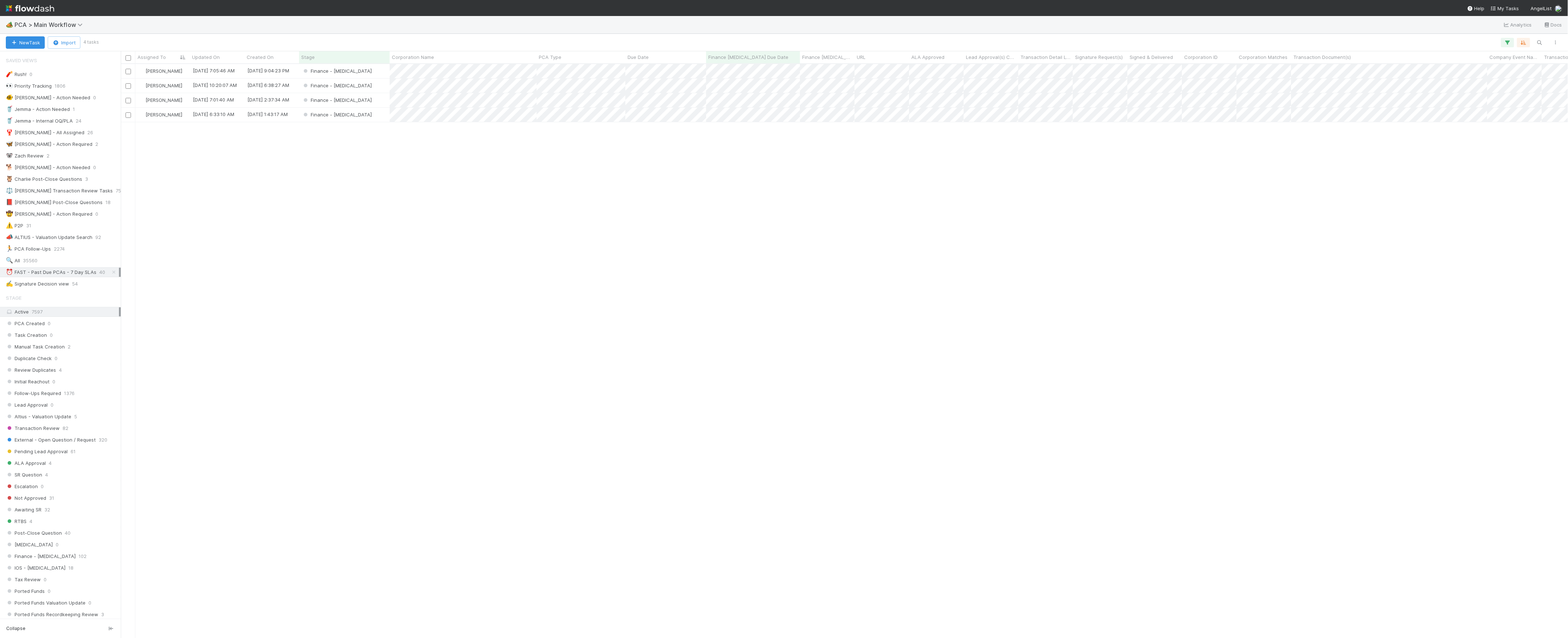
scroll to position [566, 1440]
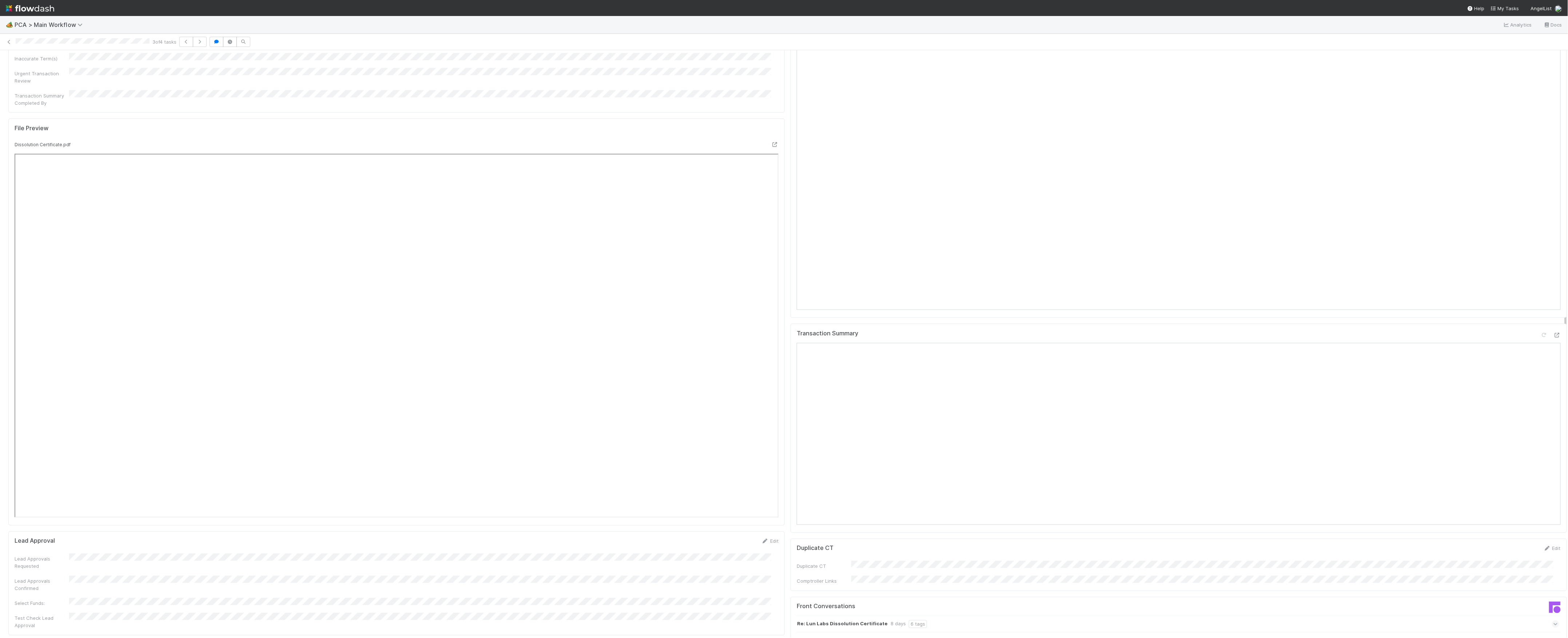
scroll to position [485, 0]
click at [1554, 252] on icon at bounding box center [1557, 254] width 7 height 5
click at [1554, 575] on icon at bounding box center [1557, 577] width 7 height 5
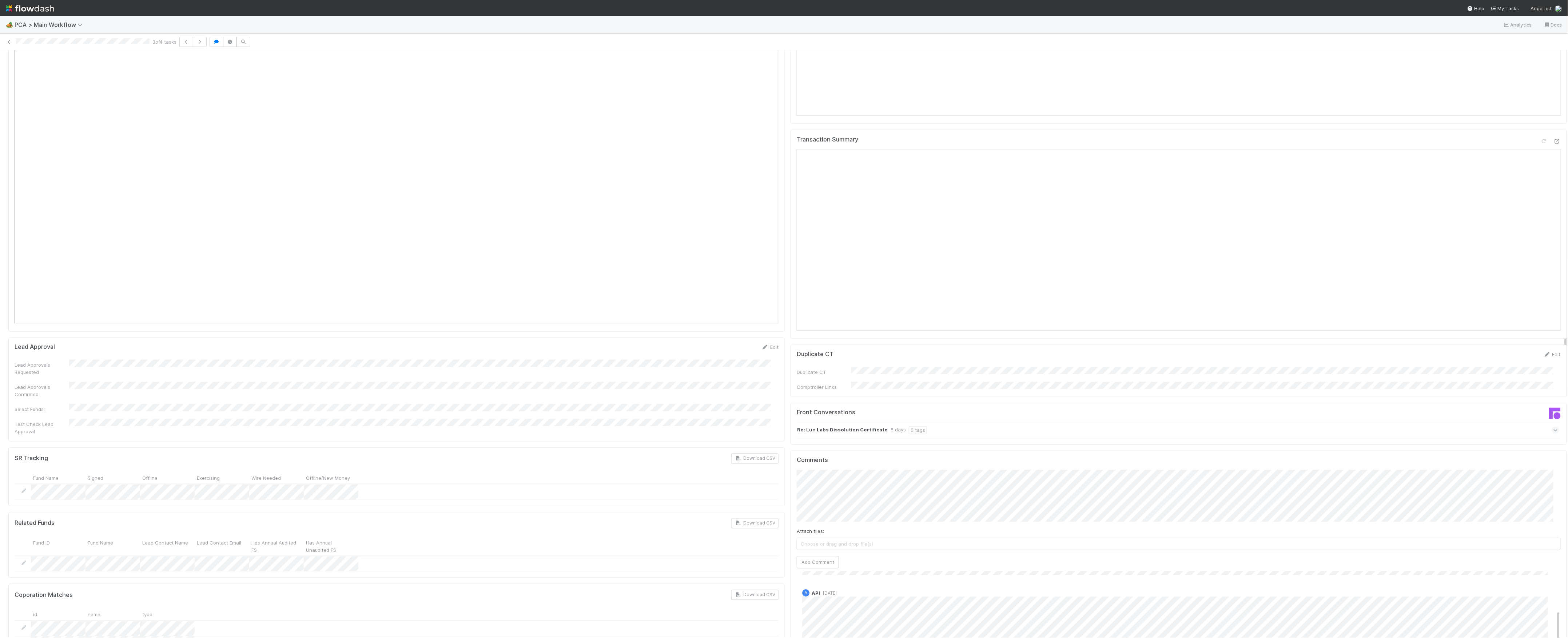
scroll to position [1163, 0]
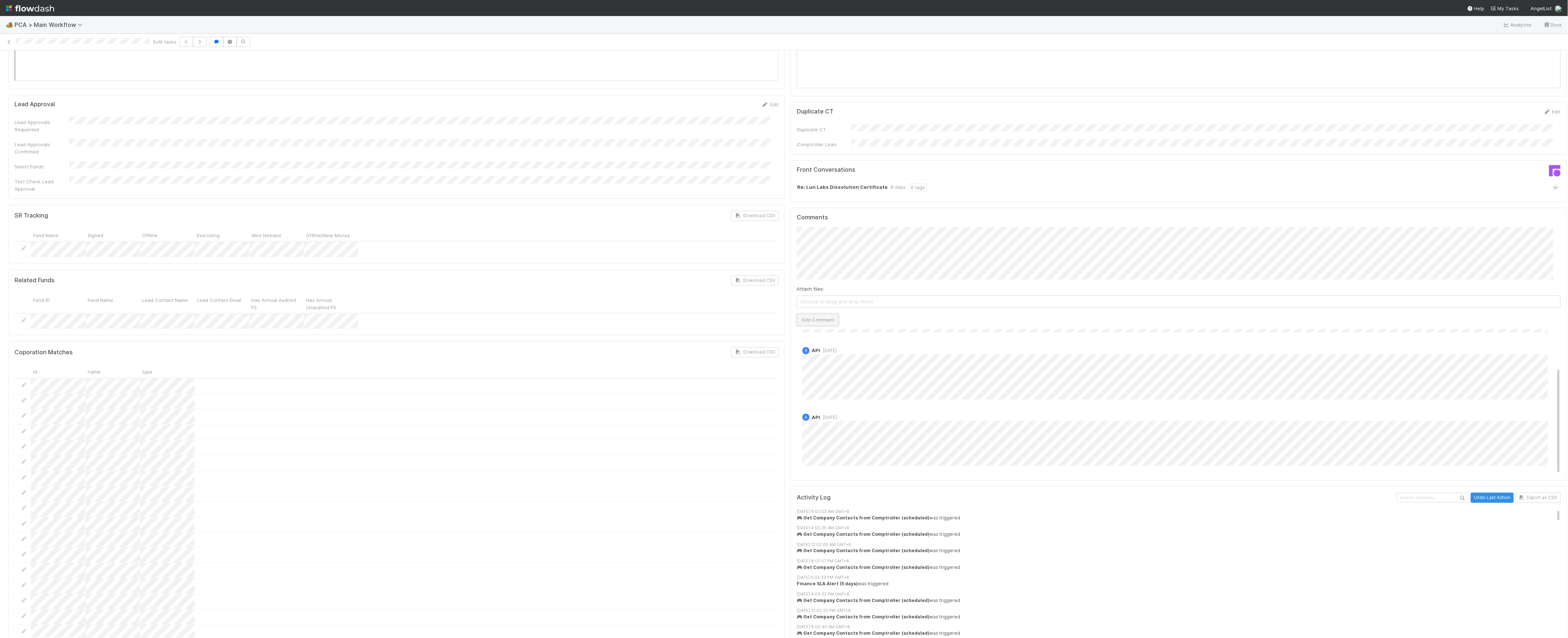
click at [810, 314] on button "Add Comment" at bounding box center [818, 320] width 42 height 13
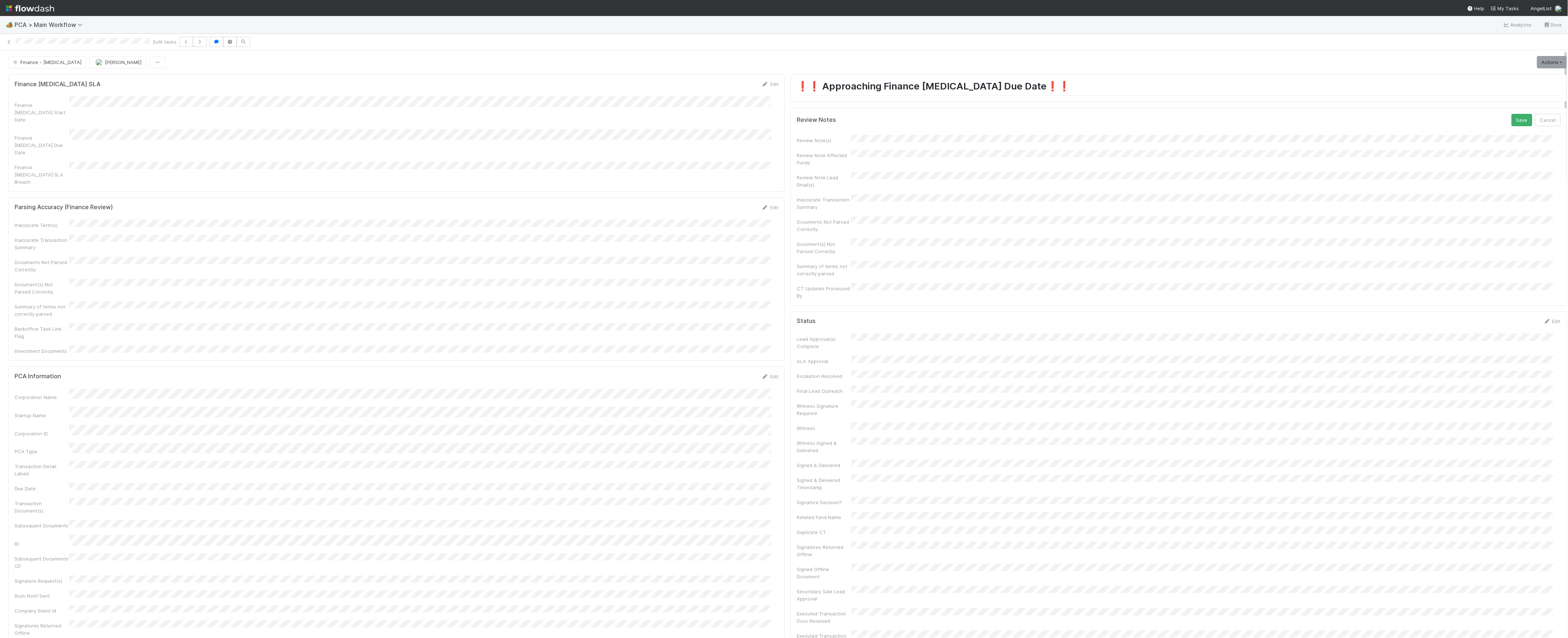
scroll to position [148, 0]
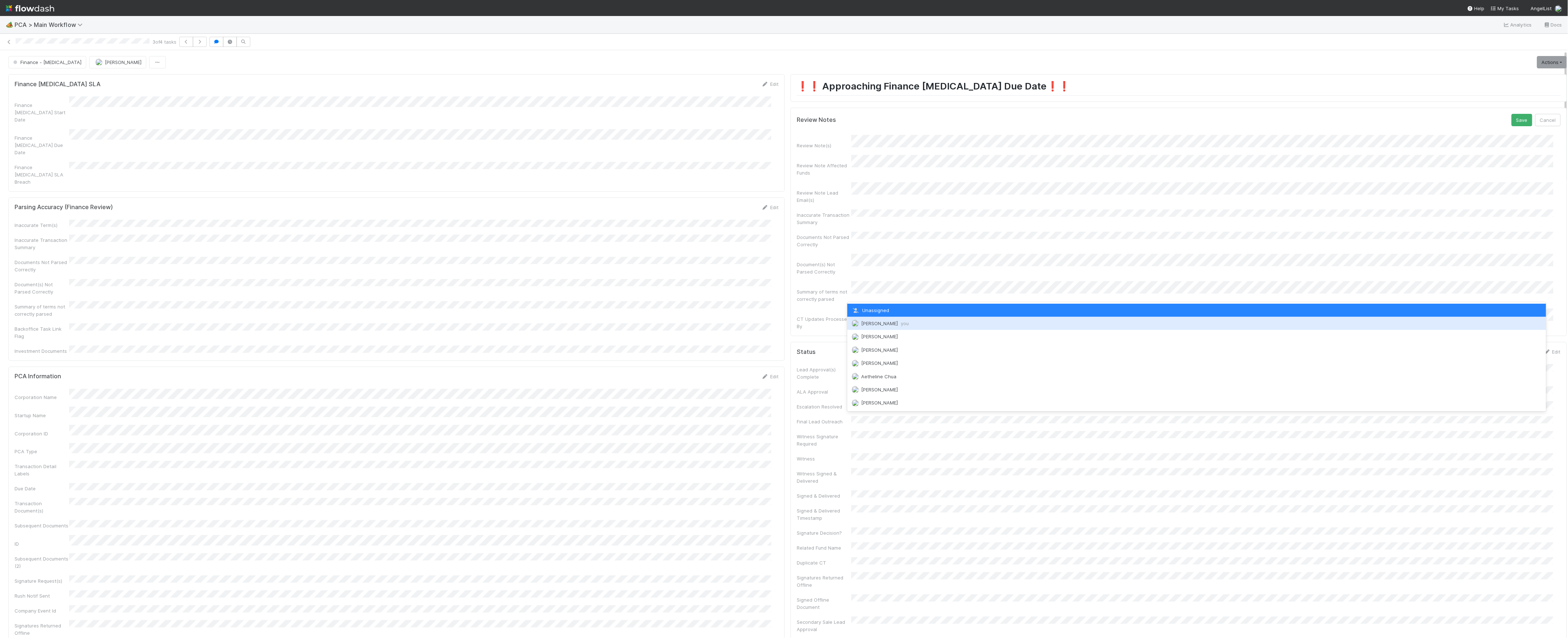
click at [888, 322] on span "Marvey Fuentes you" at bounding box center [885, 323] width 47 height 6
click at [1512, 114] on button "Save" at bounding box center [1522, 120] width 21 height 13
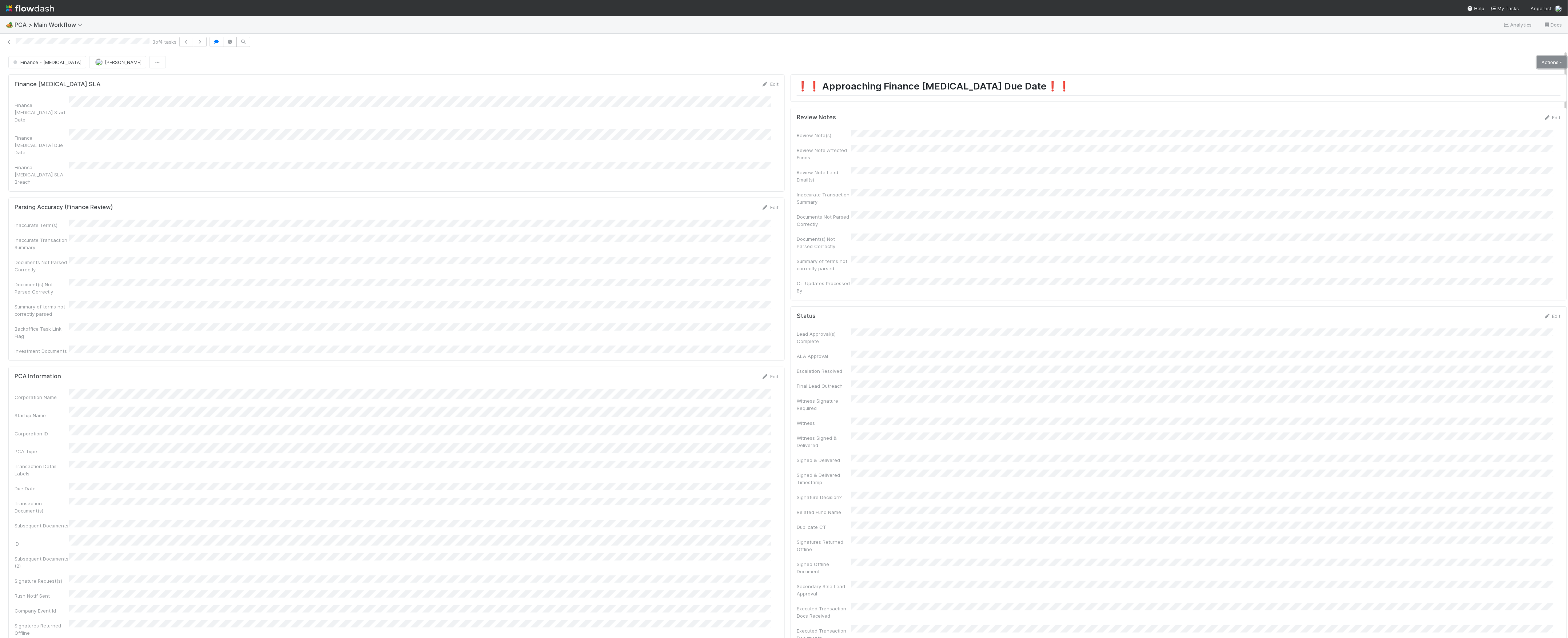
click at [1537, 62] on link "Actions" at bounding box center [1552, 62] width 30 height 13
click at [1480, 99] on button "Move to Finance Review" at bounding box center [1510, 98] width 118 height 10
click at [105, 61] on span "[PERSON_NAME]" at bounding box center [123, 62] width 37 height 6
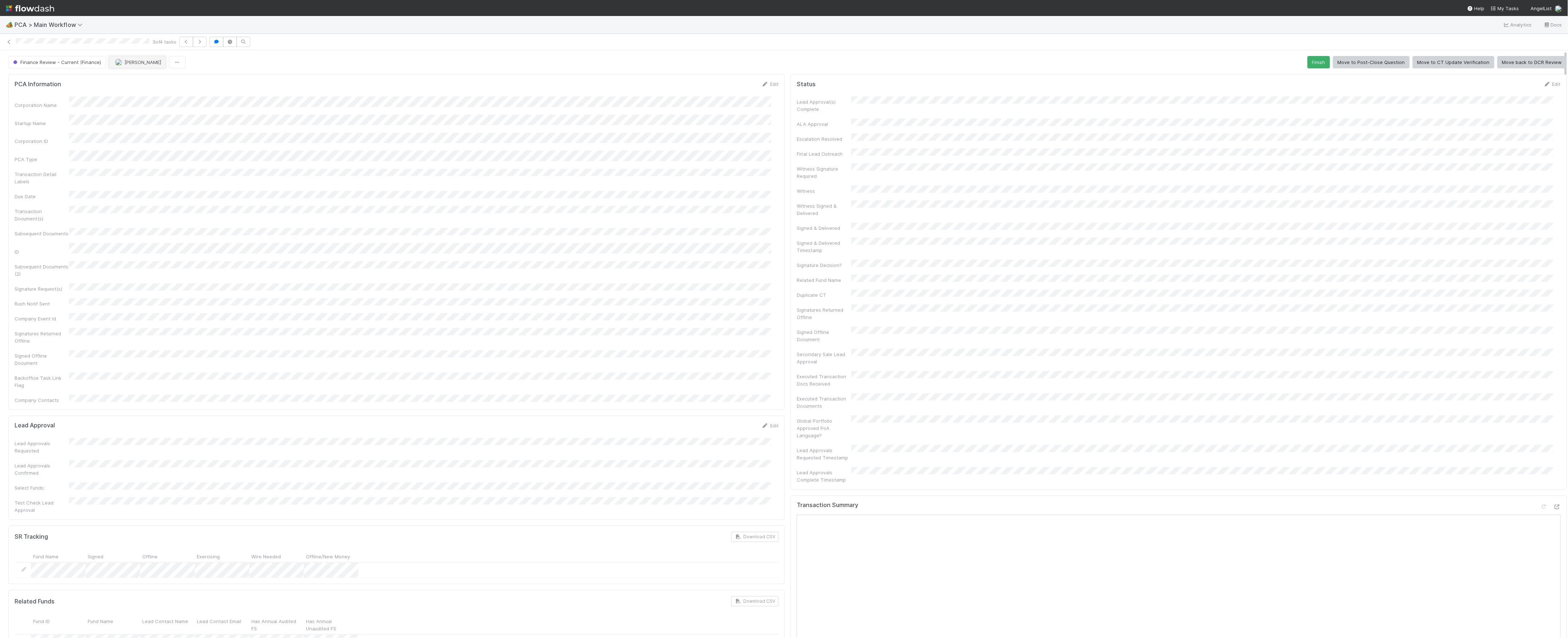
click at [122, 69] on button "[PERSON_NAME]" at bounding box center [137, 62] width 57 height 13
click at [9, 38] on div "3 of 4 tasks" at bounding box center [784, 42] width 1568 height 10
click at [7, 43] on icon at bounding box center [9, 42] width 7 height 5
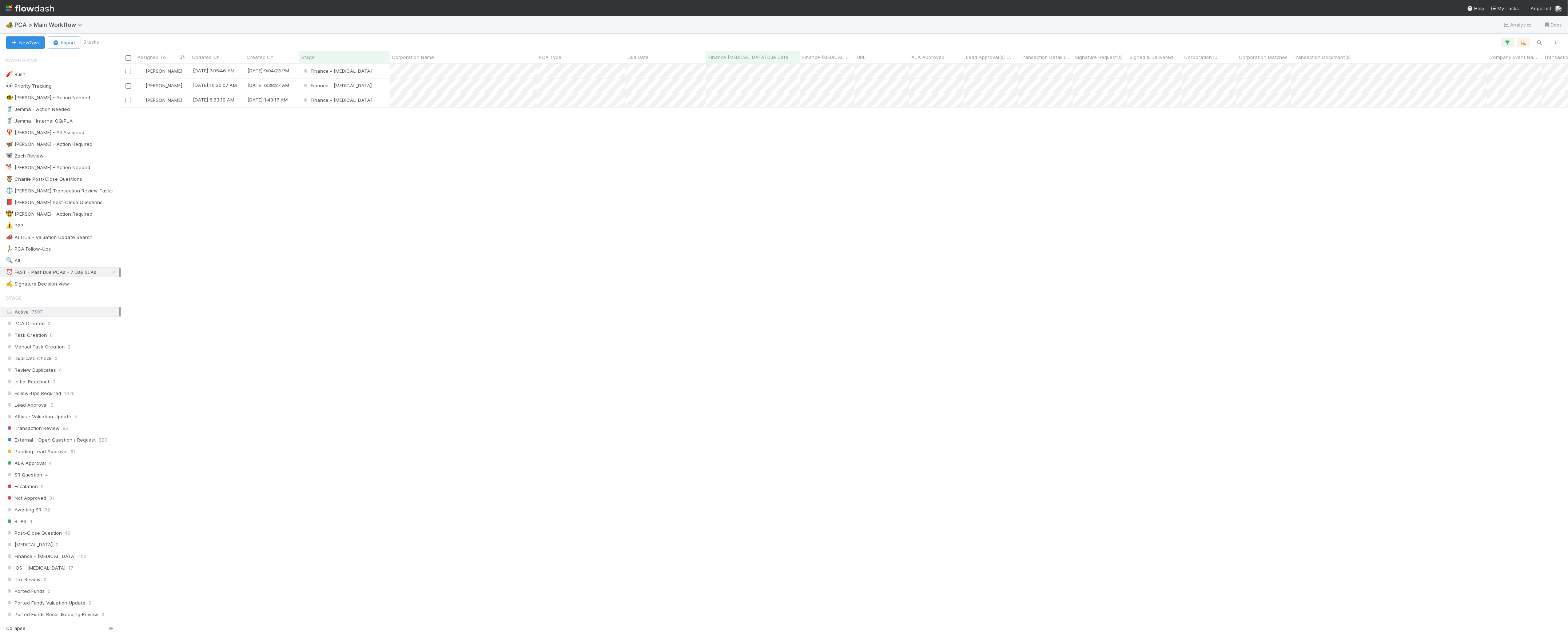
scroll to position [566, 1440]
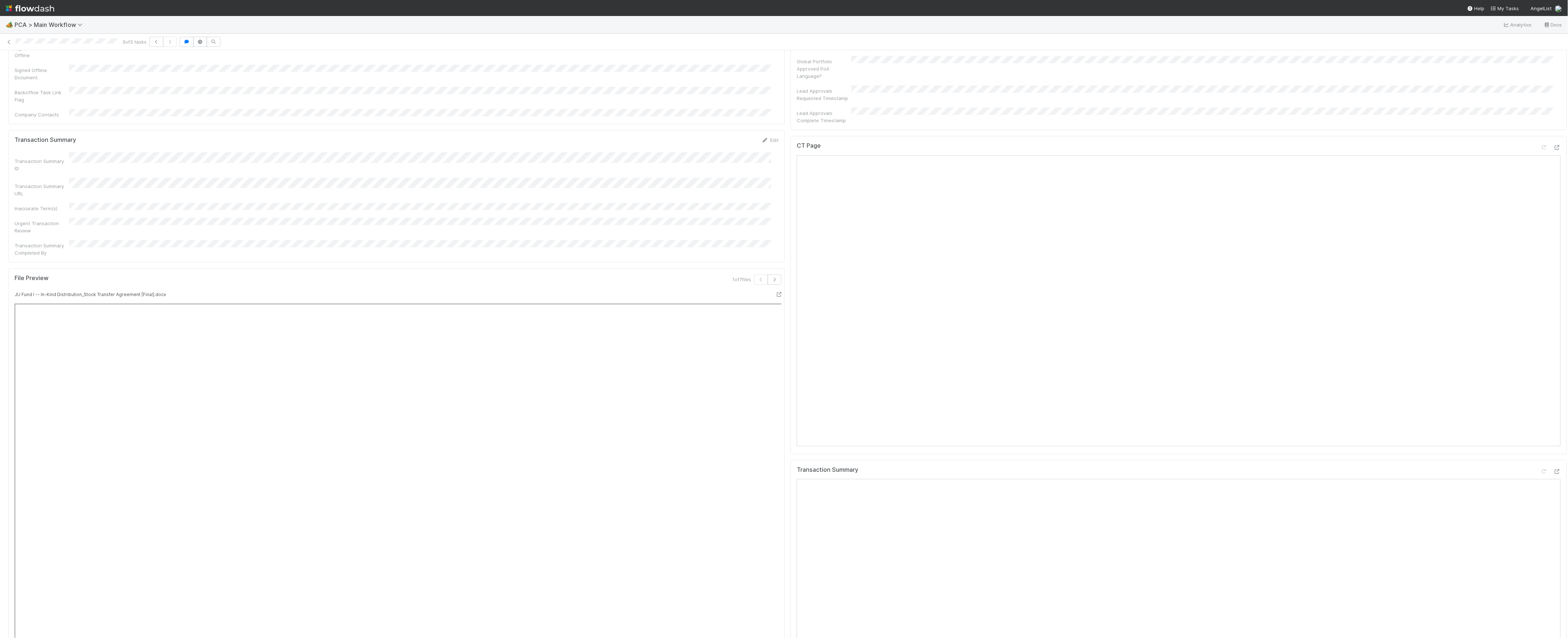
scroll to position [498, 0]
click at [1554, 241] on div at bounding box center [1557, 244] width 7 height 7
click at [1554, 565] on div at bounding box center [1557, 568] width 7 height 7
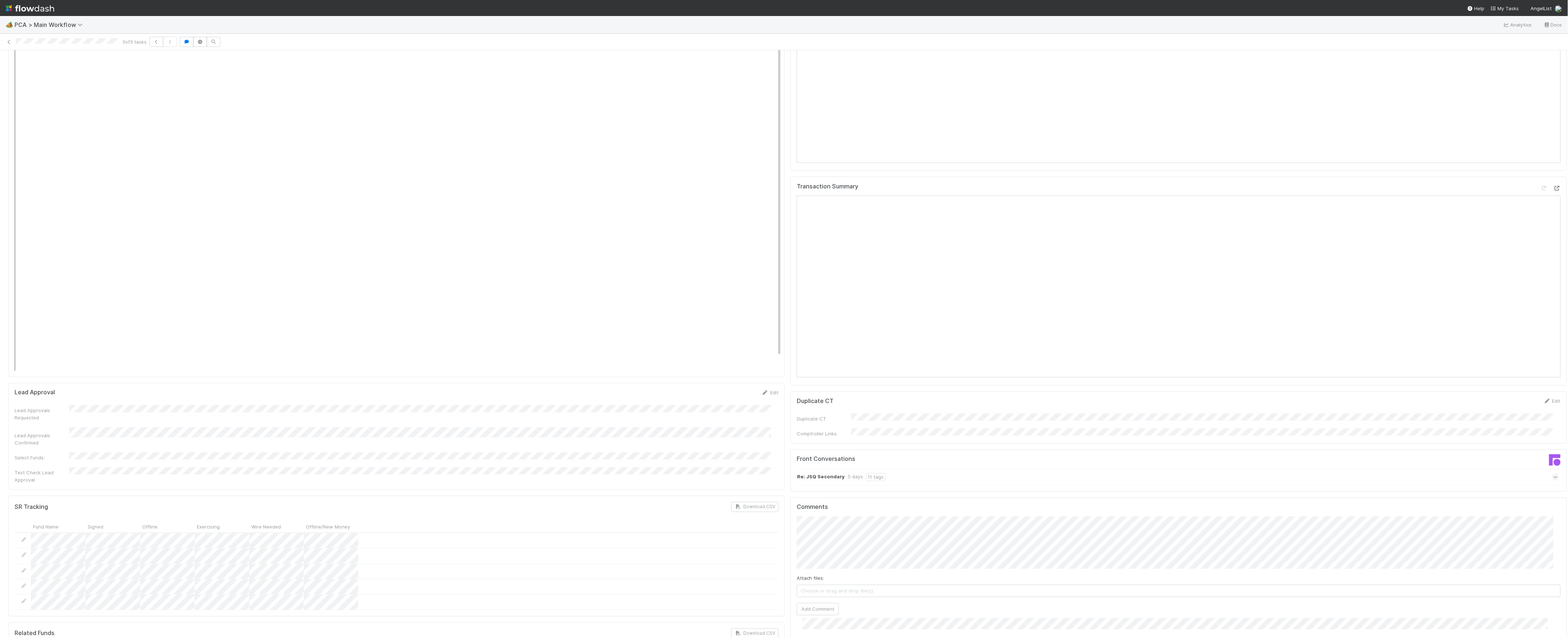
scroll to position [885, 0]
click at [818, 595] on button "Add Comment" at bounding box center [818, 602] width 42 height 13
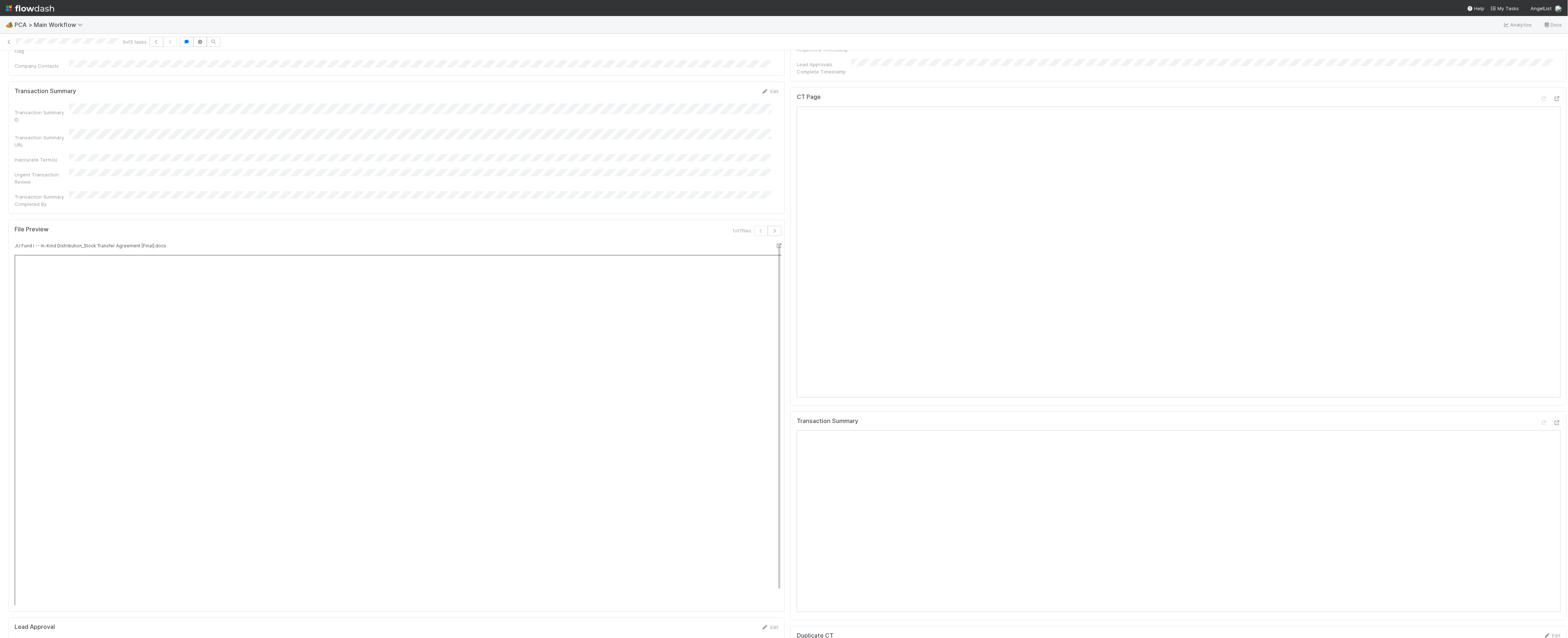
click at [762, 371] on div "Lead Approvals Confirmed" at bounding box center [396, 380] width 764 height 20
click at [1540, 145] on icon at bounding box center [1544, 147] width 7 height 5
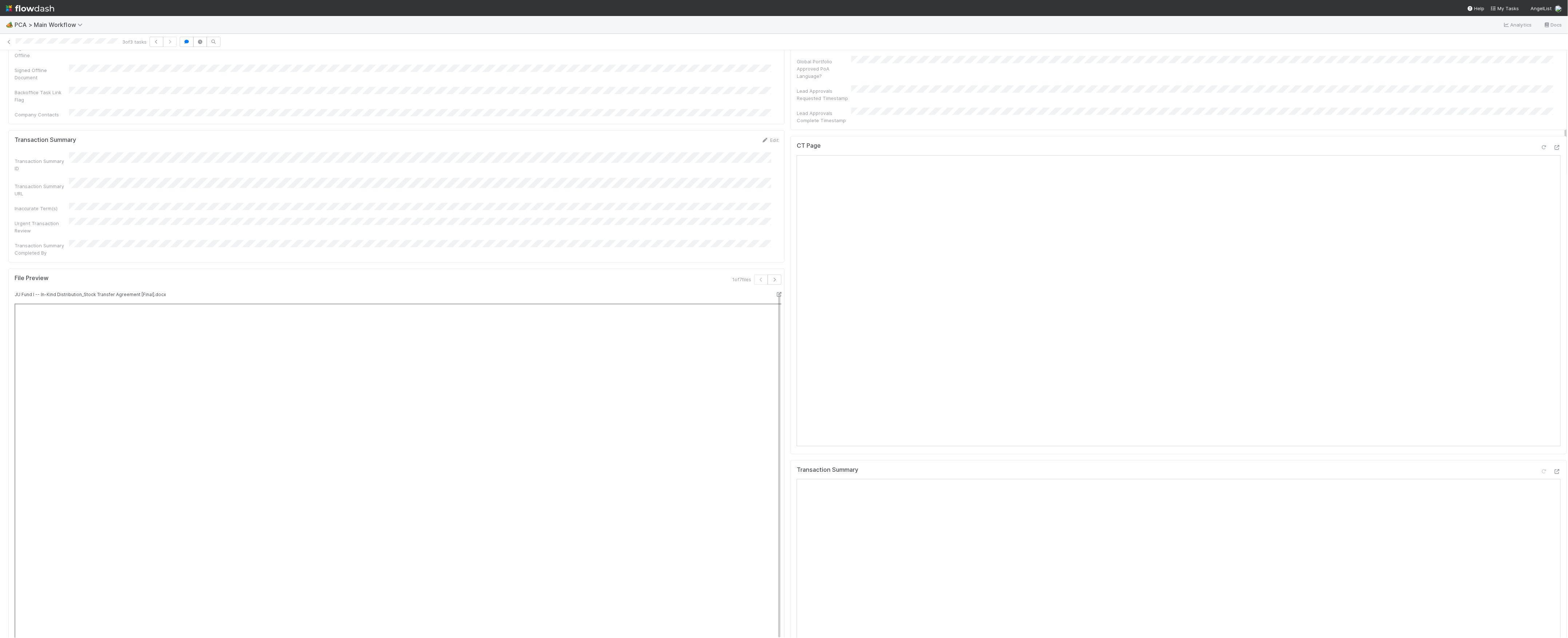
scroll to position [0, 0]
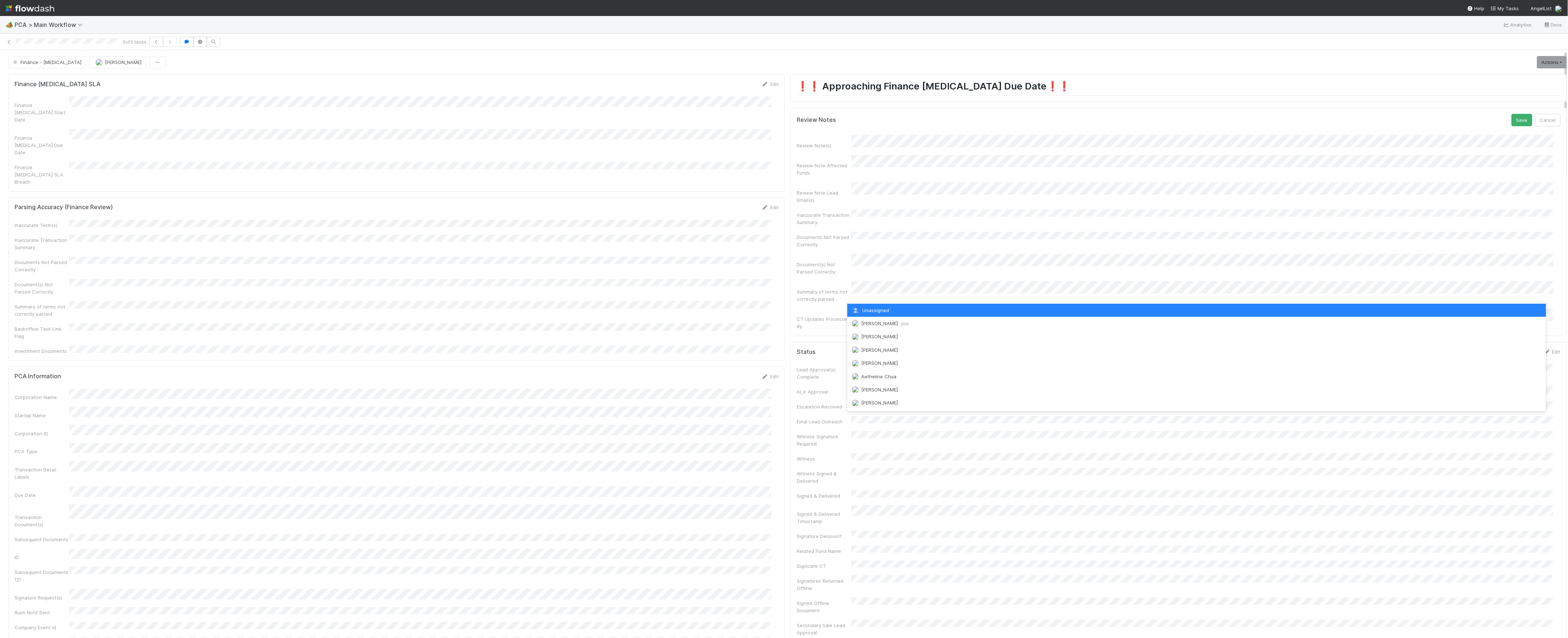
click at [860, 324] on span "Marvey Fuentes you" at bounding box center [880, 323] width 57 height 6
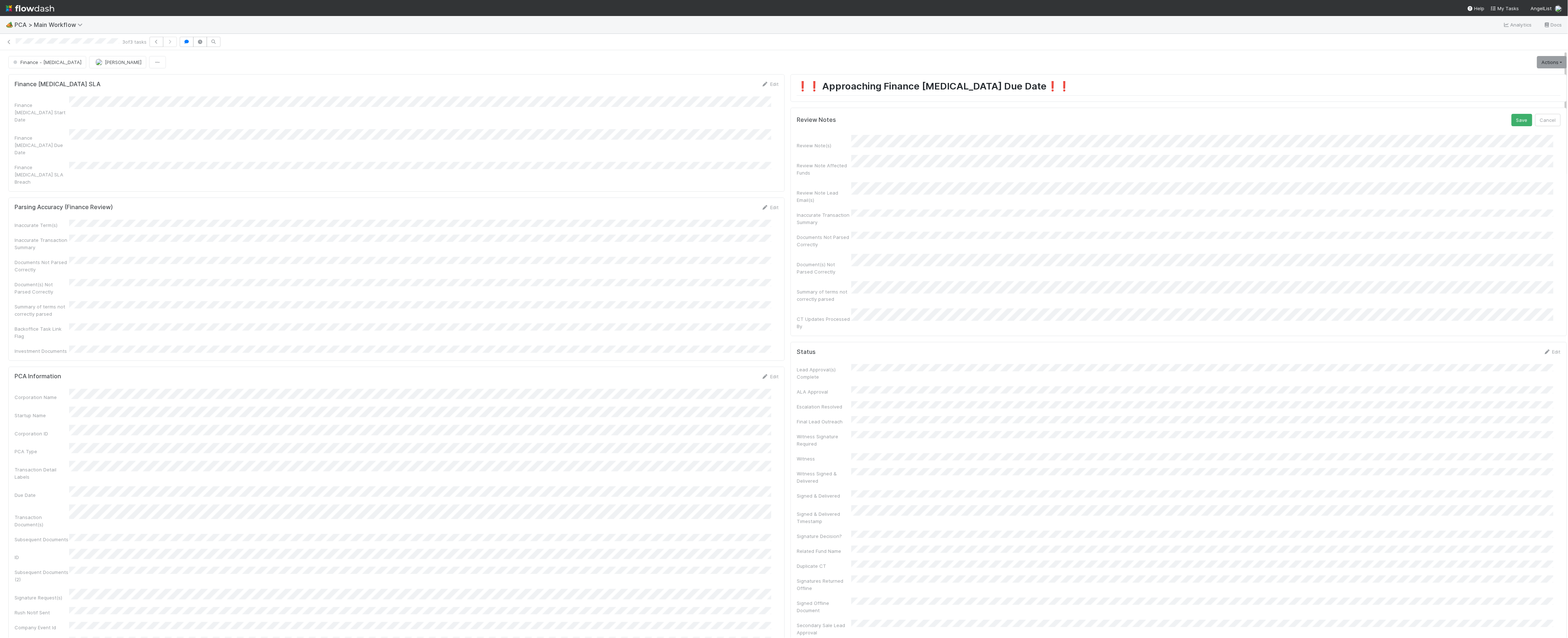
click at [1512, 114] on button "Save" at bounding box center [1522, 120] width 21 height 13
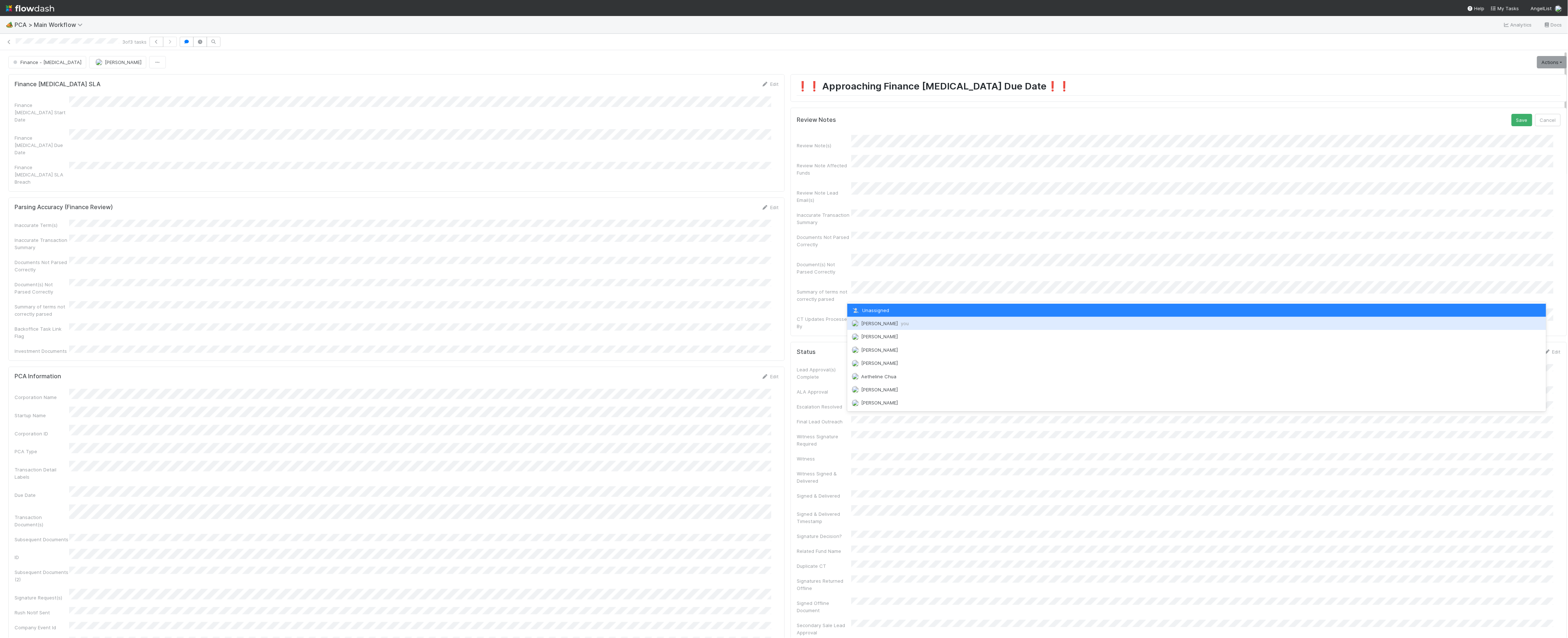
click at [879, 323] on span "Marvey Fuentes you" at bounding box center [885, 323] width 47 height 6
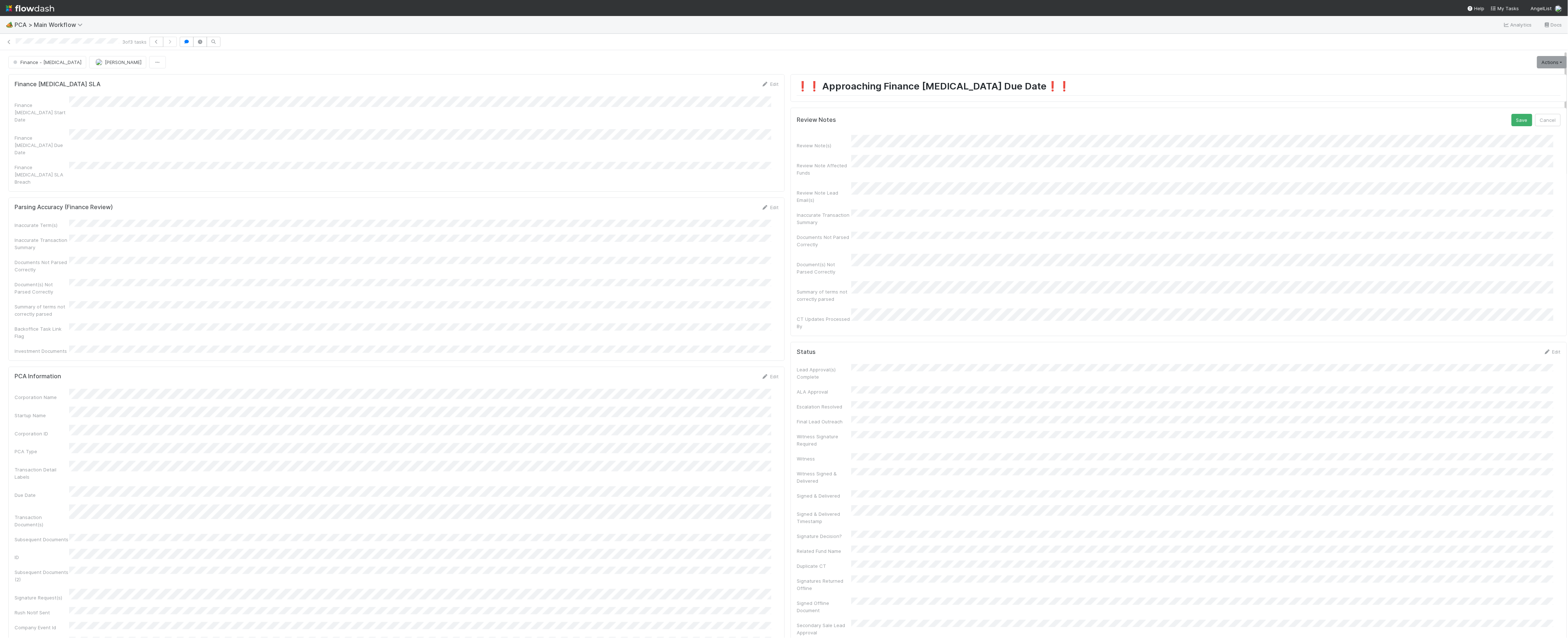
click at [1512, 114] on button "Save" at bounding box center [1522, 120] width 21 height 13
click at [1546, 65] on link "Actions" at bounding box center [1552, 62] width 30 height 13
click at [1491, 99] on button "Move to Finance Review" at bounding box center [1510, 98] width 118 height 10
click at [111, 64] on button "[PERSON_NAME]" at bounding box center [118, 62] width 57 height 13
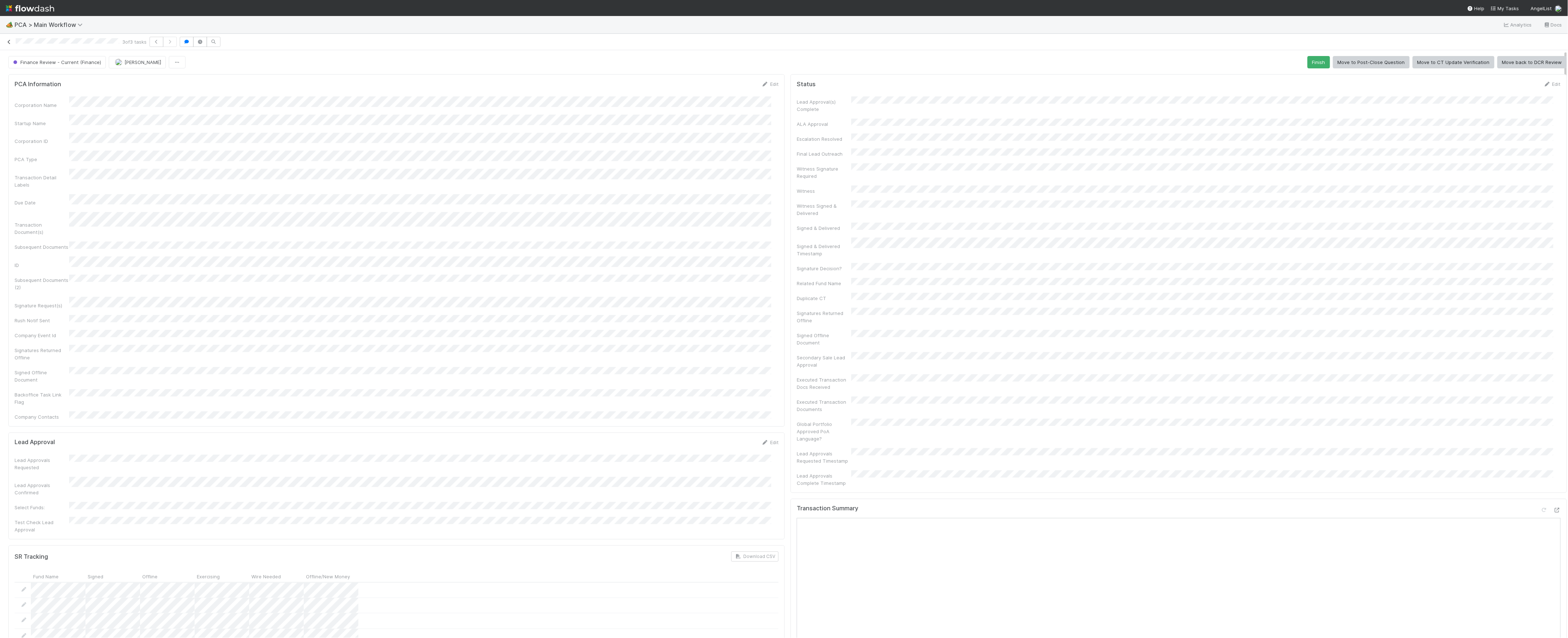
click at [10, 42] on icon at bounding box center [9, 42] width 7 height 5
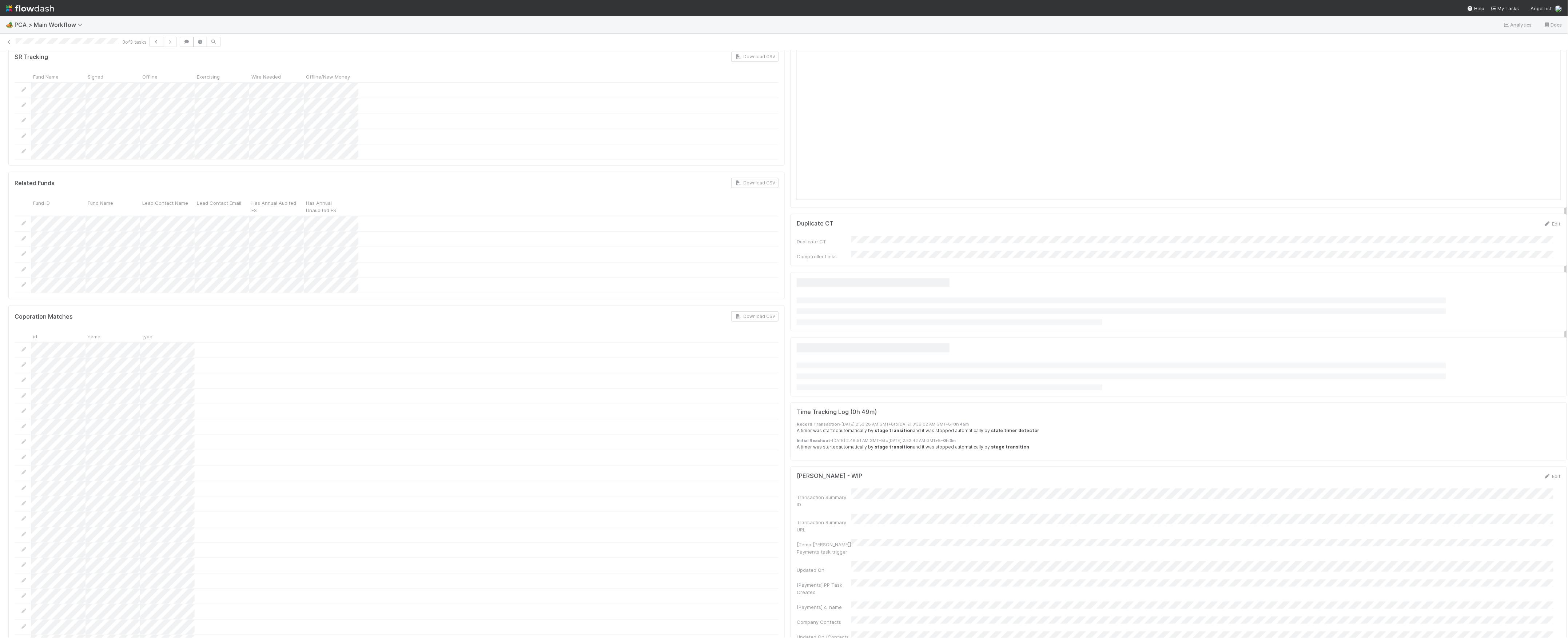
scroll to position [291, 0]
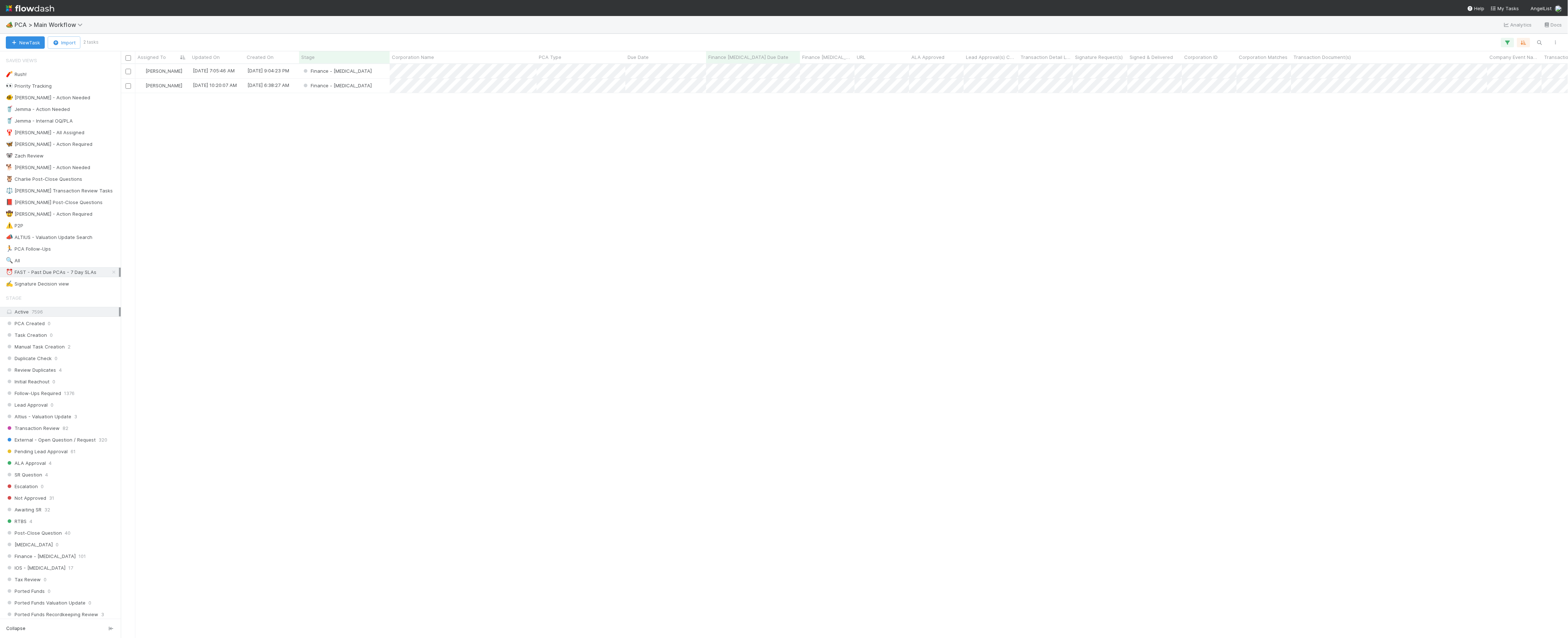
scroll to position [8, 8]
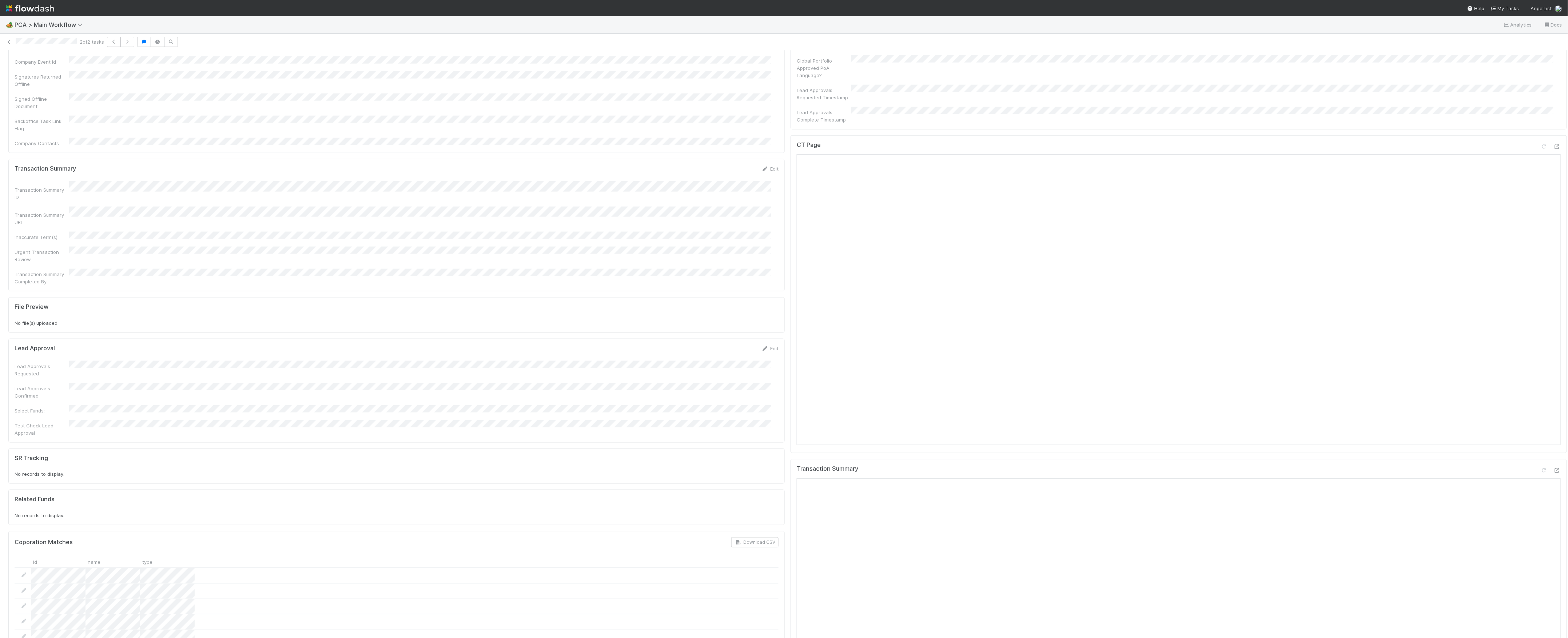
scroll to position [582, 0]
click at [1554, 155] on icon at bounding box center [1557, 157] width 7 height 5
click at [1554, 478] on icon at bounding box center [1557, 480] width 7 height 5
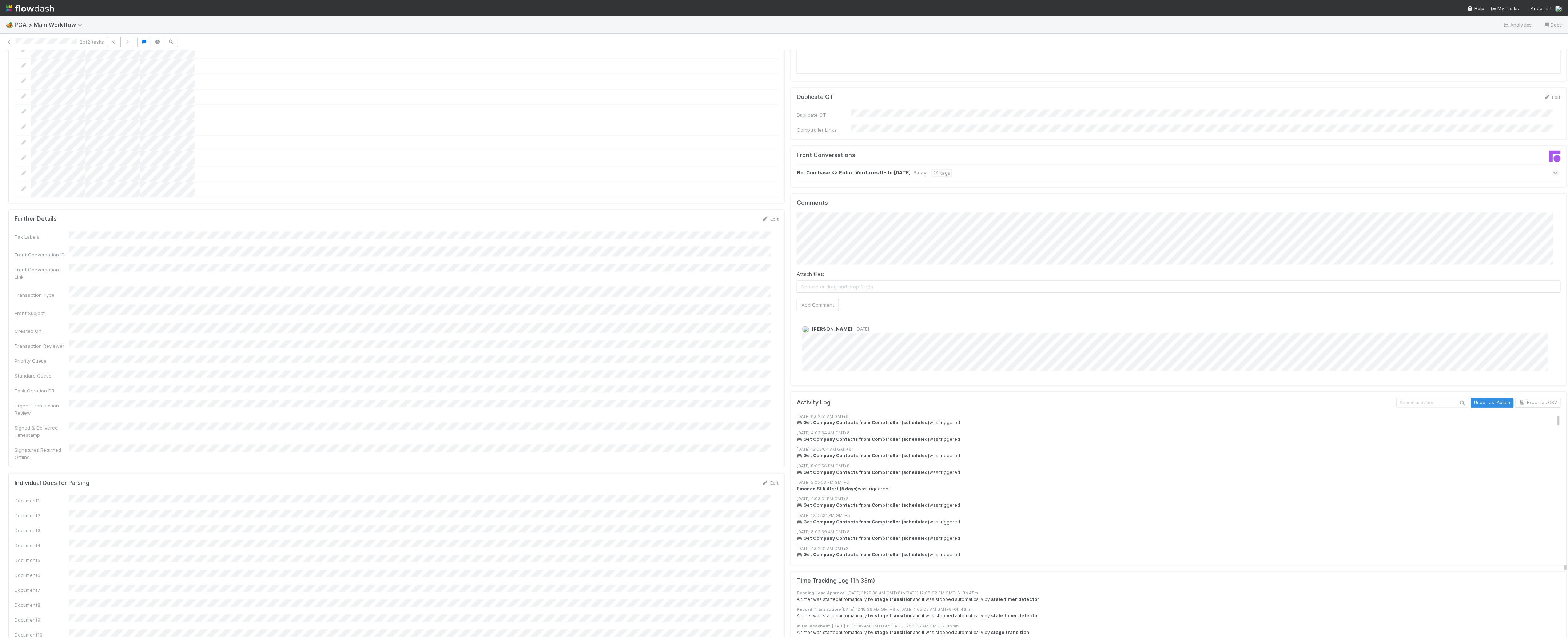
scroll to position [1163, 0]
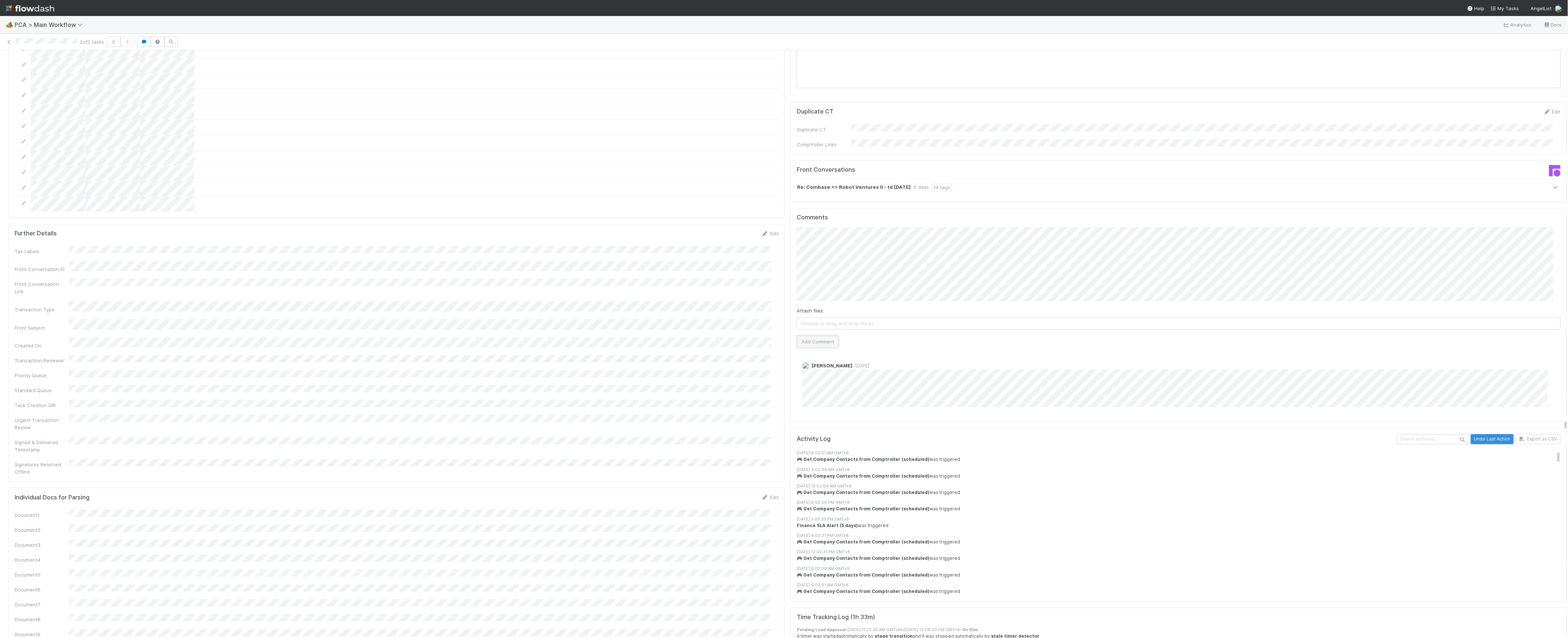
click at [812, 336] on button "Add Comment" at bounding box center [818, 342] width 42 height 13
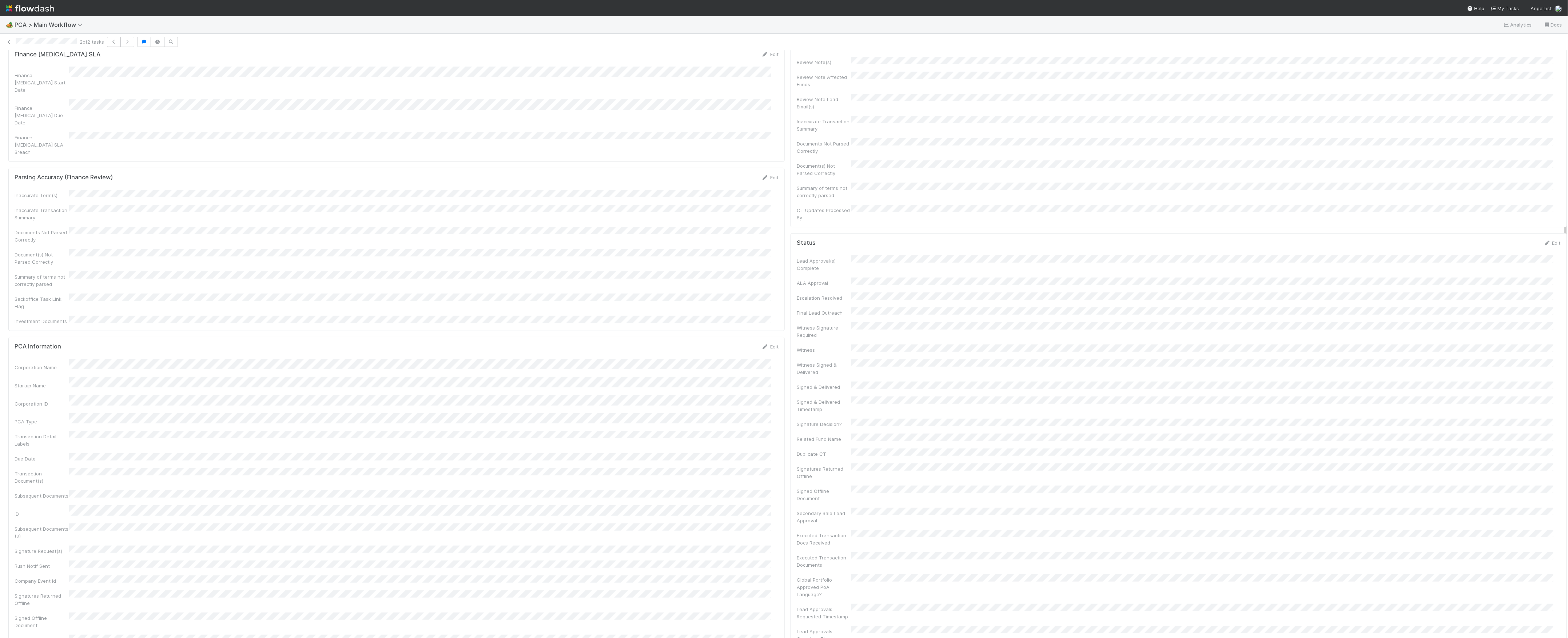
scroll to position [0, 0]
click at [1537, 57] on link "Actions" at bounding box center [1552, 62] width 30 height 13
click at [1477, 86] on button "Move to Post-Close Question" at bounding box center [1510, 88] width 118 height 10
click at [8, 43] on icon at bounding box center [9, 42] width 7 height 5
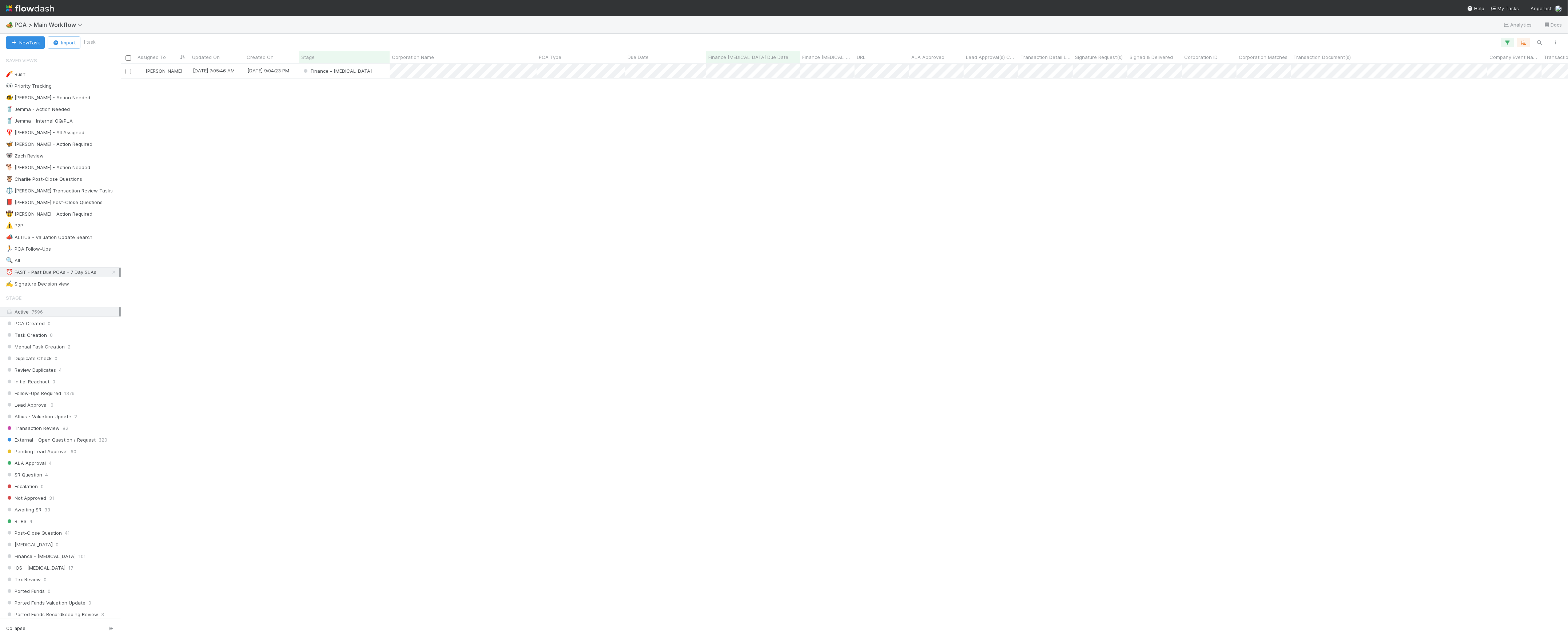
scroll to position [566, 1440]
drag, startPoint x: 31, startPoint y: 29, endPoint x: 36, endPoint y: 27, distance: 5.4
click at [31, 29] on div "🏕️ PCA > Main Workflow Analytics Docs" at bounding box center [784, 24] width 1568 height 17
click at [36, 27] on span "PCA > Main Workflow" at bounding box center [50, 24] width 72 height 7
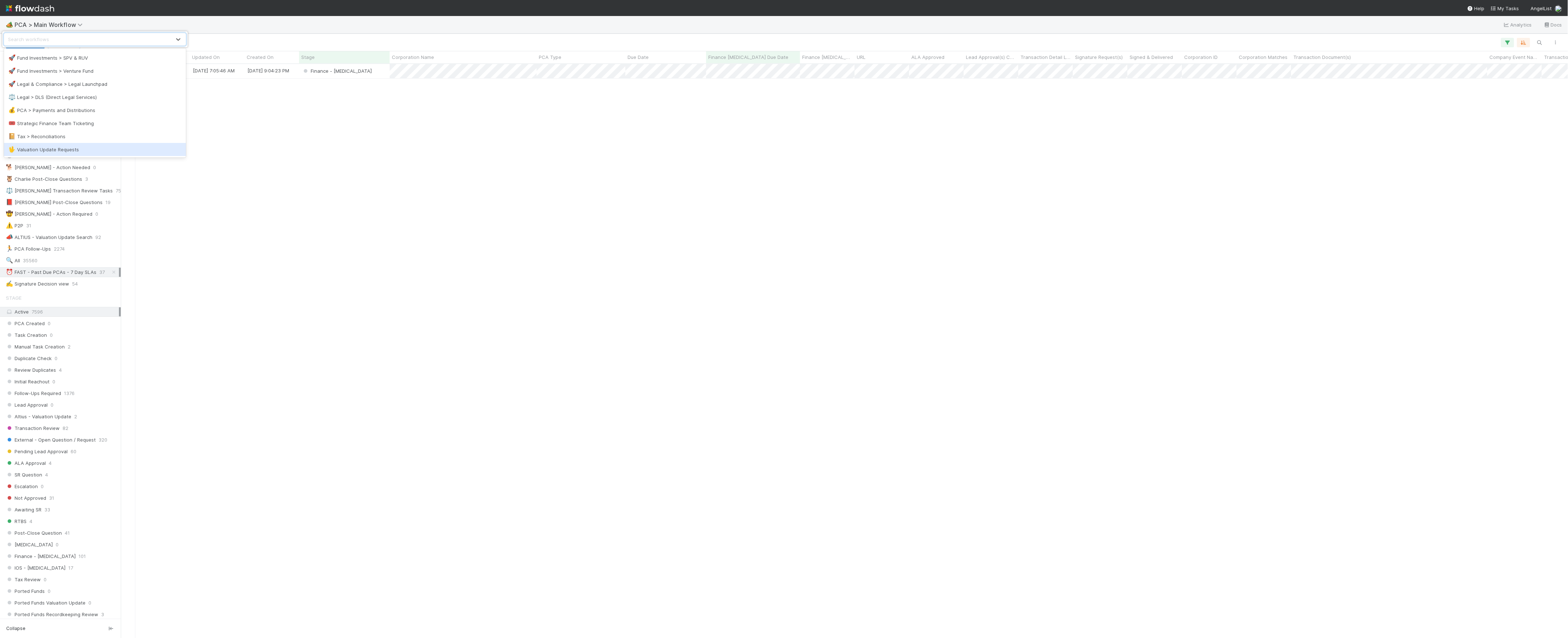
click at [63, 149] on div "🖖 Valuation Update Requests" at bounding box center [95, 149] width 173 height 7
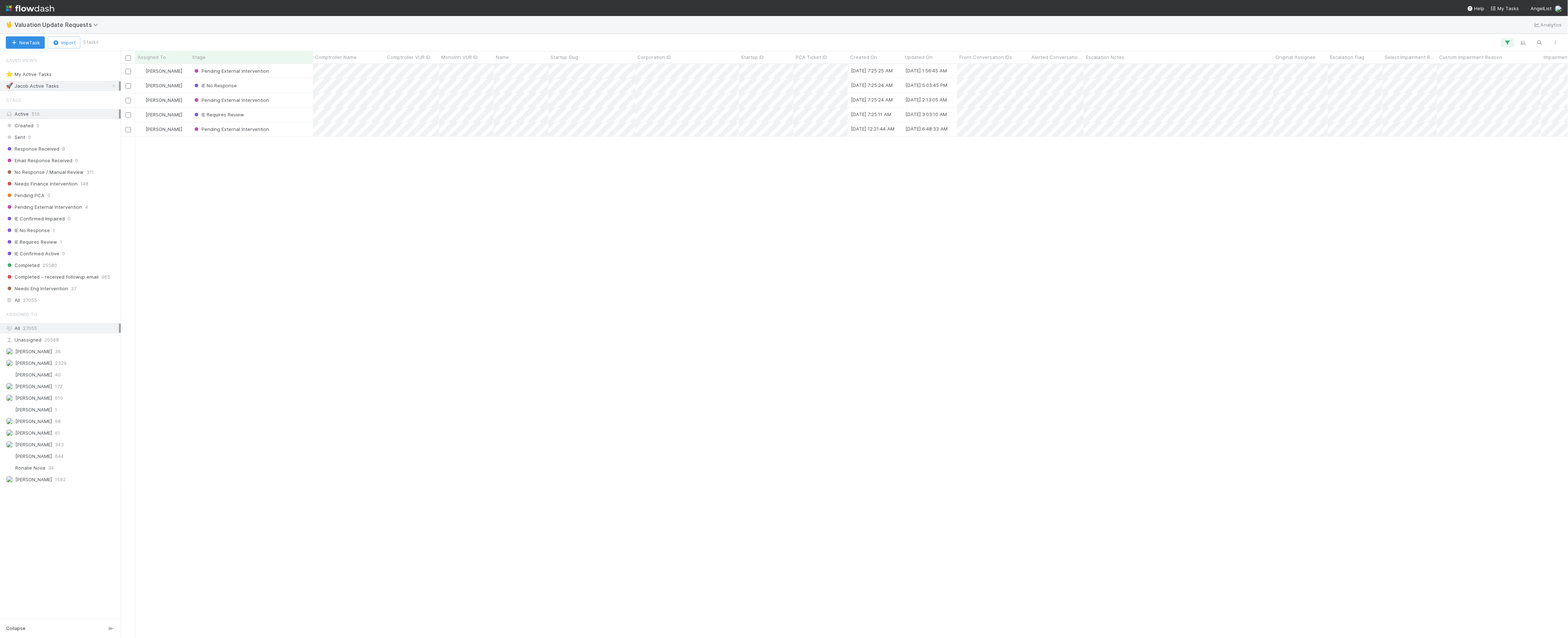
scroll to position [566, 1440]
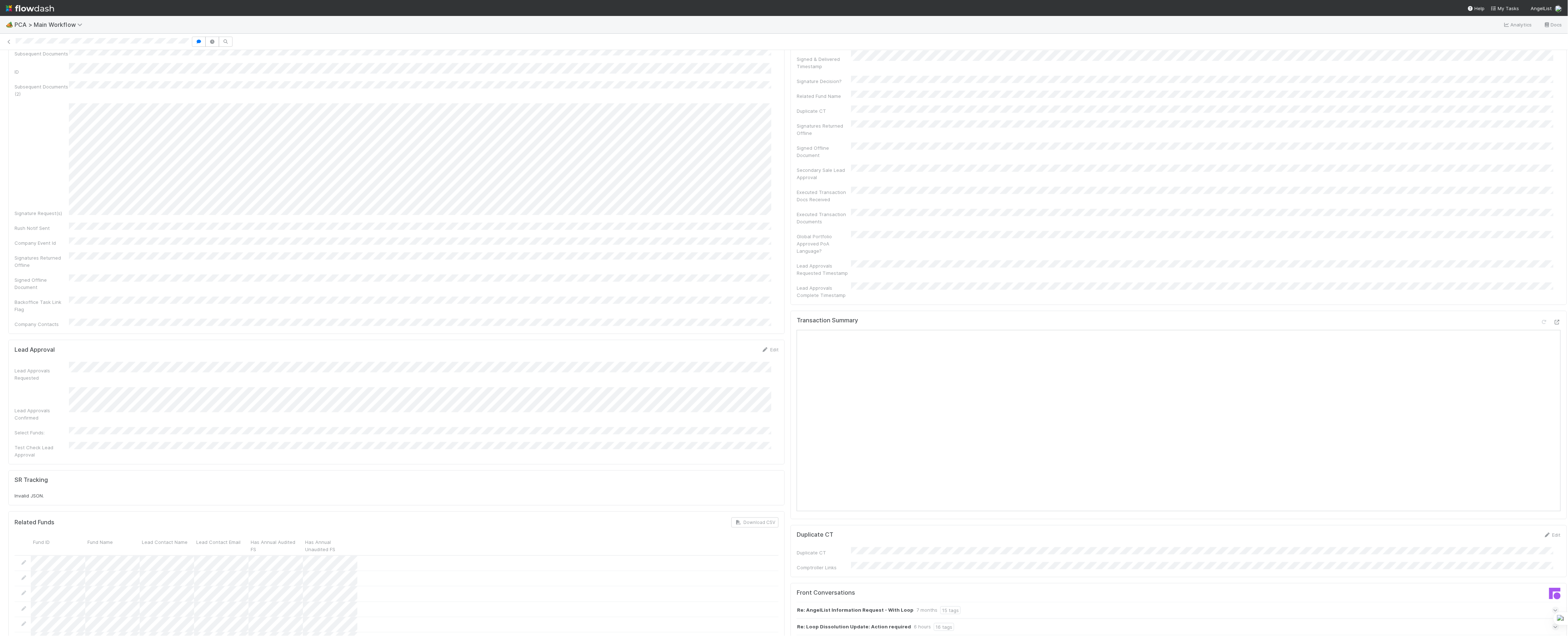
scroll to position [48, 0]
click at [1543, 455] on div "Transaction Summary Open in [GEOGRAPHIC_DATA]" at bounding box center [1178, 461] width 764 height 13
click at [1553, 458] on icon at bounding box center [1556, 460] width 7 height 5
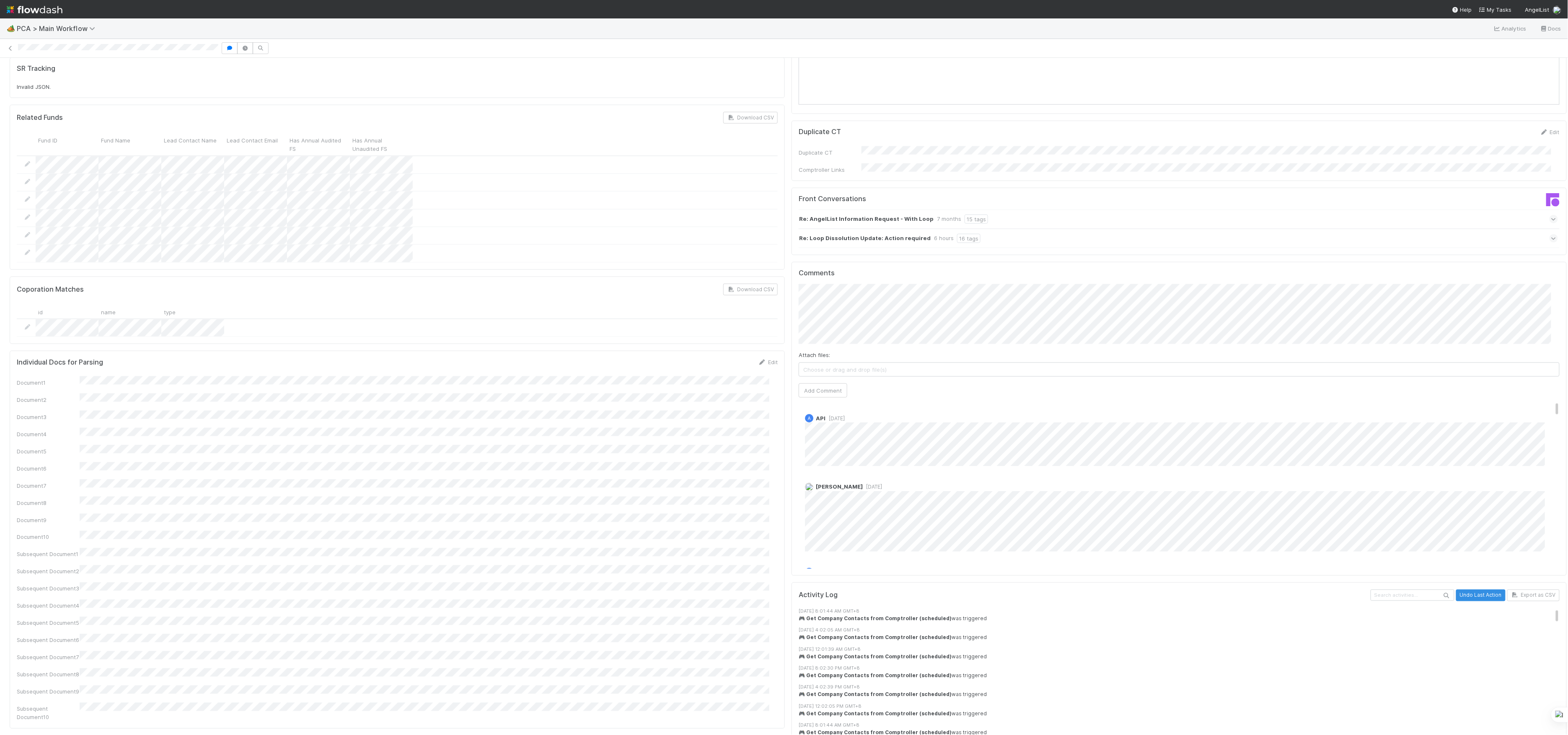
scroll to position [670, 0]
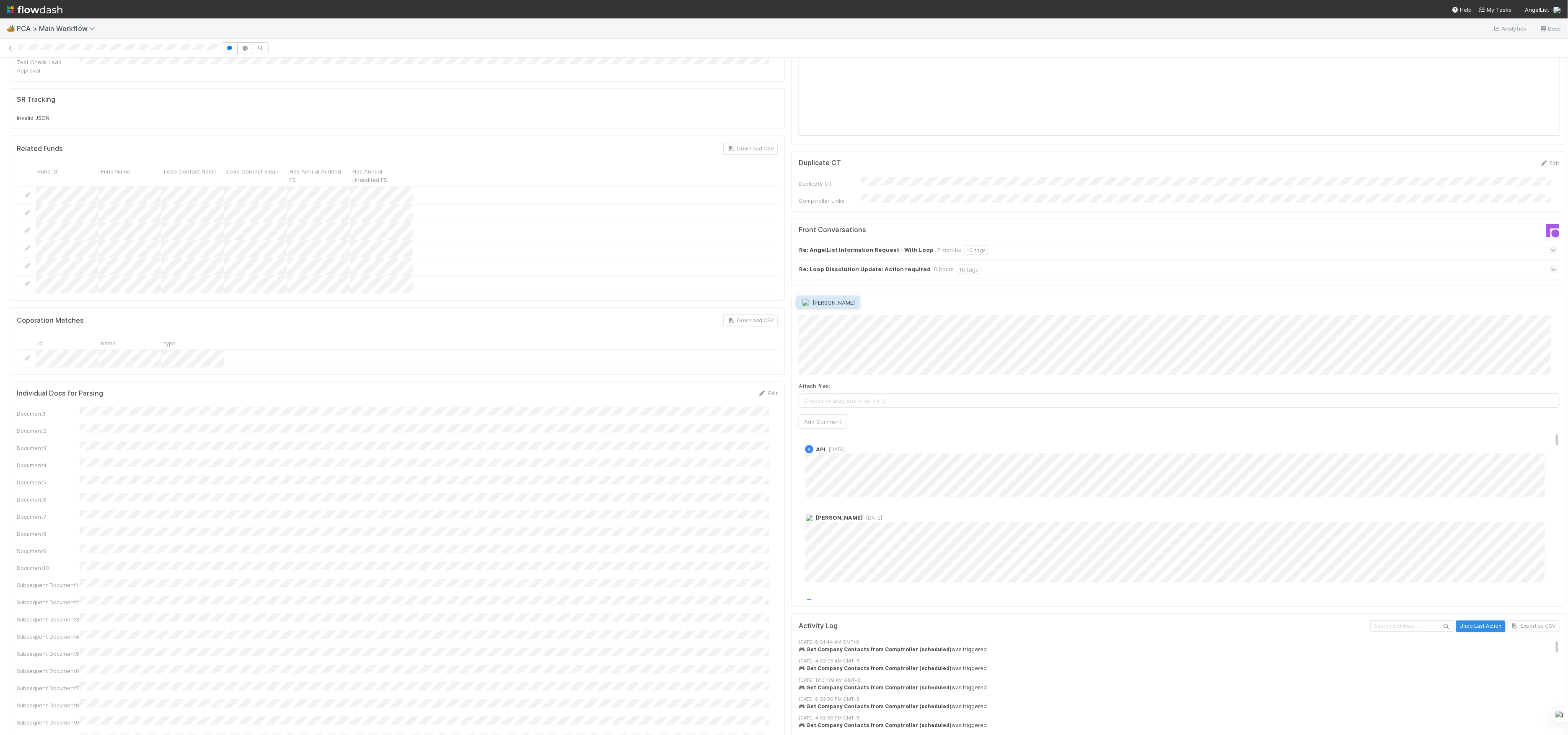
click at [819, 303] on span "[PERSON_NAME]" at bounding box center [834, 302] width 43 height 6
click at [1188, 402] on span "Choose or drag and drop file(s)" at bounding box center [1179, 409] width 760 height 14
click at [829, 437] on button "Add Comment" at bounding box center [823, 444] width 48 height 15
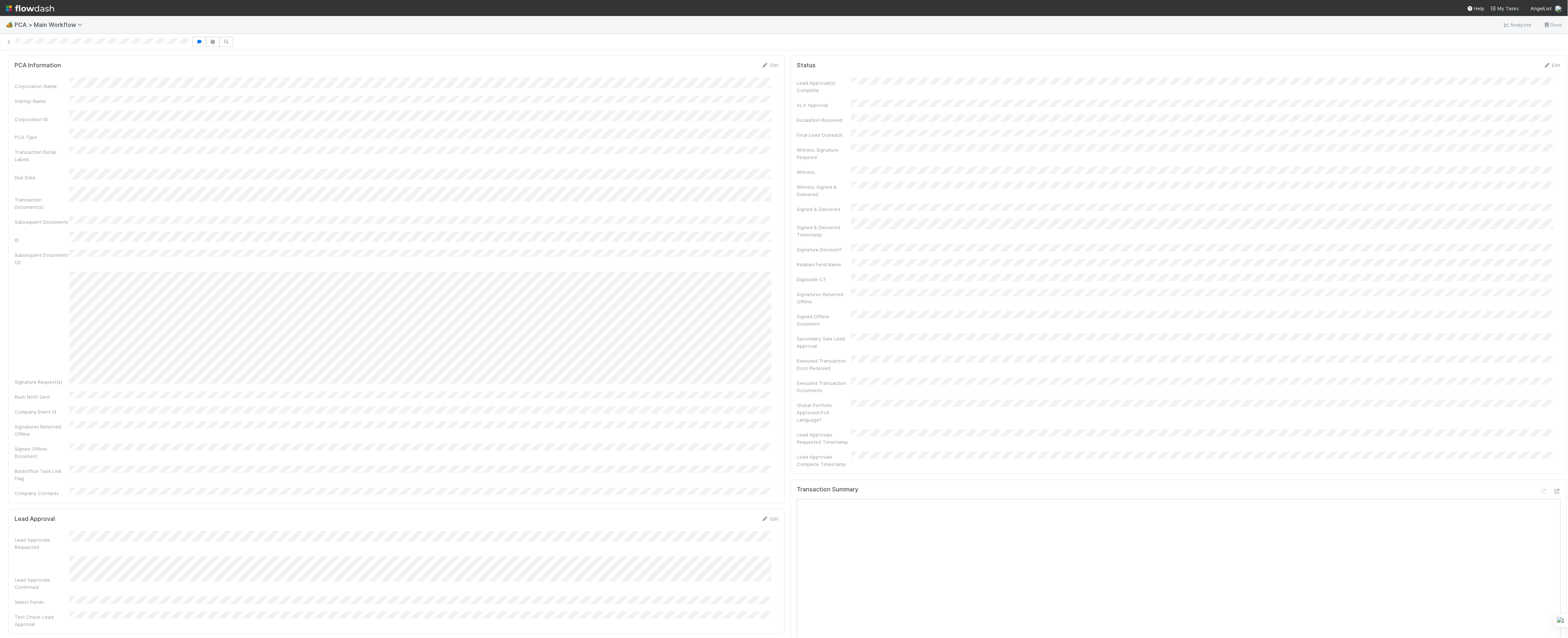
scroll to position [0, 0]
click at [73, 67] on button "Post-Close Question - External" at bounding box center [52, 62] width 88 height 13
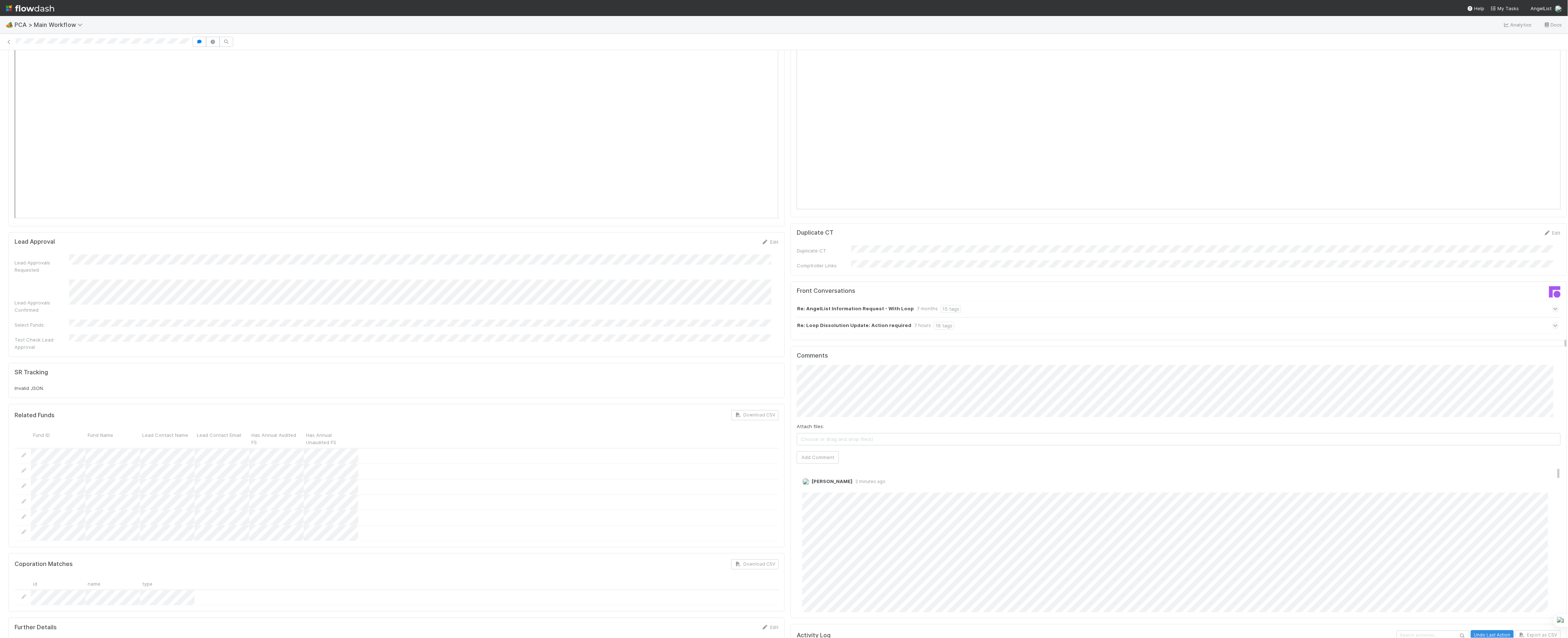
scroll to position [1018, 0]
click at [808, 480] on link "Edit" at bounding box center [812, 483] width 9 height 6
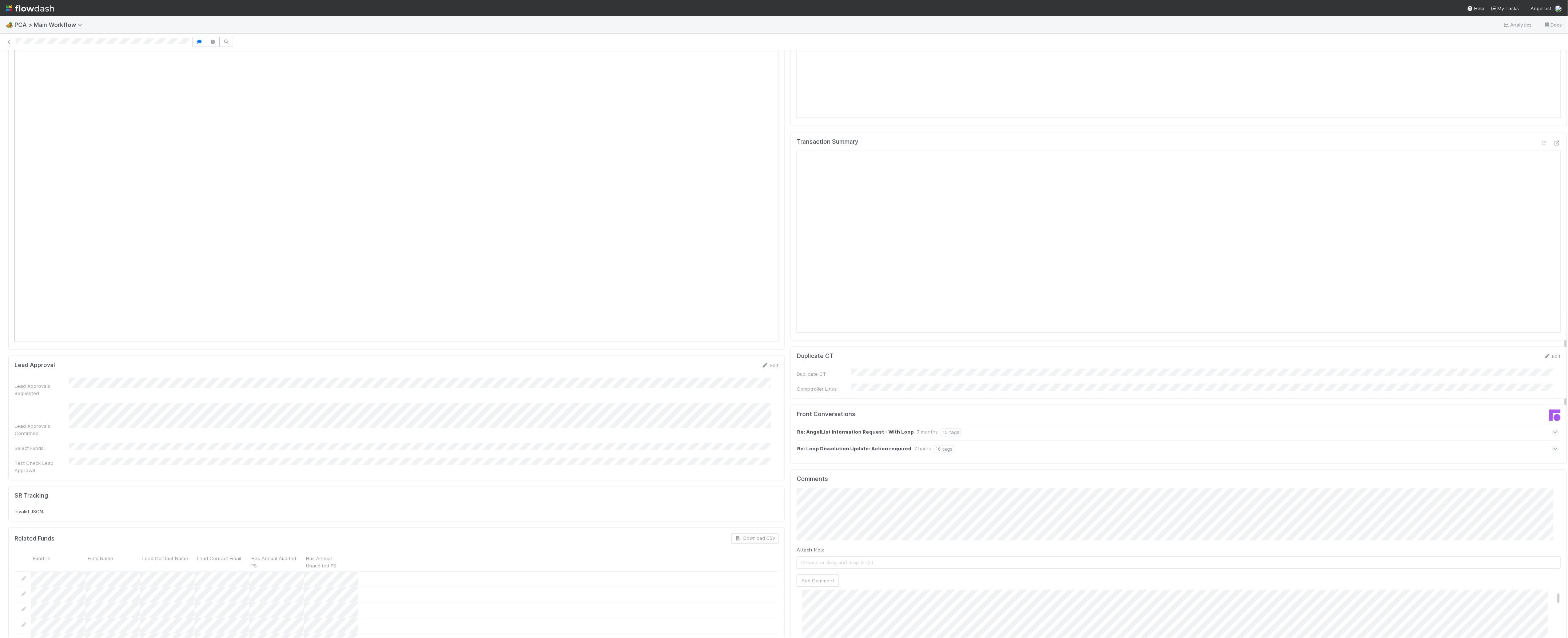
scroll to position [824, 0]
